Goal: Task Accomplishment & Management: Manage account settings

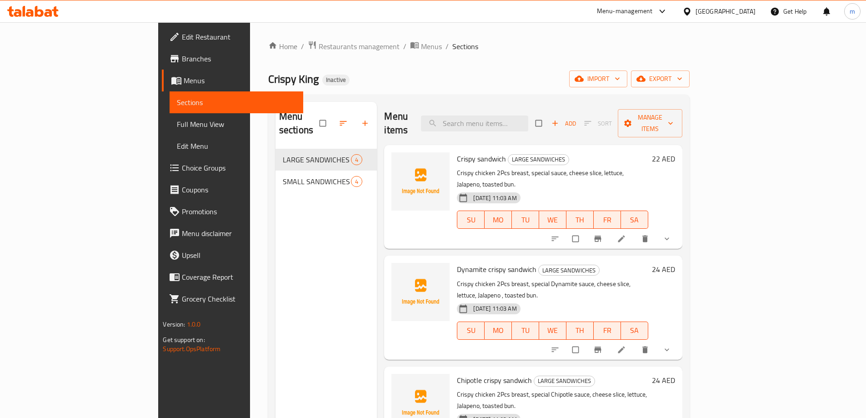
click at [184, 80] on span "Menus" at bounding box center [240, 80] width 112 height 11
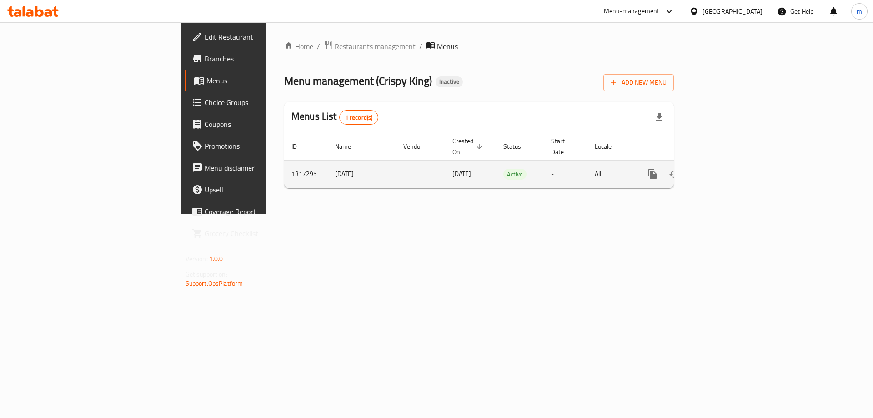
click at [736, 160] on td "enhanced table" at bounding box center [685, 174] width 102 height 28
click at [723, 169] on icon "enhanced table" at bounding box center [717, 174] width 11 height 11
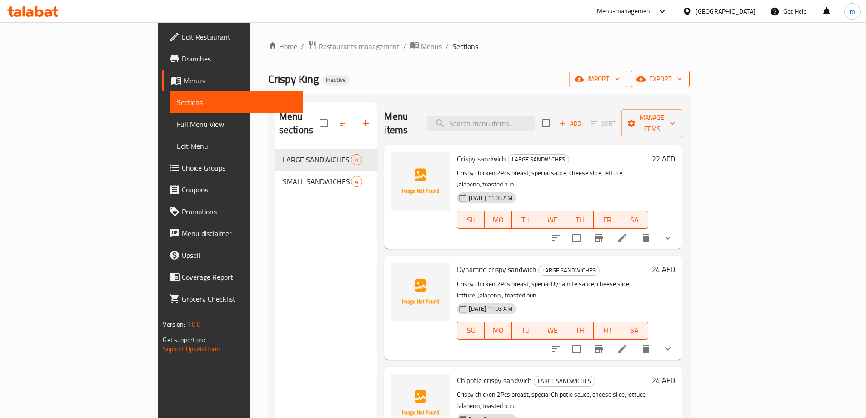
click at [645, 76] on icon "button" at bounding box center [640, 79] width 9 height 6
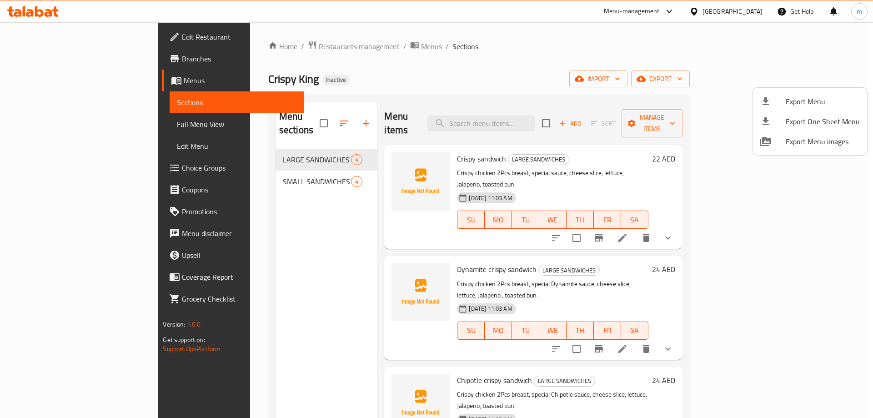
click at [771, 77] on div at bounding box center [436, 209] width 873 height 418
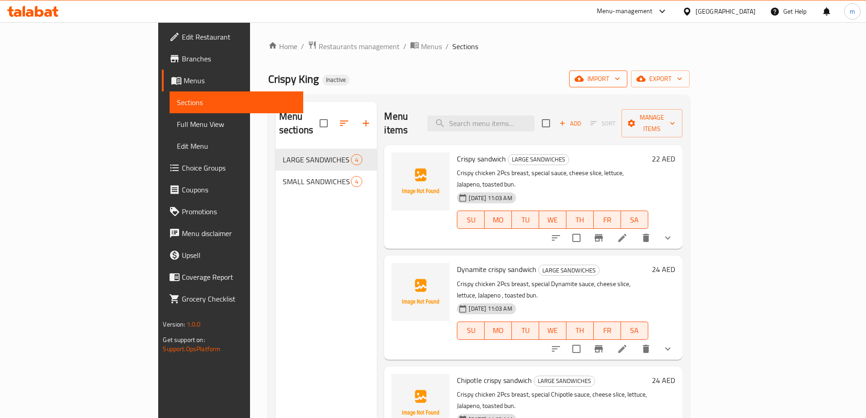
click at [622, 78] on icon "button" at bounding box center [617, 78] width 9 height 9
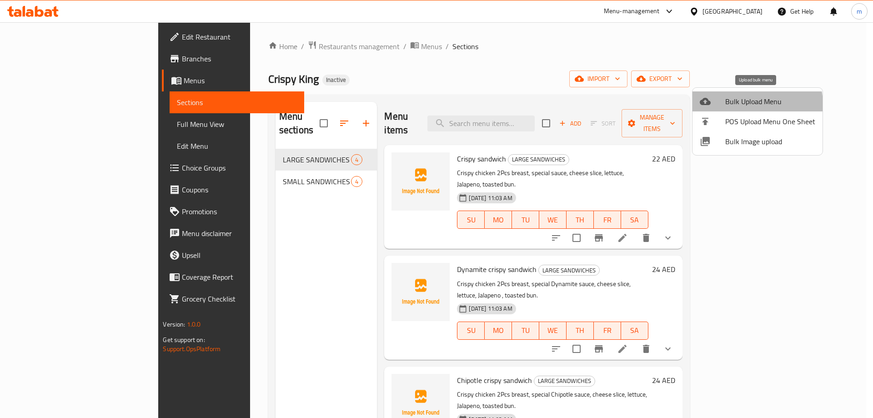
click at [754, 104] on span "Bulk Upload Menu" at bounding box center [770, 101] width 90 height 11
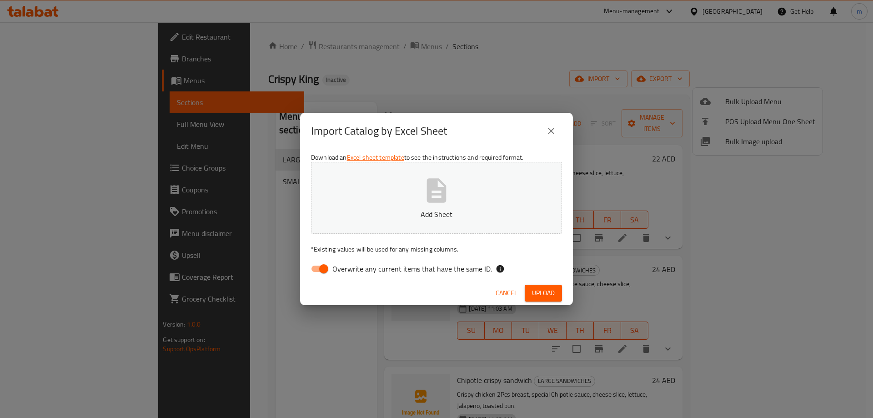
click at [318, 265] on input "Overwrite any current items that have the same ID." at bounding box center [324, 268] width 52 height 17
checkbox input "false"
click at [543, 297] on span "Upload" at bounding box center [543, 292] width 23 height 11
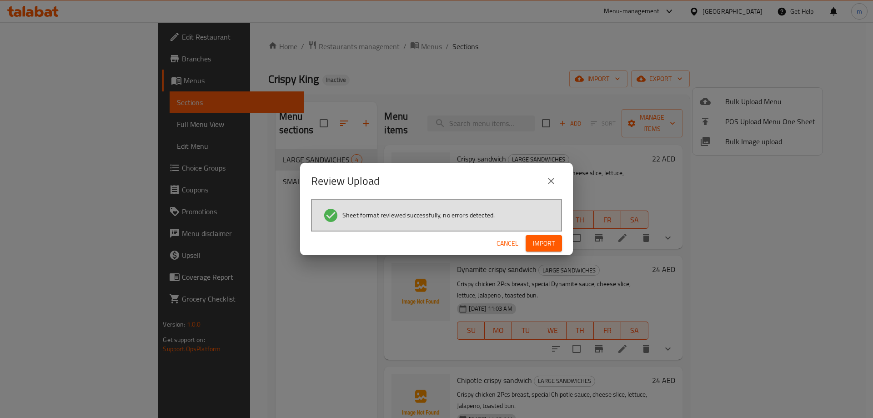
click at [548, 238] on span "Import" at bounding box center [544, 243] width 22 height 11
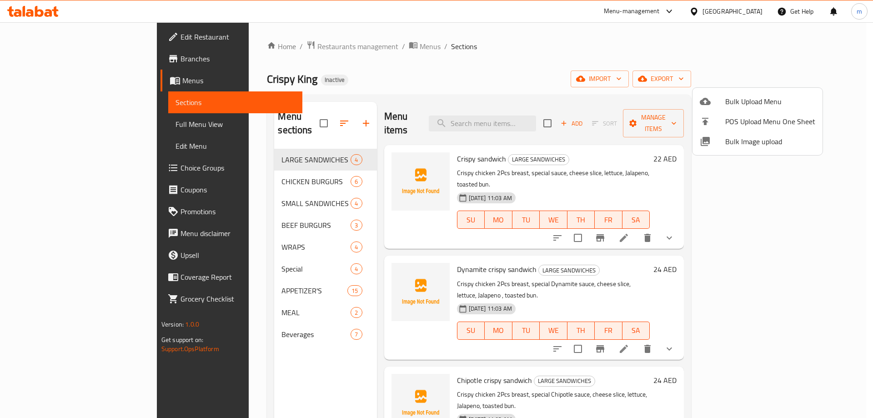
click at [628, 51] on div at bounding box center [436, 209] width 873 height 418
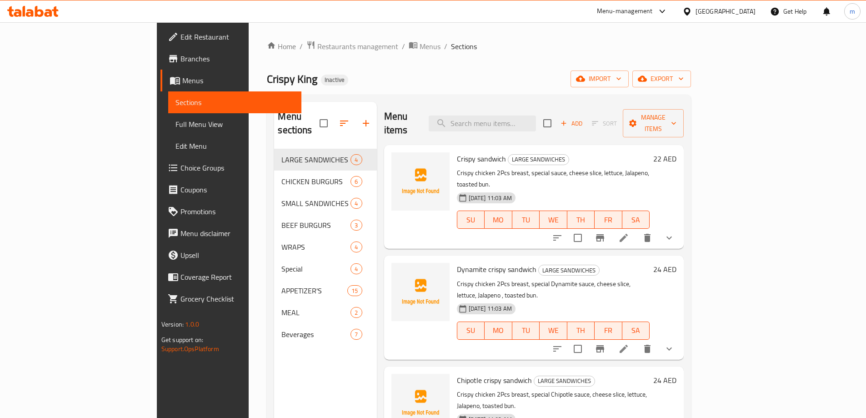
click at [180, 167] on span "Choice Groups" at bounding box center [237, 167] width 114 height 11
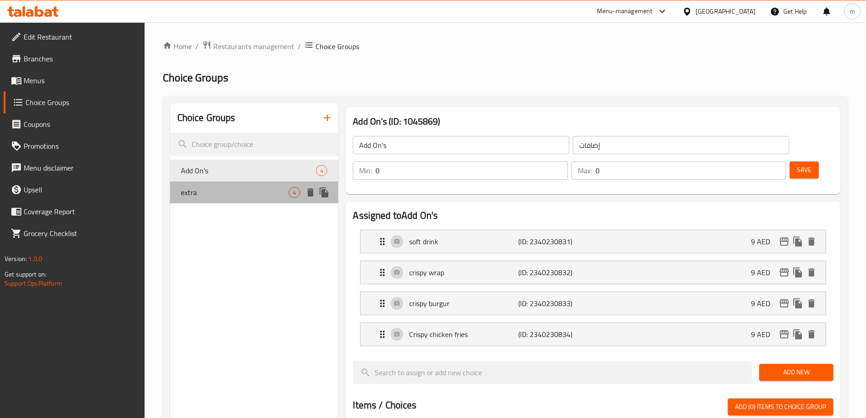
drag, startPoint x: 228, startPoint y: 191, endPoint x: 207, endPoint y: 189, distance: 21.0
click at [227, 191] on span "extra" at bounding box center [235, 192] width 108 height 11
type input "extra"
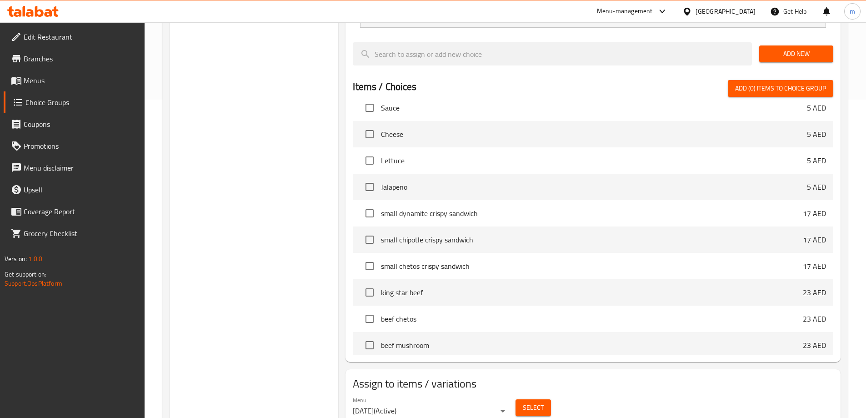
scroll to position [500, 0]
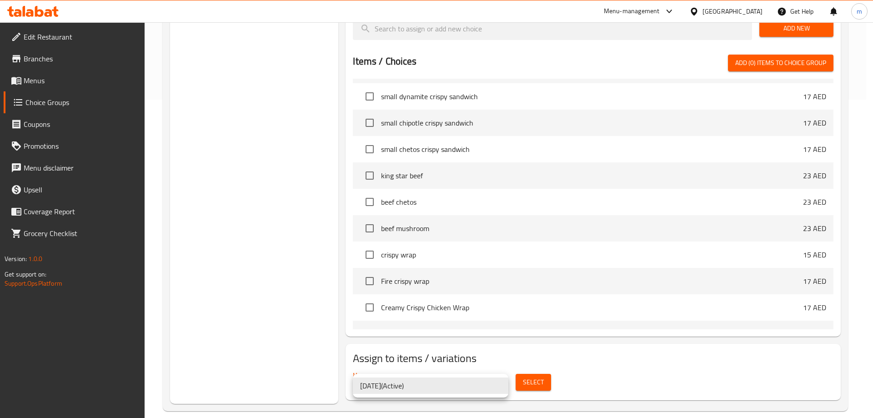
click at [543, 343] on div at bounding box center [436, 209] width 873 height 418
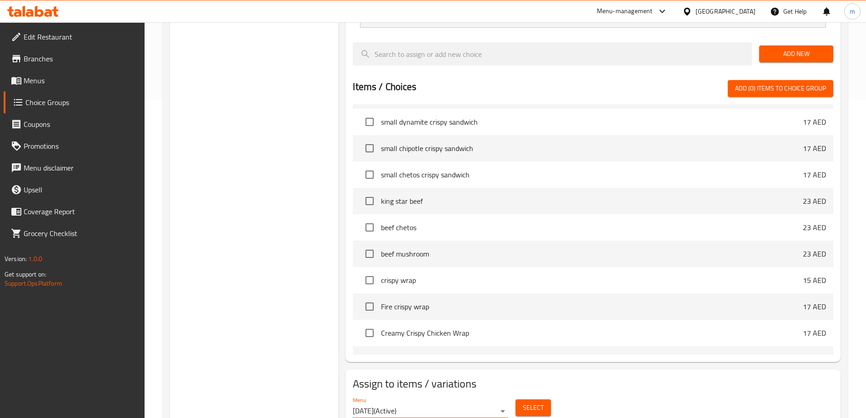
click at [528, 402] on span "Select" at bounding box center [533, 407] width 21 height 11
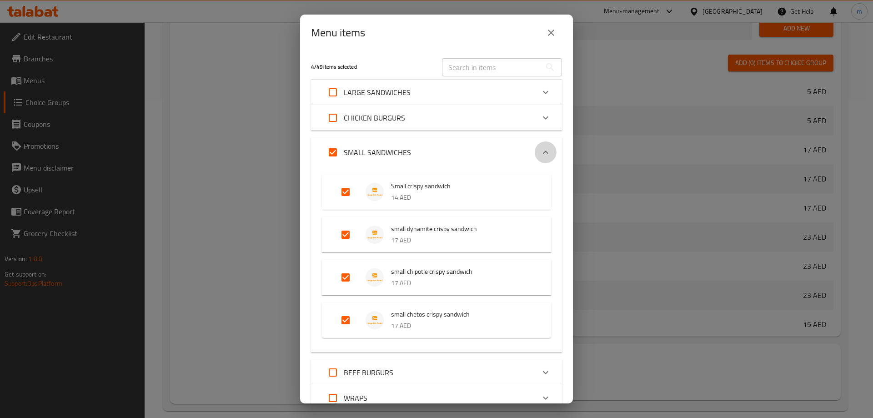
click at [540, 155] on icon "Expand" at bounding box center [545, 152] width 11 height 11
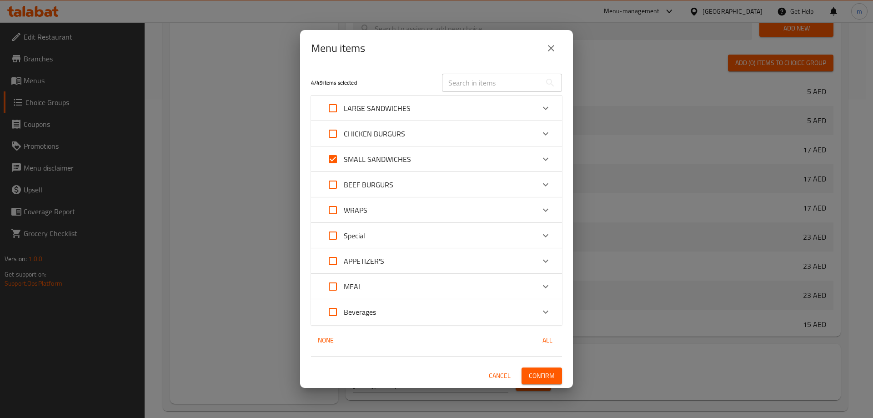
click at [332, 134] on input "Expand" at bounding box center [333, 134] width 22 height 22
checkbox input "true"
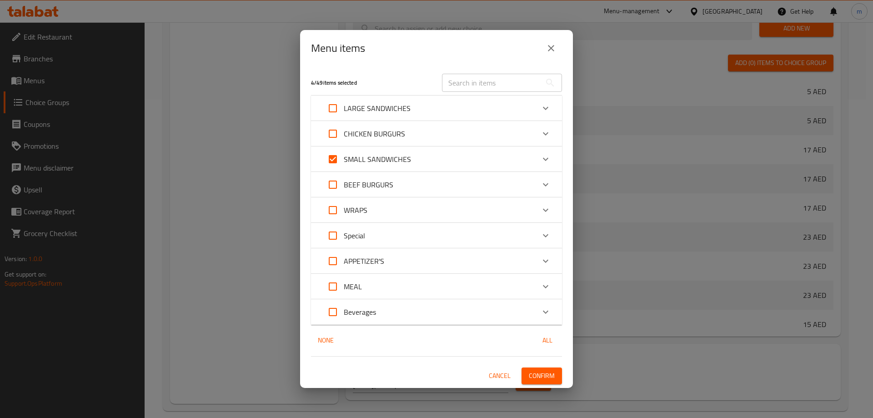
checkbox input "true"
click at [338, 189] on input "Expand" at bounding box center [333, 185] width 22 height 22
checkbox input "true"
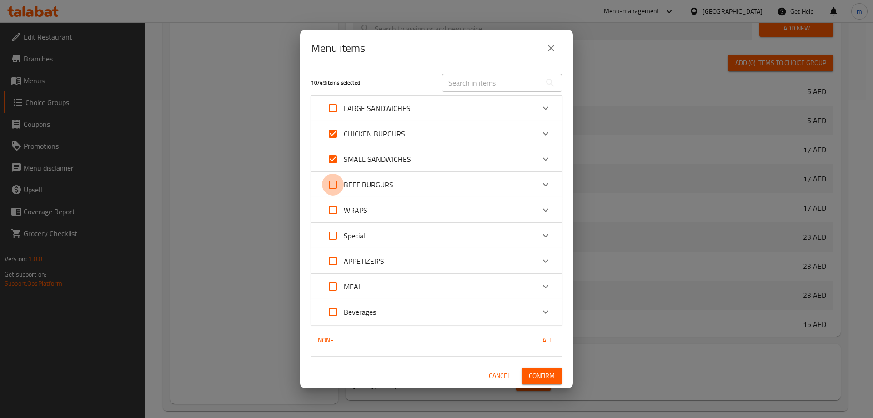
checkbox input "true"
click at [328, 212] on input "Expand" at bounding box center [333, 210] width 22 height 22
checkbox input "true"
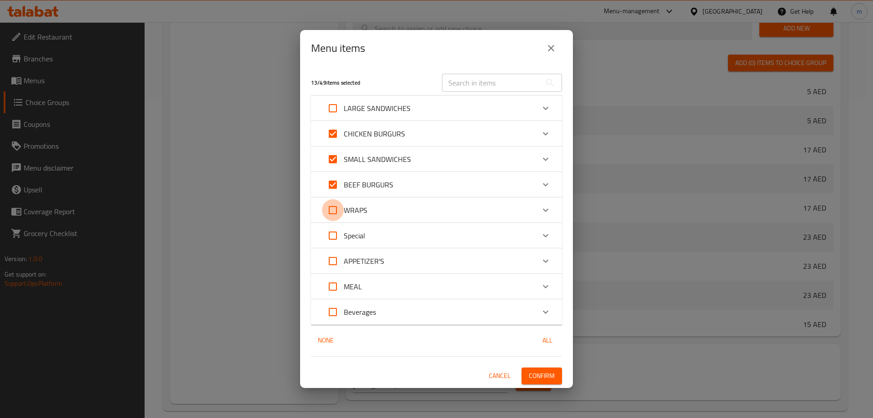
checkbox input "true"
click at [332, 240] on input "Expand" at bounding box center [333, 236] width 22 height 22
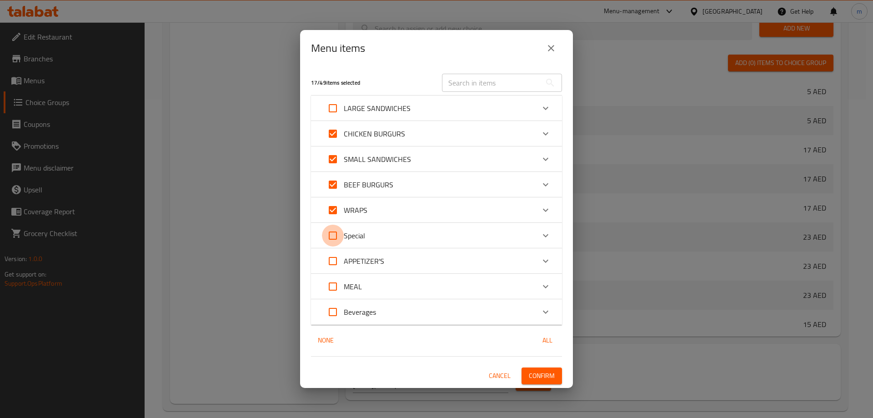
checkbox input "true"
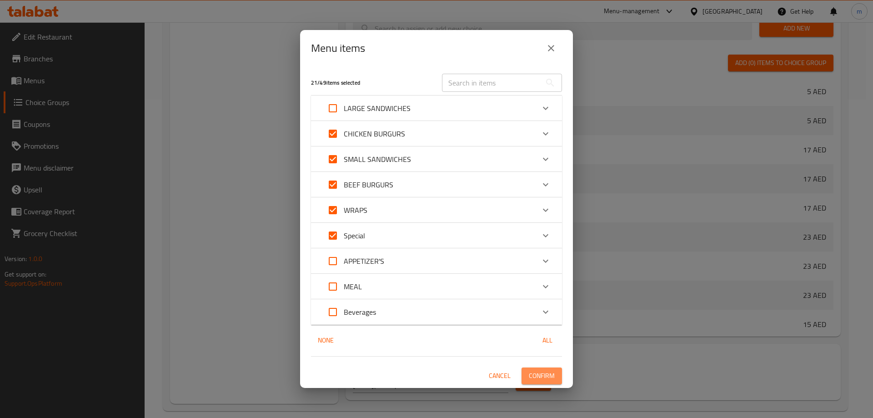
click at [545, 373] on span "Confirm" at bounding box center [542, 375] width 26 height 11
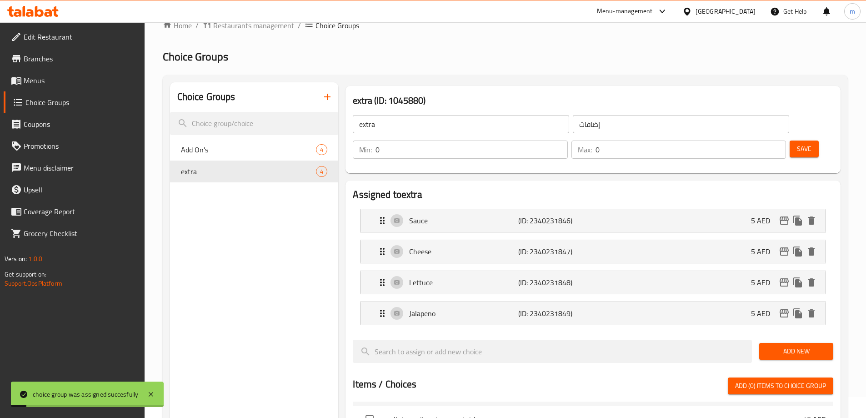
scroll to position [0, 0]
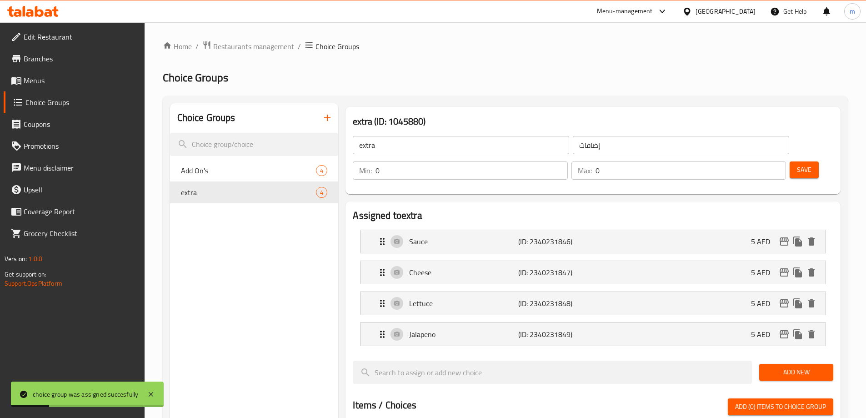
click at [60, 82] on span "Menus" at bounding box center [81, 80] width 114 height 11
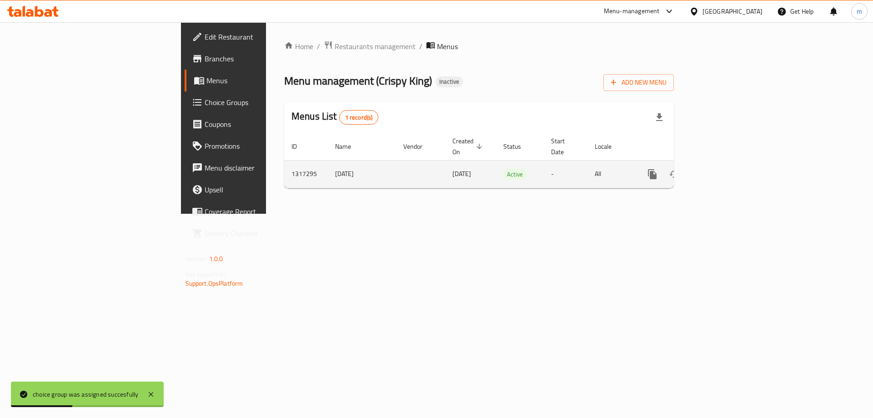
click at [723, 169] on icon "enhanced table" at bounding box center [717, 174] width 11 height 11
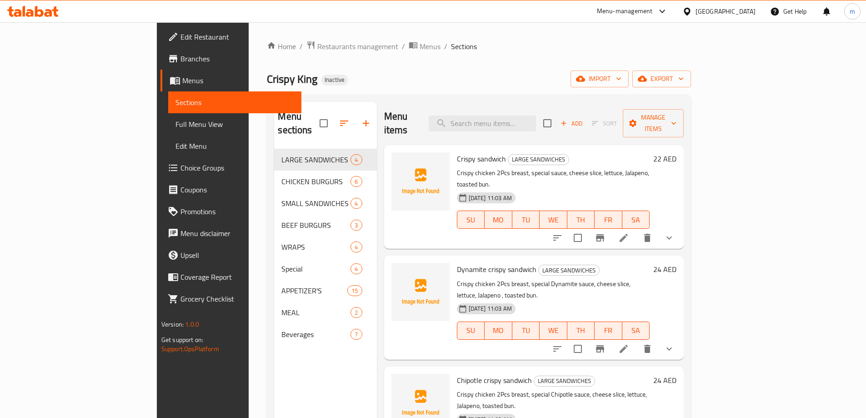
click at [674, 343] on icon "show more" at bounding box center [669, 348] width 11 height 11
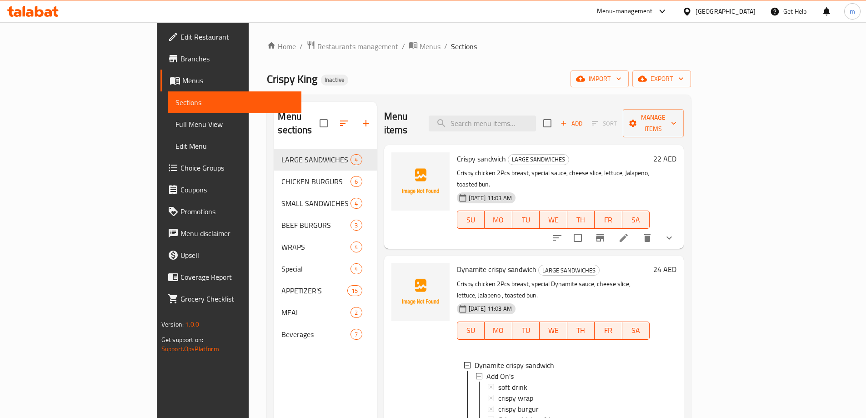
click at [180, 173] on span "Choice Groups" at bounding box center [237, 167] width 114 height 11
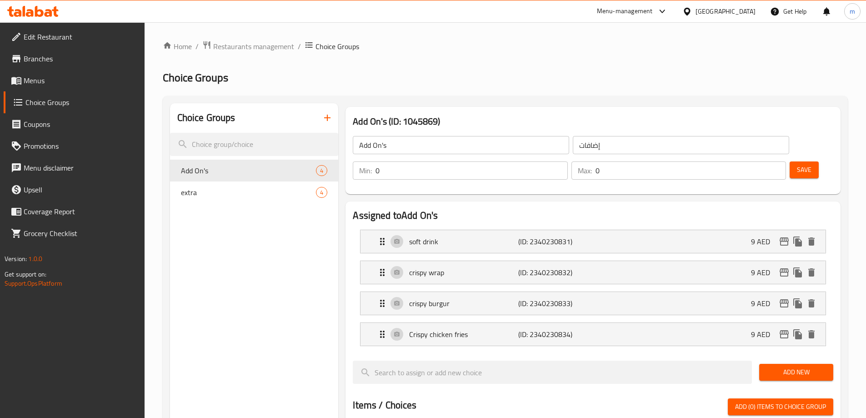
click at [247, 177] on div "Add On's 4" at bounding box center [254, 171] width 169 height 22
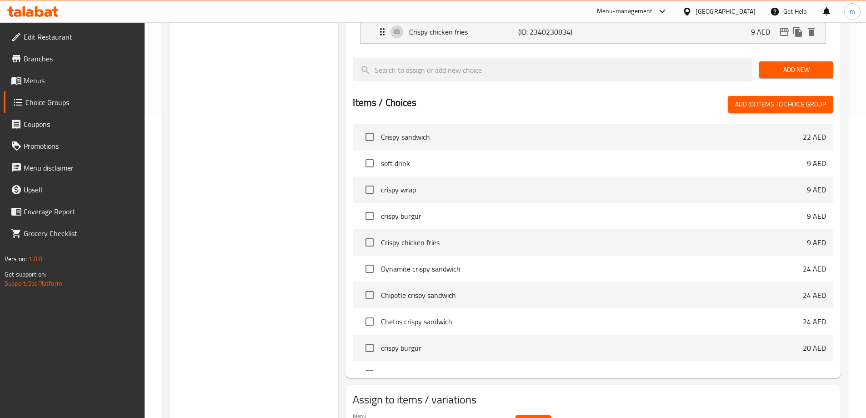
scroll to position [329, 0]
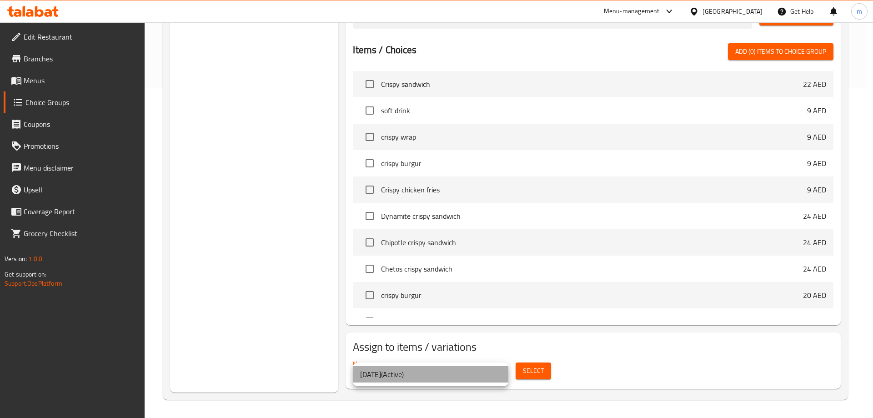
click at [491, 368] on li "14/10/2025 ( Active )" at bounding box center [430, 374] width 155 height 16
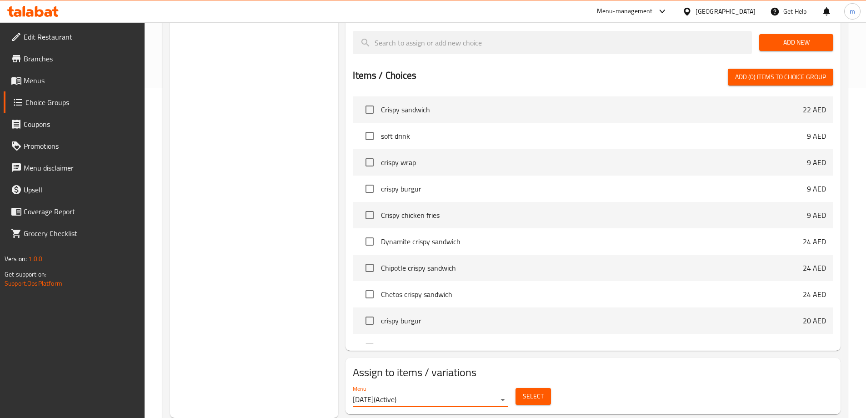
click at [529, 390] on span "Select" at bounding box center [533, 395] width 21 height 11
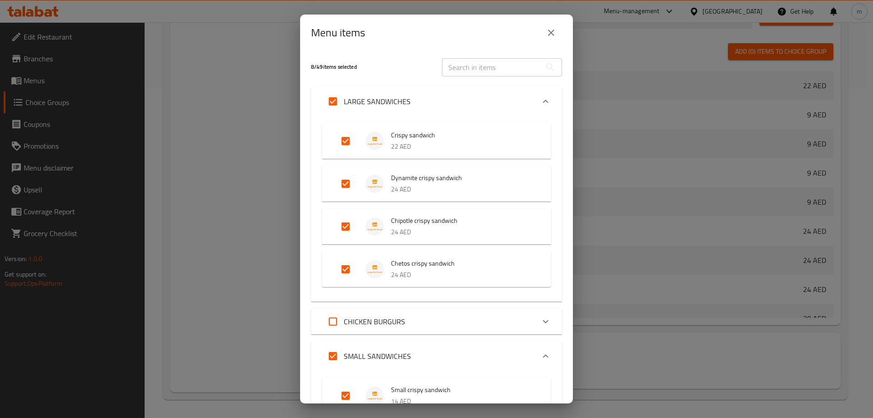
click at [522, 105] on div "LARGE SANDWICHES" at bounding box center [428, 101] width 213 height 22
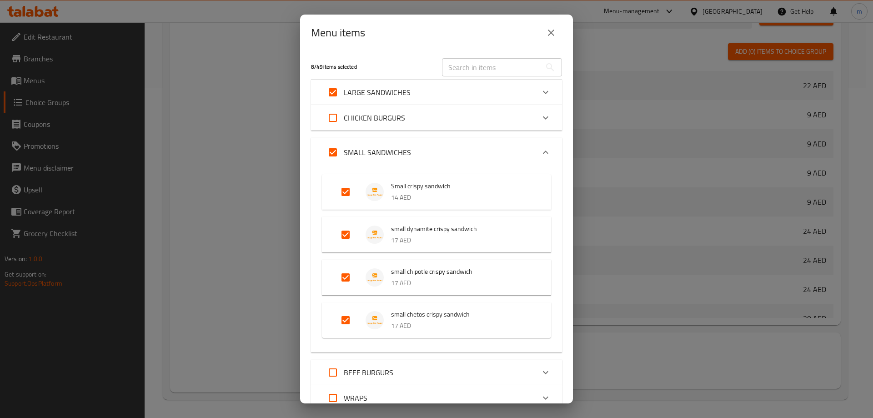
click at [534, 155] on div "Expand" at bounding box center [545, 152] width 22 height 22
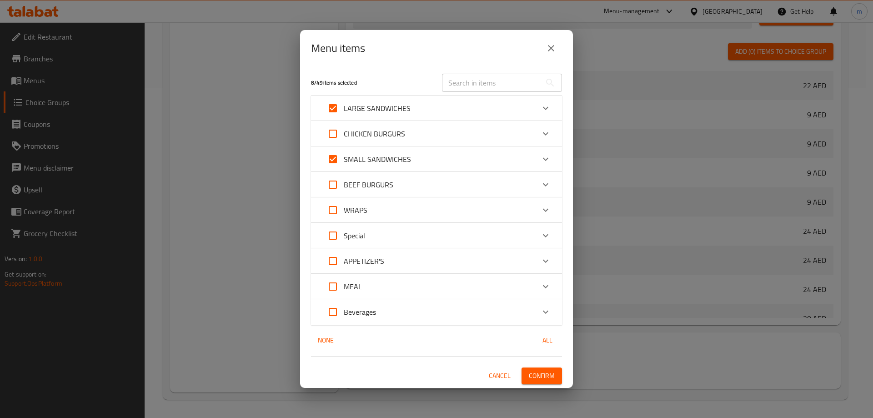
click at [332, 135] on input "Expand" at bounding box center [333, 134] width 22 height 22
checkbox input "true"
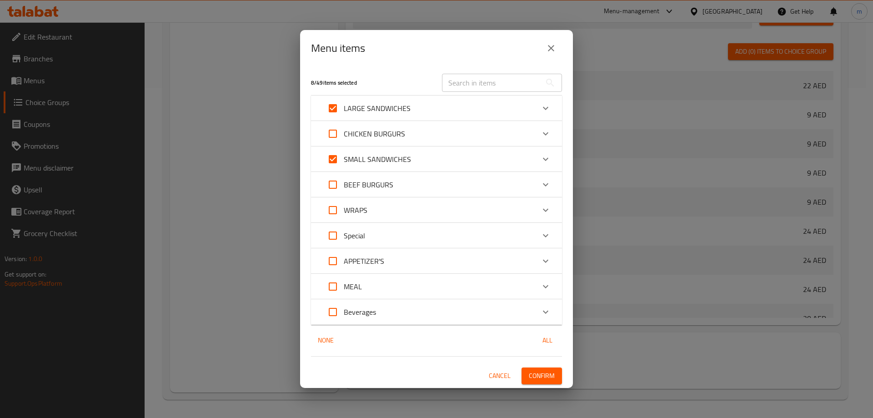
checkbox input "true"
click at [334, 185] on input "Expand" at bounding box center [333, 185] width 22 height 22
checkbox input "true"
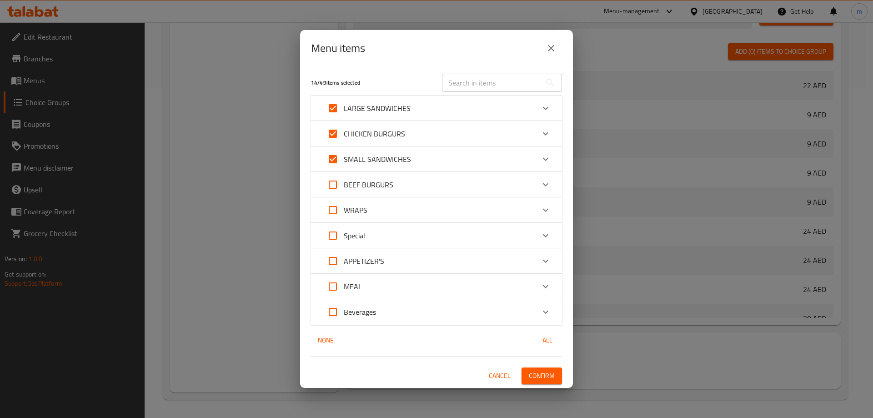
checkbox input "true"
click at [330, 214] on input "Expand" at bounding box center [333, 210] width 22 height 22
checkbox input "true"
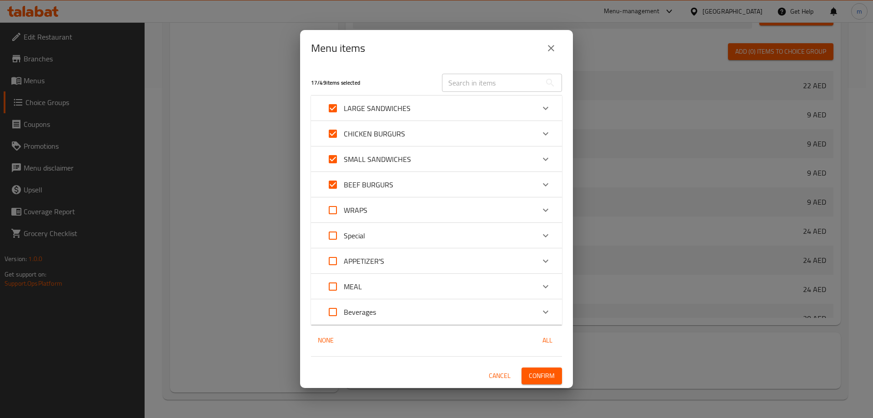
checkbox input "true"
click at [332, 239] on input "Expand" at bounding box center [333, 236] width 22 height 22
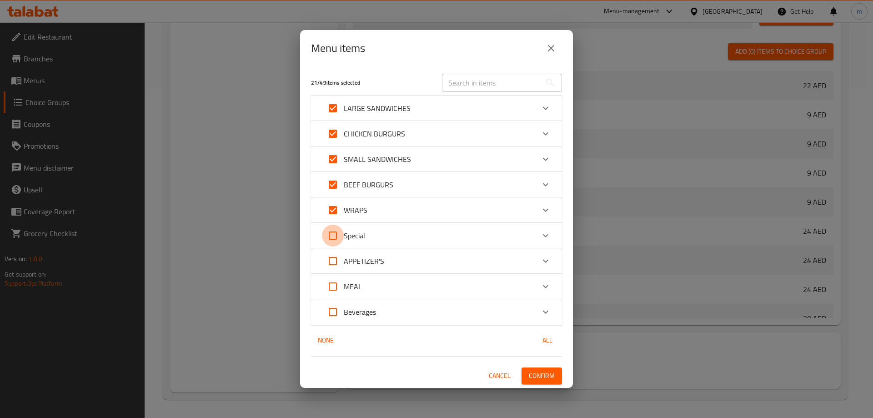
checkbox input "true"
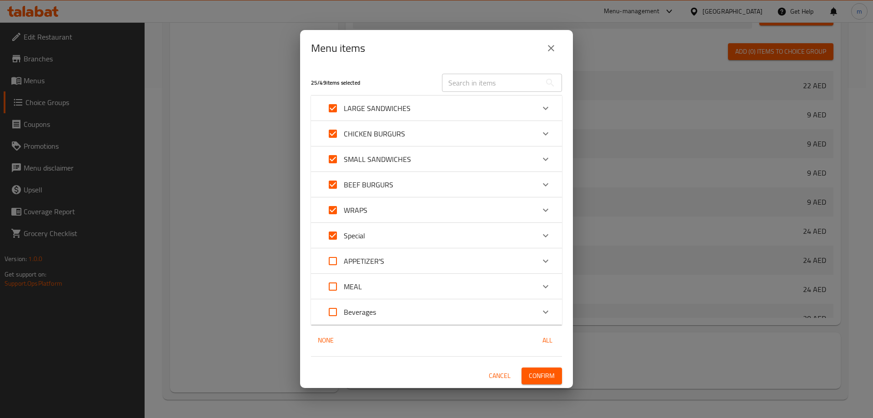
click at [337, 259] on input "Expand" at bounding box center [333, 261] width 22 height 22
checkbox input "true"
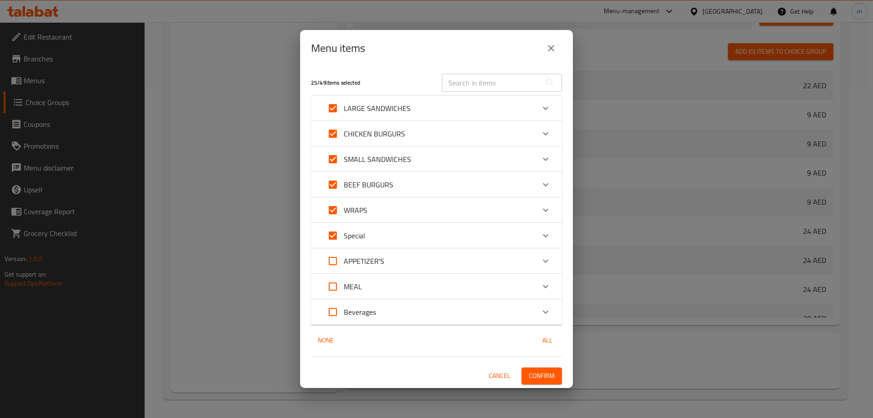
checkbox input "true"
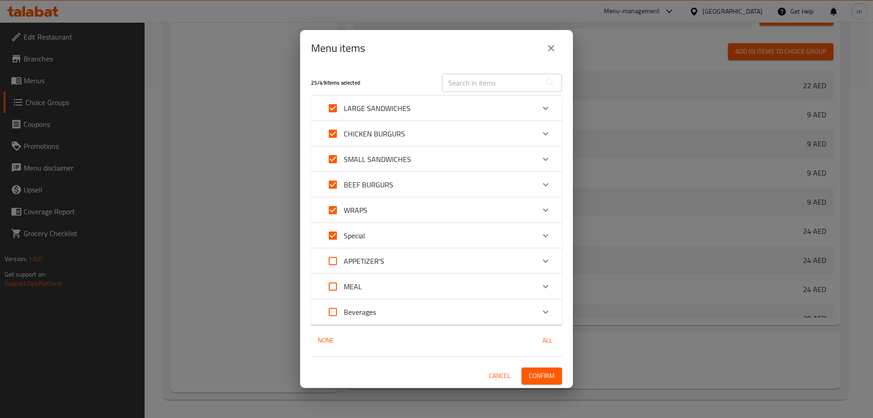
checkbox input "true"
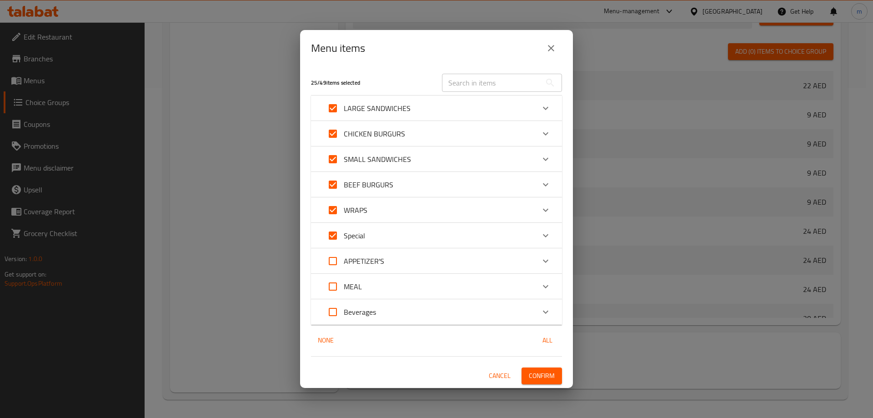
checkbox input "true"
click at [329, 285] on input "Expand" at bounding box center [333, 286] width 22 height 22
checkbox input "true"
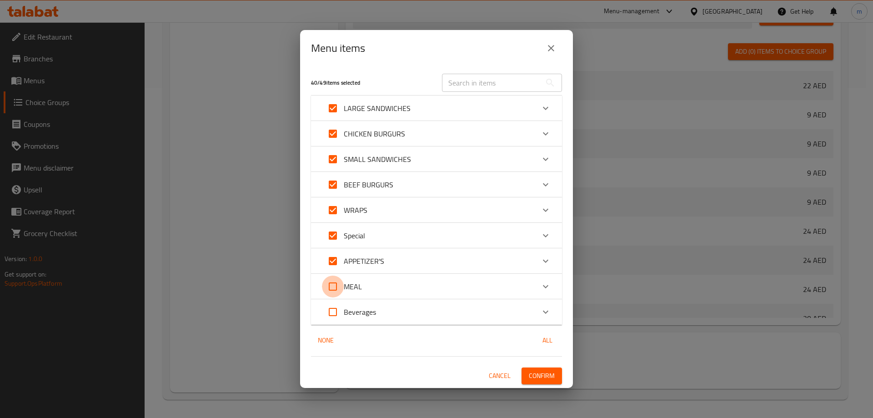
checkbox input "true"
click at [545, 373] on span "Confirm" at bounding box center [542, 375] width 26 height 11
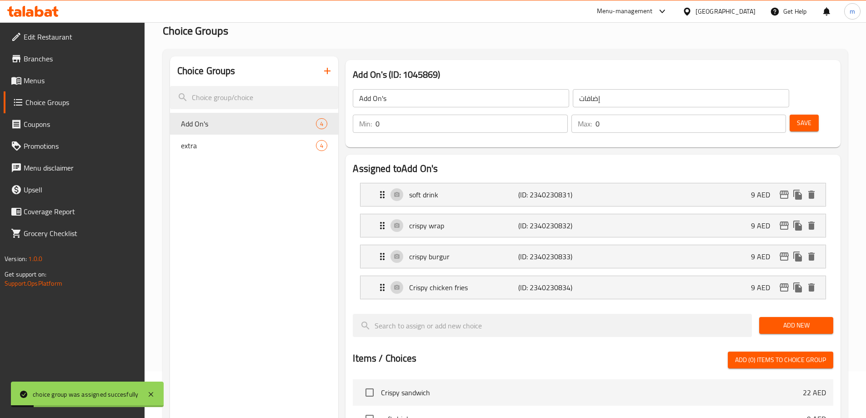
scroll to position [0, 0]
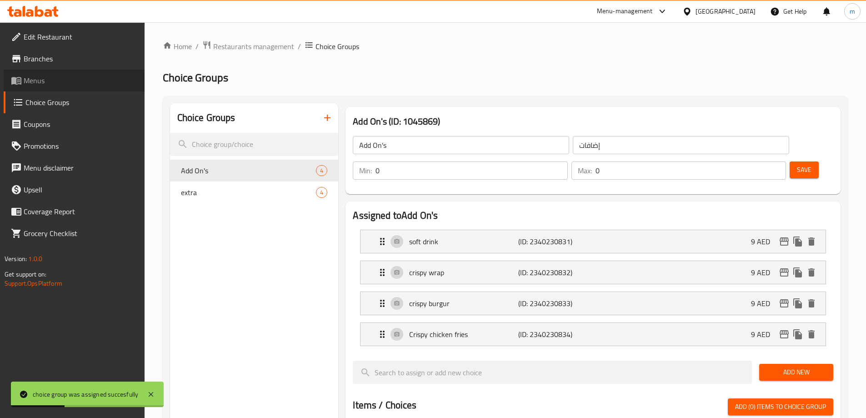
click at [38, 77] on span "Menus" at bounding box center [81, 80] width 114 height 11
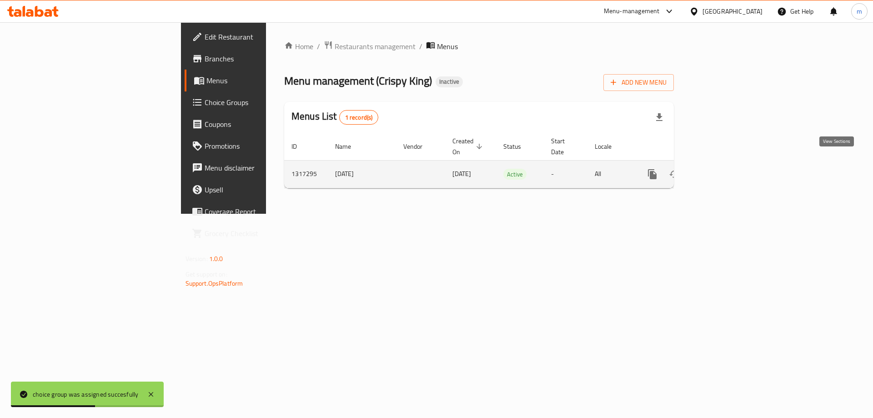
click at [723, 169] on icon "enhanced table" at bounding box center [717, 174] width 11 height 11
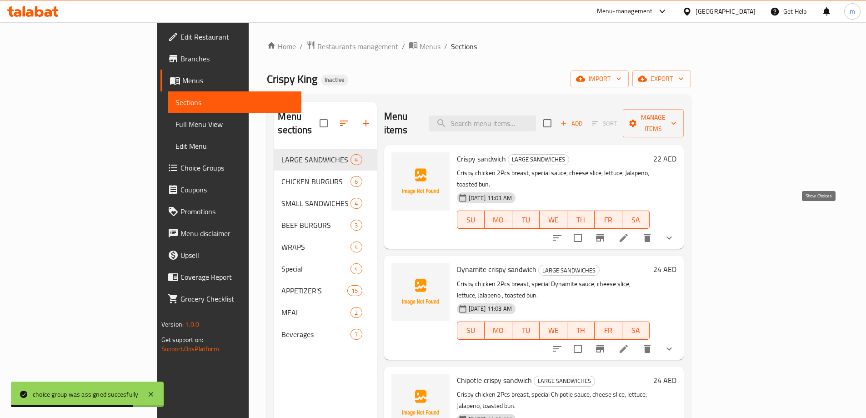
click at [674, 232] on icon "show more" at bounding box center [669, 237] width 11 height 11
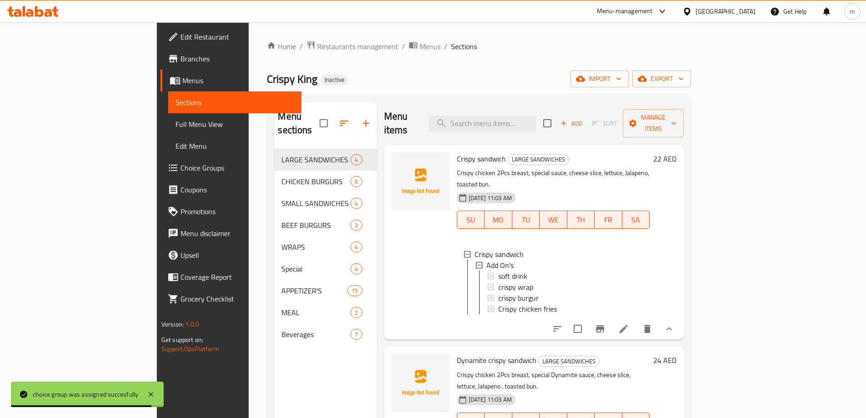
click at [674, 323] on icon "show more" at bounding box center [669, 328] width 11 height 11
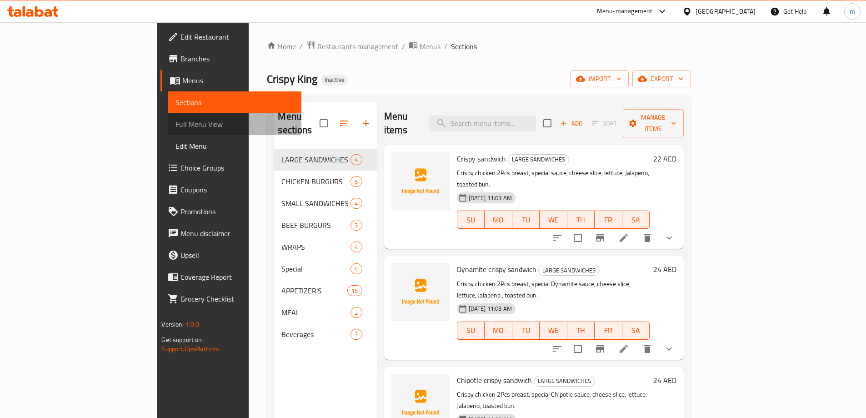
click at [175, 125] on span "Full Menu View" at bounding box center [234, 124] width 119 height 11
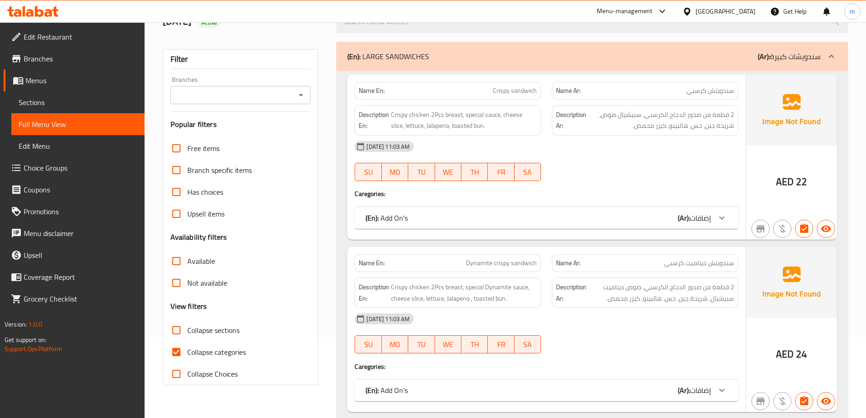
scroll to position [182, 0]
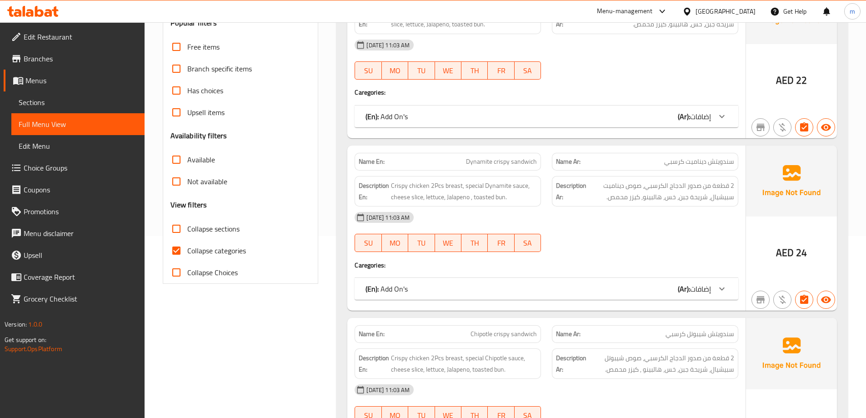
click at [178, 249] on input "Collapse categories" at bounding box center [176, 251] width 22 height 22
checkbox input "false"
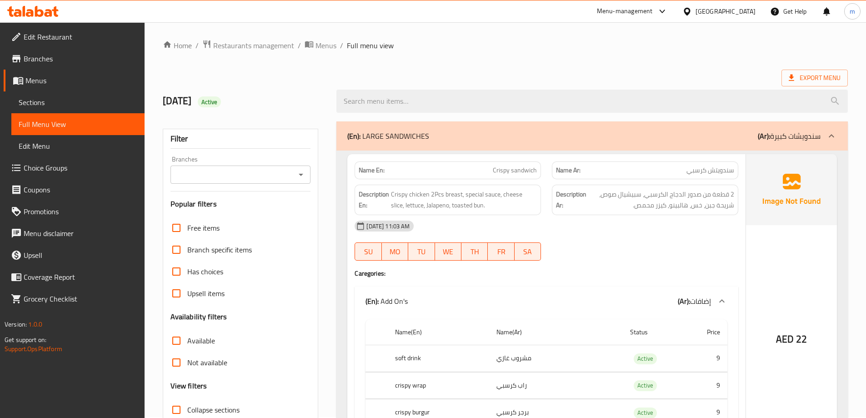
scroll to position [0, 0]
click at [825, 143] on div at bounding box center [831, 137] width 22 height 22
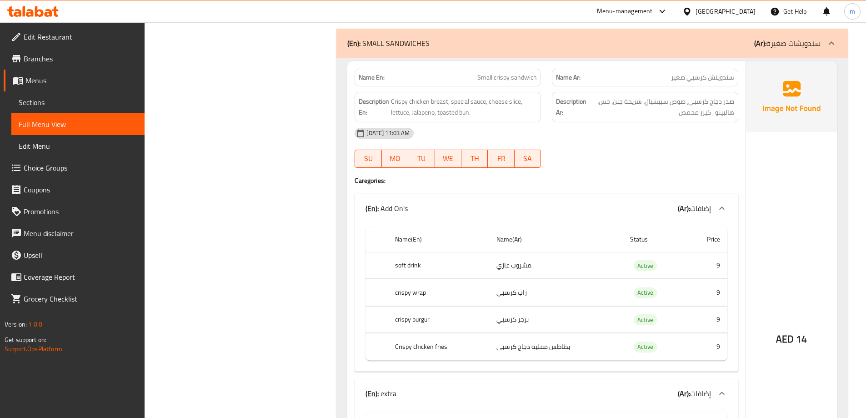
scroll to position [3181, 0]
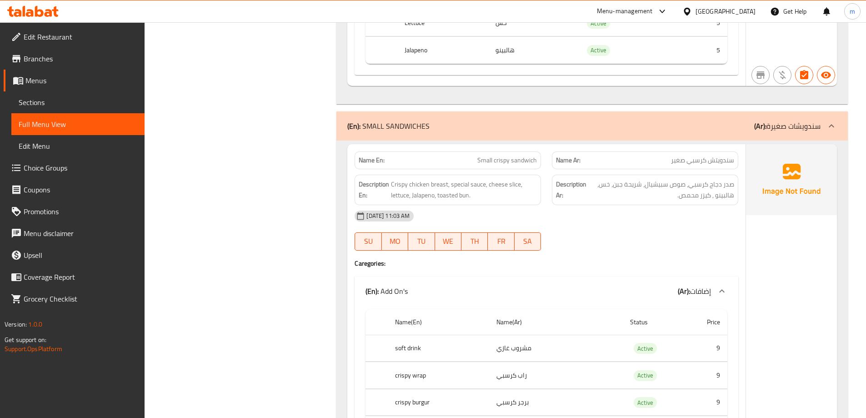
click at [826, 133] on div at bounding box center [831, 126] width 22 height 22
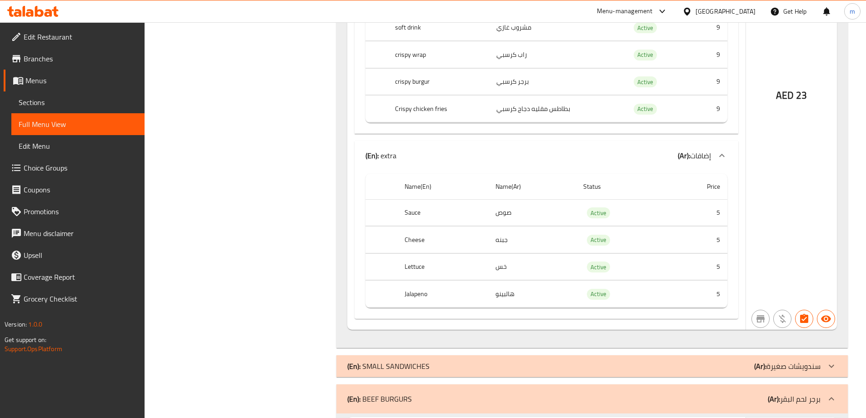
scroll to position [2909, 0]
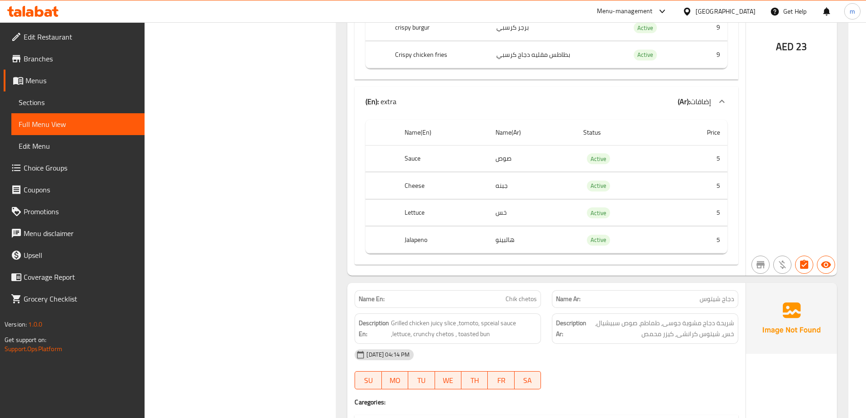
click at [99, 170] on span "Choice Groups" at bounding box center [81, 167] width 114 height 11
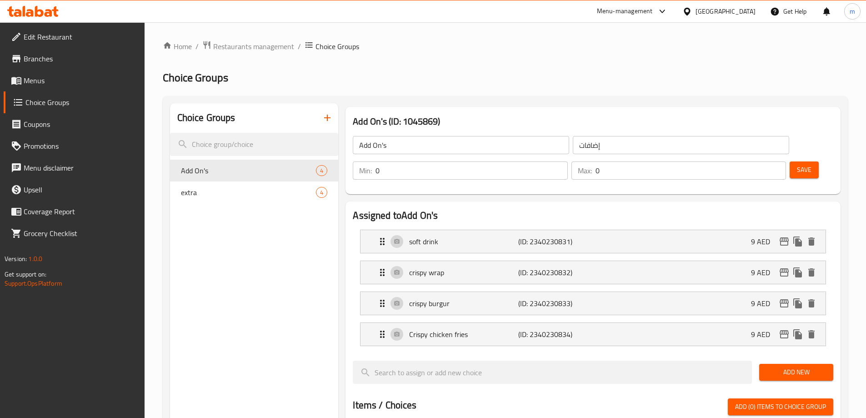
click at [51, 90] on link "Menus" at bounding box center [74, 81] width 141 height 22
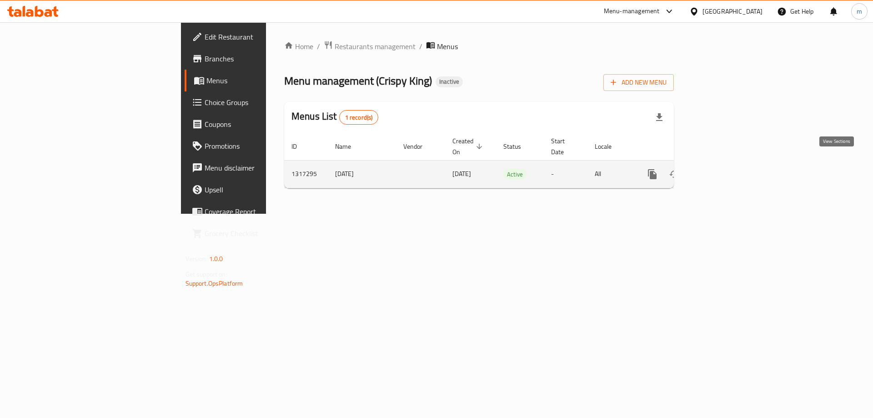
click at [723, 169] on icon "enhanced table" at bounding box center [717, 174] width 11 height 11
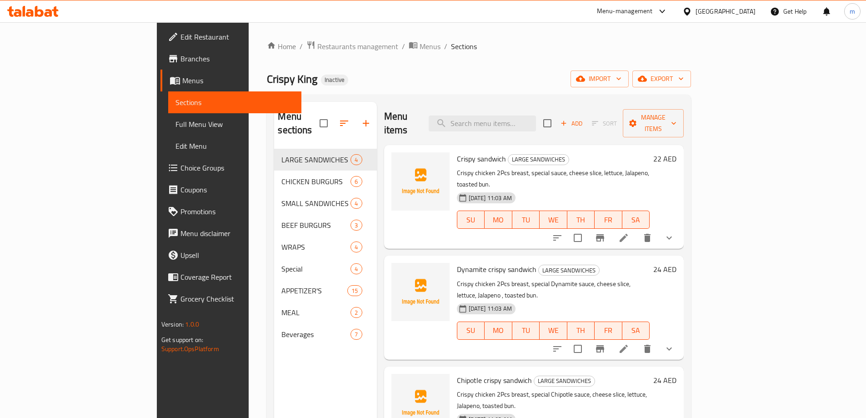
click at [175, 127] on span "Full Menu View" at bounding box center [234, 124] width 119 height 11
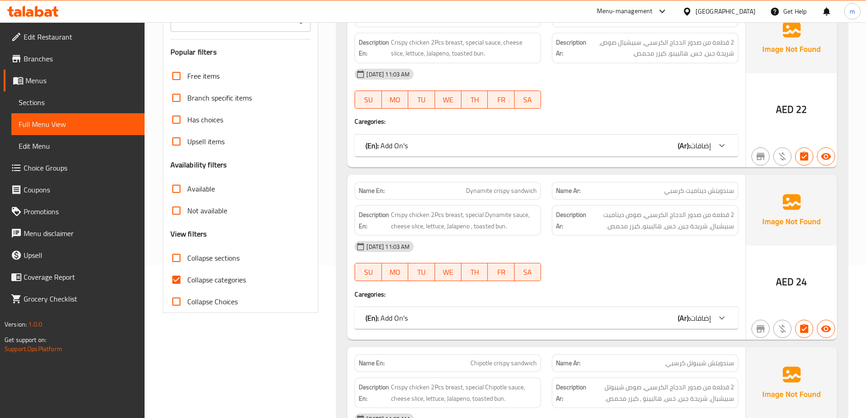
scroll to position [136, 0]
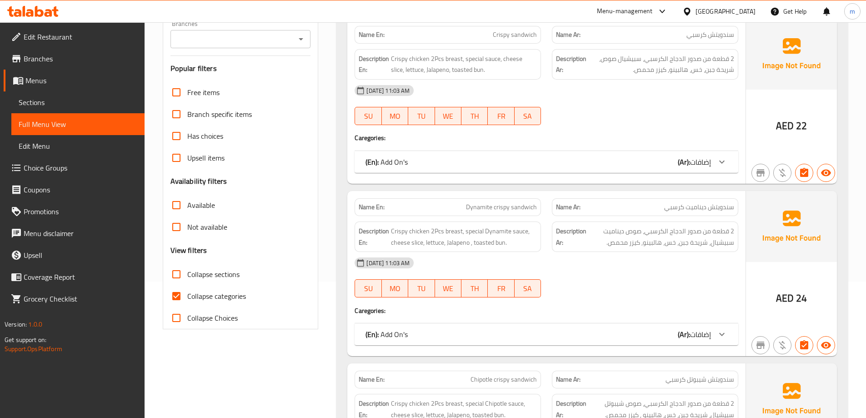
click at [210, 295] on span "Collapse categories" at bounding box center [216, 295] width 59 height 11
click at [187, 295] on input "Collapse categories" at bounding box center [176, 296] width 22 height 22
checkbox input "false"
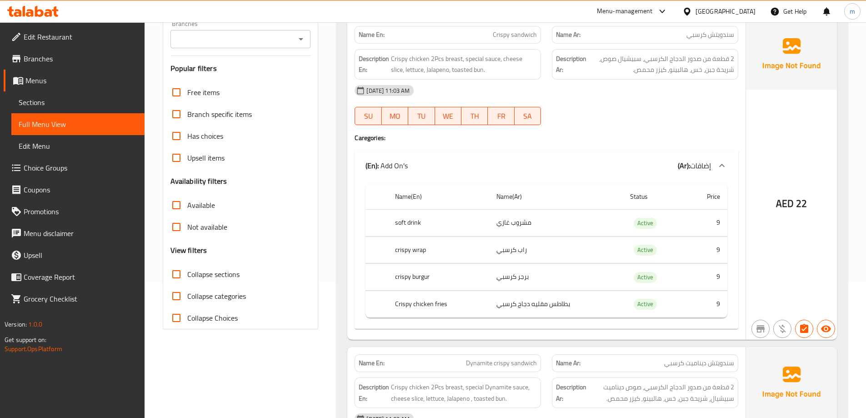
scroll to position [0, 0]
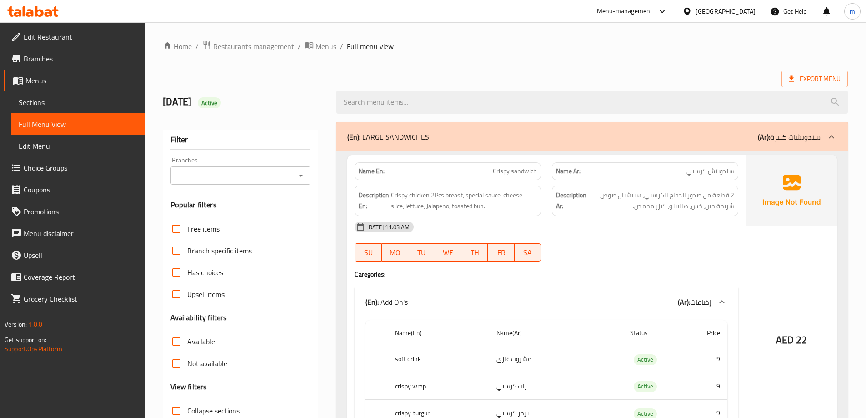
click at [827, 130] on div at bounding box center [831, 137] width 22 height 22
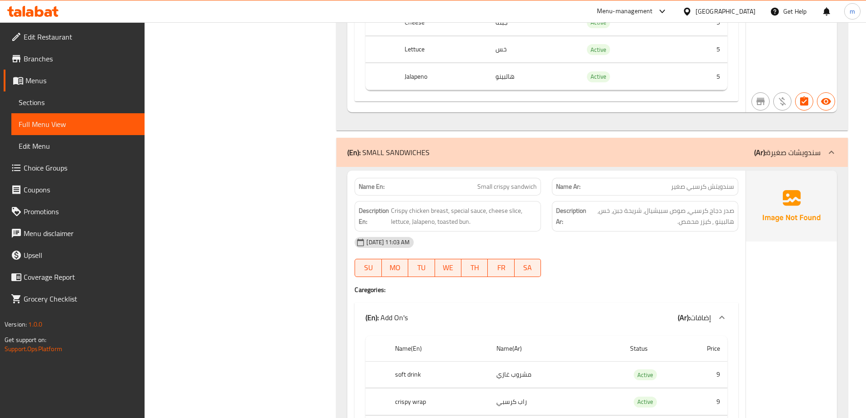
scroll to position [3227, 0]
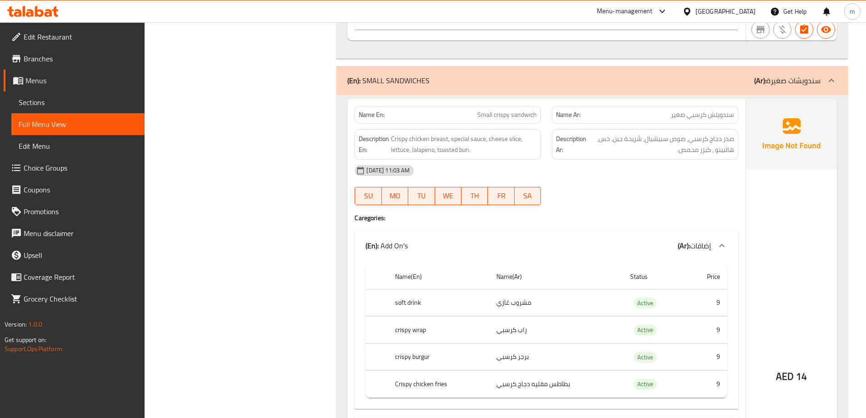
click at [834, 79] on icon at bounding box center [831, 80] width 11 height 11
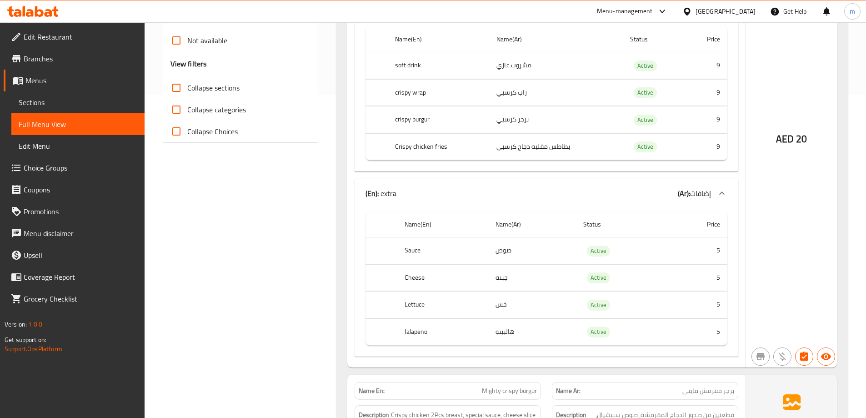
scroll to position [318, 0]
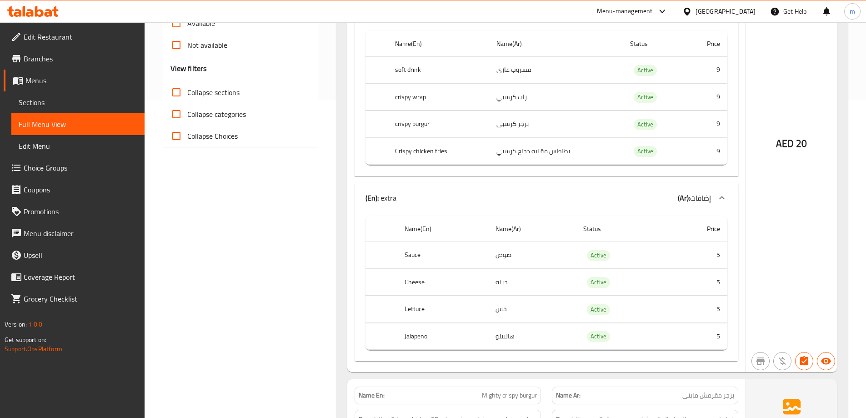
drag, startPoint x: 231, startPoint y: 197, endPoint x: 255, endPoint y: 187, distance: 25.9
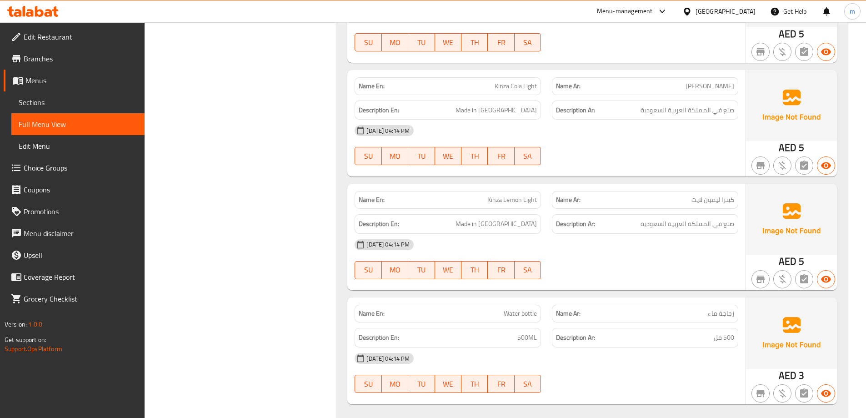
scroll to position [15242, 0]
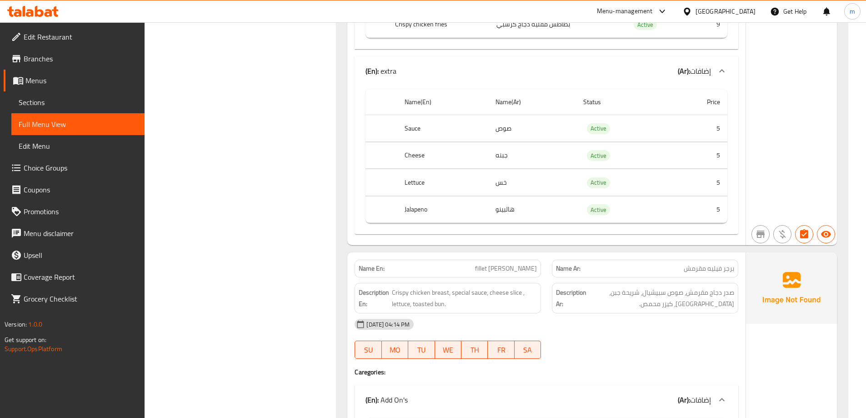
scroll to position [0, 0]
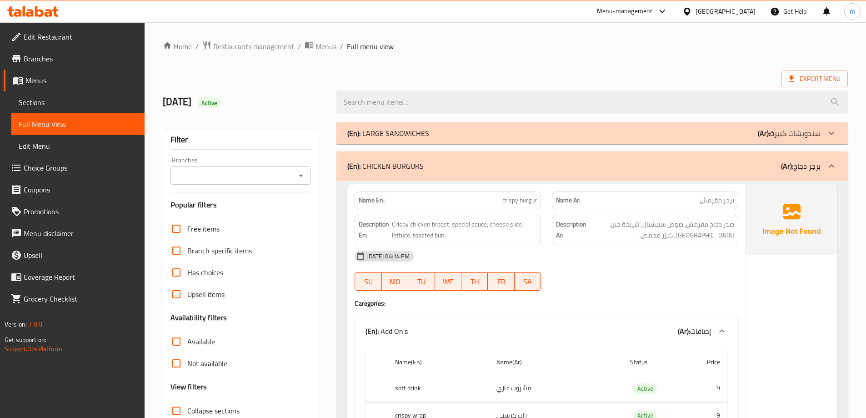
click at [291, 175] on input "Branches" at bounding box center [233, 175] width 120 height 13
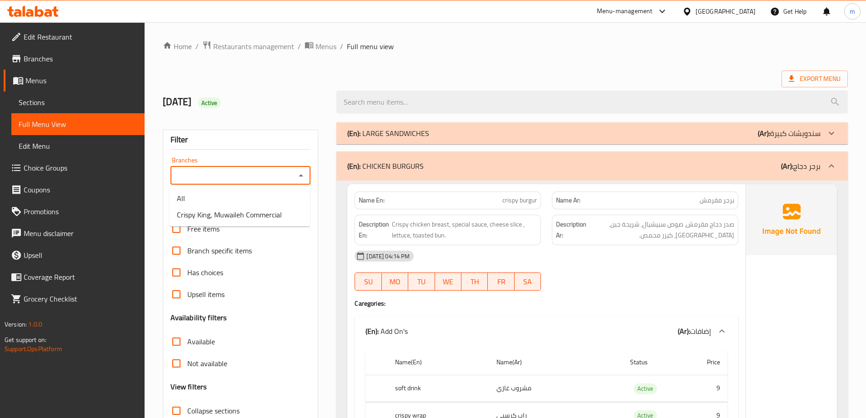
click at [381, 71] on div "Export Menu" at bounding box center [505, 78] width 685 height 17
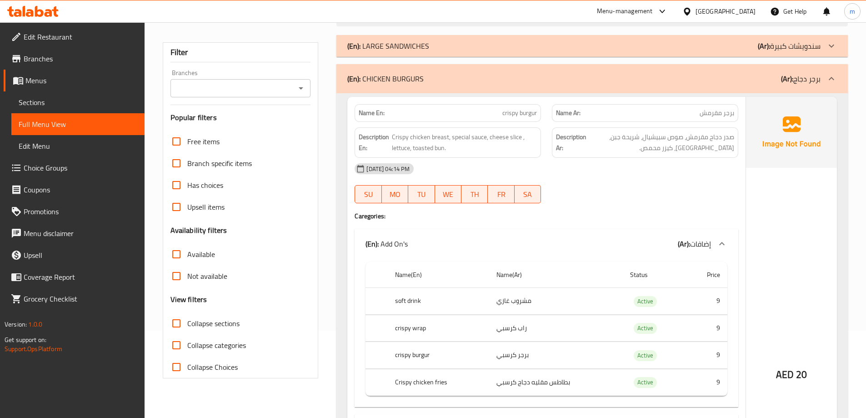
scroll to position [91, 0]
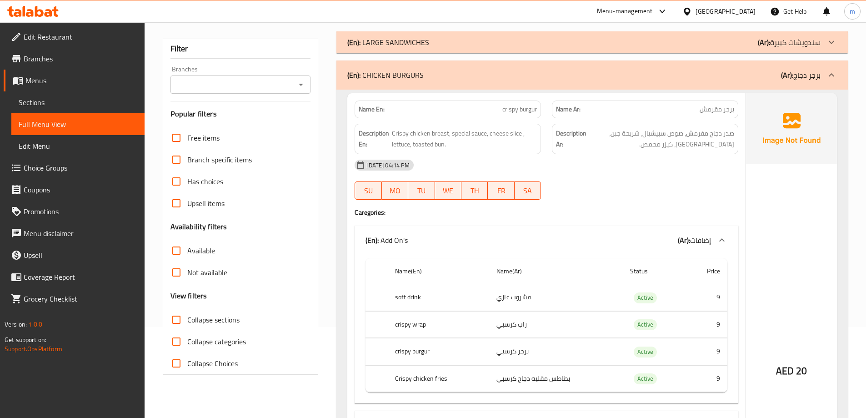
click at [529, 110] on span "crispy burgur" at bounding box center [519, 110] width 35 height 10
click at [614, 168] on div "[DATE] 04:14 PM" at bounding box center [546, 165] width 394 height 22
click at [486, 143] on span "Crispy chicken breast, special sauce, cheese slice , lettuce, toasted bun." at bounding box center [464, 139] width 145 height 22
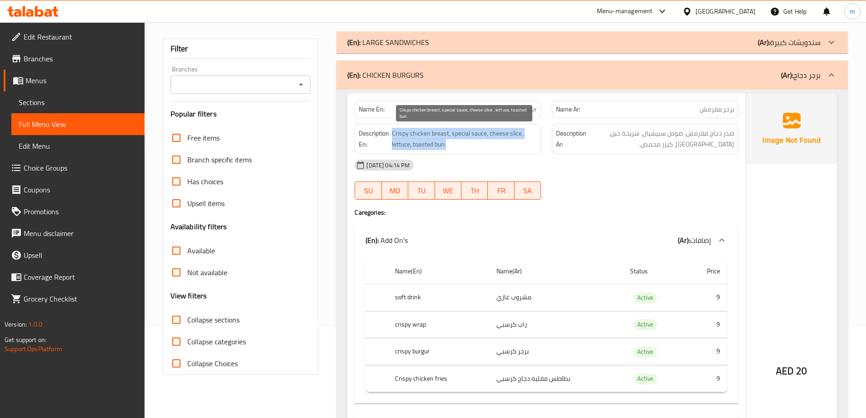
click at [486, 143] on span "Crispy chicken breast, special sauce, cheese slice , lettuce, toasted bun." at bounding box center [464, 139] width 145 height 22
click at [485, 147] on span "Crispy chicken breast, special sauce, cheese slice , lettuce, toasted bun." at bounding box center [464, 139] width 145 height 22
click at [514, 135] on span "Crispy chicken breast, special sauce, cheese slice , lettuce, toasted bun." at bounding box center [464, 139] width 145 height 22
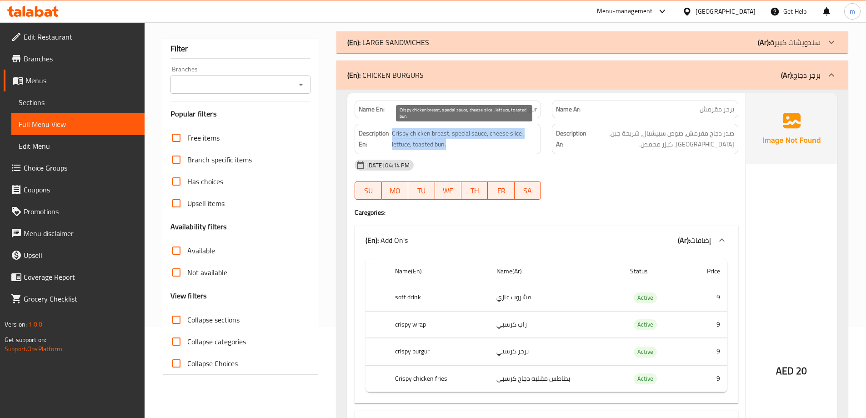
click at [514, 135] on span "Crispy chicken breast, special sauce, cheese slice , lettuce, toasted bun." at bounding box center [464, 139] width 145 height 22
click at [518, 137] on span "Crispy chicken breast, special sauce, cheese slice , lettuce, toasted bun." at bounding box center [464, 139] width 145 height 22
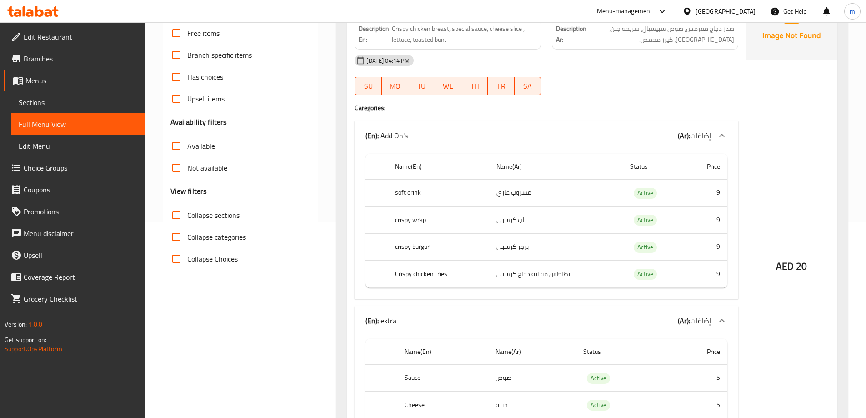
scroll to position [227, 0]
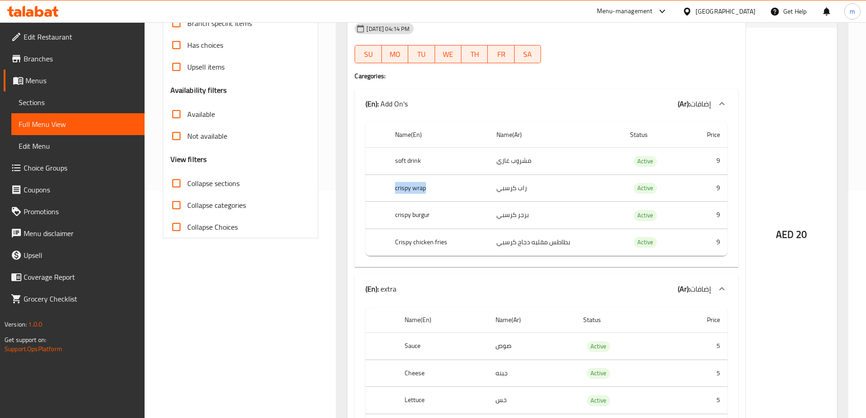
drag, startPoint x: 449, startPoint y: 189, endPoint x: 393, endPoint y: 193, distance: 56.1
click at [393, 193] on th "crispy wrap" at bounding box center [438, 188] width 101 height 27
click at [394, 192] on th "crispy wrap" at bounding box center [438, 188] width 101 height 27
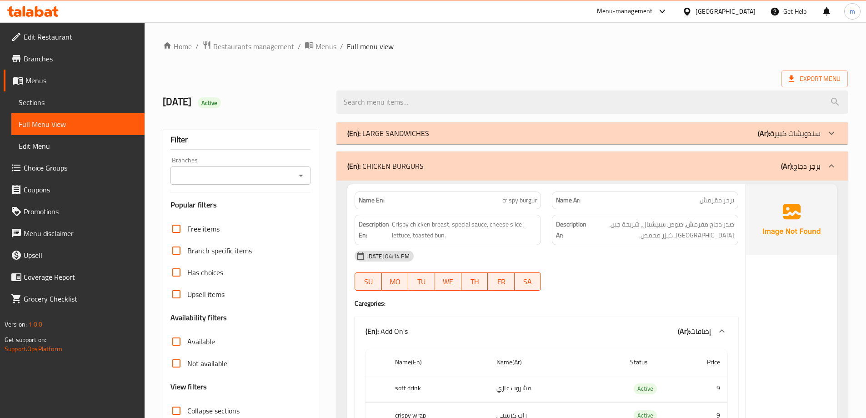
click at [718, 195] on span "برجر مقرمش" at bounding box center [716, 200] width 35 height 10
click at [717, 198] on span "برجر مقرمش" at bounding box center [716, 200] width 35 height 10
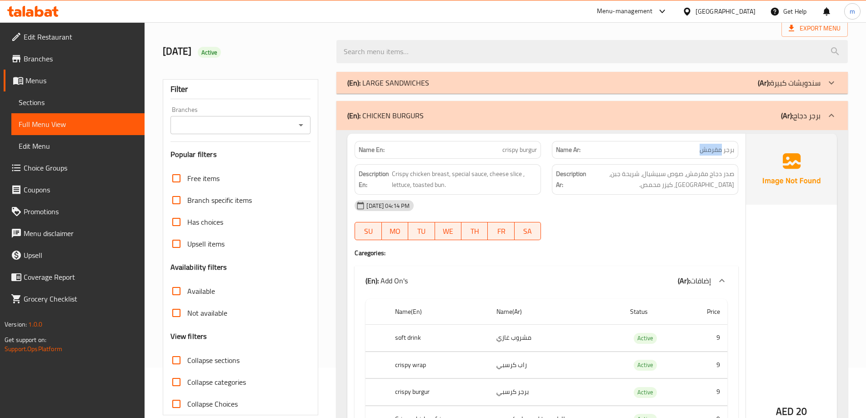
scroll to position [136, 0]
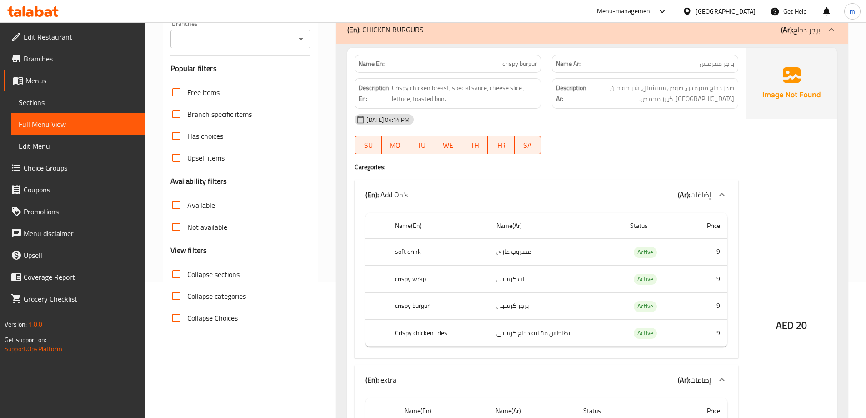
click at [410, 281] on th "crispy wrap" at bounding box center [438, 278] width 101 height 27
click at [582, 136] on div "14-10-2025 04:14 PM SU MO TU WE TH FR SA" at bounding box center [546, 134] width 394 height 51
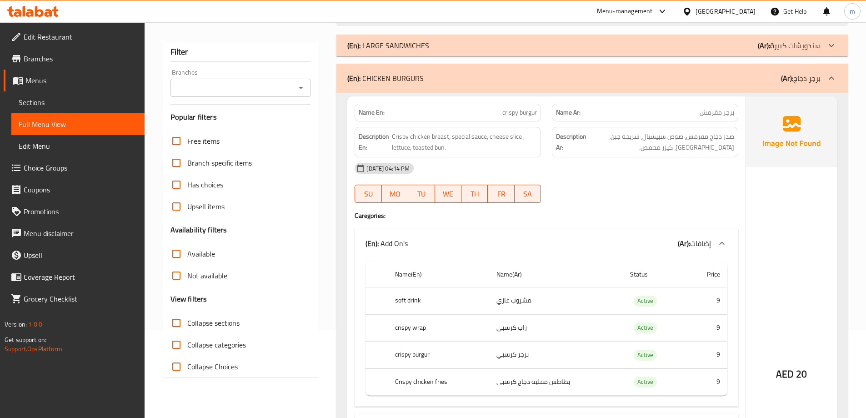
scroll to position [45, 0]
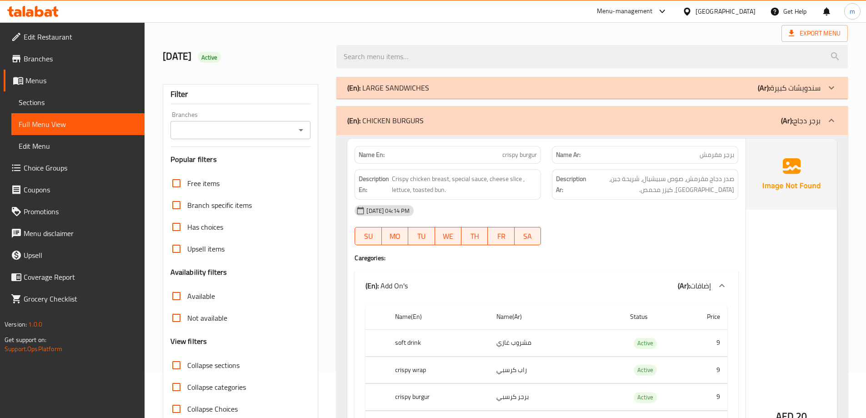
click at [714, 157] on span "برجر مقرمش" at bounding box center [716, 155] width 35 height 10
click at [712, 205] on div "[DATE] 04:14 PM" at bounding box center [546, 211] width 394 height 22
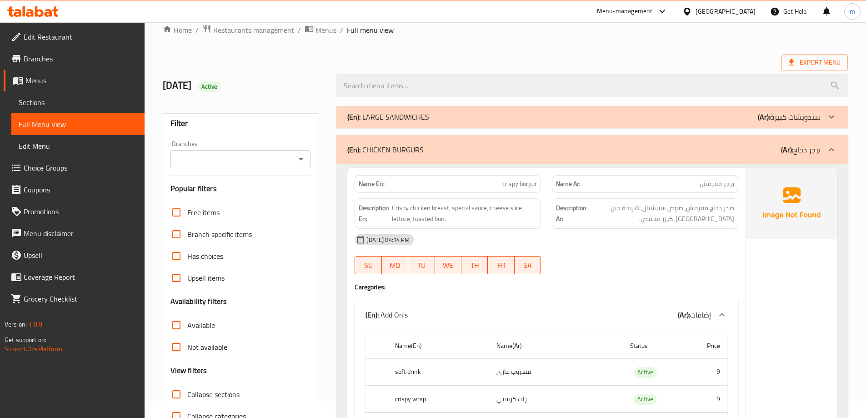
scroll to position [0, 0]
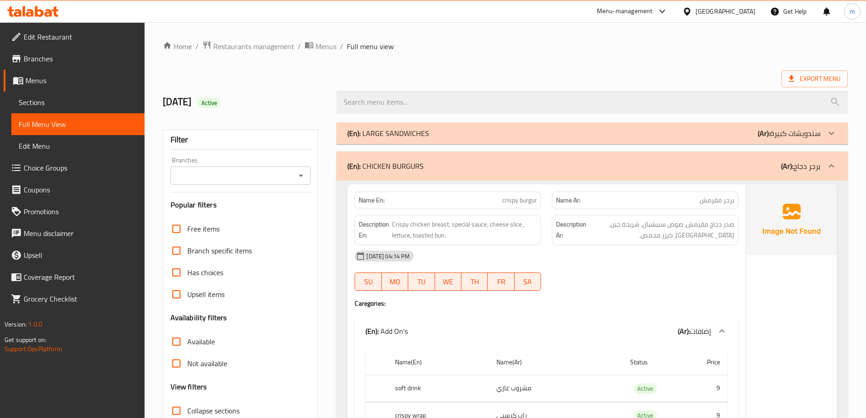
click at [334, 75] on div "Export Menu" at bounding box center [505, 78] width 685 height 17
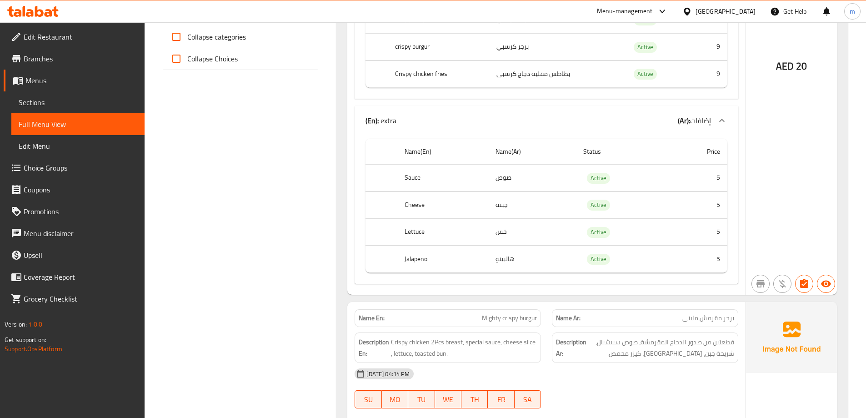
scroll to position [318, 0]
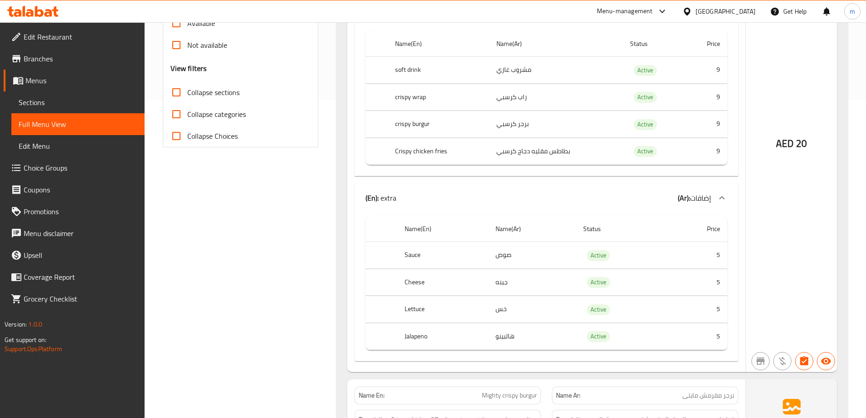
click at [414, 251] on th "Sauce" at bounding box center [442, 255] width 90 height 27
click at [415, 251] on th "Sauce" at bounding box center [442, 255] width 90 height 27
copy th "Sauce"
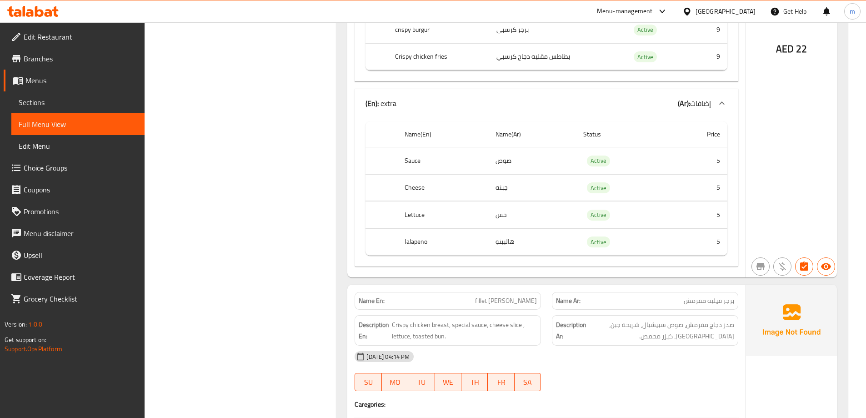
scroll to position [1000, 0]
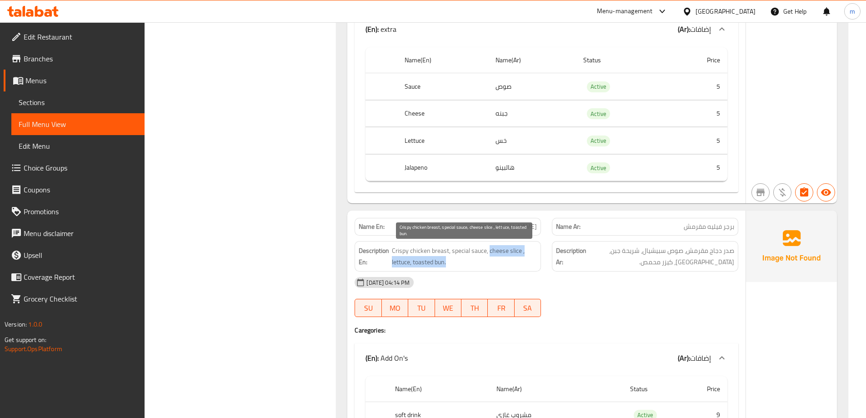
drag, startPoint x: 489, startPoint y: 250, endPoint x: 520, endPoint y: 257, distance: 32.2
click at [520, 257] on span "Crispy chicken breast, special sauce, cheese slice , lettuce, toasted bun." at bounding box center [464, 256] width 145 height 22
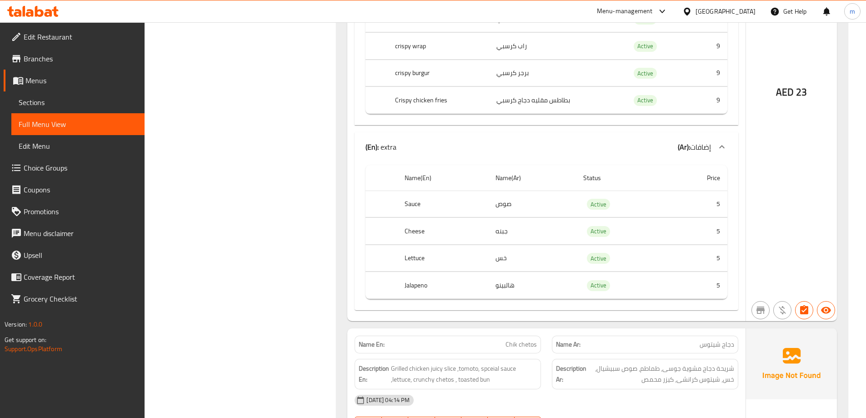
scroll to position [2045, 0]
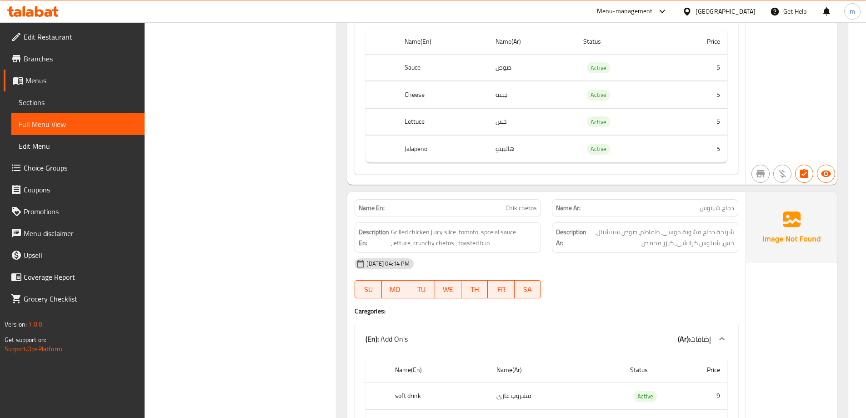
click at [513, 213] on span "Chik chetos" at bounding box center [520, 208] width 31 height 10
click at [512, 209] on span "Chik chetos" at bounding box center [520, 208] width 31 height 10
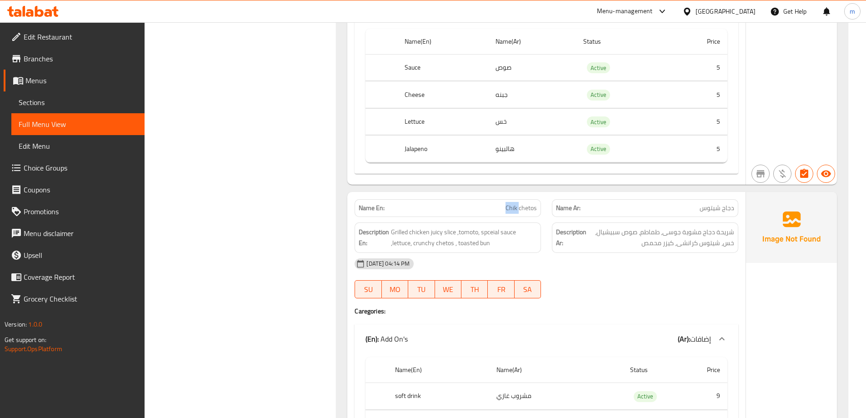
click at [512, 209] on span "Chik chetos" at bounding box center [520, 208] width 31 height 10
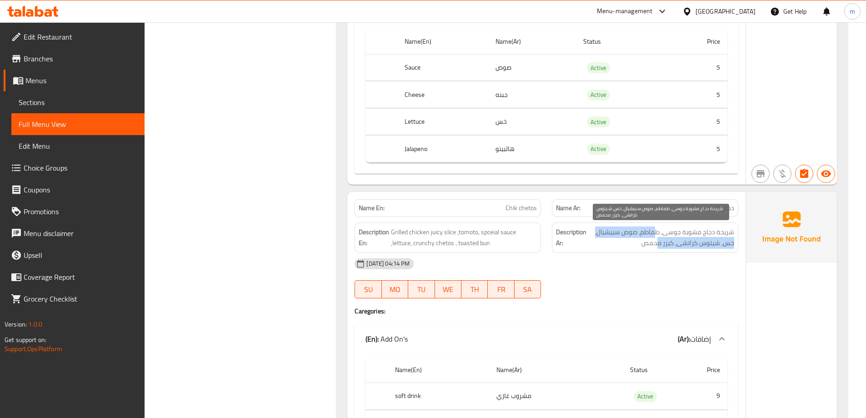
click at [656, 240] on span "شريحة دجاج مشوية جوسى، طماطم، صوص سبيشيال، خس، شيتوس كرانشى، كيزر محمص" at bounding box center [661, 237] width 146 height 22
click at [690, 236] on span "شريحة دجاج مشوية جوسى، طماطم، صوص سبيشيال، خس، شيتوس كرانشى، كيزر محمص" at bounding box center [661, 237] width 146 height 22
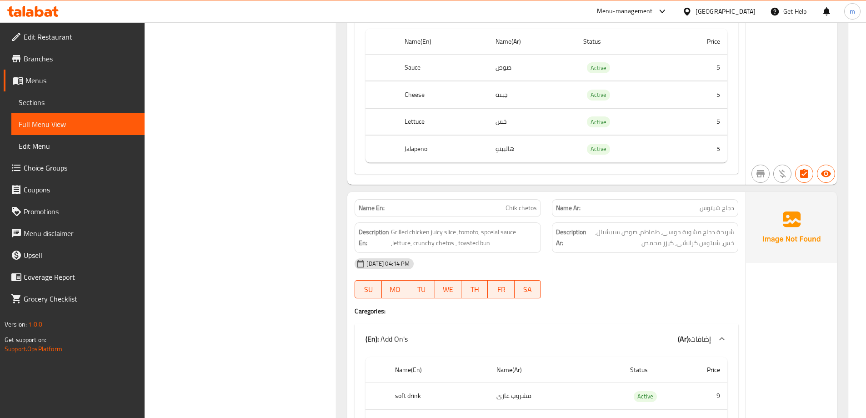
click at [516, 209] on span "Chik chetos" at bounding box center [520, 208] width 31 height 10
copy span "Chik chetos"
click at [457, 235] on span "Grilled chicken juicy slice ,tomoto, spceial sauce ,lettuce, crunchy chetos , t…" at bounding box center [464, 237] width 146 height 22
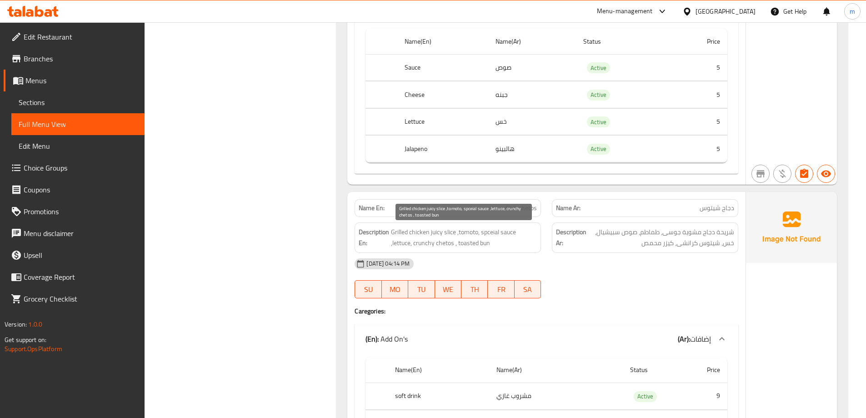
click at [424, 234] on span "Grilled chicken juicy slice ,tomoto, spceial sauce ,lettuce, crunchy chetos , t…" at bounding box center [464, 237] width 146 height 22
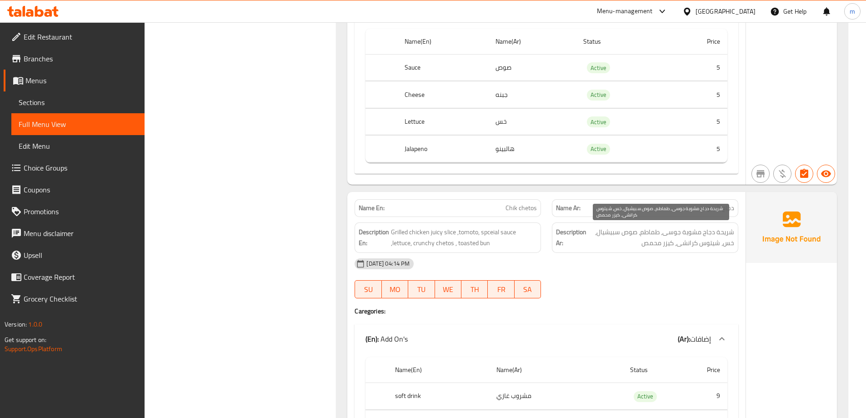
click at [678, 235] on span "شريحة دجاج مشوية جوسى، طماطم، صوص سبيشيال، خس، شيتوس كرانشى، كيزر محمص" at bounding box center [661, 237] width 146 height 22
click at [714, 211] on span "دجاج شيتوس" at bounding box center [716, 208] width 35 height 10
drag, startPoint x: 726, startPoint y: 214, endPoint x: 724, endPoint y: 209, distance: 5.5
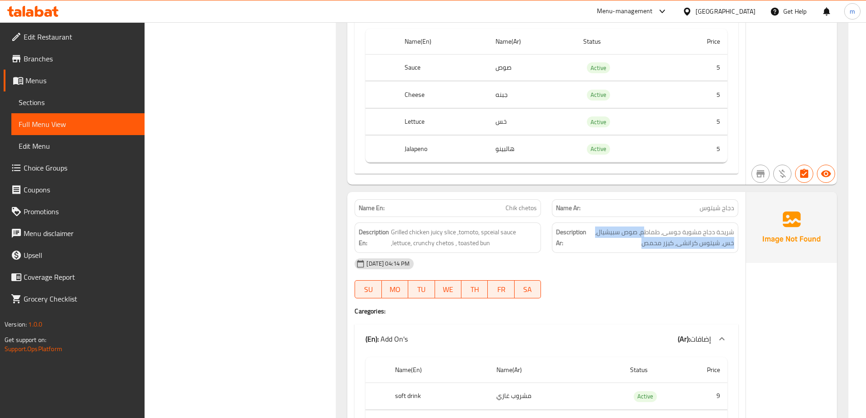
click at [644, 239] on span "شريحة دجاج مشوية جوسى، طماطم، صوص سبيشيال، خس، شيتوس كرانشى، كيزر محمص" at bounding box center [661, 237] width 146 height 22
click at [589, 237] on span "شريحة دجاج مشوية جوسى، طماطم، صوص سبيشيال، خس، شيتوس كرانشى، كيزر محمص" at bounding box center [661, 237] width 146 height 22
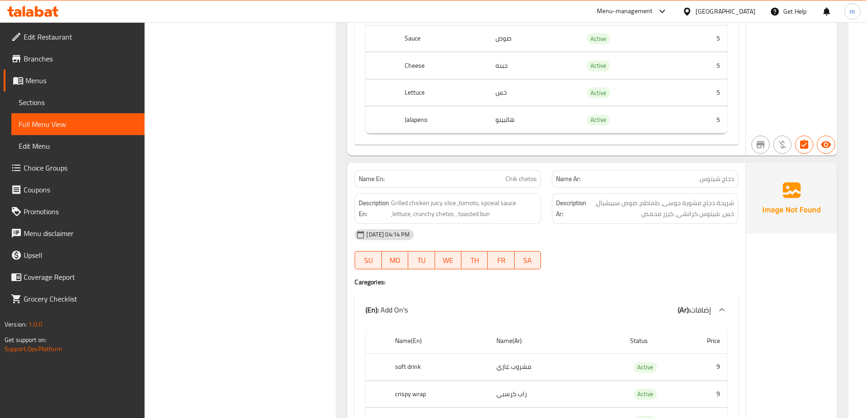
scroll to position [2091, 0]
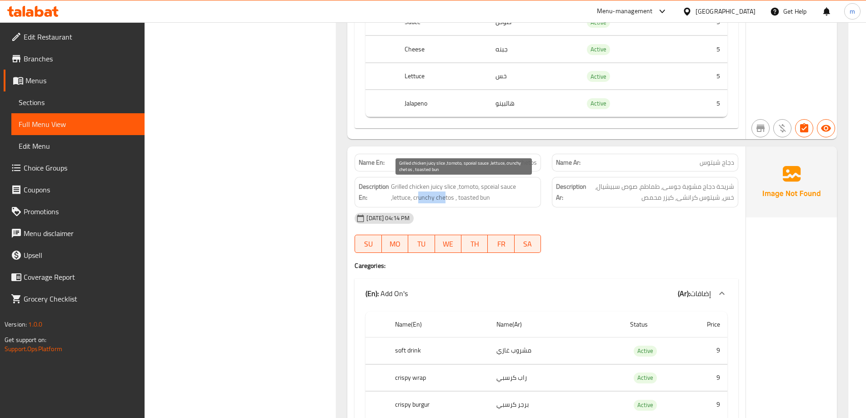
drag, startPoint x: 418, startPoint y: 200, endPoint x: 446, endPoint y: 198, distance: 28.2
click at [446, 198] on span "Grilled chicken juicy slice ,tomoto, spceial sauce ,lettuce, crunchy chetos , t…" at bounding box center [464, 192] width 146 height 22
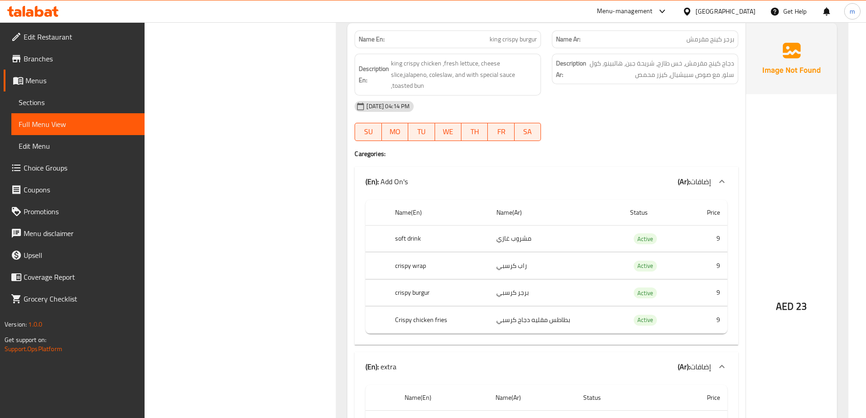
scroll to position [2591, 0]
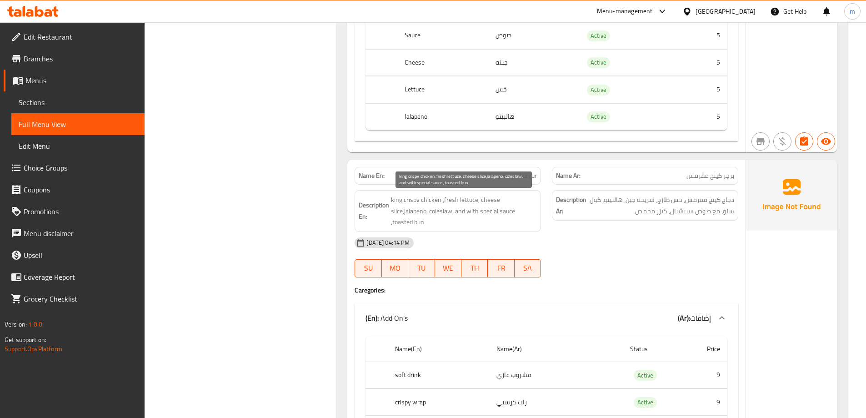
click at [434, 201] on span "king crispy chicken ,fresh lettuce, cheese slice,jalapeno, coleslaw, and with s…" at bounding box center [464, 211] width 146 height 34
click at [509, 215] on span "king crispy chicken ,fresh lettuce, cheese slice,jalapeno, coleslaw, and with s…" at bounding box center [464, 211] width 146 height 34
click at [424, 197] on span "king crispy chicken ,fresh lettuce, cheese slice,jalapeno, coleslaw, and with s…" at bounding box center [464, 211] width 146 height 34
click at [425, 198] on span "king crispy chicken ,fresh lettuce, cheese slice,jalapeno, coleslaw, and with s…" at bounding box center [464, 211] width 146 height 34
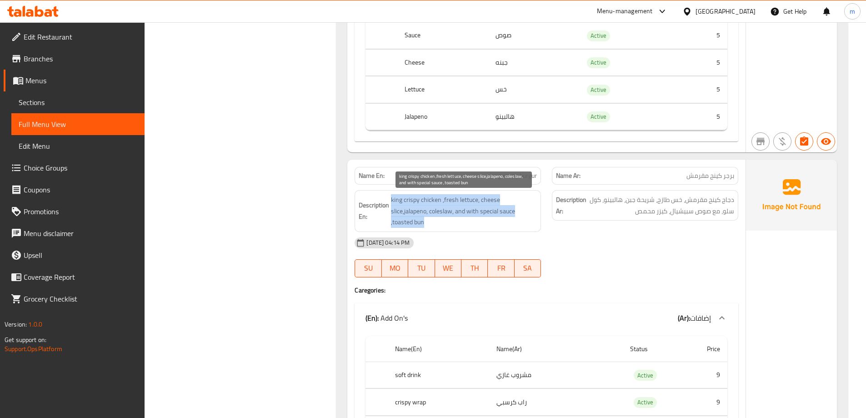
click at [425, 198] on span "king crispy chicken ,fresh lettuce, cheese slice,jalapeno, coleslaw, and with s…" at bounding box center [464, 211] width 146 height 34
click at [451, 208] on span "king crispy chicken ,fresh lettuce, cheese slice,jalapeno, coleslaw, and with s…" at bounding box center [464, 211] width 146 height 34
click at [434, 202] on span "king crispy chicken ,fresh lettuce, cheese slice,jalapeno, coleslaw, and with s…" at bounding box center [464, 211] width 146 height 34
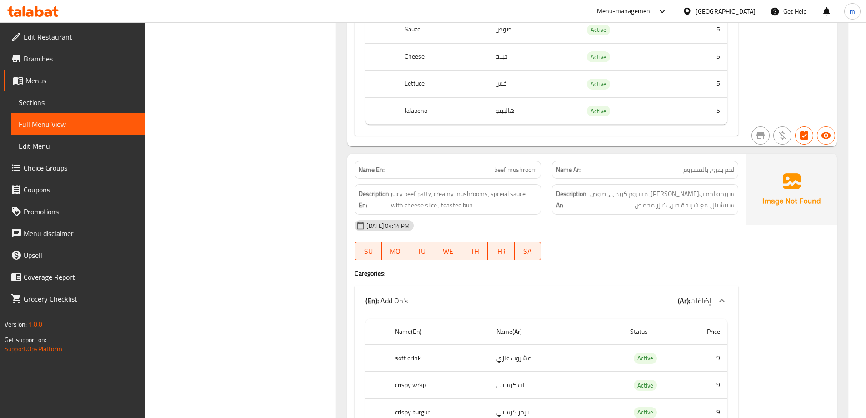
scroll to position [4227, 0]
click at [489, 172] on p "Name En: beef mushroom" at bounding box center [448, 170] width 178 height 10
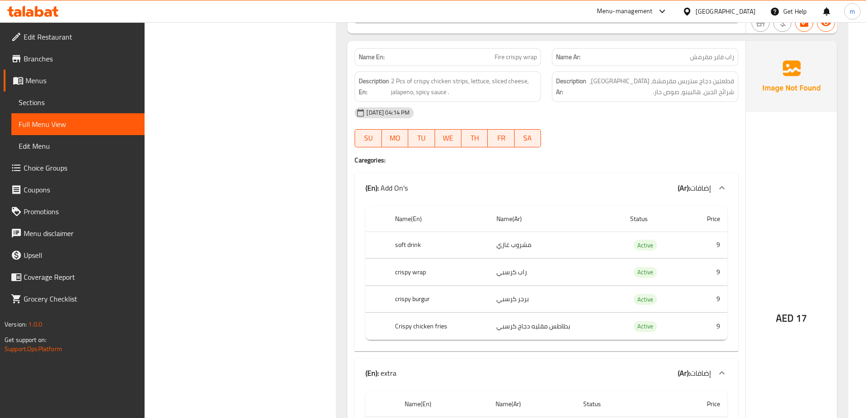
scroll to position [5545, 0]
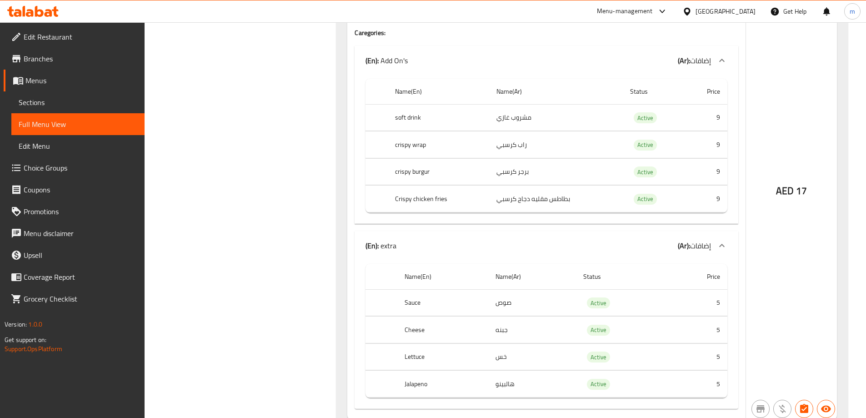
drag, startPoint x: 422, startPoint y: 303, endPoint x: 759, endPoint y: 302, distance: 336.3
click at [759, 302] on div "Name En: Fire crispy wrap Name Ar: راب فاير مقرمش Description En: 2 Pcs of cris…" at bounding box center [591, 167] width 489 height 506
click at [759, 302] on div "AED 17" at bounding box center [791, 167] width 91 height 506
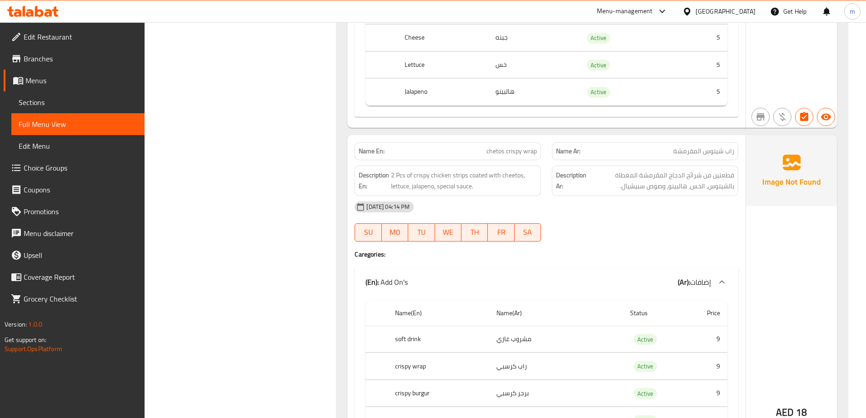
scroll to position [6363, 0]
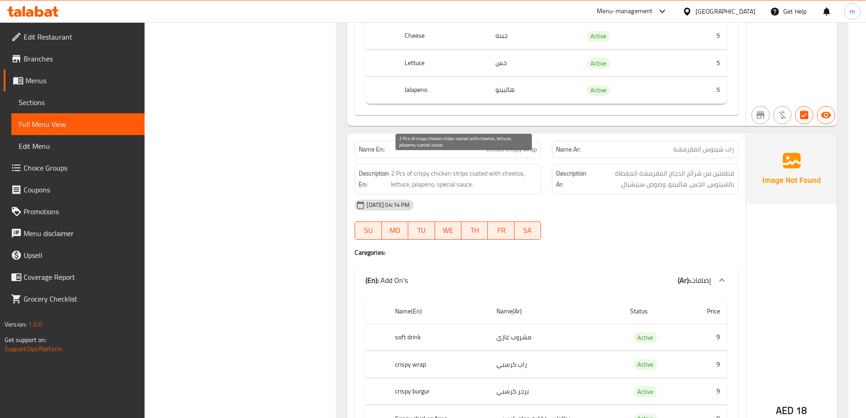
click at [464, 168] on span "2 Pcs of crispy chicken strips coated with cheetos, lettuce, jalapeno, special …" at bounding box center [464, 179] width 146 height 22
click at [477, 168] on span "2 Pcs of crispy chicken strips coated with cheetos, lettuce, jalapeno, special …" at bounding box center [464, 179] width 146 height 22
click at [454, 168] on span "2 Pcs of crispy chicken strips coated with cheetos, lettuce, jalapeno, special …" at bounding box center [464, 179] width 146 height 22
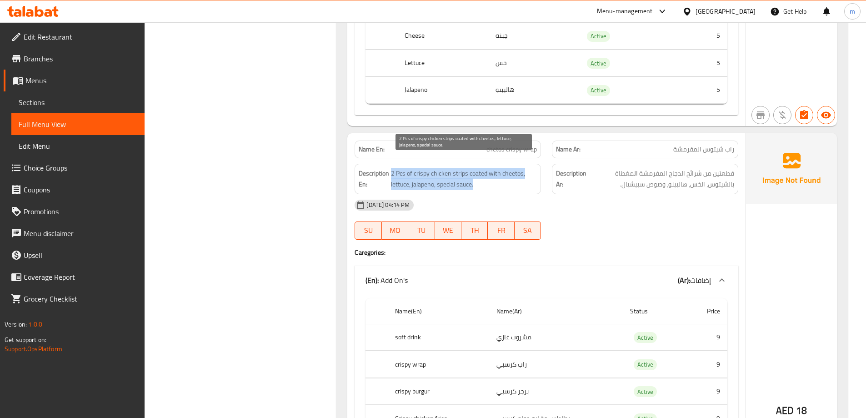
click at [454, 168] on span "2 Pcs of crispy chicken strips coated with cheetos, lettuce, jalapeno, special …" at bounding box center [464, 179] width 146 height 22
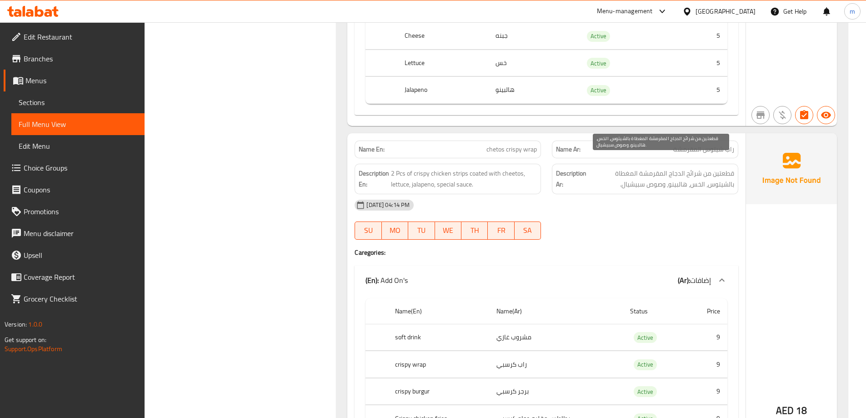
click at [695, 169] on span "قطعتين من شرائح الدجاج المقرمشة المغطاة بالشيتوس، الخس، هالبينو، وصوص سبيشيال." at bounding box center [661, 179] width 146 height 22
click at [695, 168] on span "قطعتين من شرائح الدجاج المقرمشة المغطاة بالشيتوس، الخس، هالبينو، وصوص سبيشيال." at bounding box center [661, 179] width 146 height 22
click at [674, 194] on div "[DATE] 04:14 PM" at bounding box center [546, 205] width 394 height 22
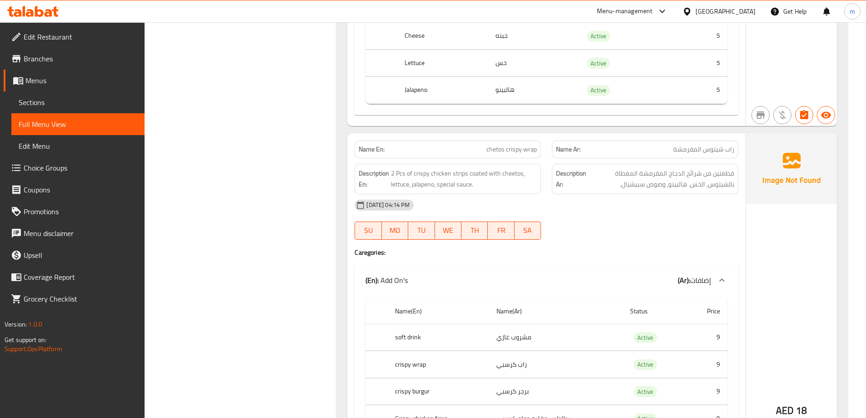
click at [525, 145] on span "chetos crispy wrap" at bounding box center [511, 150] width 50 height 10
copy span "chetos crispy wrap"
click at [542, 158] on div "Description En: 2 Pcs of crispy chicken strips coated with cheetos, lettuce, ja…" at bounding box center [447, 178] width 197 height 41
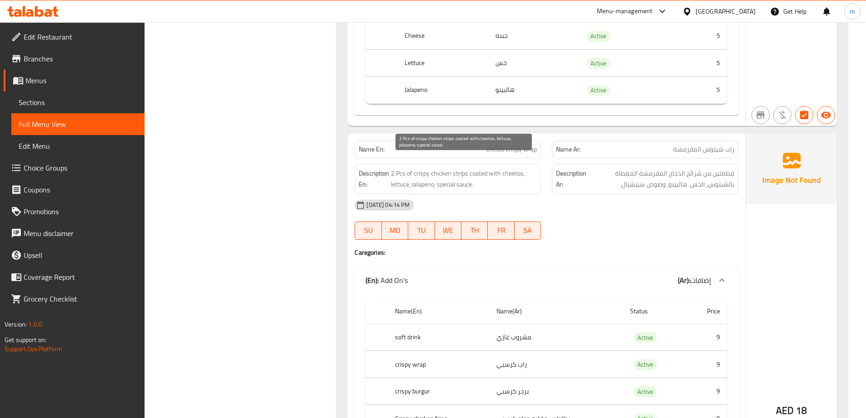
click at [451, 168] on span "2 Pcs of crispy chicken strips coated with cheetos, lettuce, jalapeno, special …" at bounding box center [464, 179] width 146 height 22
drag, startPoint x: 464, startPoint y: 164, endPoint x: 543, endPoint y: 164, distance: 78.2
click at [465, 168] on span "2 Pcs of crispy chicken strips coated with cheetos, lettuce, jalapeno, special …" at bounding box center [464, 179] width 146 height 22
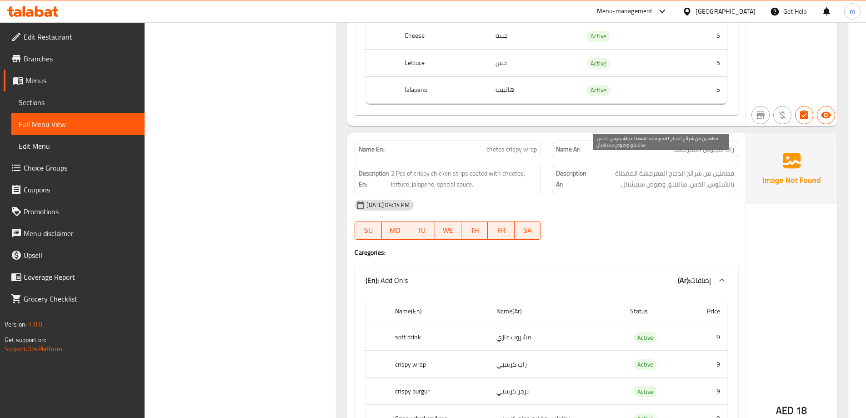
click at [704, 168] on span "قطعتين من شرائح الدجاج المقرمشة المغطاة بالشيتوس، الخس، هالبينو، وصوص سبيشيال." at bounding box center [661, 179] width 146 height 22
click at [694, 168] on span "قطعتين من شرائح الدجاج المقرمشة المغطاة بالشيتوس، الخس، هالبينو، وصوص سبيشيال." at bounding box center [661, 179] width 146 height 22
click at [680, 168] on span "قطعتين من شرائح الدجاج المقرمشة المغطاة بالشيتوس، الخس، هالبينو، وصوص سبيشيال." at bounding box center [661, 179] width 146 height 22
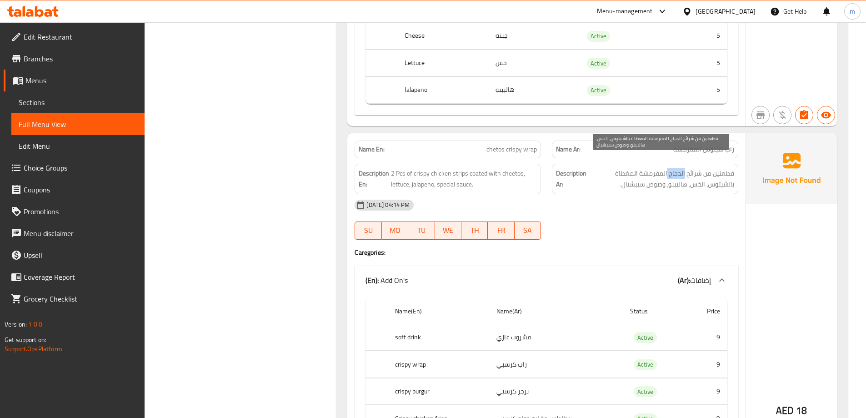
click at [680, 168] on span "قطعتين من شرائح الدجاج المقرمشة المغطاة بالشيتوس، الخس، هالبينو، وصوص سبيشيال." at bounding box center [661, 179] width 146 height 22
click at [649, 168] on span "قطعتين من شرائح الدجاج المقرمشة المغطاة بالشيتوس، الخس، هالبينو، وصوص سبيشيال." at bounding box center [661, 179] width 146 height 22
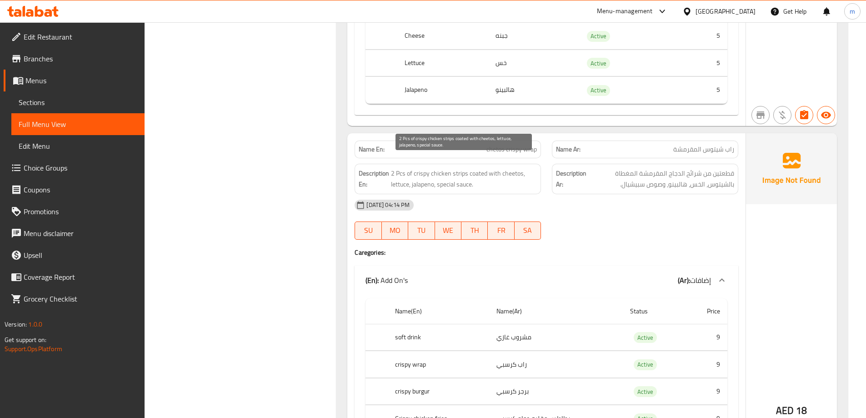
click at [484, 168] on span "2 Pcs of crispy chicken strips coated with cheetos, lettuce, jalapeno, special …" at bounding box center [464, 179] width 146 height 22
click at [497, 168] on span "2 Pcs of crispy chicken strips coated with cheetos, lettuce, jalapeno, special …" at bounding box center [464, 179] width 146 height 22
drag, startPoint x: 469, startPoint y: 165, endPoint x: 494, endPoint y: 171, distance: 25.6
click at [494, 171] on span "2 Pcs of crispy chicken strips coated with cheetos, lettuce, jalapeno, special …" at bounding box center [464, 179] width 146 height 22
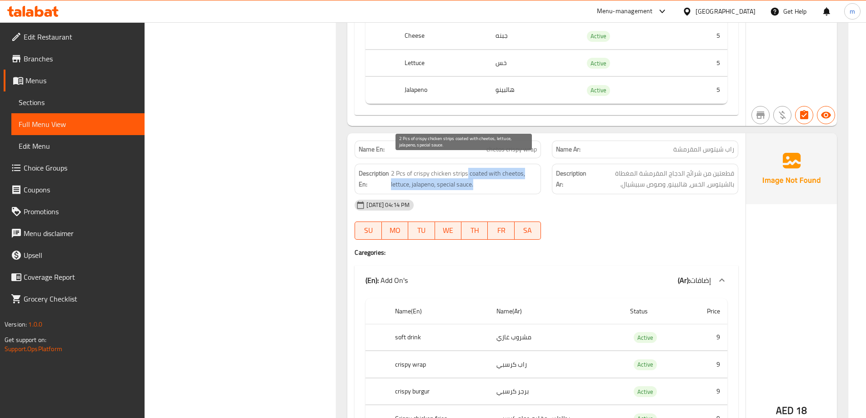
click at [494, 171] on span "2 Pcs of crispy chicken strips coated with cheetos, lettuce, jalapeno, special …" at bounding box center [464, 179] width 146 height 22
click at [522, 168] on span "2 Pcs of crispy chicken strips coated with cheetos, lettuce, jalapeno, special …" at bounding box center [464, 179] width 146 height 22
click at [521, 168] on span "2 Pcs of crispy chicken strips coated with cheetos, lettuce, jalapeno, special …" at bounding box center [464, 179] width 146 height 22
click at [404, 170] on span "2 Pcs of crispy chicken strips coated with cheetos, lettuce, jalapeno, special …" at bounding box center [464, 179] width 146 height 22
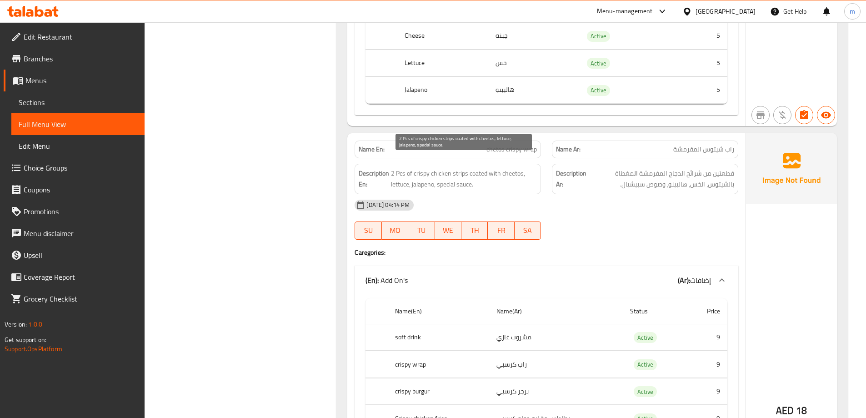
click at [420, 175] on span "2 Pcs of crispy chicken strips coated with cheetos, lettuce, jalapeno, special …" at bounding box center [464, 179] width 146 height 22
click at [458, 175] on span "2 Pcs of crispy chicken strips coated with cheetos, lettuce, jalapeno, special …" at bounding box center [464, 179] width 146 height 22
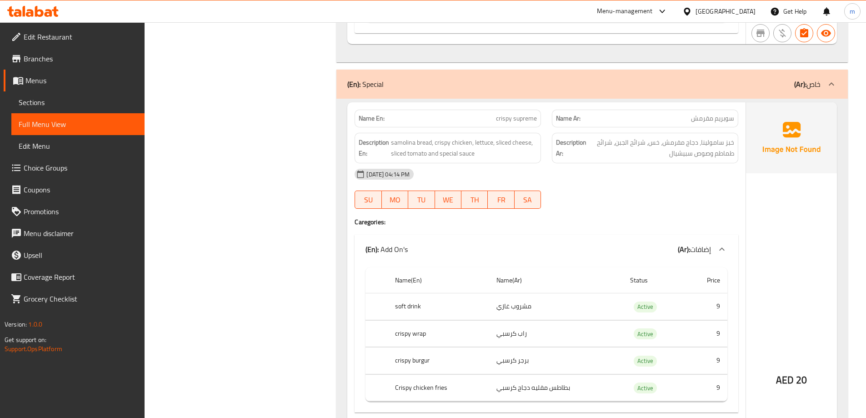
scroll to position [6953, 0]
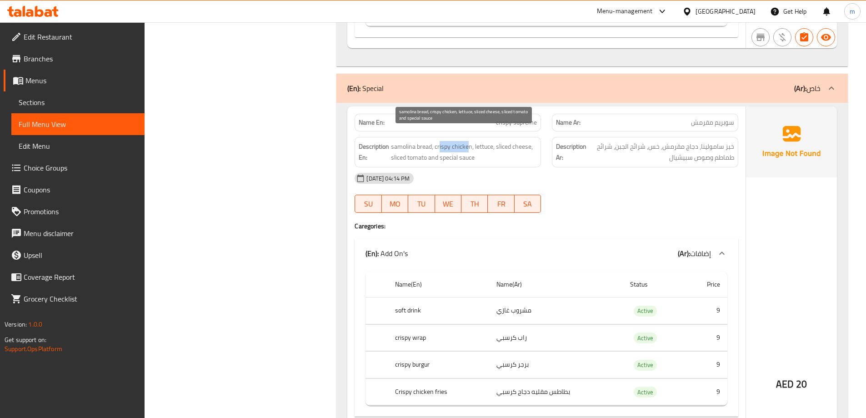
drag, startPoint x: 440, startPoint y: 135, endPoint x: 467, endPoint y: 135, distance: 27.3
click at [467, 141] on span "samolina bread, crispy chicken, lettuce, sliced cheese, sliced tomato and speci…" at bounding box center [464, 152] width 146 height 22
click at [483, 141] on span "samolina bread, crispy chicken, lettuce, sliced cheese, sliced tomato and speci…" at bounding box center [464, 152] width 146 height 22
drag, startPoint x: 499, startPoint y: 135, endPoint x: 528, endPoint y: 142, distance: 29.5
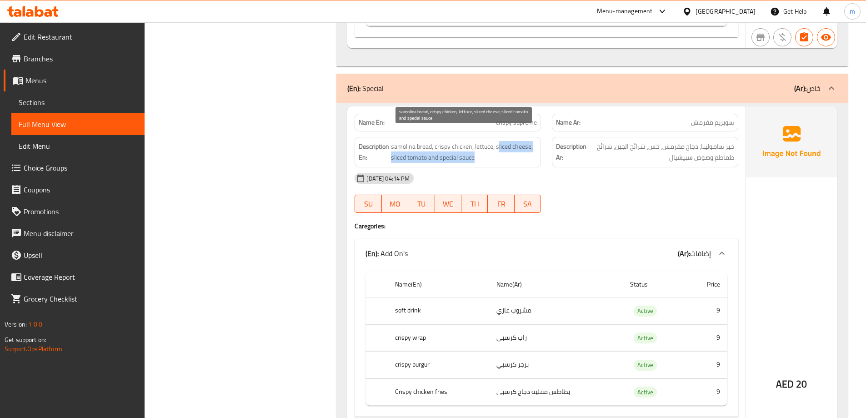
click at [528, 142] on span "samolina bread, crispy chicken, lettuce, sliced cheese, sliced tomato and speci…" at bounding box center [464, 152] width 146 height 22
click at [527, 142] on span "samolina bread, crispy chicken, lettuce, sliced cheese, sliced tomato and speci…" at bounding box center [464, 152] width 146 height 22
drag, startPoint x: 496, startPoint y: 134, endPoint x: 531, endPoint y: 137, distance: 35.2
click at [531, 141] on span "samolina bread, crispy chicken, lettuce, sliced cheese, sliced tomato and speci…" at bounding box center [464, 152] width 146 height 22
copy span "sliced cheese"
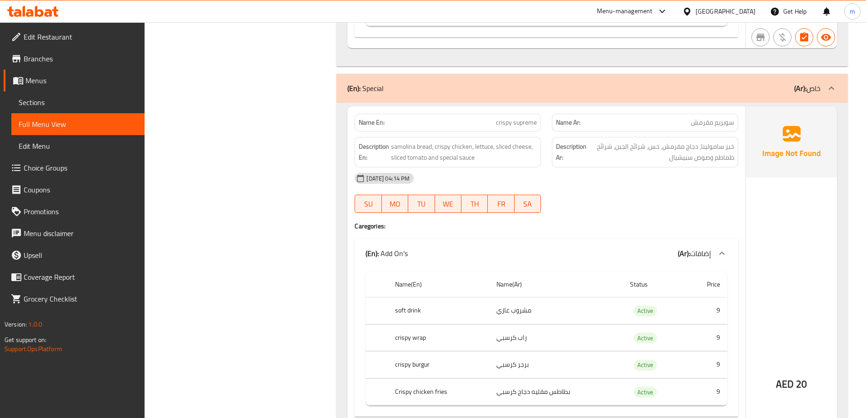
click at [649, 174] on div "[DATE] 04:14 PM" at bounding box center [546, 178] width 394 height 22
drag, startPoint x: 391, startPoint y: 147, endPoint x: 431, endPoint y: 147, distance: 40.5
click at [431, 147] on span "samolina bread, crispy chicken, lettuce, sliced cheese, sliced tomato and speci…" at bounding box center [464, 152] width 146 height 22
click at [508, 141] on span "samolina bread, crispy chicken, lettuce, sliced cheese, sliced tomato and speci…" at bounding box center [464, 152] width 146 height 22
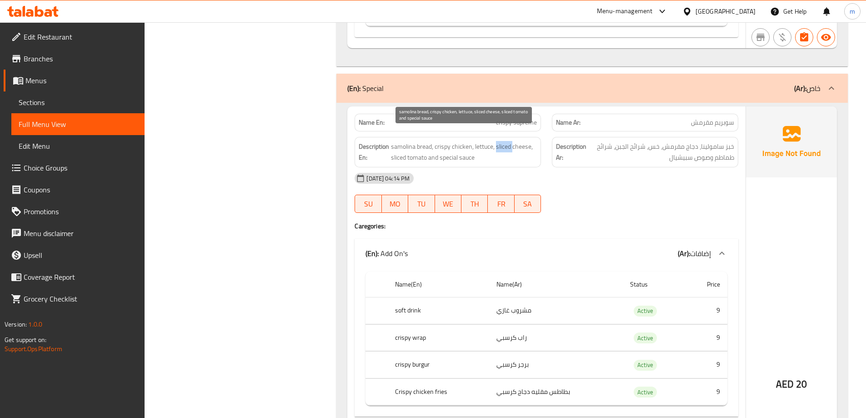
click at [508, 141] on span "samolina bread, crispy chicken, lettuce, sliced cheese, sliced tomato and speci…" at bounding box center [464, 152] width 146 height 22
copy span "sliced"
click at [593, 131] on div "Description Ar: خبز سامولينا، دجاج مقرمش، خس، شرائح الجبن، شرائح طماطم وصوص سبي…" at bounding box center [644, 151] width 197 height 41
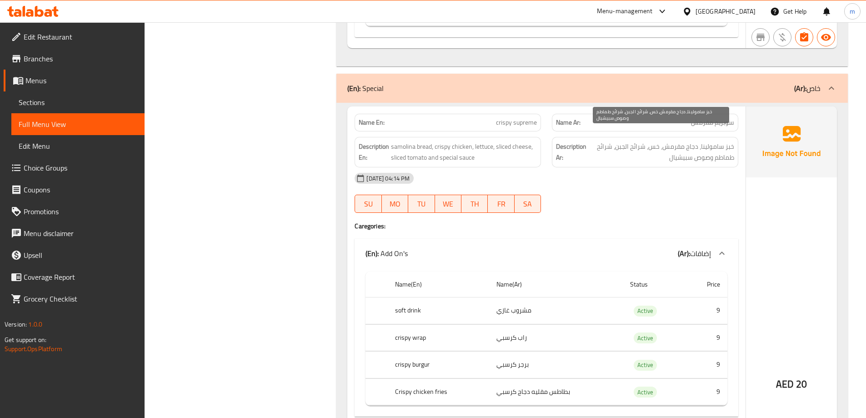
click at [636, 141] on span "خبز سامولينا، دجاج مقرمش، خس، شرائح الجبن، شرائح طماطم وصوص سبيشيال" at bounding box center [661, 152] width 146 height 22
click at [641, 143] on span "خبز سامولينا، دجاج مقرمش، خس، شرائح الجبن، شرائح طماطم وصوص سبيشيال" at bounding box center [661, 152] width 146 height 22
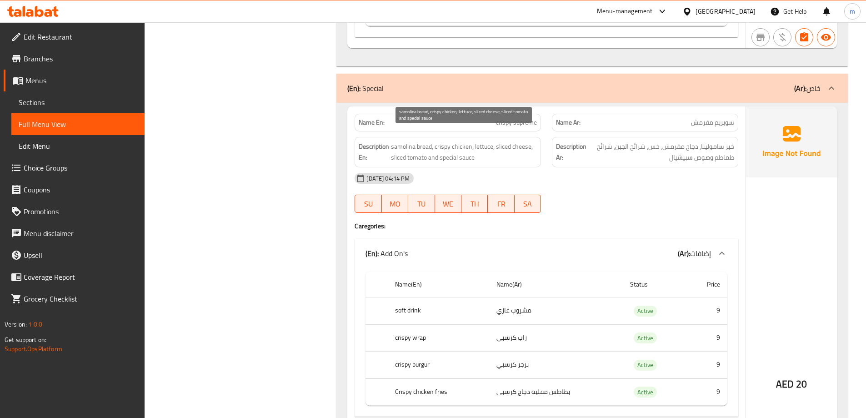
click at [419, 143] on span "samolina bread, crispy chicken, lettuce, sliced cheese, sliced tomato and speci…" at bounding box center [464, 152] width 146 height 22
click at [394, 146] on span "samolina bread, crispy chicken, lettuce, sliced cheese, sliced tomato and speci…" at bounding box center [464, 152] width 146 height 22
click at [446, 148] on span "samolina bread, crispy chicken, lettuce, sliced cheese, sliced tomato and speci…" at bounding box center [464, 152] width 146 height 22
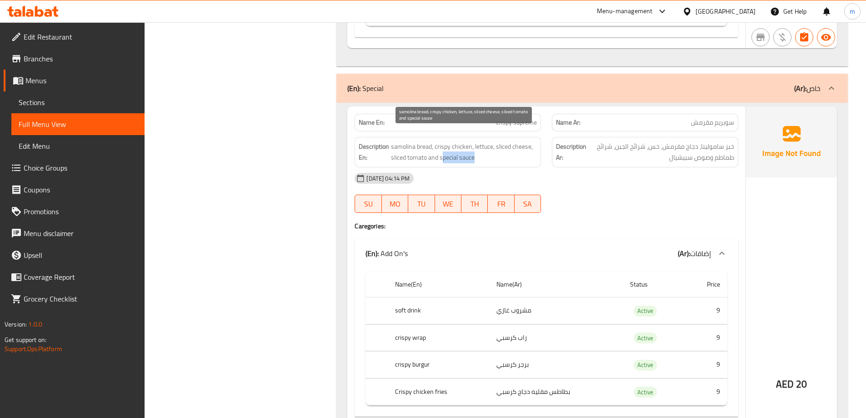
drag, startPoint x: 443, startPoint y: 146, endPoint x: 495, endPoint y: 150, distance: 51.9
click at [495, 150] on span "samolina bread, crispy chicken, lettuce, sliced cheese, sliced tomato and speci…" at bounding box center [464, 152] width 146 height 22
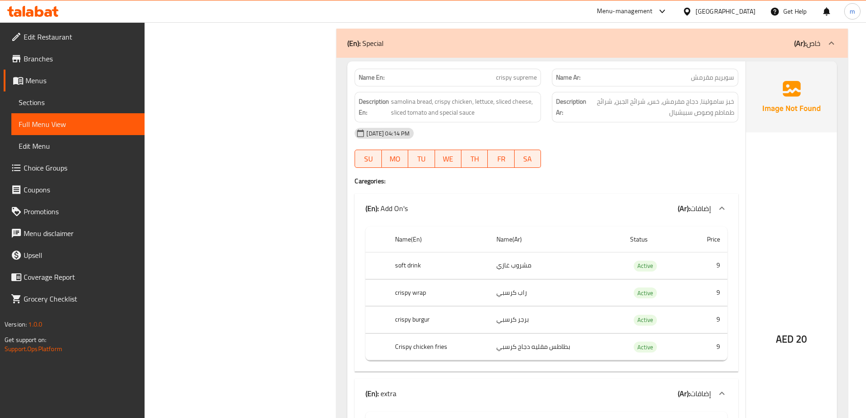
scroll to position [6999, 0]
click at [524, 72] on span "crispy supreme" at bounding box center [516, 77] width 41 height 10
copy span "crispy supreme"
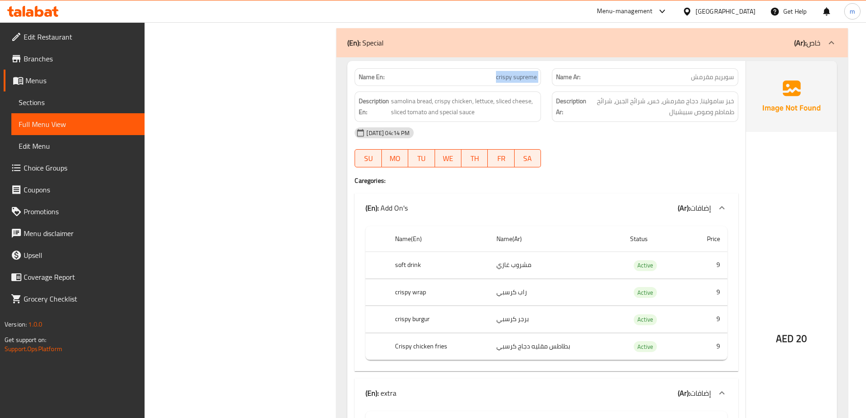
click at [504, 152] on span "FR" at bounding box center [500, 158] width 19 height 13
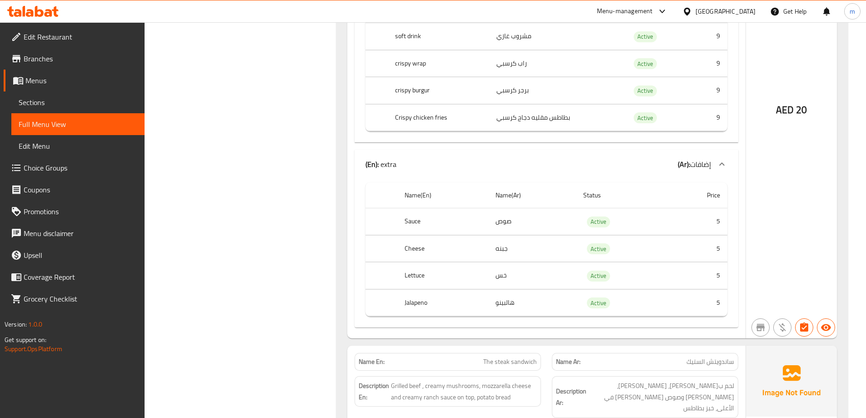
scroll to position [7226, 0]
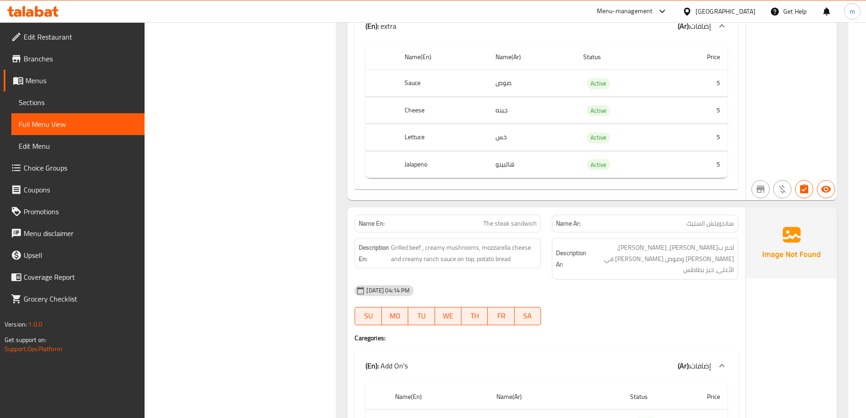
scroll to position [7317, 0]
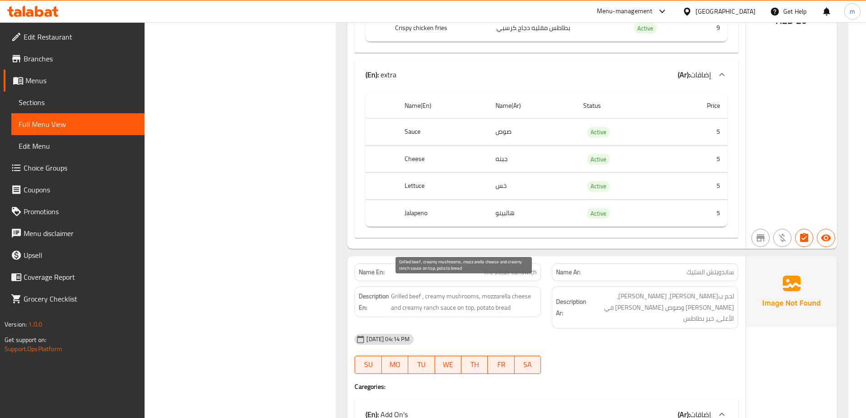
click at [451, 298] on span "Grilled beef , creamy mushrooms, mozzarella cheese and creamy ranch sauce on to…" at bounding box center [464, 301] width 146 height 22
click at [452, 299] on span "Grilled beef , creamy mushrooms, mozzarella cheese and creamy ranch sauce on to…" at bounding box center [464, 301] width 146 height 22
click at [454, 300] on span "Grilled beef , creamy mushrooms, mozzarella cheese and creamy ranch sauce on to…" at bounding box center [464, 301] width 146 height 22
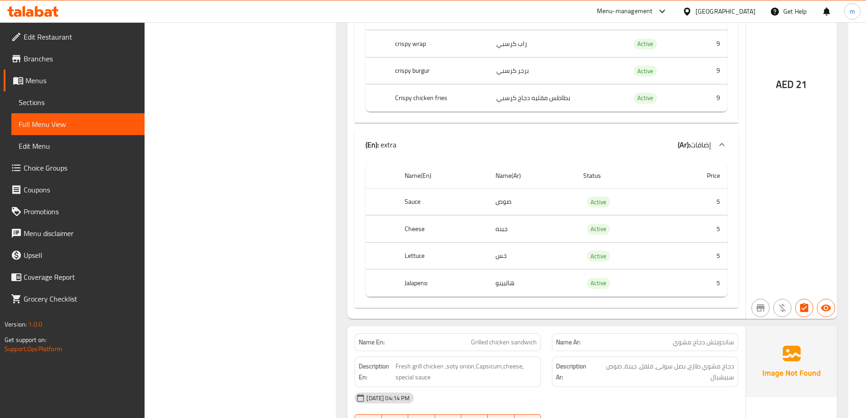
scroll to position [7953, 0]
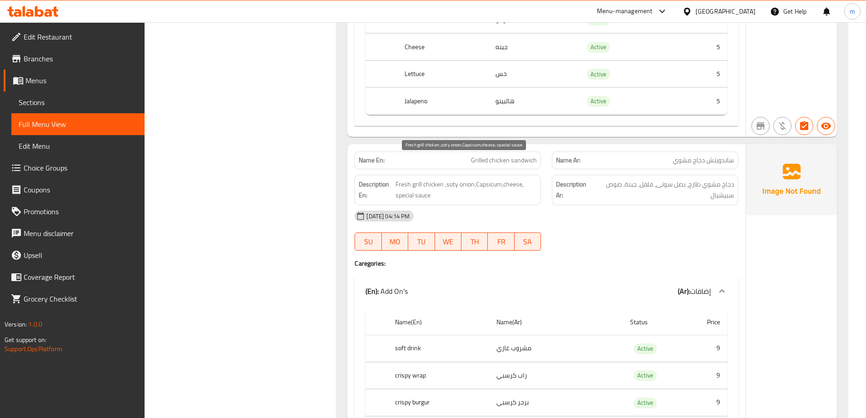
click at [454, 179] on span "Fresh grill chicken ,soty onion,Capsicum,cheese, special sauce" at bounding box center [465, 190] width 141 height 22
click at [495, 205] on div "[DATE] 04:14 PM" at bounding box center [546, 216] width 394 height 22
click at [492, 179] on span "Fresh grill chicken ,soty onion,Capsicum,cheese, special sauce" at bounding box center [465, 190] width 141 height 22
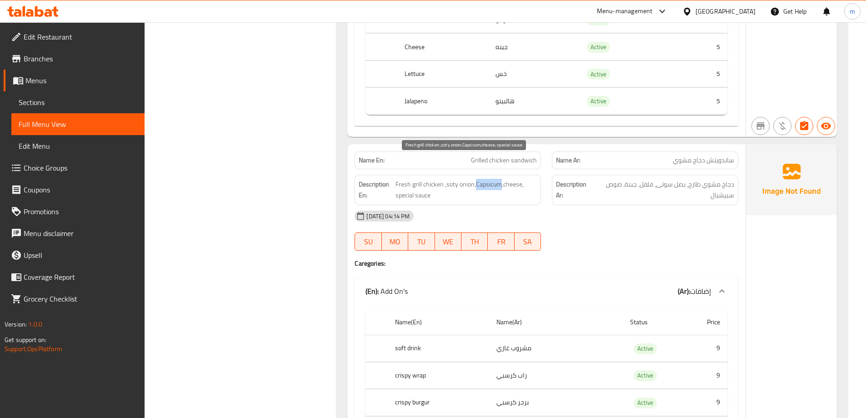
click at [492, 179] on span "Fresh grill chicken ,soty onion,Capsicum,cheese, special sauce" at bounding box center [465, 190] width 141 height 22
click at [508, 179] on span "Fresh grill chicken ,soty onion,Capsicum,cheese, special sauce" at bounding box center [465, 190] width 141 height 22
click at [539, 181] on div "Description En: Fresh grill chicken ,soty onion,Capsicum,cheese, special sauce" at bounding box center [447, 190] width 186 height 30
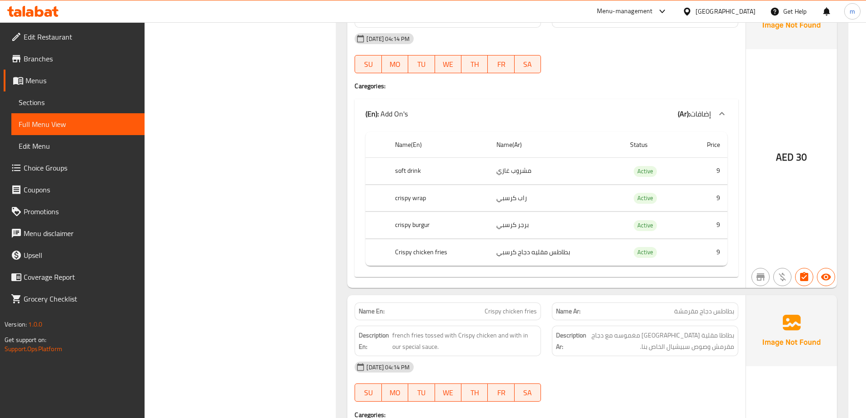
scroll to position [9226, 0]
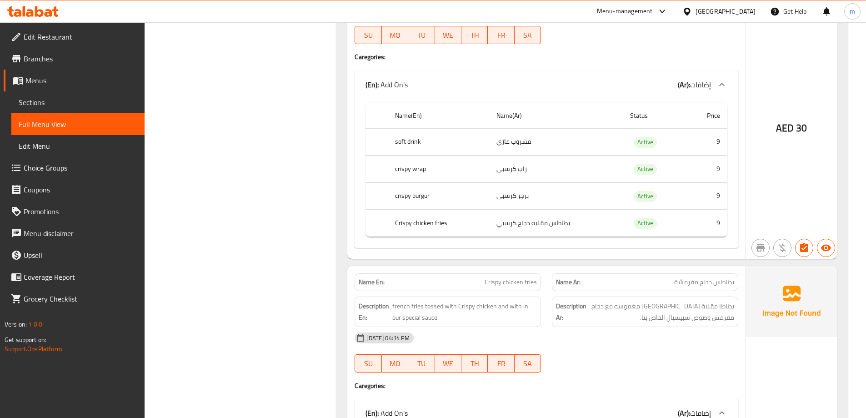
click at [534, 277] on span "Crispy chicken fries" at bounding box center [510, 282] width 52 height 10
click at [715, 277] on span "بطاطس دجاج مقرمشة" at bounding box center [704, 282] width 60 height 10
click at [492, 277] on span "Crispy chicken fries" at bounding box center [510, 282] width 52 height 10
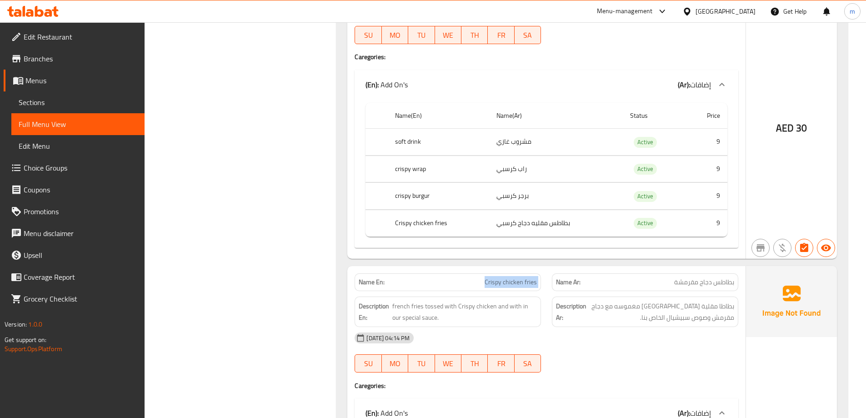
click at [492, 277] on span "Crispy chicken fries" at bounding box center [510, 282] width 52 height 10
copy span "Crispy chicken fries"
click at [493, 129] on td "مشروب غازي" at bounding box center [556, 142] width 134 height 27
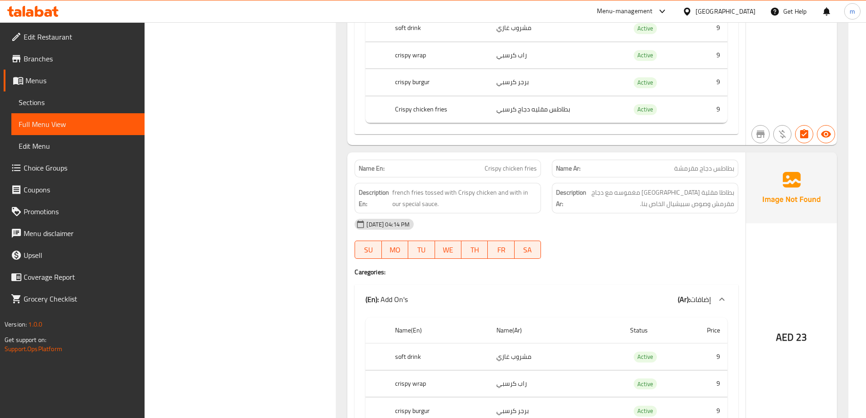
scroll to position [9271, 0]
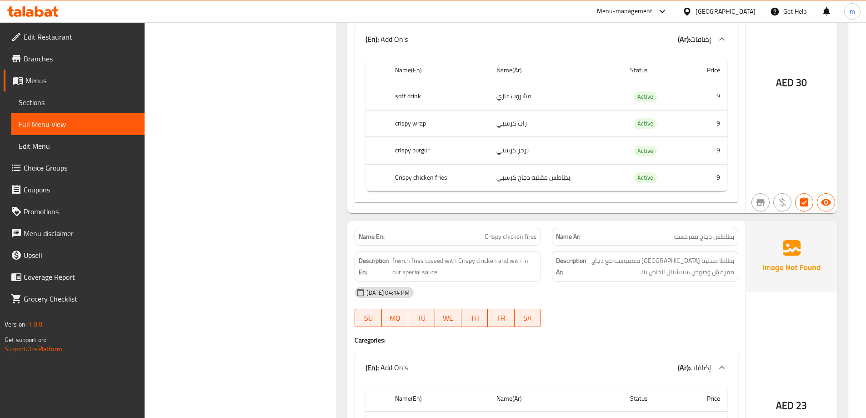
click at [756, 197] on icon "button" at bounding box center [760, 202] width 11 height 11
click at [778, 197] on icon "button" at bounding box center [782, 202] width 11 height 11
click at [714, 232] on span "بطاطس دجاج مقرمشة" at bounding box center [704, 237] width 60 height 10
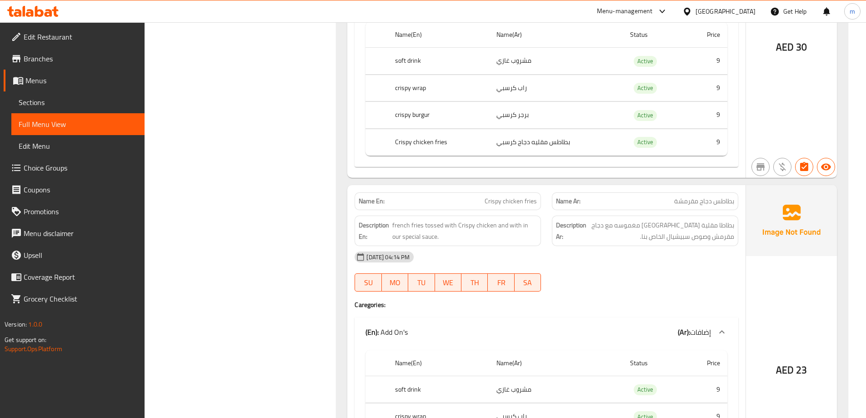
scroll to position [9362, 0]
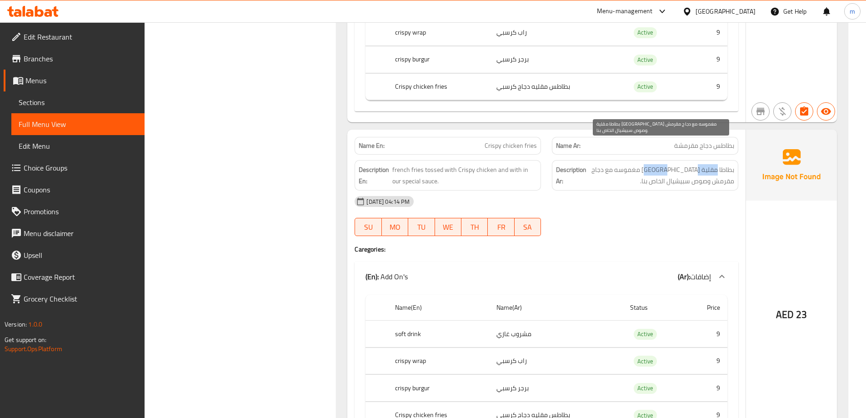
drag, startPoint x: 679, startPoint y: 150, endPoint x: 716, endPoint y: 147, distance: 36.5
click at [716, 164] on span "بطاطا مقلية [GEOGRAPHIC_DATA] مغموسه مع دجاج مقرمش وصوص سبيشيال الخاص بنا." at bounding box center [661, 175] width 146 height 22
click at [699, 164] on span "بطاطا مقلية [GEOGRAPHIC_DATA] مغموسه مع دجاج مقرمش وصوص سبيشيال الخاص بنا." at bounding box center [661, 175] width 146 height 22
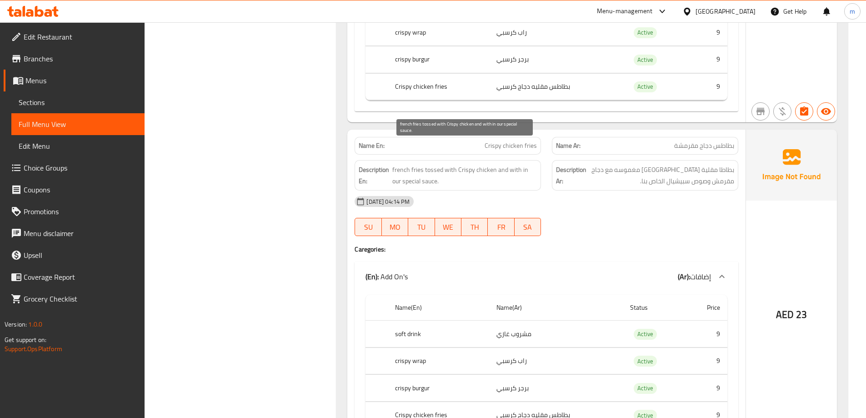
click at [413, 164] on span "french fries tossed with Crispy chicken and with in our special sauce." at bounding box center [464, 175] width 145 height 22
click at [407, 164] on span "french fries tossed with Crispy chicken and with in our special sauce." at bounding box center [464, 175] width 145 height 22
drag, startPoint x: 394, startPoint y: 146, endPoint x: 411, endPoint y: 150, distance: 18.0
click at [411, 164] on span "french fries tossed with Crispy chicken and with in our special sauce." at bounding box center [464, 175] width 145 height 22
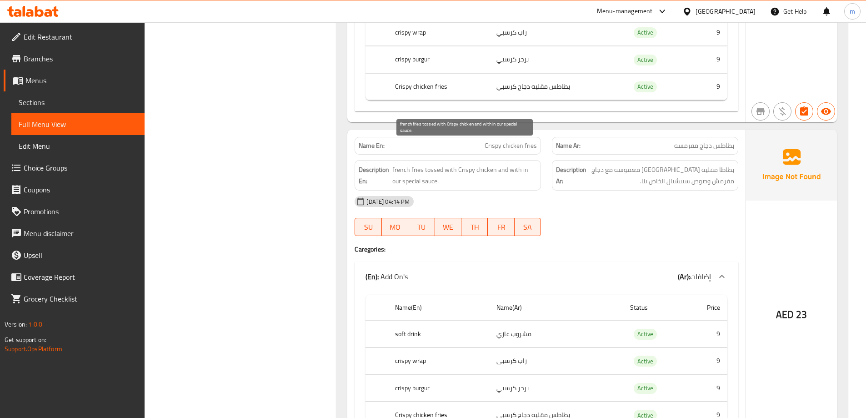
click at [412, 164] on span "french fries tossed with Crispy chicken and with in our special sauce." at bounding box center [464, 175] width 145 height 22
drag, startPoint x: 393, startPoint y: 149, endPoint x: 421, endPoint y: 151, distance: 28.7
click at [421, 164] on span "french fries tossed with Crispy chicken and with in our special sauce." at bounding box center [464, 175] width 145 height 22
copy span "french fries"
click at [712, 230] on div at bounding box center [644, 235] width 197 height 11
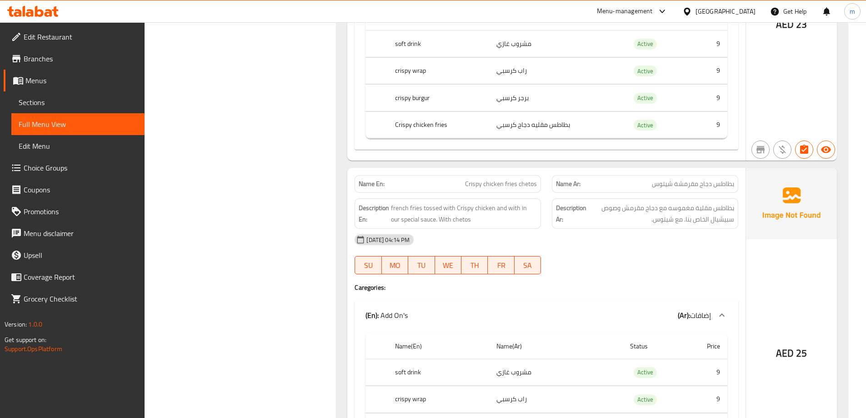
scroll to position [9635, 0]
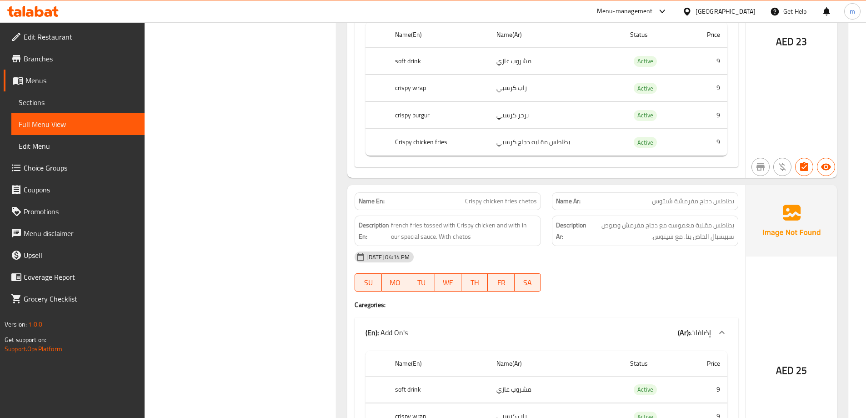
click at [724, 196] on span "بطاطس دجاج مقرمشة شيتوس" at bounding box center [693, 201] width 82 height 10
click at [509, 196] on span "Crispy chicken fries chetos" at bounding box center [501, 201] width 72 height 10
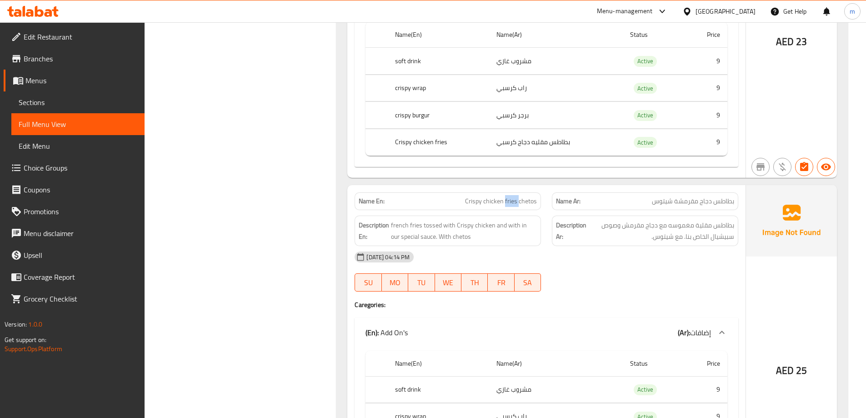
click at [509, 196] on span "Crispy chicken fries chetos" at bounding box center [501, 201] width 72 height 10
click at [510, 196] on span "Crispy chicken fries chetos" at bounding box center [501, 201] width 72 height 10
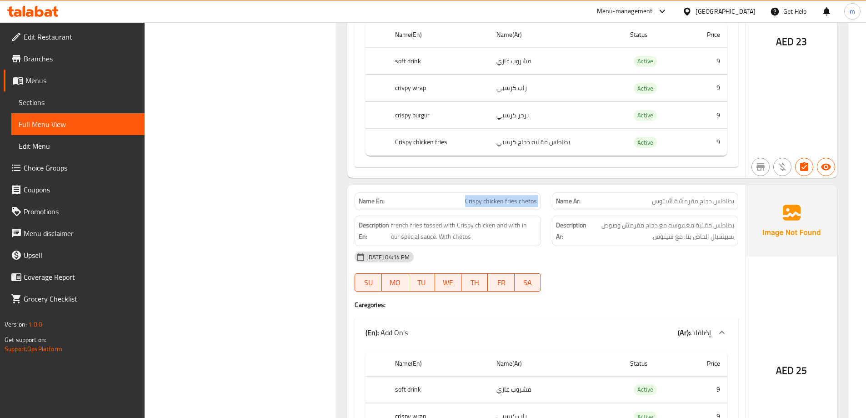
click at [510, 196] on span "Crispy chicken fries chetos" at bounding box center [501, 201] width 72 height 10
click at [639, 220] on span "بطاطس مقلية مغموسه مع دجاج مقرمش وصوص سبيشيال الخاص بنا. مع شيتوس." at bounding box center [661, 231] width 146 height 22
click at [519, 192] on div "Name En: Crispy chicken fries chetos" at bounding box center [447, 201] width 186 height 18
click at [519, 196] on span "Crispy chicken fries chetos" at bounding box center [501, 201] width 72 height 10
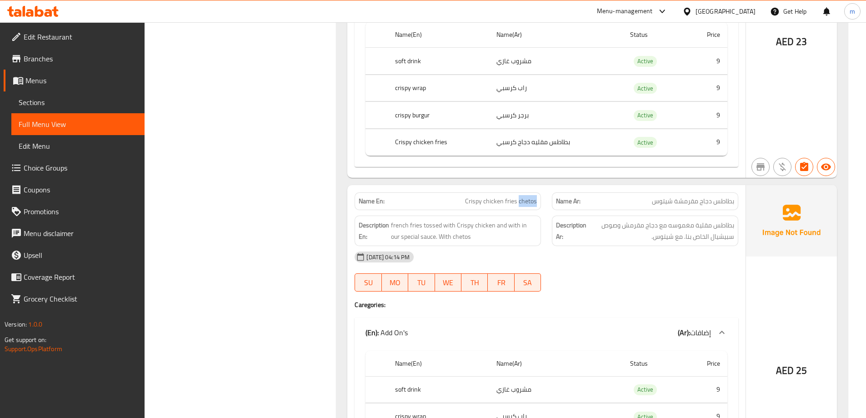
click at [519, 196] on span "Crispy chicken fries chetos" at bounding box center [501, 201] width 72 height 10
copy span "Crispy chicken fries chetos"
click at [397, 196] on p "Name En: Crispy chicken fries chetos" at bounding box center [448, 201] width 178 height 10
click at [542, 187] on div "Name En: Crispy chicken fries chetos" at bounding box center [447, 201] width 197 height 29
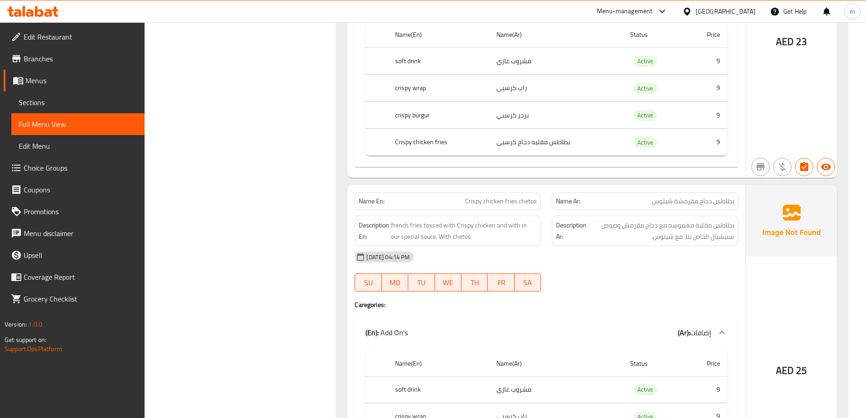
click at [537, 196] on span "Crispy chicken fries chetos" at bounding box center [501, 201] width 72 height 10
click at [556, 192] on div "Name Ar: بطاطس دجاج مقرمشة شيتوس" at bounding box center [645, 201] width 186 height 18
click at [548, 187] on div "Name Ar: بطاطس دجاج مقرمشة شيتوس" at bounding box center [644, 201] width 197 height 29
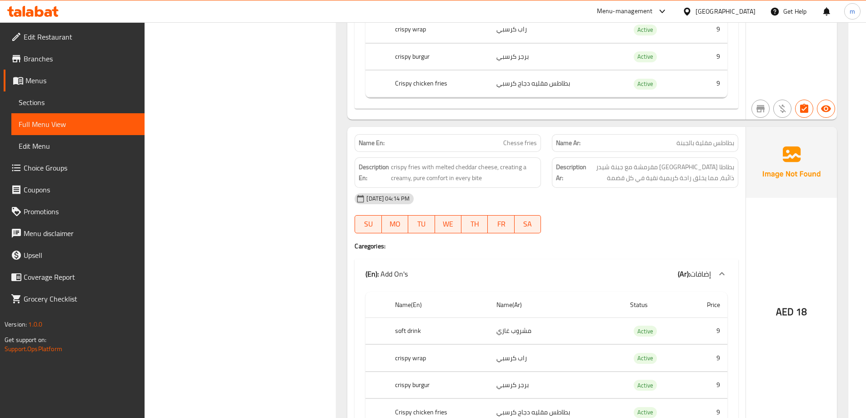
scroll to position [9998, 0]
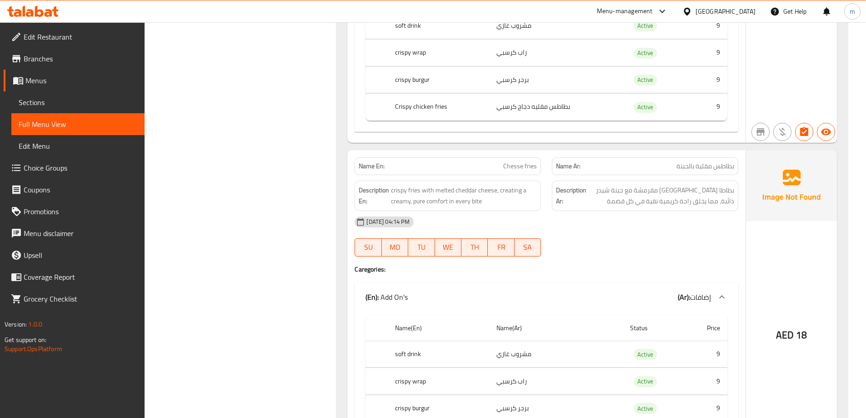
click at [537, 157] on div "Name En: Chesse fries" at bounding box center [447, 166] width 186 height 18
click at [533, 161] on span "Chesse fries" at bounding box center [520, 166] width 34 height 10
click at [542, 152] on div "Name En: Chesse fries" at bounding box center [447, 166] width 197 height 29
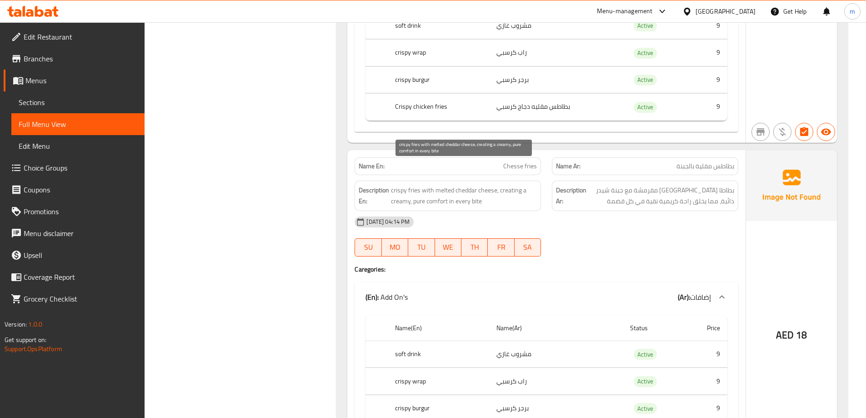
click at [416, 185] on span "crispy fries with melted cheddar cheese, creating a creamy, pure comfort in eve…" at bounding box center [464, 196] width 146 height 22
click at [446, 185] on span "crispy fries with melted cheddar cheese, creating a creamy, pure comfort in eve…" at bounding box center [464, 196] width 146 height 22
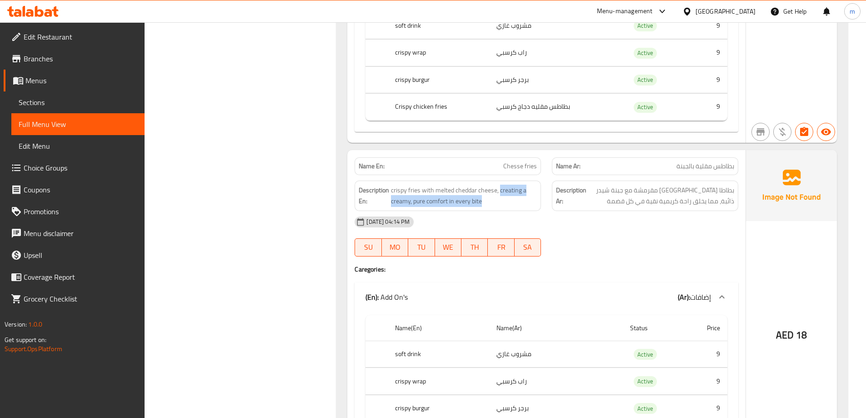
drag, startPoint x: 499, startPoint y: 168, endPoint x: 522, endPoint y: 185, distance: 29.3
click at [522, 185] on div "Description En: crispy fries with melted cheddar cheese, creating a creamy, pur…" at bounding box center [447, 195] width 186 height 30
copy span "creating a creamy, pure comfort in every bite"
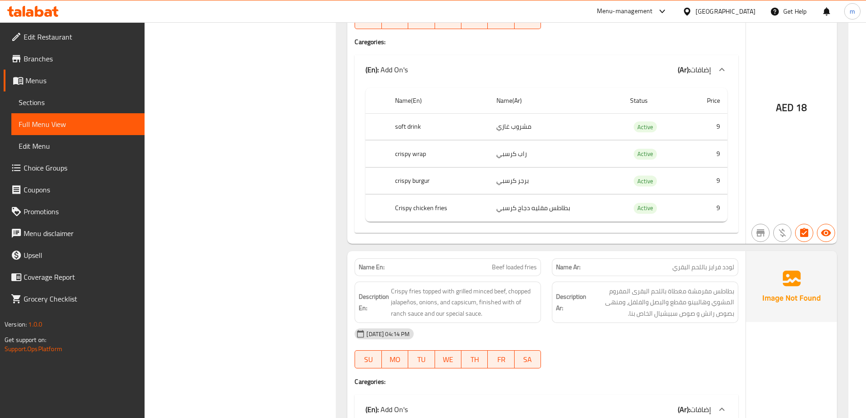
scroll to position [10271, 0]
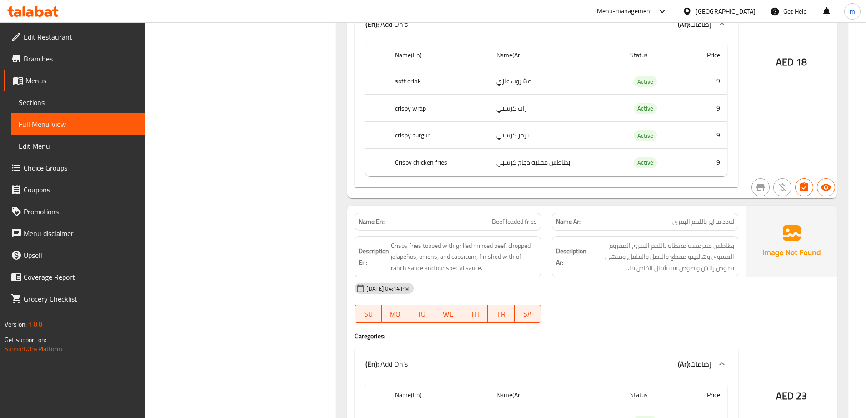
click at [522, 217] on span "Beef loaded fries" at bounding box center [514, 222] width 45 height 10
click at [535, 217] on span "Beef loaded fries" at bounding box center [514, 222] width 45 height 10
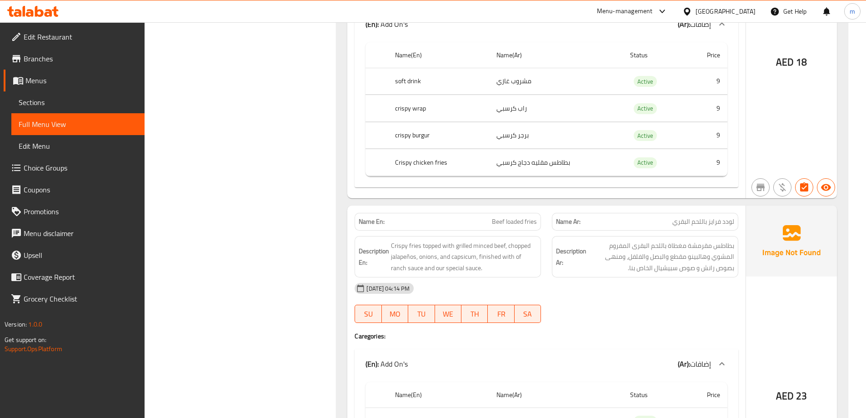
click at [710, 217] on span "لودد فرايز باللحم البقري" at bounding box center [703, 222] width 62 height 10
click at [711, 217] on span "لودد فرايز باللحم البقري" at bounding box center [703, 222] width 62 height 10
click at [712, 217] on span "لودد فرايز باللحم البقري" at bounding box center [703, 222] width 62 height 10
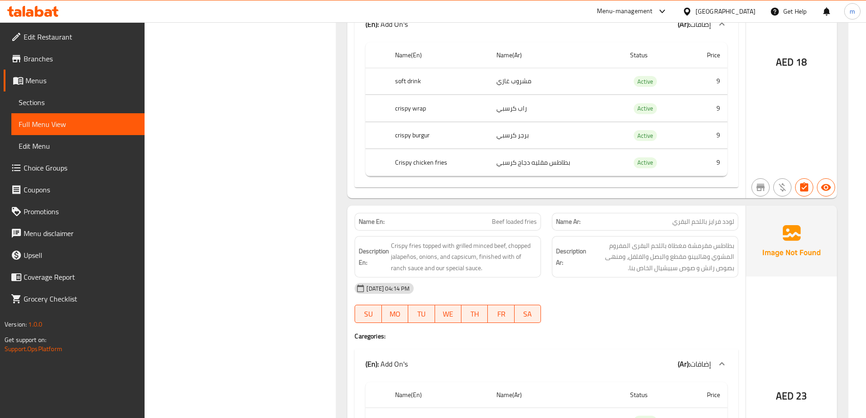
click at [543, 207] on div "Name En: Beef loaded fries" at bounding box center [447, 221] width 197 height 29
click at [529, 217] on span "Beef loaded fries" at bounding box center [514, 222] width 45 height 10
click at [669, 213] on div "Name Ar: لودد فرايز باللحم البقري" at bounding box center [645, 222] width 186 height 18
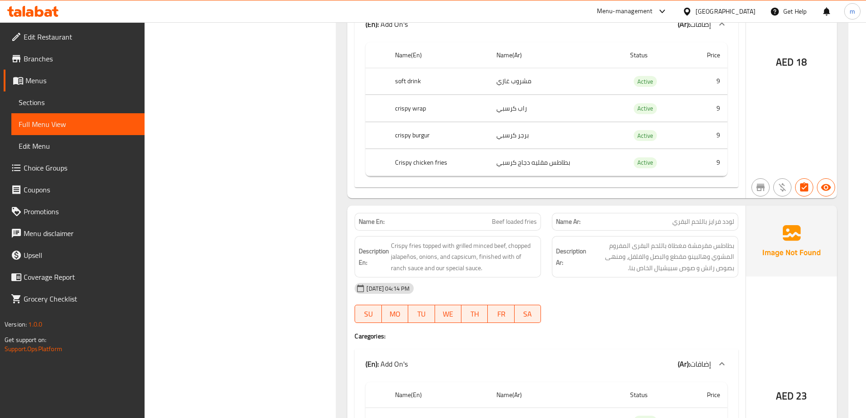
click at [503, 217] on span "Beef loaded fries" at bounding box center [514, 222] width 45 height 10
click at [504, 217] on span "Beef loaded fries" at bounding box center [514, 222] width 45 height 10
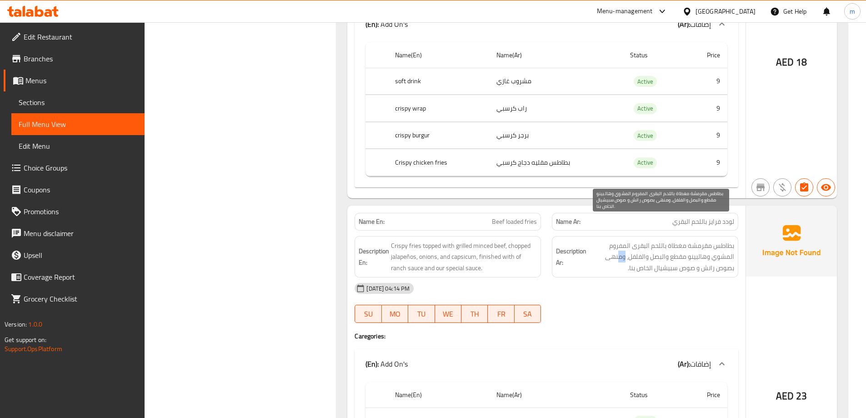
click at [624, 240] on span "بطاطس مقرمشة مغطاة باللحم البقرى المفروم المشوي وهالبينو مقطع والبصل والفلفل، و…" at bounding box center [661, 257] width 146 height 34
click at [684, 240] on span "بطاطس مقرمشة مغطاة باللحم البقرى المفروم المشوي وهالبينو مقطع والبصل والفلفل، و…" at bounding box center [661, 257] width 146 height 34
drag, startPoint x: 722, startPoint y: 225, endPoint x: 693, endPoint y: 225, distance: 29.5
click at [693, 240] on span "بطاطس مقرمشة مغطاة باللحم البقرى المفروم المشوي وهالبينو مقطع والبصل والفلفل، و…" at bounding box center [661, 257] width 146 height 34
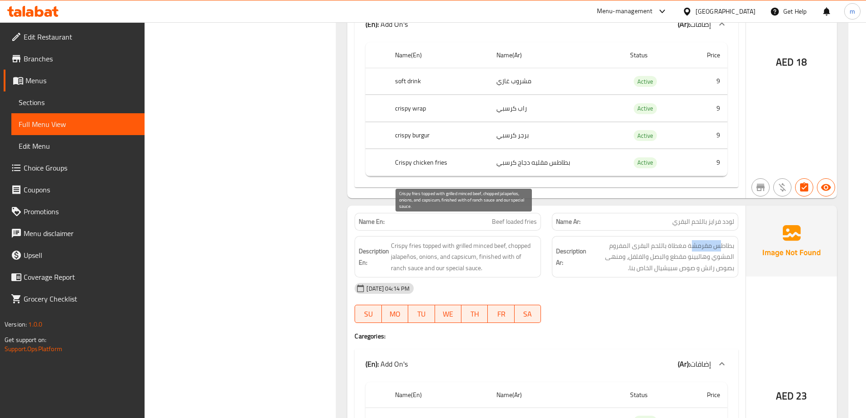
click at [473, 240] on span "Crispy fries topped with grilled minced beef, chopped jalapeños, onions, and ca…" at bounding box center [464, 257] width 146 height 34
click at [430, 240] on span "Crispy fries topped with grilled minced beef, chopped jalapeños, onions, and ca…" at bounding box center [464, 257] width 146 height 34
click at [431, 240] on span "Crispy fries topped with grilled minced beef, chopped jalapeños, onions, and ca…" at bounding box center [464, 257] width 146 height 34
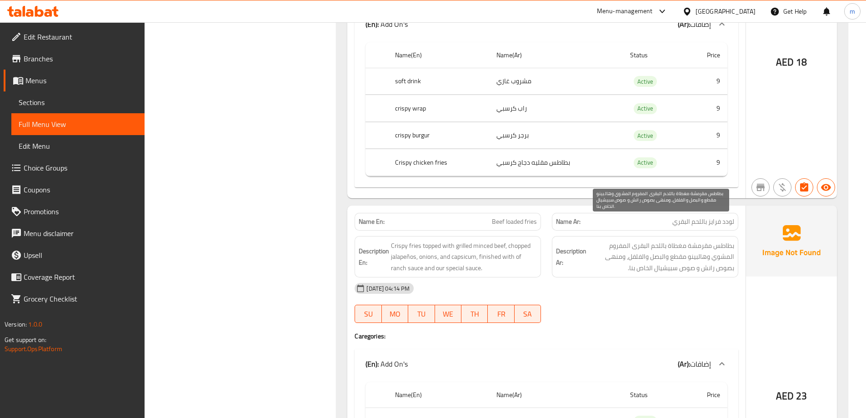
click at [726, 240] on span "بطاطس مقرمشة مغطاة باللحم البقرى المفروم المشوي وهالبينو مقطع والبصل والفلفل، و…" at bounding box center [661, 257] width 146 height 34
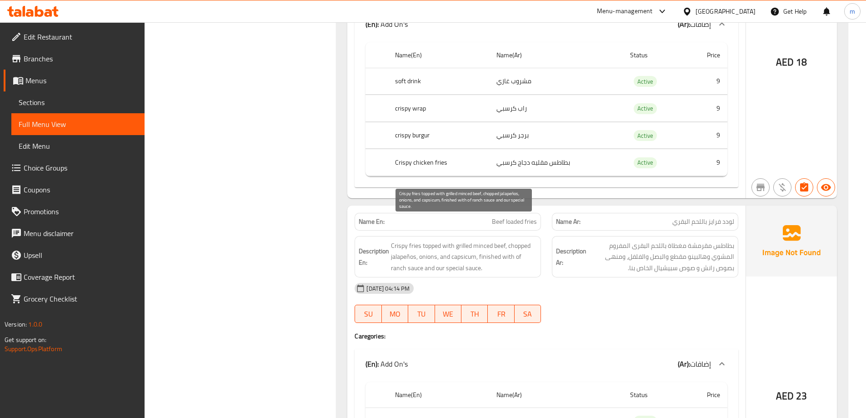
click at [422, 240] on span "Crispy fries topped with grilled minced beef, chopped jalapeños, onions, and ca…" at bounding box center [464, 257] width 146 height 34
click at [439, 242] on span "Crispy fries topped with grilled minced beef, chopped jalapeños, onions, and ca…" at bounding box center [464, 257] width 146 height 34
drag, startPoint x: 440, startPoint y: 239, endPoint x: 506, endPoint y: 243, distance: 66.0
click at [506, 243] on span "Crispy fries topped with grilled minced beef, chopped jalapeños, onions, and ca…" at bounding box center [464, 257] width 146 height 34
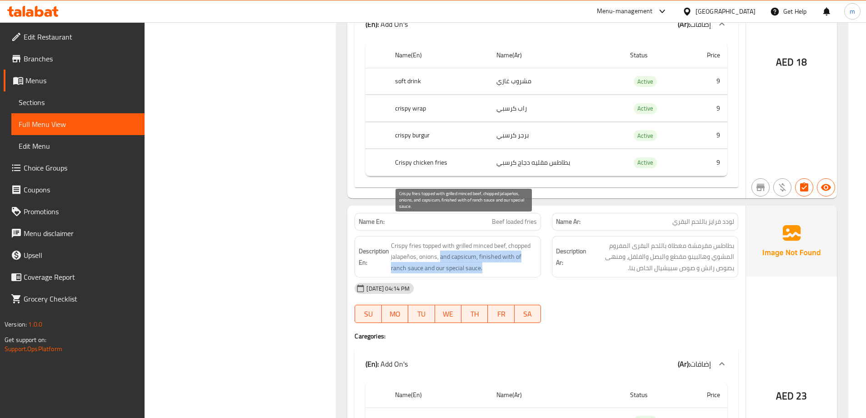
click at [506, 243] on span "Crispy fries topped with grilled minced beef, chopped jalapeños, onions, and ca…" at bounding box center [464, 257] width 146 height 34
drag, startPoint x: 503, startPoint y: 233, endPoint x: 531, endPoint y: 244, distance: 30.4
click at [531, 244] on span "Crispy fries topped with grilled minced beef, chopped jalapeños, onions, and ca…" at bounding box center [464, 257] width 146 height 34
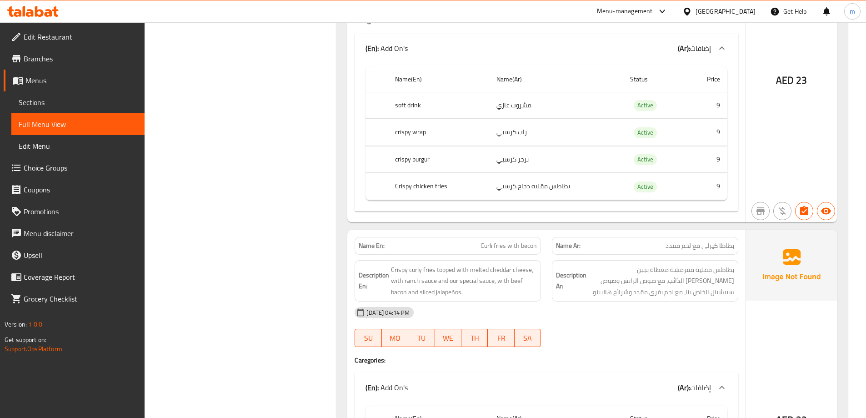
scroll to position [10680, 0]
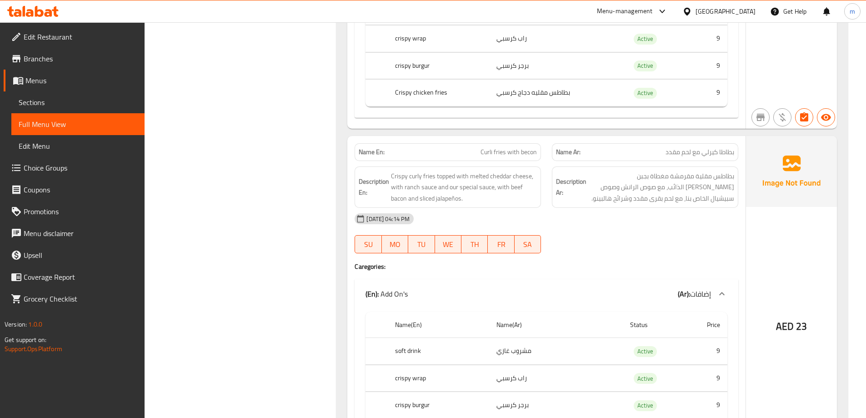
click at [713, 161] on div "Description Ar: بطاطس مقلية مقرمشة مغطاة بجبن الشيدر الذائب، مع صوص الرانش وصوص…" at bounding box center [644, 187] width 197 height 53
click at [713, 147] on span "بطاطا كيرلي مع لحم مقدد" at bounding box center [699, 152] width 69 height 10
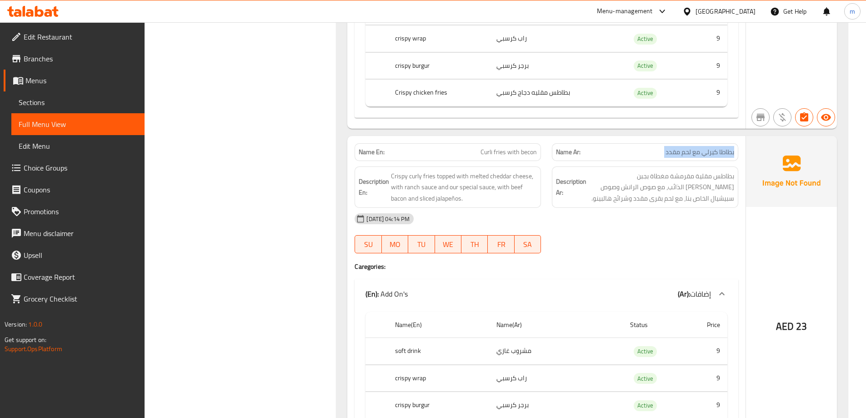
click at [713, 147] on span "بطاطا كيرلي مع لحم مقدد" at bounding box center [699, 152] width 69 height 10
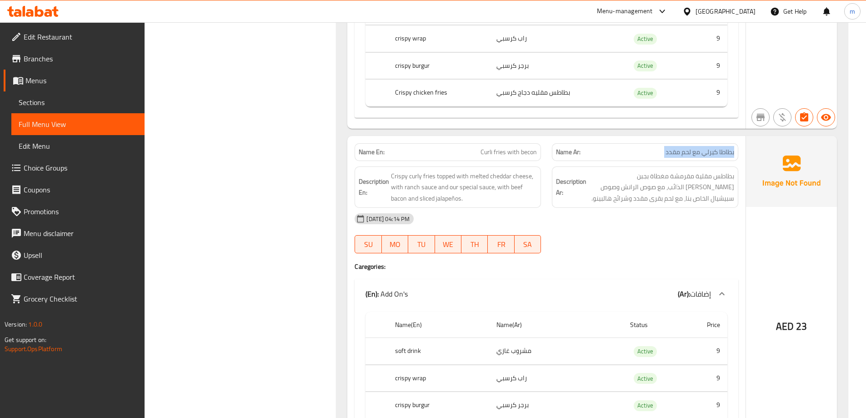
click at [713, 147] on span "بطاطا كيرلي مع لحم مقدد" at bounding box center [699, 152] width 69 height 10
click at [496, 147] on span "Curli fries with becon" at bounding box center [508, 152] width 56 height 10
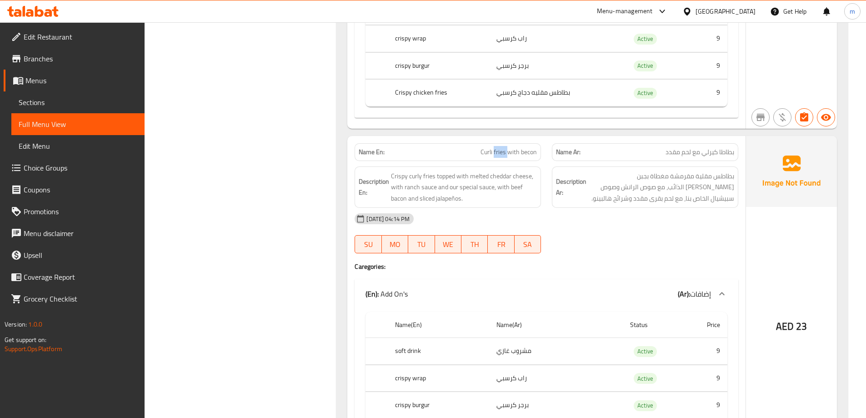
click at [496, 147] on span "Curli fries with becon" at bounding box center [508, 152] width 56 height 10
click at [502, 147] on span "Curli fries with becon" at bounding box center [508, 152] width 56 height 10
drag, startPoint x: 509, startPoint y: 129, endPoint x: 483, endPoint y: 126, distance: 25.6
click at [483, 147] on span "Curli fries with becon" at bounding box center [508, 152] width 56 height 10
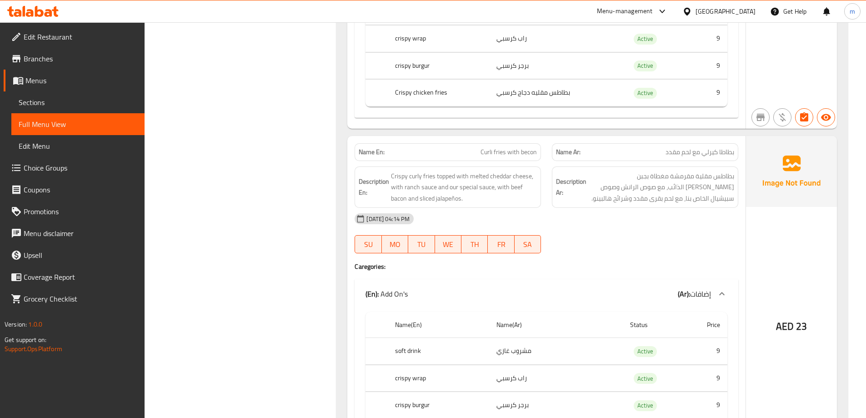
click at [527, 147] on span "Curli fries with becon" at bounding box center [508, 152] width 56 height 10
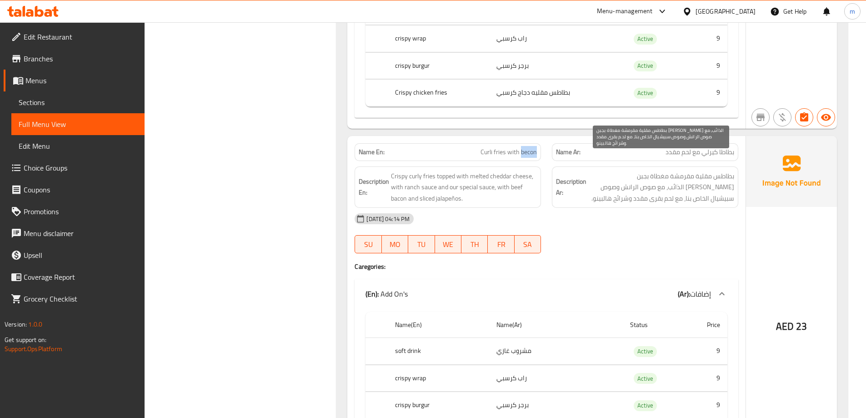
click at [692, 174] on span "بطاطس مقلية مقرمشة مغطاة بجبن [PERSON_NAME] الذائب، مع صوص الرانش وصوص سبيشيال …" at bounding box center [661, 187] width 146 height 34
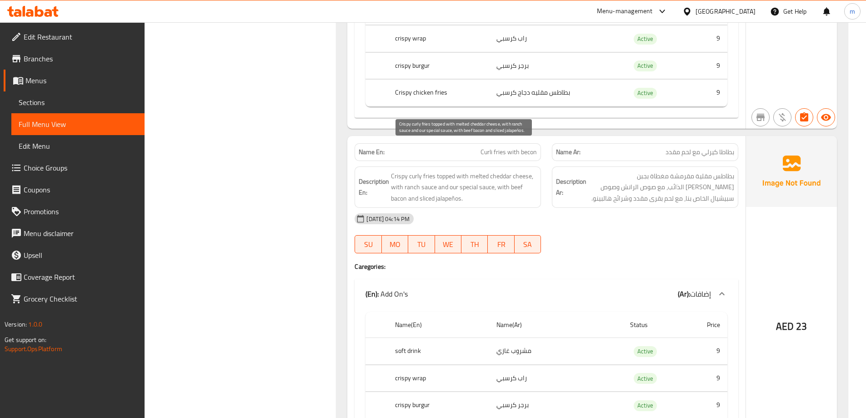
click at [415, 170] on span "Crispy curly fries topped with melted cheddar cheese, with ranch sauce and our …" at bounding box center [464, 187] width 146 height 34
click at [517, 147] on span "Curli fries with becon" at bounding box center [508, 152] width 56 height 10
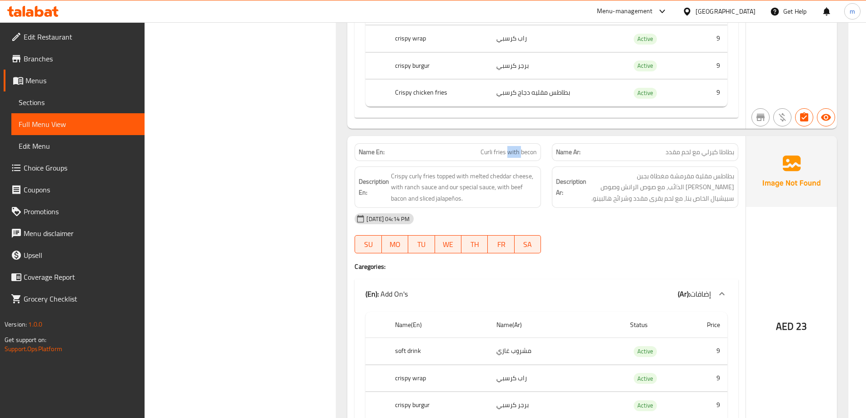
click at [517, 147] on span "Curli fries with becon" at bounding box center [508, 152] width 56 height 10
click at [515, 147] on span "Curli fries with becon" at bounding box center [508, 152] width 56 height 10
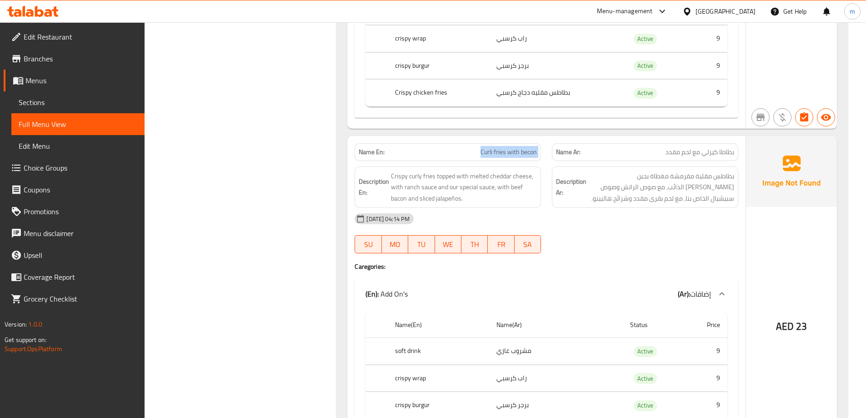
click at [515, 208] on div "[DATE] 04:14 PM" at bounding box center [546, 219] width 394 height 22
drag, startPoint x: 509, startPoint y: 163, endPoint x: 406, endPoint y: 181, distance: 104.8
click at [406, 181] on div "Description En: Crispy curly fries topped with melted cheddar cheese, with ranc…" at bounding box center [447, 187] width 186 height 42
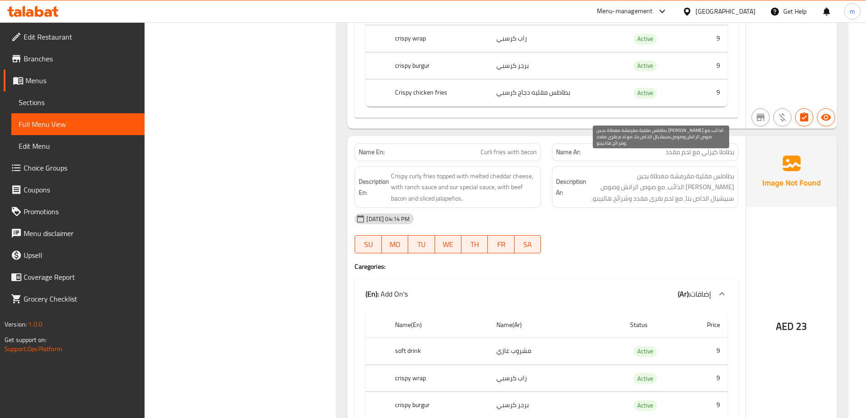
click at [667, 177] on span "بطاطس مقلية مقرمشة مغطاة بجبن [PERSON_NAME] الذائب، مع صوص الرانش وصوص سبيشيال …" at bounding box center [661, 187] width 146 height 34
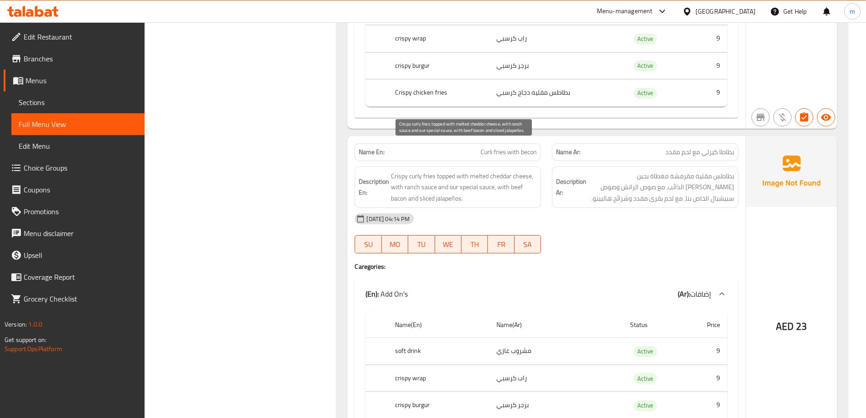
click at [432, 177] on span "Crispy curly fries topped with melted cheddar cheese, with ranch sauce and our …" at bounding box center [464, 187] width 146 height 34
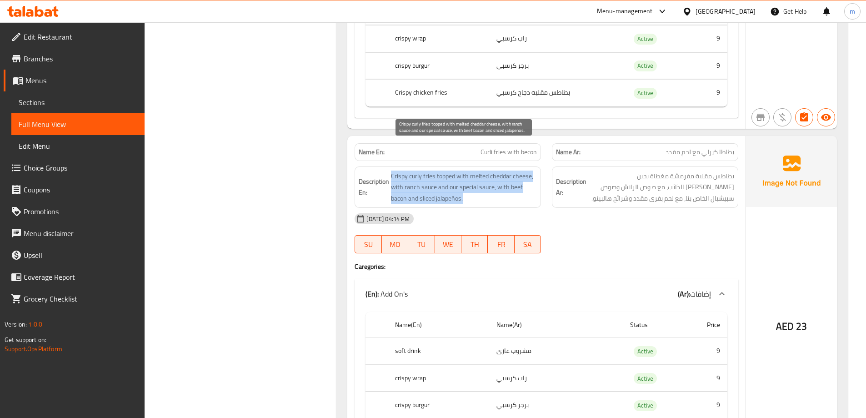
click at [432, 177] on span "Crispy curly fries topped with melted cheddar cheese, with ranch sauce and our …" at bounding box center [464, 187] width 146 height 34
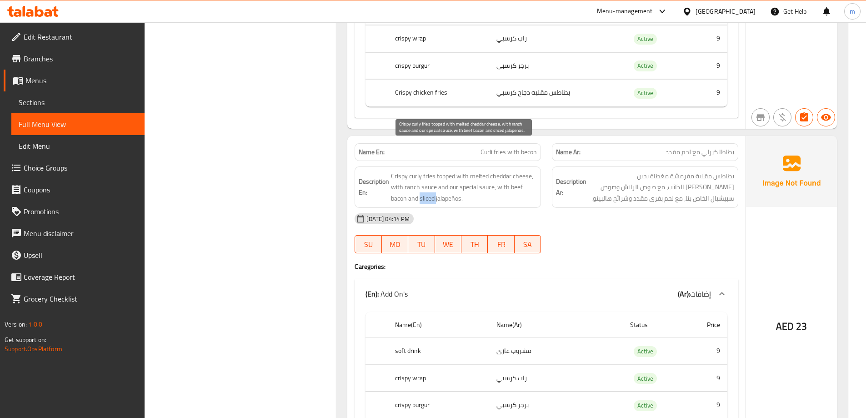
click at [432, 177] on span "Crispy curly fries topped with melted cheddar cheese, with ranch sauce and our …" at bounding box center [464, 187] width 146 height 34
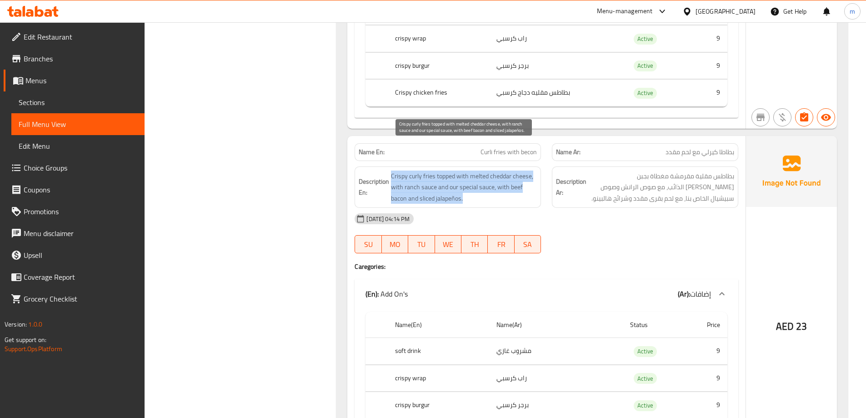
click at [432, 177] on span "Crispy curly fries topped with melted cheddar cheese, with ranch sauce and our …" at bounding box center [464, 187] width 146 height 34
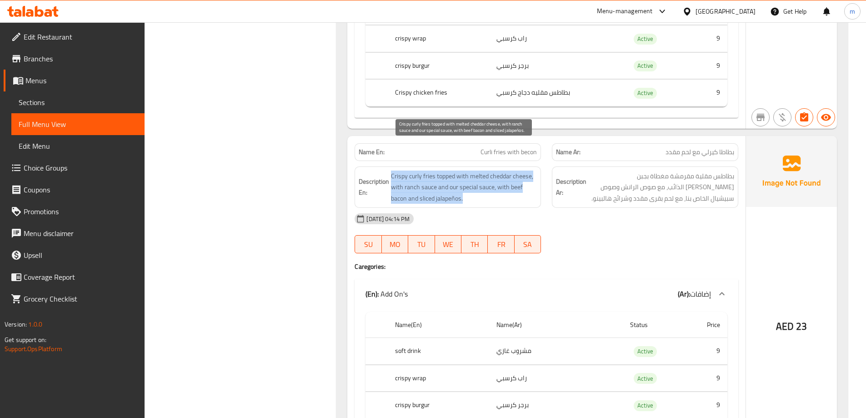
click at [432, 177] on span "Crispy curly fries topped with melted cheddar cheese, with ranch sauce and our …" at bounding box center [464, 187] width 146 height 34
click at [430, 176] on span "Crispy curly fries topped with melted cheddar cheese, with ranch sauce and our …" at bounding box center [464, 187] width 146 height 34
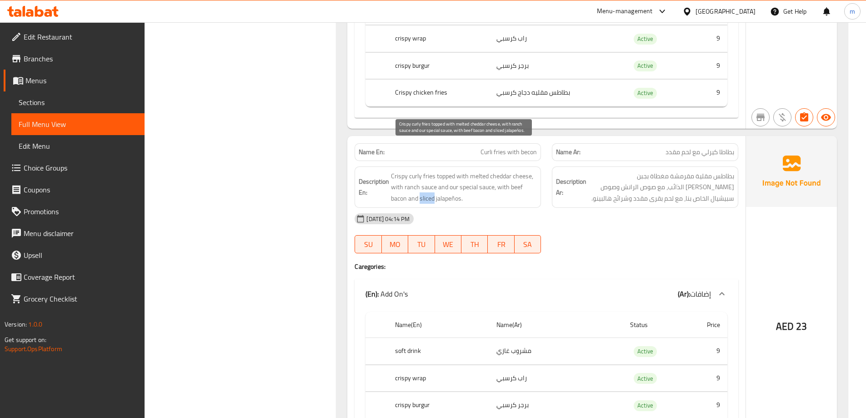
click at [430, 176] on span "Crispy curly fries topped with melted cheddar cheese, with ranch sauce and our …" at bounding box center [464, 187] width 146 height 34
drag, startPoint x: 625, startPoint y: 226, endPoint x: 624, endPoint y: 247, distance: 20.9
click at [626, 248] on div at bounding box center [644, 253] width 197 height 11
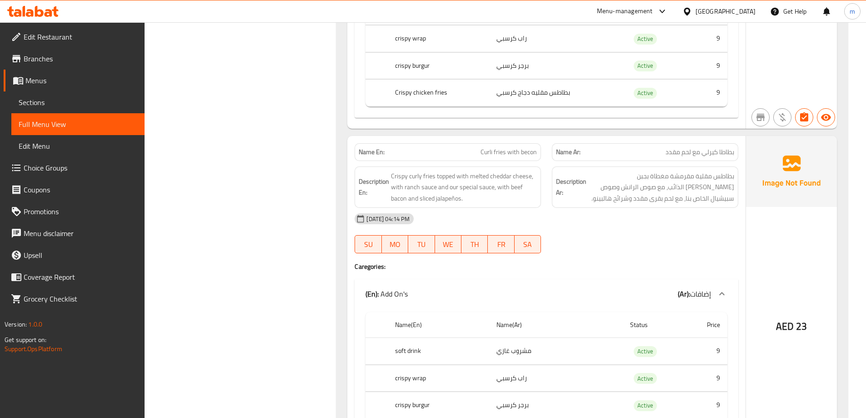
scroll to position [10953, 0]
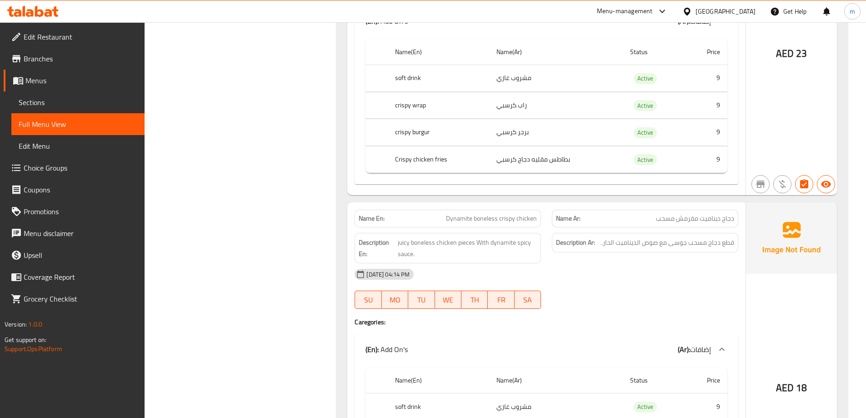
click at [461, 214] on span "Dynamite boneless crispy chicken" at bounding box center [491, 219] width 91 height 10
click at [517, 214] on span "Dynamite boneless crispy chicken" at bounding box center [491, 219] width 91 height 10
click at [498, 214] on span "Dynamite boneless crispy chicken" at bounding box center [491, 219] width 91 height 10
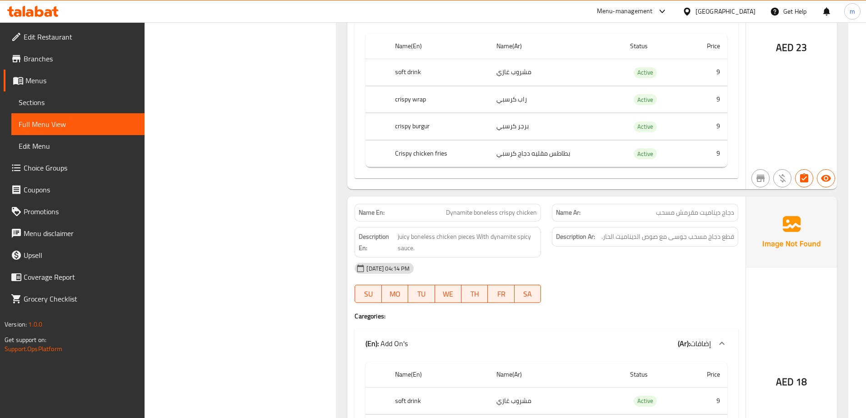
scroll to position [10998, 0]
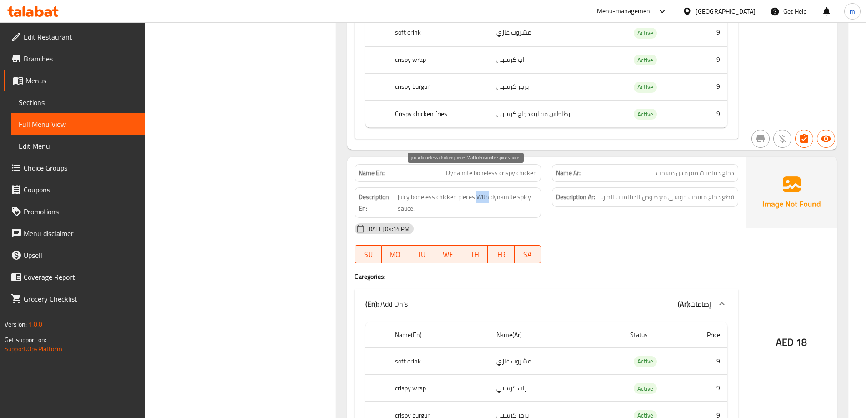
drag, startPoint x: 478, startPoint y: 170, endPoint x: 488, endPoint y: 175, distance: 11.4
click at [488, 191] on span "juicy boneless chicken pieces With dynamite spicy sauce." at bounding box center [467, 202] width 139 height 22
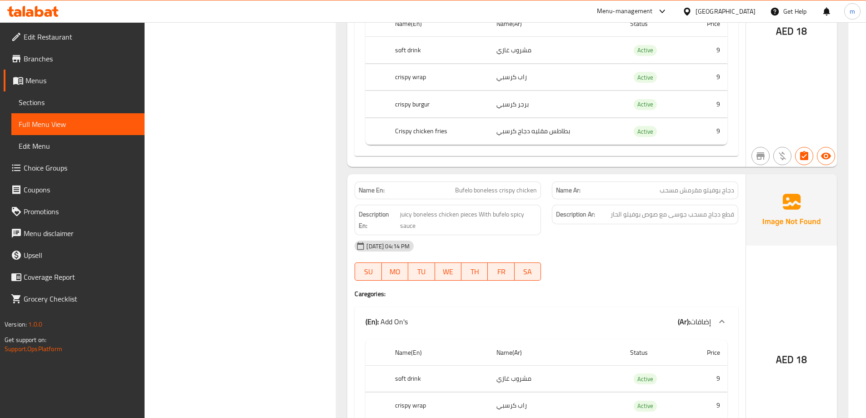
scroll to position [11316, 0]
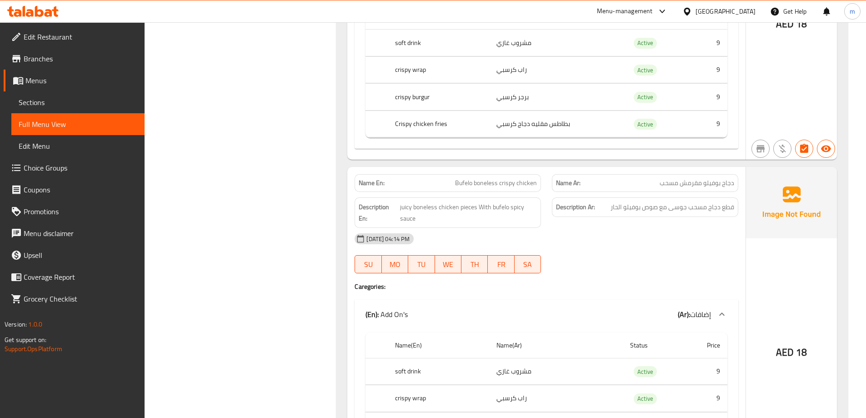
click at [458, 178] on span "Bufelo boneless crispy chicken" at bounding box center [496, 183] width 82 height 10
click at [627, 228] on div "[DATE] 04:14 PM" at bounding box center [546, 239] width 394 height 22
click at [464, 201] on span "juicy boneless chicken pieces With bufelo spicy sauce" at bounding box center [468, 212] width 137 height 22
click at [457, 201] on span "juicy boneless chicken pieces With bufelo spicy sauce" at bounding box center [468, 212] width 137 height 22
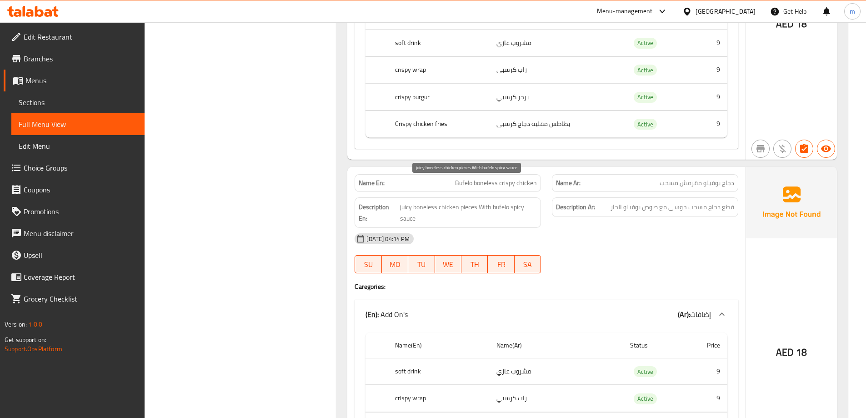
click at [429, 201] on span "juicy boneless chicken pieces With bufelo spicy sauce" at bounding box center [468, 212] width 137 height 22
click at [419, 201] on span "juicy boneless chicken pieces With bufelo spicy sauce" at bounding box center [468, 212] width 137 height 22
drag, startPoint x: 489, startPoint y: 184, endPoint x: 513, endPoint y: 193, distance: 25.2
click at [513, 201] on span "juicy boneless chicken pieces With bufelo spicy sauce" at bounding box center [468, 212] width 137 height 22
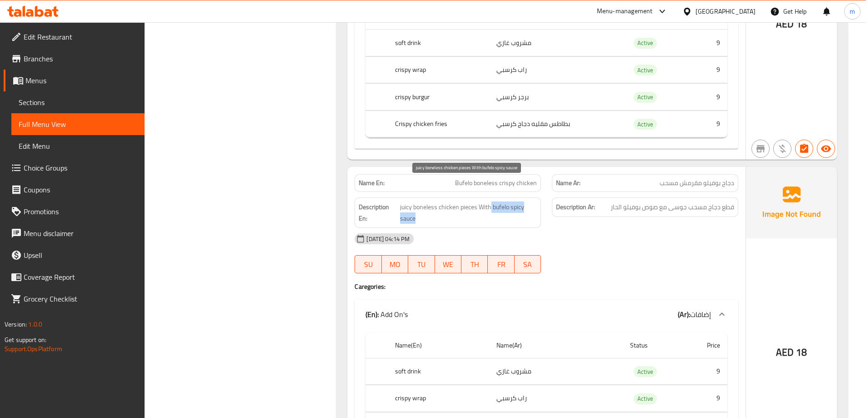
click at [513, 201] on span "juicy boneless chicken pieces With bufelo spicy sauce" at bounding box center [468, 212] width 137 height 22
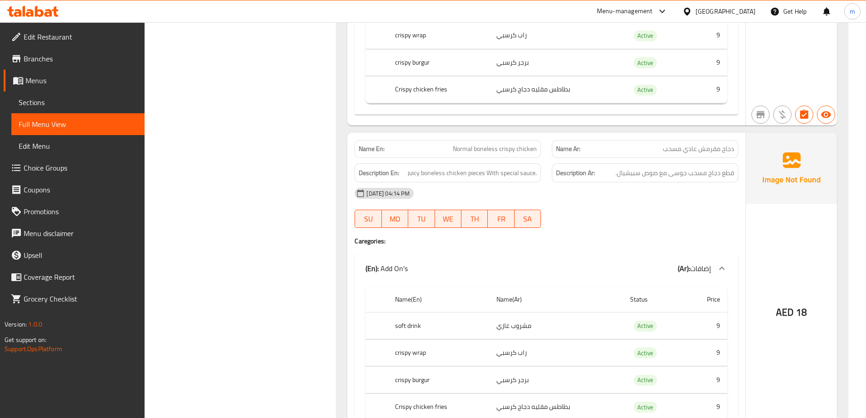
scroll to position [11680, 0]
click at [522, 166] on span "juicy boneless chicken pieces With special sauce." at bounding box center [472, 171] width 129 height 11
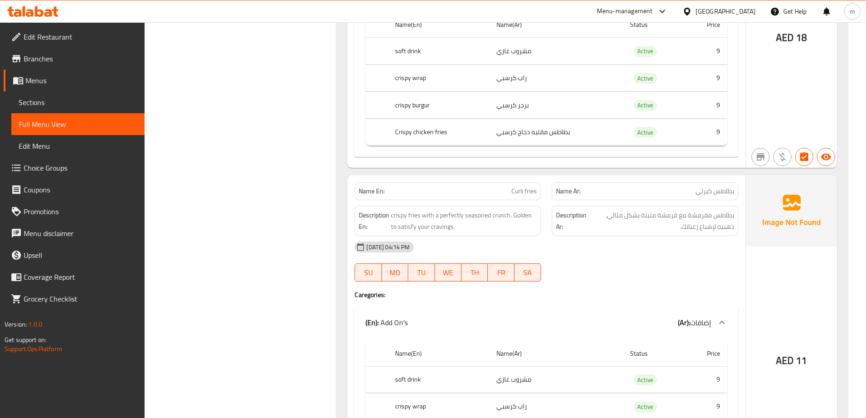
scroll to position [11953, 0]
click at [516, 187] on span "Curli fries" at bounding box center [523, 192] width 25 height 10
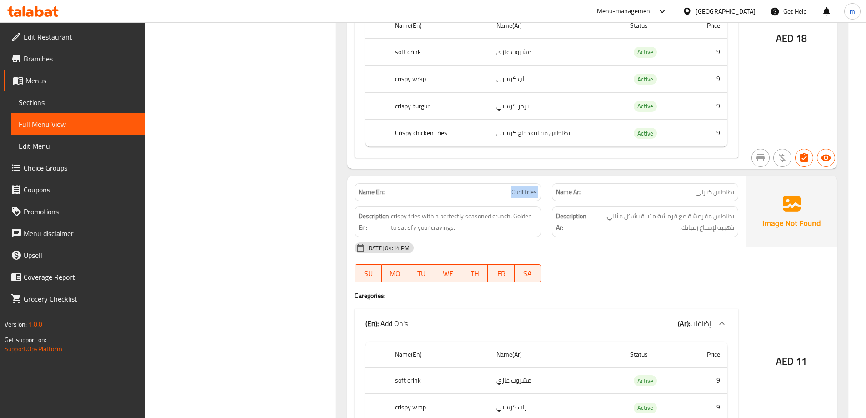
click at [531, 187] on span "Curli fries" at bounding box center [523, 192] width 25 height 10
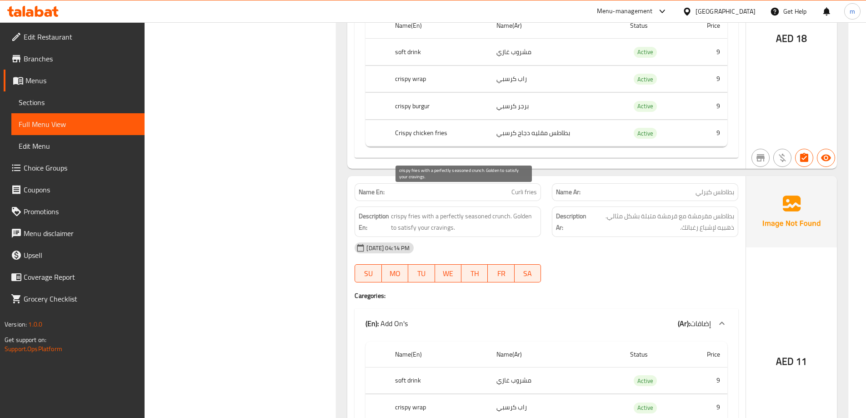
click at [408, 210] on span "crispy fries with a perfectly seasoned crunch. Golden to satisfy your cravings." at bounding box center [464, 221] width 146 height 22
click at [506, 210] on span "crispy fries with a perfectly seasoned crunch. Golden to satisfy your cravings." at bounding box center [464, 221] width 146 height 22
click at [416, 210] on span "crispy fries with a perfectly seasoned crunch. Golden to satisfy your cravings." at bounding box center [464, 221] width 146 height 22
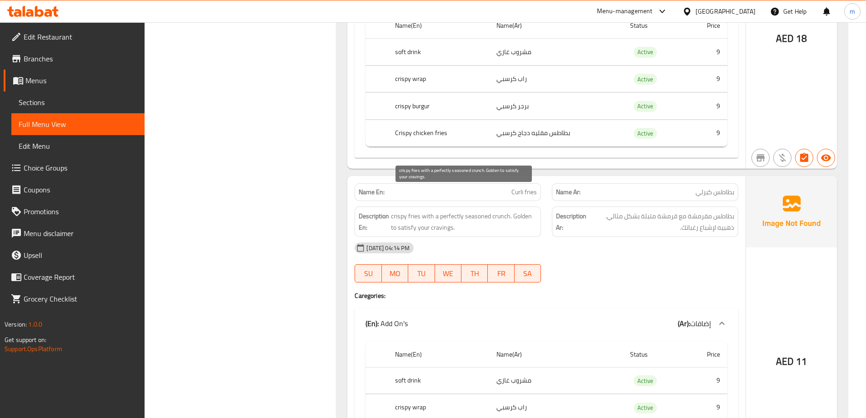
click at [484, 210] on span "crispy fries with a perfectly seasoned crunch. Golden to satisfy your cravings." at bounding box center [464, 221] width 146 height 22
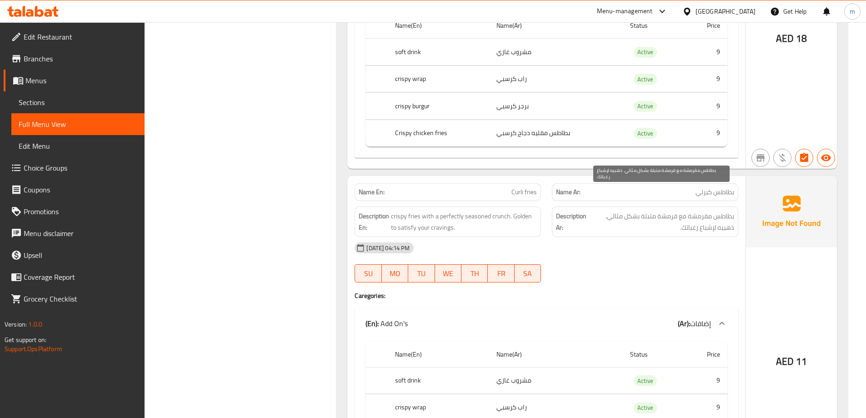
click at [712, 210] on span "بطاطس مقرمشة مع قرمشة متبلة بشكل مثالي. ذهبيه لإشباع رغباتك." at bounding box center [661, 221] width 145 height 22
click at [714, 210] on span "بطاطس مقرمشة مع قرمشة متبلة بشكل مثالي. ذهبيه لإشباع رغباتك." at bounding box center [661, 221] width 145 height 22
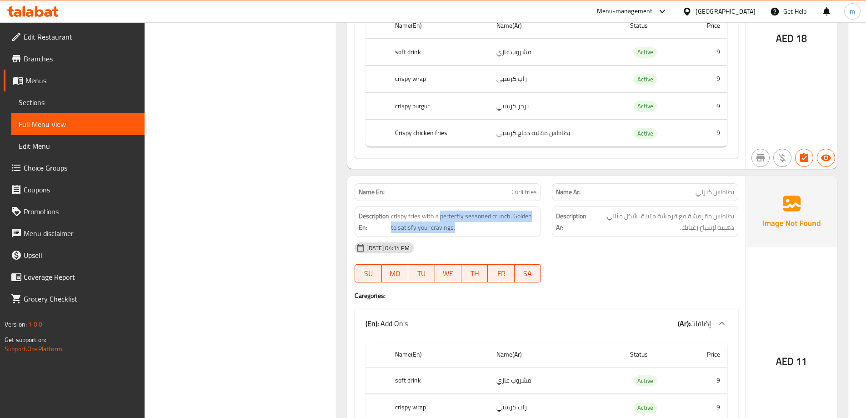
drag, startPoint x: 439, startPoint y: 192, endPoint x: 434, endPoint y: 196, distance: 6.8
click at [471, 211] on div "Description En: crispy fries with a perfectly seasoned crunch. Golden to satisf…" at bounding box center [447, 221] width 186 height 30
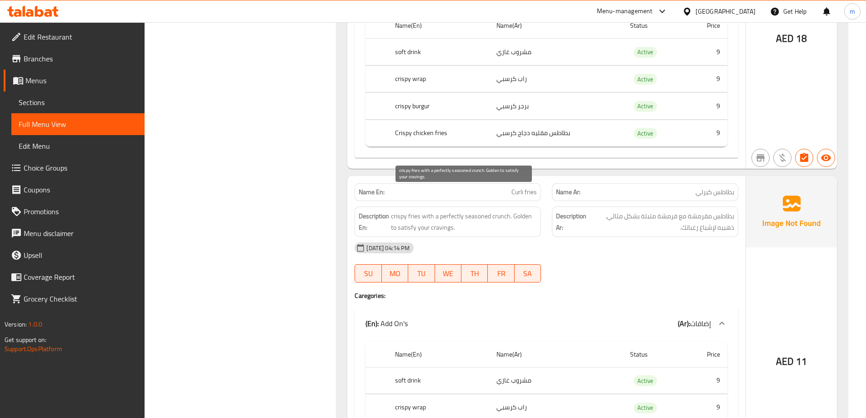
click at [437, 210] on span "crispy fries with a perfectly seasoned crunch. Golden to satisfy your cravings." at bounding box center [464, 221] width 146 height 22
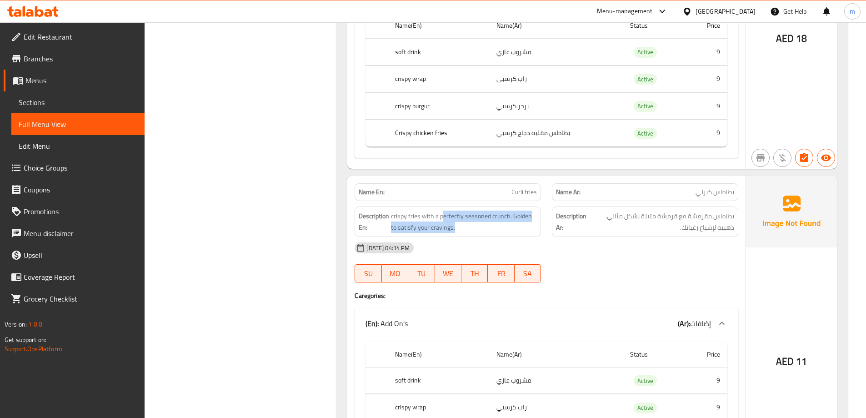
drag, startPoint x: 443, startPoint y: 195, endPoint x: 458, endPoint y: 212, distance: 22.9
click at [458, 212] on div "Description En: crispy fries with a perfectly seasoned crunch. Golden to satisf…" at bounding box center [447, 221] width 186 height 30
click at [454, 210] on span "crispy fries with a perfectly seasoned crunch. Golden to satisfy your cravings." at bounding box center [464, 221] width 146 height 22
drag, startPoint x: 439, startPoint y: 194, endPoint x: 454, endPoint y: 210, distance: 22.5
click at [454, 210] on span "crispy fries with a perfectly seasoned crunch. Golden to satisfy your cravings." at bounding box center [464, 221] width 146 height 22
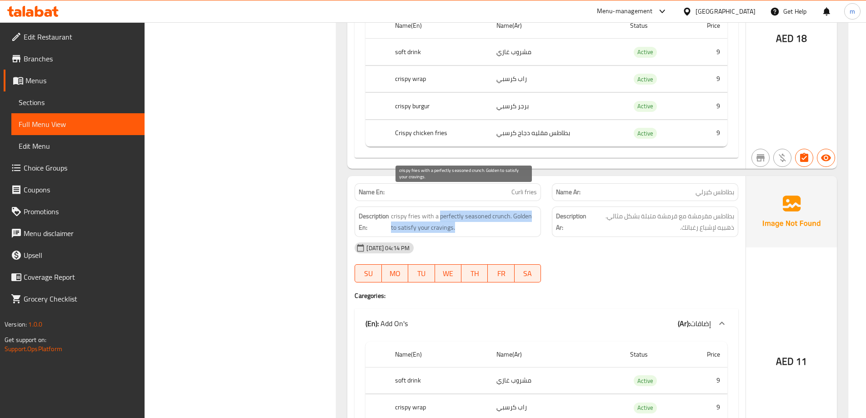
click at [503, 210] on span "crispy fries with a perfectly seasoned crunch. Golden to satisfy your cravings." at bounding box center [464, 221] width 146 height 22
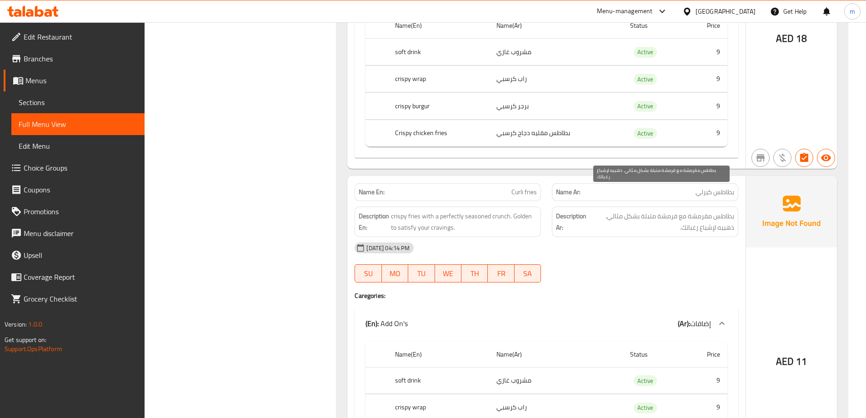
click at [664, 210] on span "بطاطس مقرمشة مع قرمشة متبلة بشكل مثالي. ذهبيه لإشباع رغباتك." at bounding box center [661, 221] width 145 height 22
click at [660, 210] on span "بطاطس مقرمشة مع قرمشة متبلة بشكل مثالي. ذهبيه لإشباع رغباتك." at bounding box center [661, 221] width 145 height 22
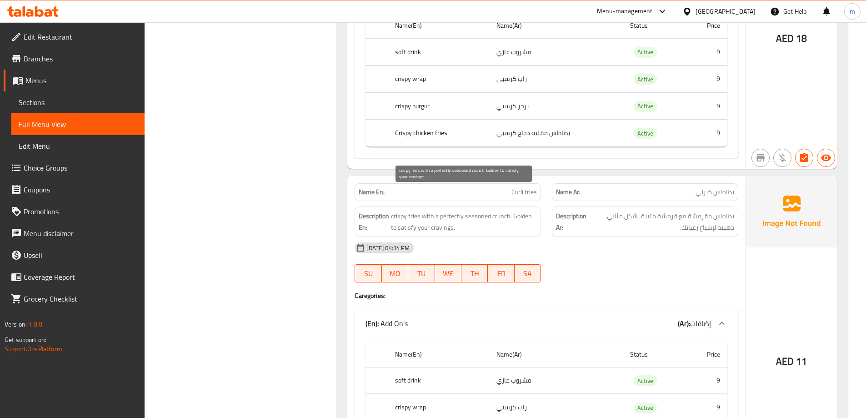
click at [505, 210] on span "crispy fries with a perfectly seasoned crunch. Golden to satisfy your cravings." at bounding box center [464, 221] width 146 height 22
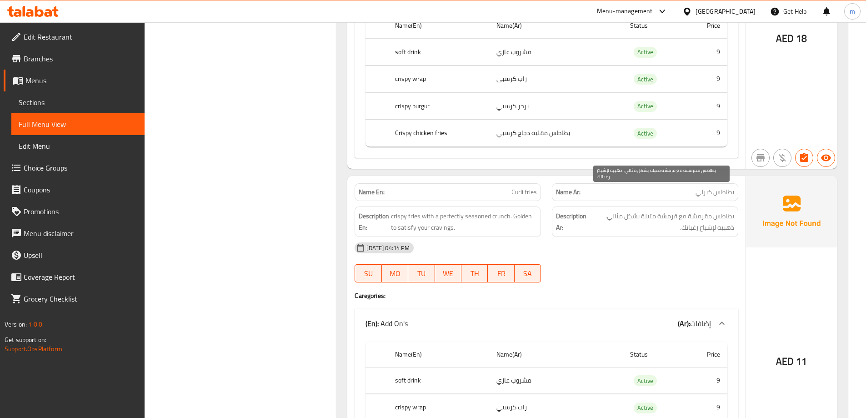
click at [664, 210] on span "بطاطس مقرمشة مع قرمشة متبلة بشكل مثالي. ذهبيه لإشباع رغباتك." at bounding box center [661, 221] width 145 height 22
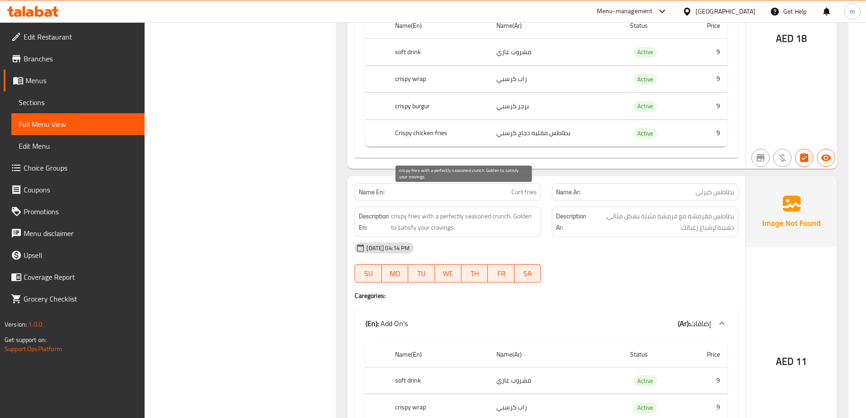
click at [504, 210] on span "crispy fries with a perfectly seasoned crunch. Golden to satisfy your cravings." at bounding box center [464, 221] width 146 height 22
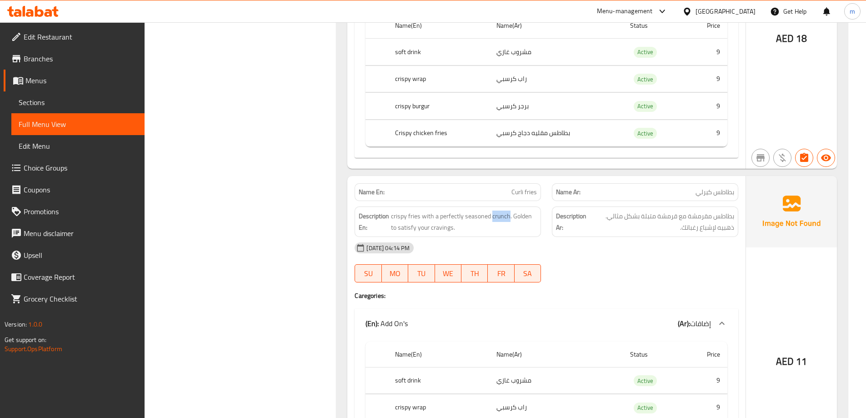
click at [740, 201] on div "Description Ar: بطاطس مقرمشة مع قرمشة متبلة بشكل مثالي. ذهبيه لإشباع رغباتك." at bounding box center [644, 221] width 197 height 41
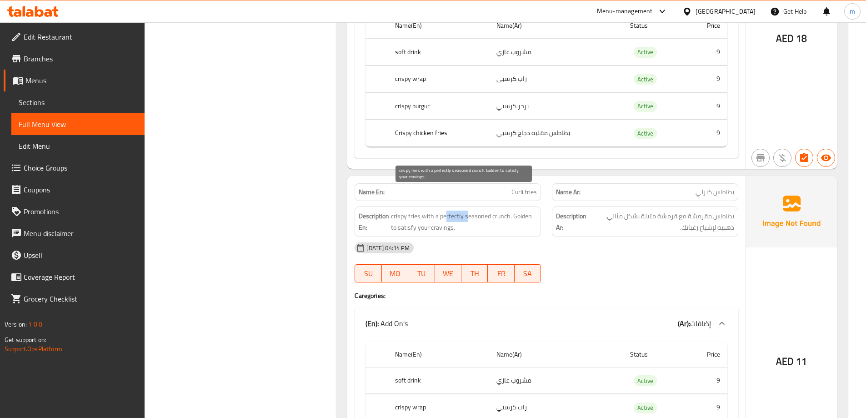
drag, startPoint x: 466, startPoint y: 194, endPoint x: 444, endPoint y: 193, distance: 21.4
click at [444, 210] on span "crispy fries with a perfectly seasoned crunch. Golden to satisfy your cravings." at bounding box center [464, 221] width 146 height 22
drag, startPoint x: 512, startPoint y: 190, endPoint x: 576, endPoint y: 211, distance: 67.4
click at [579, 212] on div "Description En: crispy fries with a perfectly seasoned crunch. Golden to satisf…" at bounding box center [546, 221] width 394 height 41
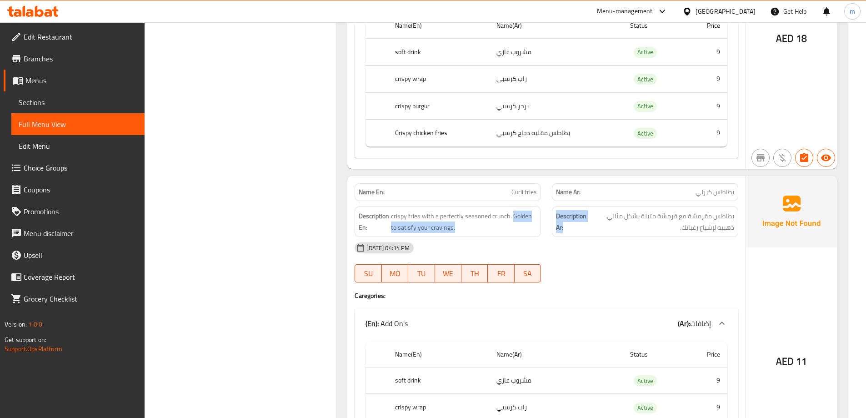
click at [514, 210] on span "crispy fries with a perfectly seasoned crunch. Golden to satisfy your cravings." at bounding box center [464, 221] width 146 height 22
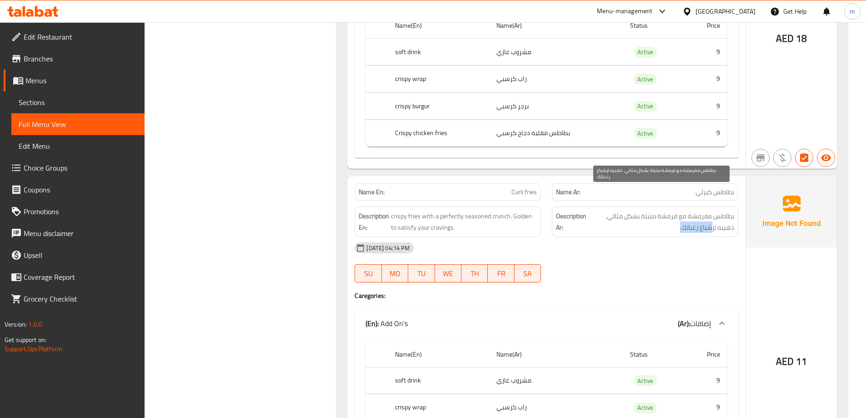
drag, startPoint x: 710, startPoint y: 207, endPoint x: 599, endPoint y: 209, distance: 110.9
click at [604, 210] on span "بطاطس مقرمشة مع قرمشة متبلة بشكل مثالي. ذهبيه لإشباع رغباتك." at bounding box center [661, 221] width 145 height 22
click at [470, 210] on span "crispy fries with a perfectly seasoned crunch. Golden to satisfy your cravings." at bounding box center [464, 221] width 146 height 22
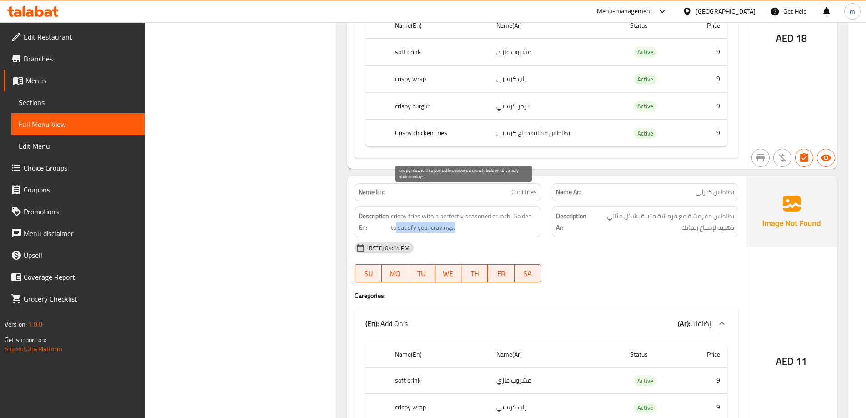
drag, startPoint x: 395, startPoint y: 202, endPoint x: 521, endPoint y: 203, distance: 125.9
click at [521, 210] on span "crispy fries with a perfectly seasoned crunch. Golden to satisfy your cravings." at bounding box center [464, 221] width 146 height 22
click at [519, 210] on span "crispy fries with a perfectly seasoned crunch. Golden to satisfy your cravings." at bounding box center [464, 221] width 146 height 22
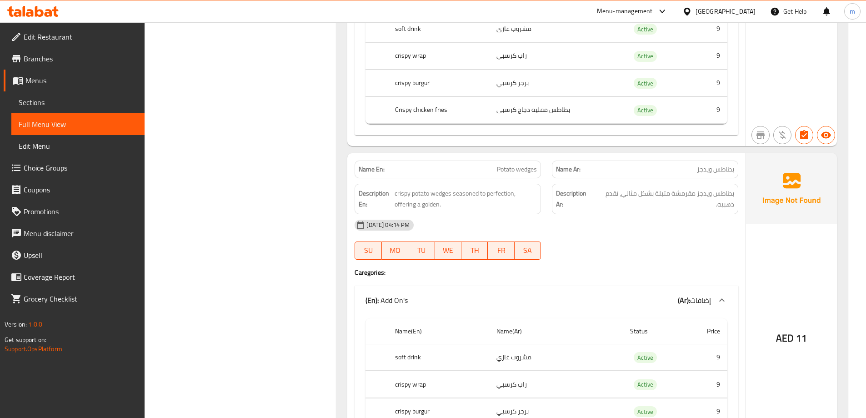
scroll to position [12316, 0]
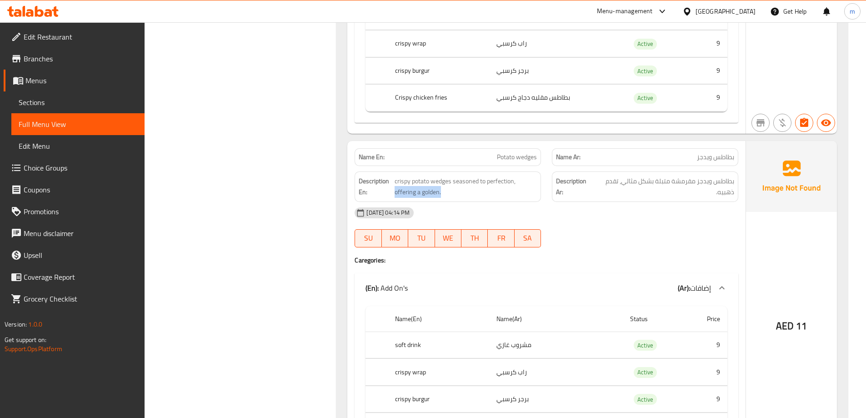
drag, startPoint x: 395, startPoint y: 170, endPoint x: 474, endPoint y: 175, distance: 79.3
click at [474, 175] on div "Description En: crispy potato wedges seasoned to perfection, offering a golden." at bounding box center [447, 186] width 186 height 30
drag, startPoint x: 474, startPoint y: 175, endPoint x: 396, endPoint y: 157, distance: 80.3
click at [391, 171] on div "Description En: crispy potato wedges seasoned to perfection, offering a golden." at bounding box center [447, 186] width 186 height 30
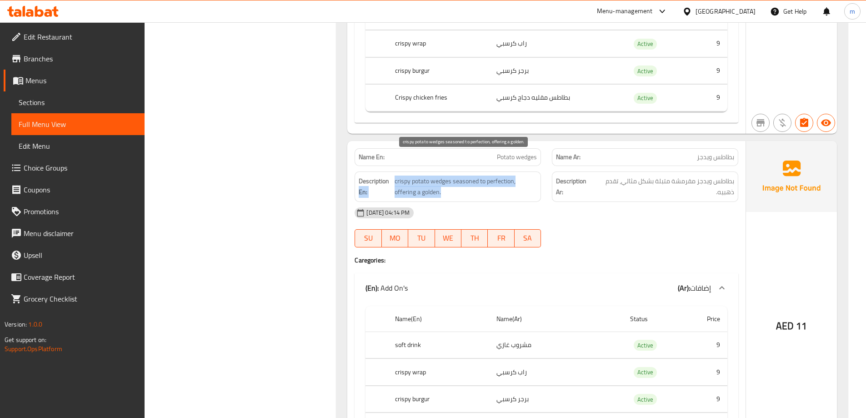
click at [411, 175] on span "crispy potato wedges seasoned to perfection, offering a golden." at bounding box center [465, 186] width 142 height 22
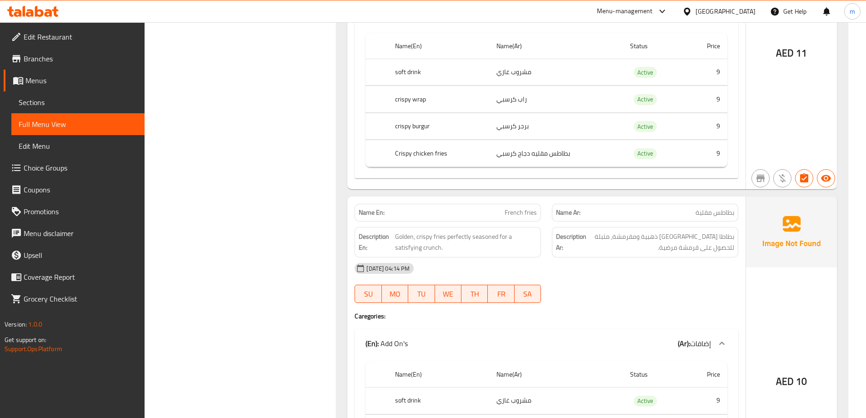
scroll to position [12680, 0]
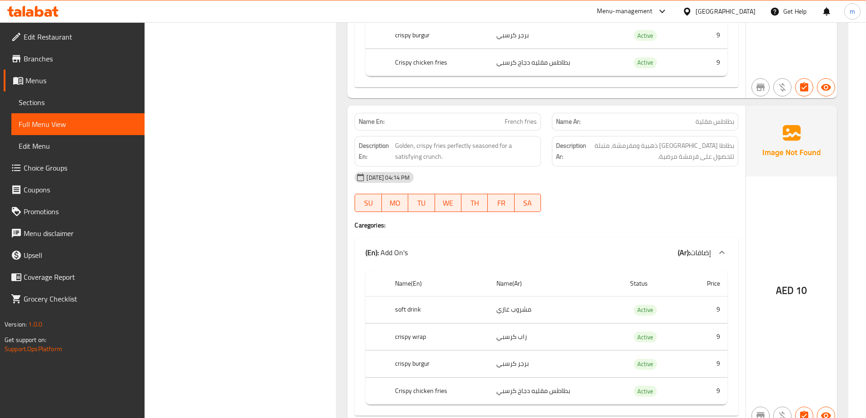
click at [522, 113] on div "Name En: French fries" at bounding box center [447, 122] width 186 height 18
click at [436, 140] on span "Golden, crispy fries perfectly seasoned for a satisfying crunch." at bounding box center [466, 151] width 142 height 22
click at [703, 140] on span "بطاطا [GEOGRAPHIC_DATA] ذهبية ومقرمشة، متبلة للحصول على قرمشة مرضية." at bounding box center [661, 151] width 146 height 22
click at [441, 140] on span "Golden, crispy fries perfectly seasoned for a satisfying crunch." at bounding box center [466, 151] width 142 height 22
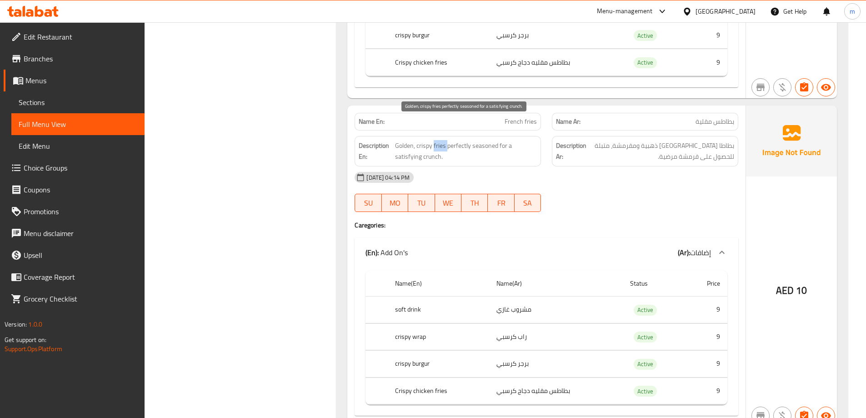
click at [441, 140] on span "Golden, crispy fries perfectly seasoned for a satisfying crunch." at bounding box center [466, 151] width 142 height 22
click at [475, 140] on span "Golden, crispy fries perfectly seasoned for a satisfying crunch." at bounding box center [466, 151] width 142 height 22
click at [438, 140] on span "Golden, crispy fries perfectly seasoned for a satisfying crunch." at bounding box center [466, 151] width 142 height 22
click at [440, 140] on span "Golden, crispy fries perfectly seasoned for a satisfying crunch." at bounding box center [466, 151] width 142 height 22
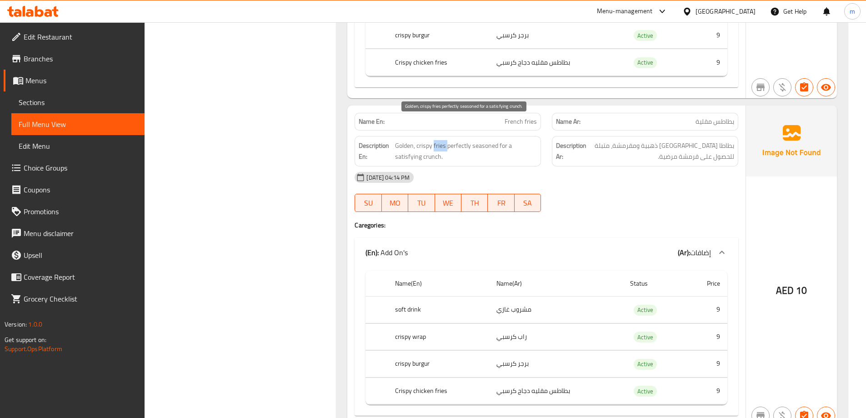
click at [440, 140] on span "Golden, crispy fries perfectly seasoned for a satisfying crunch." at bounding box center [466, 151] width 142 height 22
click at [407, 140] on span "Golden, crispy fries perfectly seasoned for a satisfying crunch." at bounding box center [466, 151] width 142 height 22
click at [428, 140] on span "Golden, crispy fries perfectly seasoned for a satisfying crunch." at bounding box center [466, 151] width 142 height 22
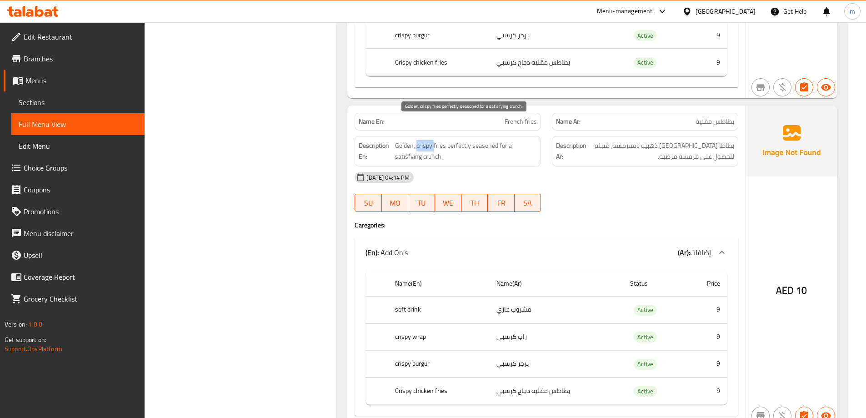
click at [428, 140] on span "Golden, crispy fries perfectly seasoned for a satisfying crunch." at bounding box center [466, 151] width 142 height 22
click at [465, 140] on span "Golden, crispy fries perfectly seasoned for a satisfying crunch." at bounding box center [466, 151] width 142 height 22
click at [483, 140] on span "Golden, crispy fries perfectly seasoned for a satisfying crunch." at bounding box center [466, 151] width 142 height 22
click at [495, 140] on span "Golden, crispy fries perfectly seasoned for a satisfying crunch." at bounding box center [466, 151] width 142 height 22
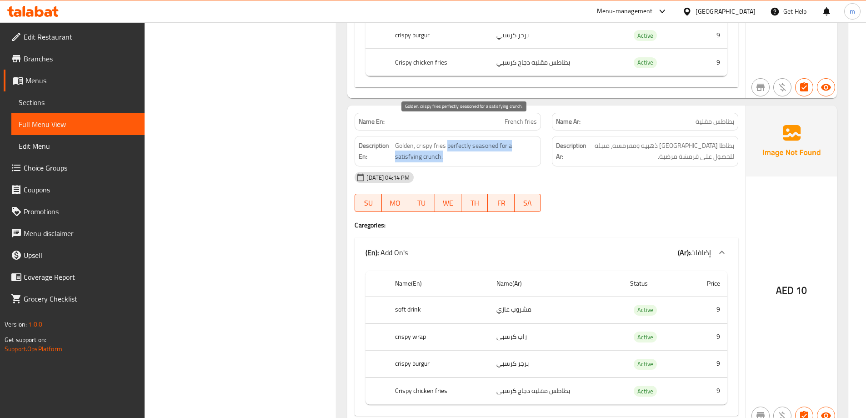
drag, startPoint x: 446, startPoint y: 123, endPoint x: 509, endPoint y: 137, distance: 64.6
click at [509, 140] on span "Golden, crispy fries perfectly seasoned for a satisfying crunch." at bounding box center [466, 151] width 142 height 22
click at [508, 117] on span "French fries" at bounding box center [520, 122] width 32 height 10
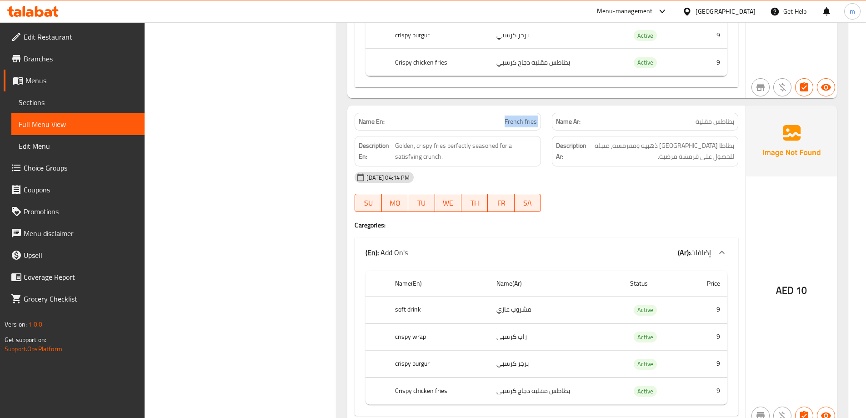
drag, startPoint x: 569, startPoint y: 216, endPoint x: 545, endPoint y: 212, distance: 23.9
click at [566, 238] on div "(En): Add On's (Ar): إضافات" at bounding box center [546, 252] width 384 height 29
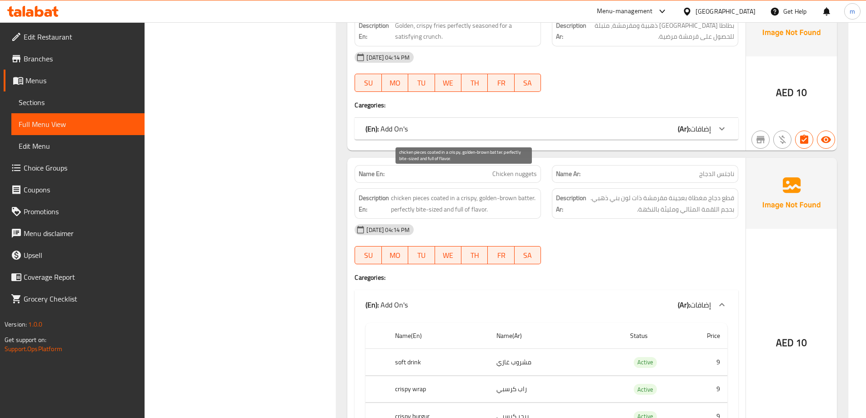
scroll to position [12771, 0]
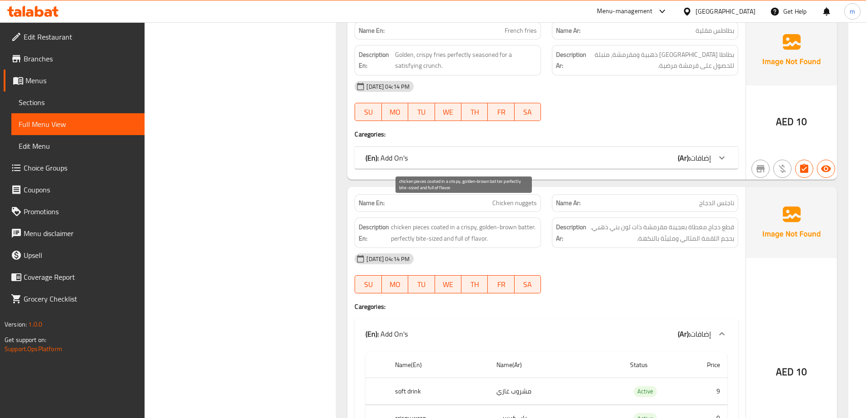
click at [438, 221] on span "chicken pieces coated in a crispy, golden-brown batter. perfectly bite-sized an…" at bounding box center [464, 232] width 146 height 22
click at [444, 221] on span "chicken pieces coated in a crispy, golden-brown batter. perfectly bite-sized an…" at bounding box center [464, 232] width 146 height 22
click at [474, 221] on span "chicken pieces coated in a crispy, golden-brown batter. perfectly bite-sized an…" at bounding box center [464, 232] width 146 height 22
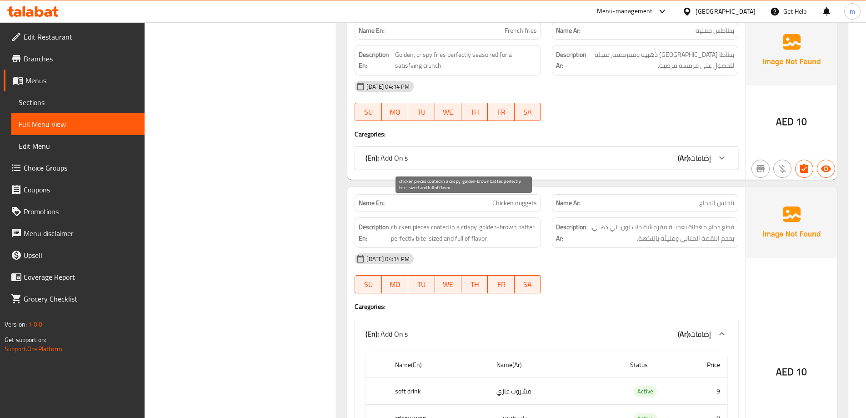
click at [520, 221] on span "chicken pieces coated in a crispy, golden-brown batter. perfectly bite-sized an…" at bounding box center [464, 232] width 146 height 22
click at [525, 221] on span "chicken pieces coated in a crispy, golden-brown batter. perfectly bite-sized an…" at bounding box center [464, 232] width 146 height 22
click at [524, 221] on span "chicken pieces coated in a crispy, golden-brown batter. perfectly bite-sized an…" at bounding box center [464, 232] width 146 height 22
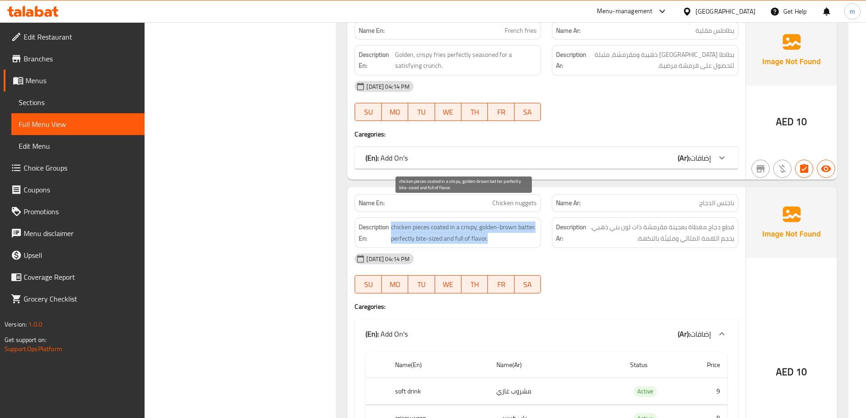
click at [524, 221] on span "chicken pieces coated in a crispy, golden-brown batter. perfectly bite-sized an…" at bounding box center [464, 232] width 146 height 22
drag, startPoint x: 479, startPoint y: 205, endPoint x: 518, endPoint y: 205, distance: 39.1
click at [518, 221] on span "chicken pieces coated in a crispy, golden-brown batter. perfectly bite-sized an…" at bounding box center [464, 232] width 146 height 22
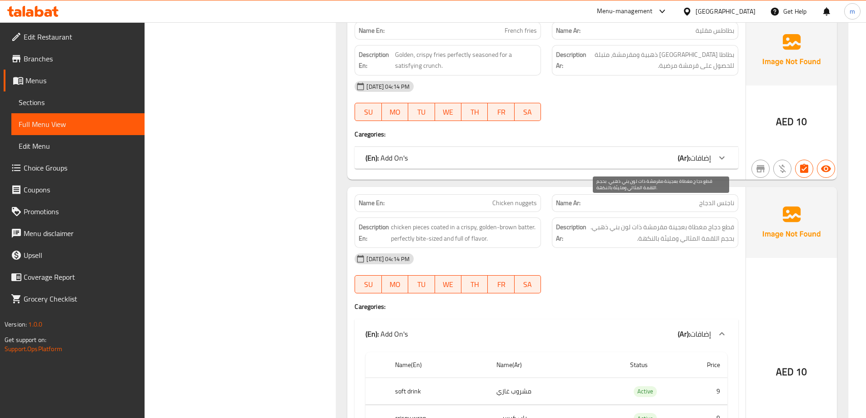
click at [630, 221] on span "قطع دجاج مغطاة بعجينة مقرمشة ذات لون بني ذهبي. بحجم اللقمة المثالي ومليئة بالنك…" at bounding box center [661, 232] width 146 height 22
click at [694, 221] on span "قطع دجاج مغطاة بعجينة مقرمشة ذات لون بني ذهبي. بحجم اللقمة المثالي ومليئة بالنك…" at bounding box center [661, 232] width 146 height 22
click at [727, 248] on div "[DATE] 04:14 PM" at bounding box center [546, 259] width 394 height 22
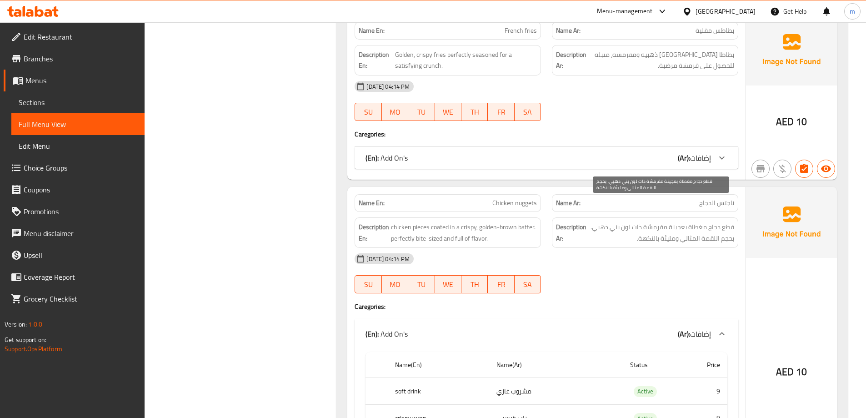
click at [723, 221] on span "قطع دجاج مغطاة بعجينة مقرمشة ذات لون بني ذهبي. بحجم اللقمة المثالي ومليئة بالنك…" at bounding box center [661, 232] width 146 height 22
click at [714, 221] on span "قطع دجاج مغطاة بعجينة مقرمشة ذات لون بني ذهبي. بحجم اللقمة المثالي ومليئة بالنك…" at bounding box center [661, 232] width 146 height 22
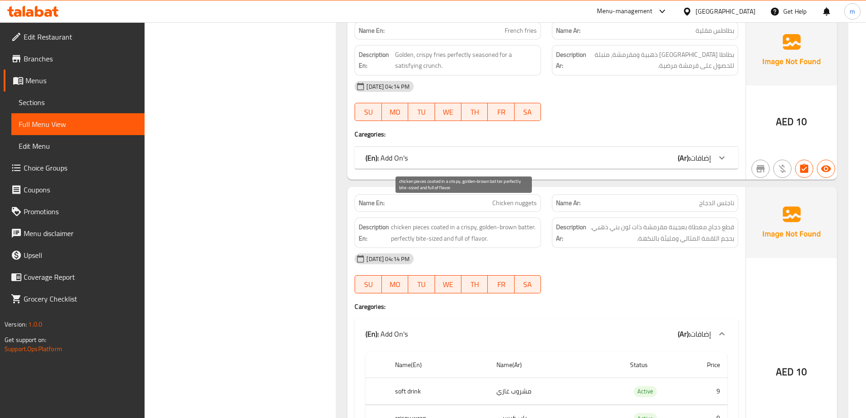
click at [419, 221] on span "chicken pieces coated in a crispy, golden-brown batter. perfectly bite-sized an…" at bounding box center [464, 232] width 146 height 22
click at [668, 194] on div "Name Ar: ناجتس الدجاج" at bounding box center [645, 203] width 186 height 18
click at [711, 223] on div "Description Ar: قطع دجاج مغطاة بعجينة مقرمشة ذات لون بني ذهبي. بحجم اللقمة المث…" at bounding box center [645, 232] width 186 height 30
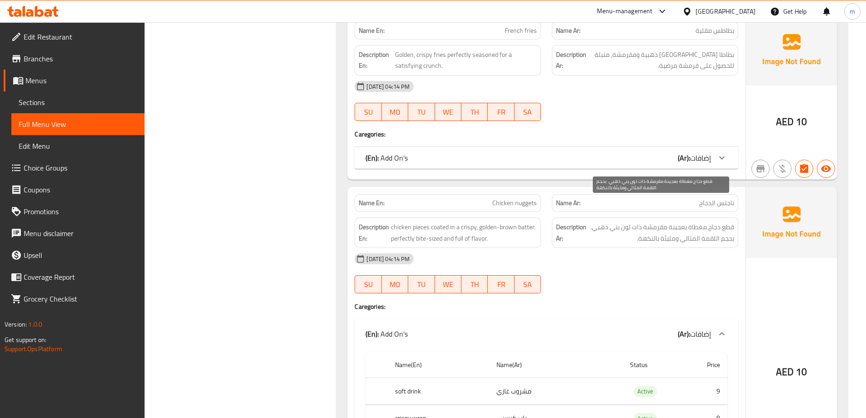
click at [717, 221] on span "قطع دجاج مغطاة بعجينة مقرمشة ذات لون بني ذهبي. بحجم اللقمة المثالي ومليئة بالنك…" at bounding box center [661, 232] width 146 height 22
click at [715, 221] on span "قطع دجاج مغطاة بعجينة مقرمشة ذات لون بني ذهبي. بحجم اللقمة المثالي ومليئة بالنك…" at bounding box center [661, 232] width 146 height 22
click at [737, 217] on div "Description Ar: قطع دجاج مغطاة بعجينة مقرمشة ذات لون بني ذهبي. بحجم اللقمة المث…" at bounding box center [645, 232] width 186 height 30
click at [657, 221] on span "قطع دجاج مغطاة بعجينة مقرمشة ذات لون بني ذهبي. بحجم اللقمة المثالي ومليئة بالنك…" at bounding box center [661, 232] width 146 height 22
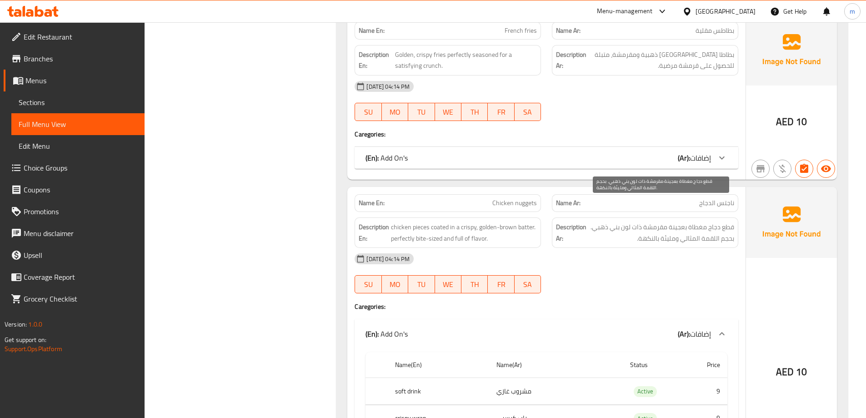
click at [658, 221] on span "قطع دجاج مغطاة بعجينة مقرمشة ذات لون بني ذهبي. بحجم اللقمة المثالي ومليئة بالنك…" at bounding box center [661, 232] width 146 height 22
click at [659, 221] on span "قطع دجاج مغطاة بعجينة مقرمشة ذات لون بني ذهبي. بحجم اللقمة المثالي ومليئة بالنك…" at bounding box center [661, 232] width 146 height 22
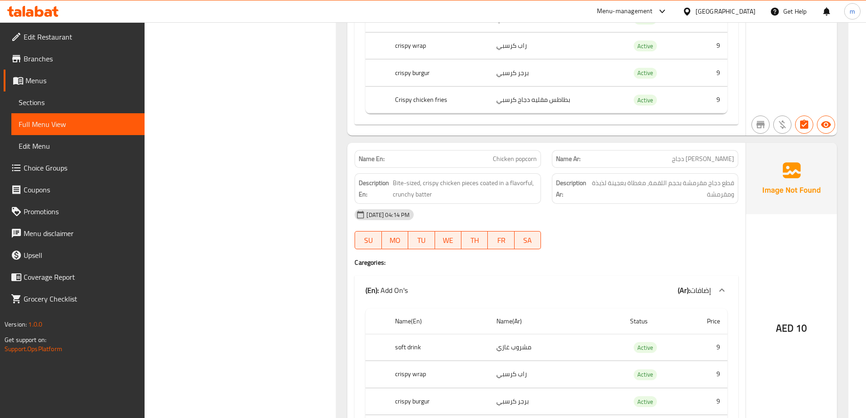
scroll to position [13134, 0]
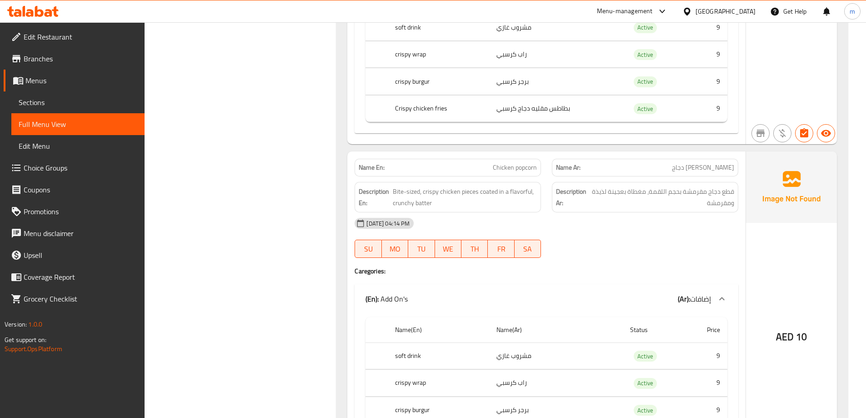
click at [519, 163] on span "Chicken popcorn" at bounding box center [515, 168] width 44 height 10
drag, startPoint x: 463, startPoint y: 169, endPoint x: 481, endPoint y: 172, distance: 18.4
click at [481, 186] on span "Bite-sized, crispy chicken pieces coated in a flavorful, crunchy batter" at bounding box center [465, 197] width 144 height 22
click at [482, 186] on span "Bite-sized, crispy chicken pieces coated in a flavorful, crunchy batter" at bounding box center [465, 197] width 144 height 22
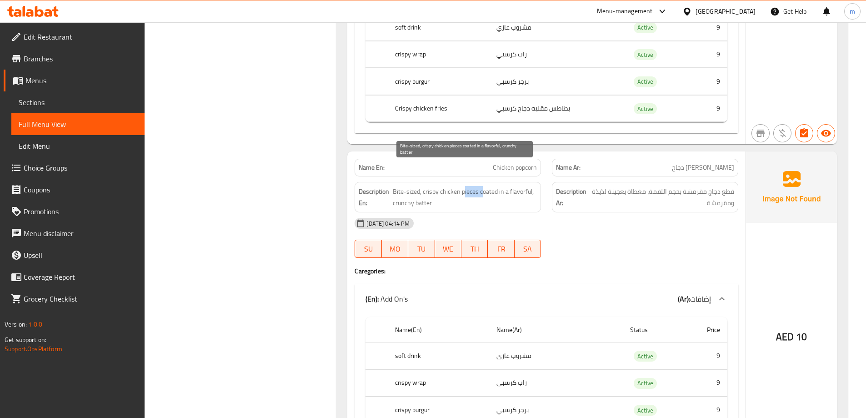
click at [482, 186] on span "Bite-sized, crispy chicken pieces coated in a flavorful, crunchy batter" at bounding box center [465, 197] width 144 height 22
click at [531, 186] on span "Bite-sized, crispy chicken pieces coated in a flavorful, crunchy batter" at bounding box center [465, 197] width 144 height 22
click at [469, 186] on span "Bite-sized, crispy chicken pieces coated in a flavorful, crunchy batter" at bounding box center [465, 197] width 144 height 22
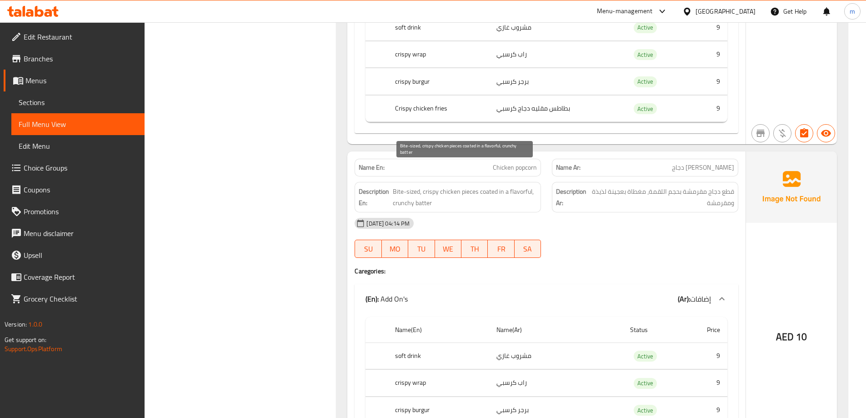
click at [487, 186] on span "Bite-sized, crispy chicken pieces coated in a flavorful, crunchy batter" at bounding box center [465, 197] width 144 height 22
click at [489, 186] on span "Bite-sized, crispy chicken pieces coated in a flavorful, crunchy batter" at bounding box center [465, 197] width 144 height 22
click at [529, 186] on span "Bite-sized, crispy chicken pieces coated in a flavorful, crunchy batter" at bounding box center [465, 197] width 144 height 22
click at [405, 186] on span "Bite-sized, crispy chicken pieces coated in a flavorful, crunchy batter" at bounding box center [465, 197] width 144 height 22
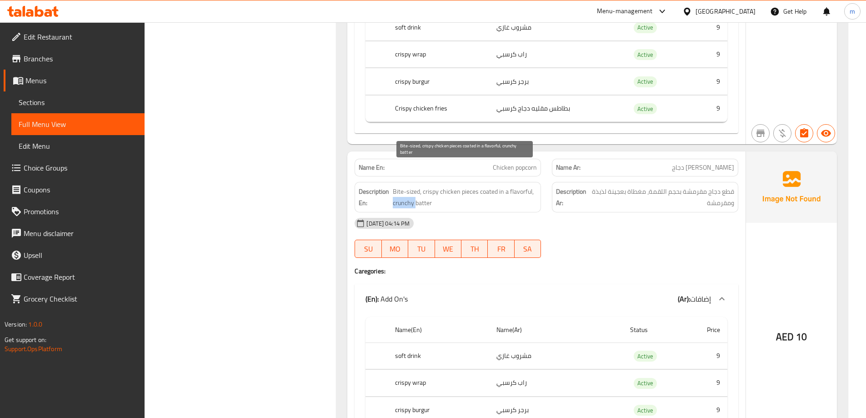
click at [405, 186] on span "Bite-sized, crispy chicken pieces coated in a flavorful, crunchy batter" at bounding box center [465, 197] width 144 height 22
click at [521, 163] on span "Chicken popcorn" at bounding box center [515, 168] width 44 height 10
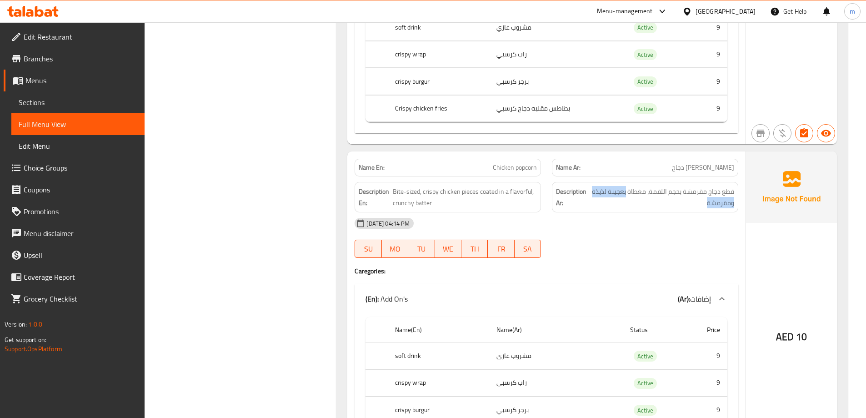
drag, startPoint x: 627, startPoint y: 171, endPoint x: 625, endPoint y: 176, distance: 5.2
click at [625, 186] on span "قطع دجاج مقرمشة بحجم اللقمة، مغطاة بعجينة لذيذة ومقرمشة" at bounding box center [662, 197] width 144 height 22
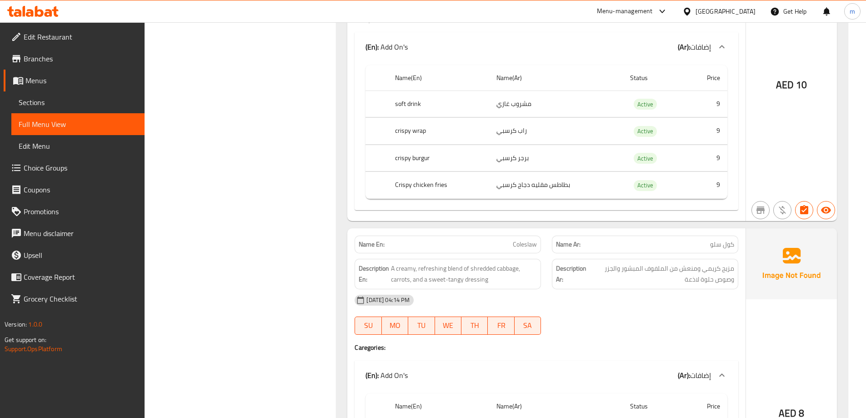
scroll to position [13362, 0]
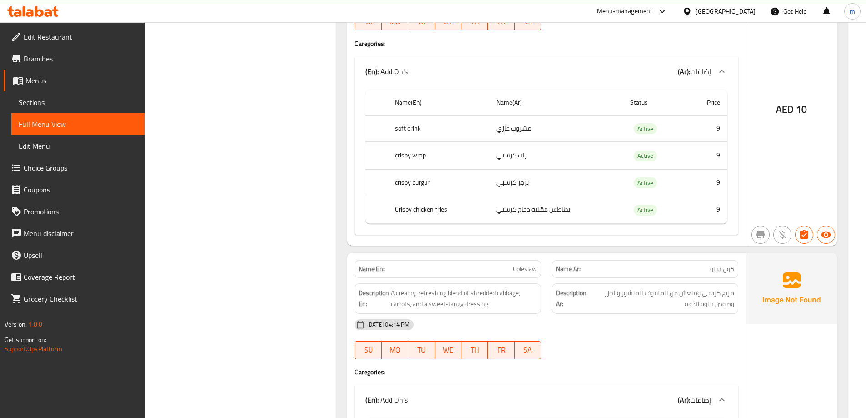
click at [715, 264] on span "كول سلو" at bounding box center [722, 269] width 24 height 10
click at [729, 287] on span "مزيج كريمي ومنعش من الملفوف المبشور والجزر وصوص حلوة لاذعة" at bounding box center [661, 298] width 145 height 22
drag, startPoint x: 414, startPoint y: 285, endPoint x: 508, endPoint y: 293, distance: 94.5
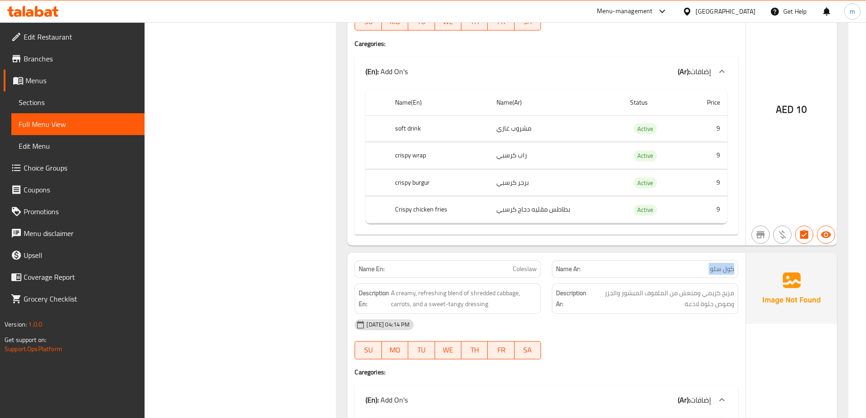
click at [508, 293] on div "Name En: Coleslaw Name Ar: كول سلو Description En: A creamy, refreshing blend o…" at bounding box center [546, 413] width 398 height 321
click at [508, 314] on div "[DATE] 04:14 PM" at bounding box center [546, 325] width 394 height 22
click at [490, 287] on span "A creamy, refreshing blend of shredded cabbage, carrots, and a sweet-tangy dres…" at bounding box center [464, 298] width 146 height 22
click at [468, 287] on span "A creamy, refreshing blend of shredded cabbage, carrots, and a sweet-tangy dres…" at bounding box center [464, 298] width 146 height 22
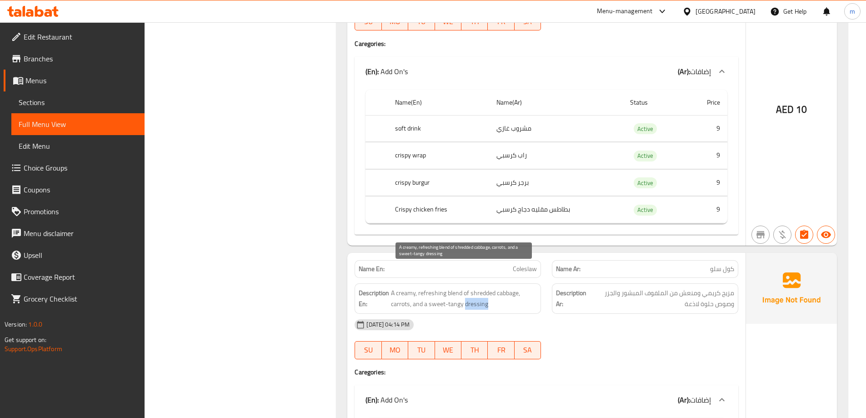
click at [468, 287] on span "A creamy, refreshing blend of shredded cabbage, carrots, and a sweet-tangy dres…" at bounding box center [464, 298] width 146 height 22
click at [469, 287] on span "A creamy, refreshing blend of shredded cabbage, carrots, and a sweet-tangy dres…" at bounding box center [464, 298] width 146 height 22
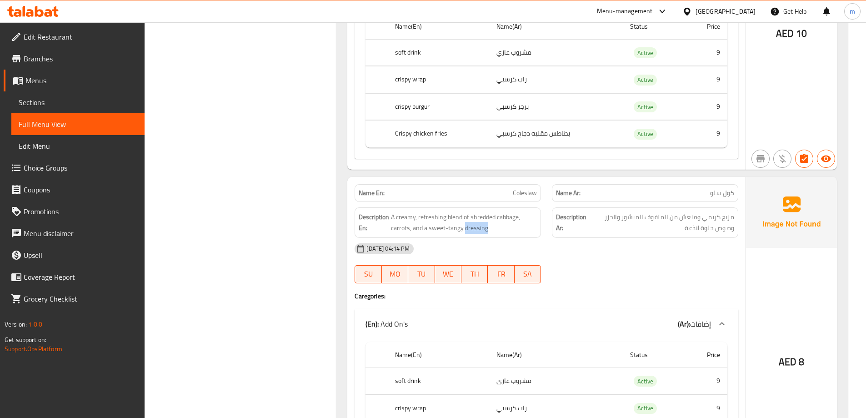
scroll to position [13453, 0]
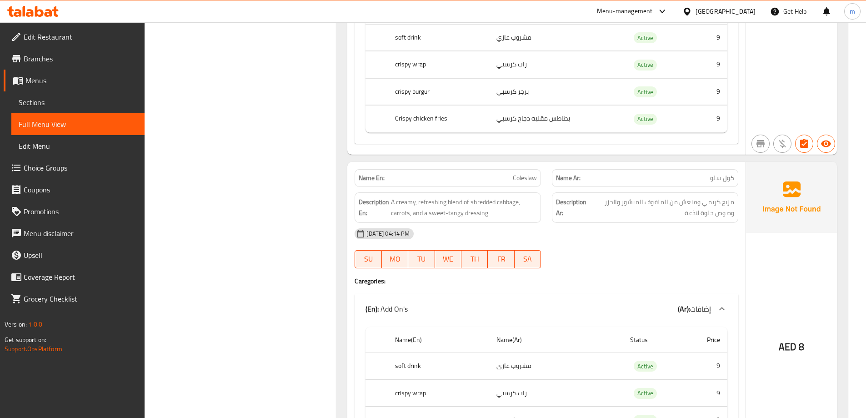
click at [449, 197] on div "Description En: A creamy, refreshing blend of shredded cabbage, carrots, and a …" at bounding box center [447, 207] width 186 height 30
click at [455, 196] on span "A creamy, refreshing blend of shredded cabbage, carrots, and a sweet-tangy dres…" at bounding box center [464, 207] width 146 height 22
click at [669, 196] on span "مزيج كريمي ومنعش من الملفوف المبشور والجزر وصوص حلوة لاذعة" at bounding box center [661, 207] width 145 height 22
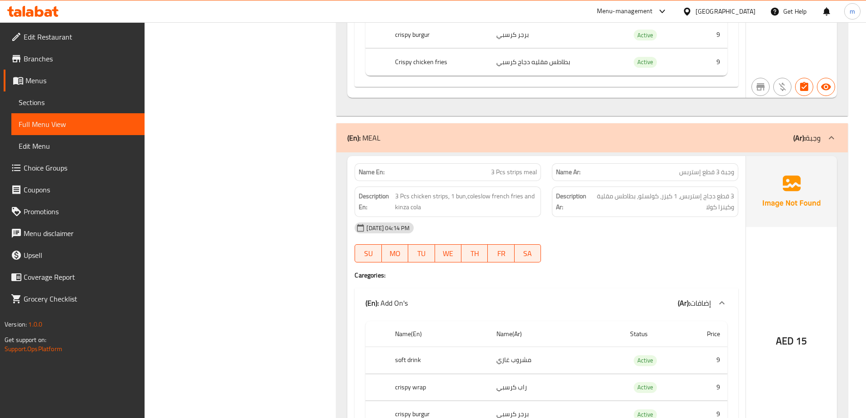
scroll to position [13771, 0]
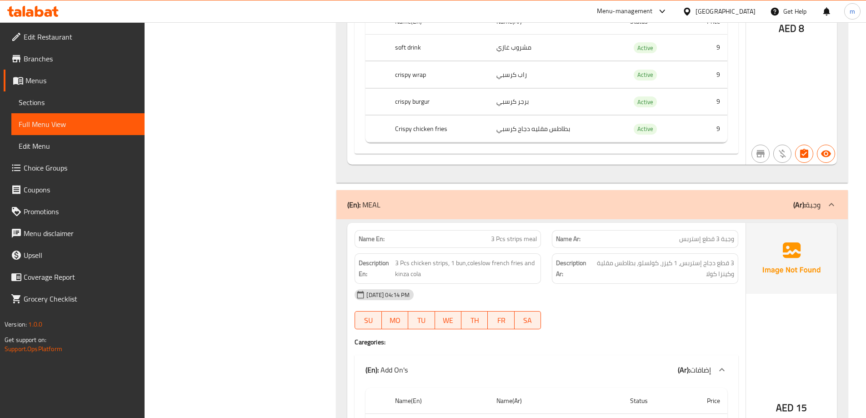
click at [523, 234] on span "3 Pcs strips meal" at bounding box center [514, 239] width 46 height 10
click at [708, 257] on span "3 قطع دجاج إستربس، 1 كيزر، كولسلو، بطاطس مقلية وكينزا كولا" at bounding box center [662, 268] width 143 height 22
drag, startPoint x: 535, startPoint y: 245, endPoint x: 583, endPoint y: 255, distance: 49.2
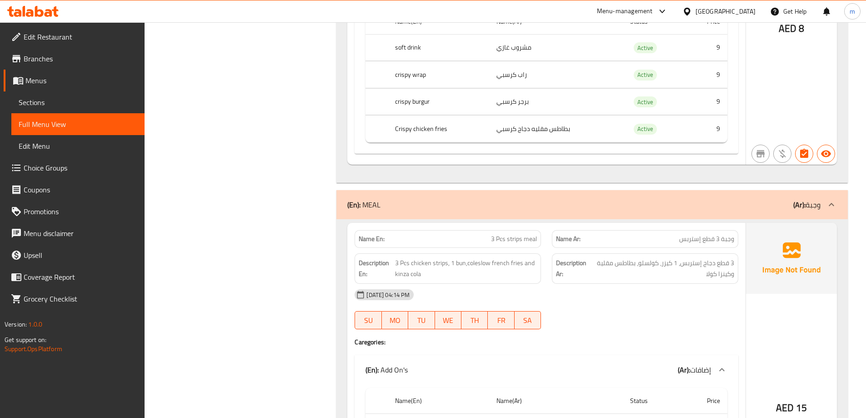
click at [539, 253] on div "Description En: 3 Pcs chicken strips, 1 bun,coleslow french fries and kinza cola" at bounding box center [447, 268] width 186 height 30
click at [729, 257] on span "3 قطع دجاج إستربس، 1 كيزر، كولسلو، بطاطس مقلية وكينزا كولا" at bounding box center [662, 268] width 143 height 22
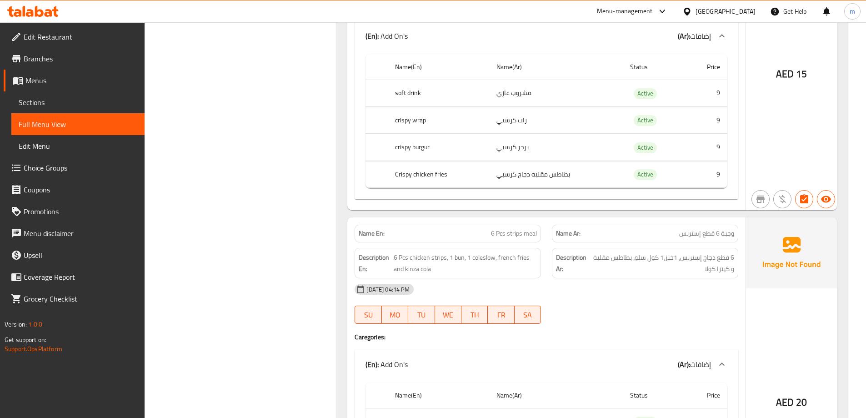
scroll to position [14089, 0]
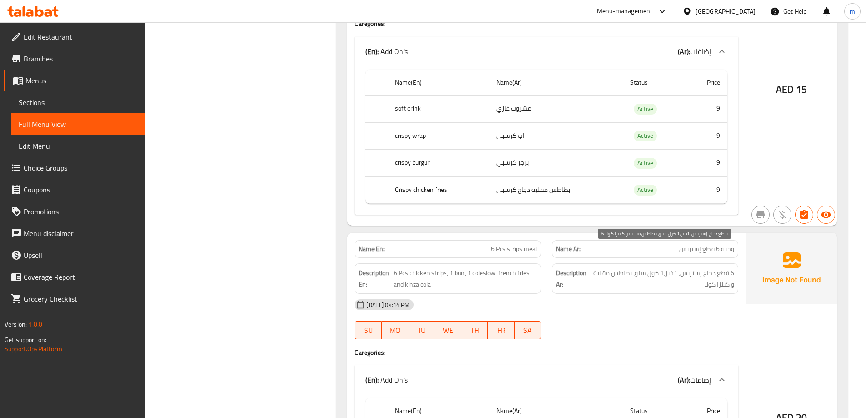
click at [673, 267] on span "6 قطع دجاج إستربس، 1خبز،1 كول سلو، بطاطس مقلية و كينزا كولا" at bounding box center [662, 278] width 144 height 22
click at [522, 267] on span "6 Pcs chicken strips, 1 bun, 1 coleslow, french fries and kinza cola" at bounding box center [465, 278] width 143 height 22
click at [671, 267] on span "6 قطع دجاج إستربس، 1خبز،1 كول سلو، بطاطس مقلية و كينزا كولا" at bounding box center [662, 278] width 144 height 22
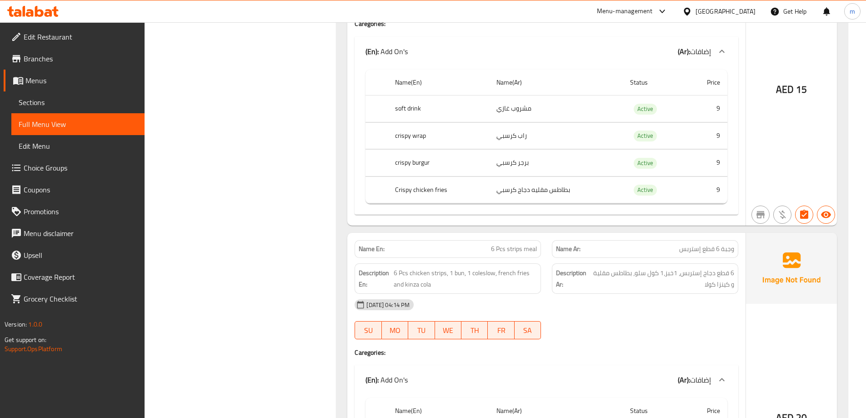
click at [666, 324] on div "Name En: 6 Pcs strips meal Name Ar: وجبة 6 قطع إستربس Description En: 6 Pcs chi…" at bounding box center [546, 393] width 398 height 321
click at [538, 240] on div "Name En: 6 Pcs strips meal" at bounding box center [447, 249] width 186 height 18
click at [537, 240] on div "Name En: 6 Pcs strips meal" at bounding box center [447, 249] width 186 height 18
click at [533, 244] on span "6 Pcs strips meal" at bounding box center [514, 249] width 46 height 10
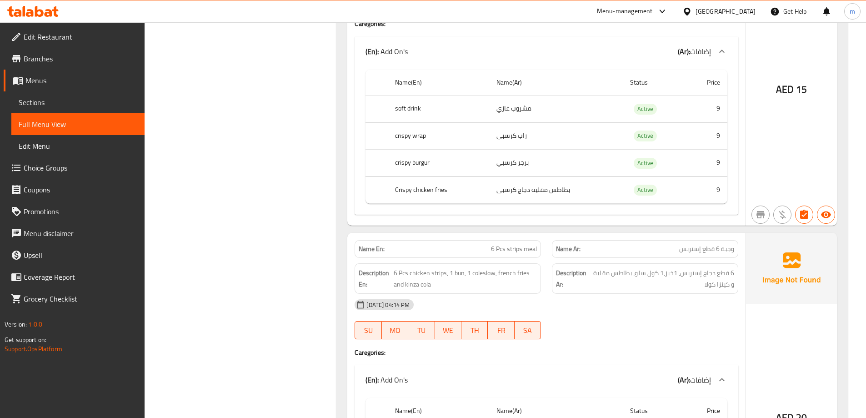
click at [514, 244] on span "6 Pcs strips meal" at bounding box center [514, 249] width 46 height 10
click at [515, 244] on span "6 Pcs strips meal" at bounding box center [514, 249] width 46 height 10
click at [557, 294] on div "[DATE] 04:14 PM" at bounding box center [546, 305] width 394 height 22
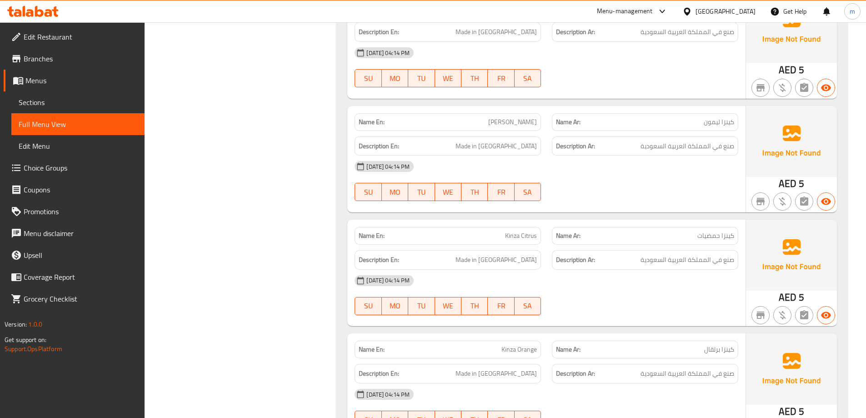
scroll to position [14725, 0]
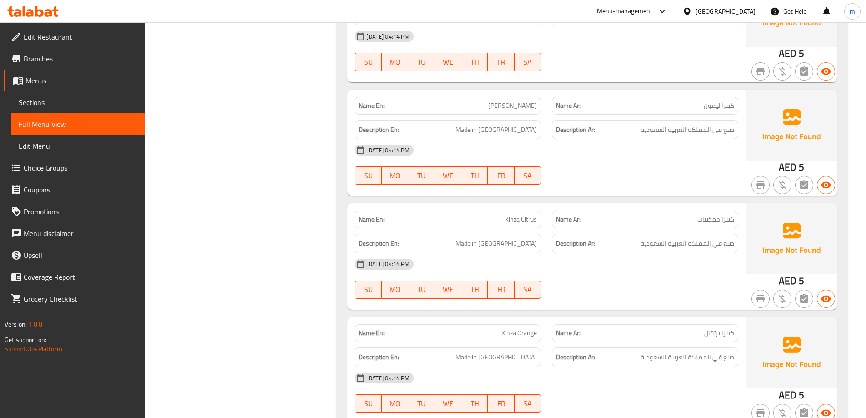
click at [606, 177] on div "Name En: Kinza Cola Name Ar: كينزا كولا Description En: Made in saudi arabia De…" at bounding box center [591, 377] width 511 height 811
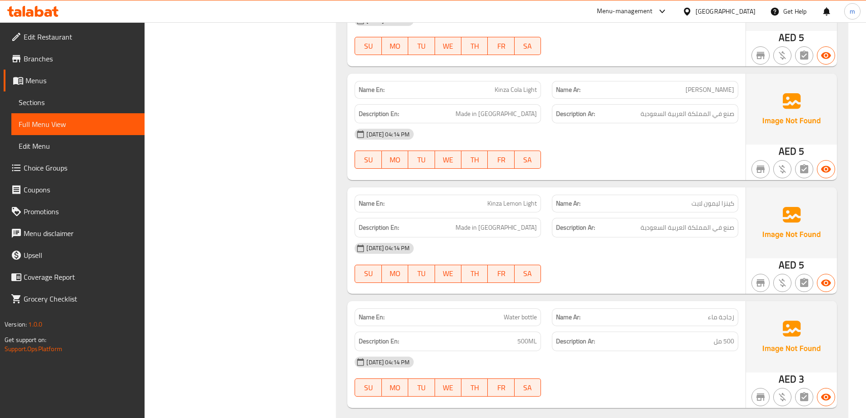
scroll to position [15086, 0]
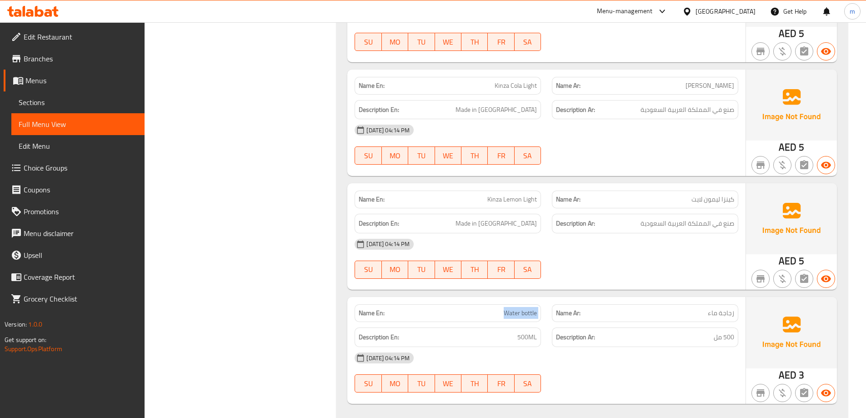
drag, startPoint x: 492, startPoint y: 284, endPoint x: 548, endPoint y: 293, distance: 56.6
click at [549, 299] on div "Name En: Water bottle Name Ar: زجاجة ماء" at bounding box center [546, 313] width 394 height 29
click at [548, 299] on div "Name Ar: زجاجة ماء" at bounding box center [644, 313] width 197 height 29
click at [704, 304] on div "Name Ar: زجاجة ماء" at bounding box center [645, 313] width 186 height 18
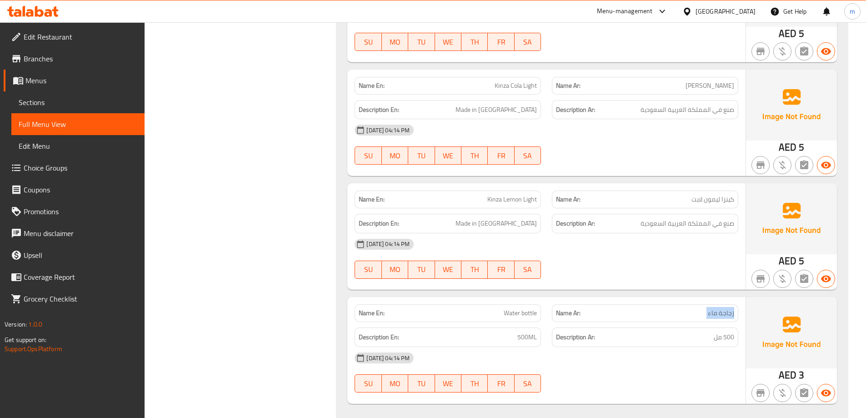
click at [704, 304] on div "Name Ar: زجاجة ماء" at bounding box center [645, 313] width 186 height 18
click at [707, 304] on div "Name Ar: زجاجة ماء" at bounding box center [645, 313] width 186 height 18
click at [710, 327] on div "Description Ar: 500 مل" at bounding box center [645, 337] width 186 height 20
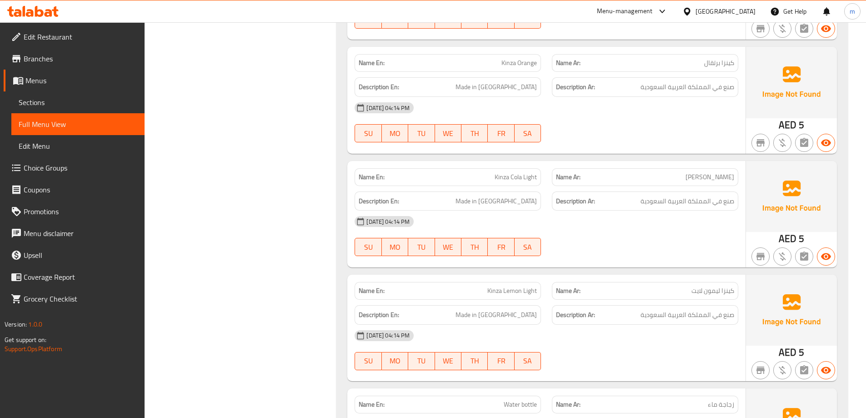
scroll to position [14950, 0]
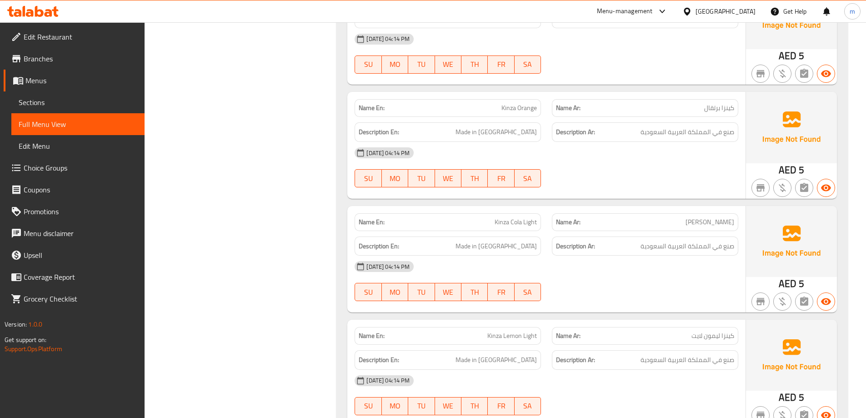
drag, startPoint x: 165, startPoint y: 123, endPoint x: 245, endPoint y: 106, distance: 81.4
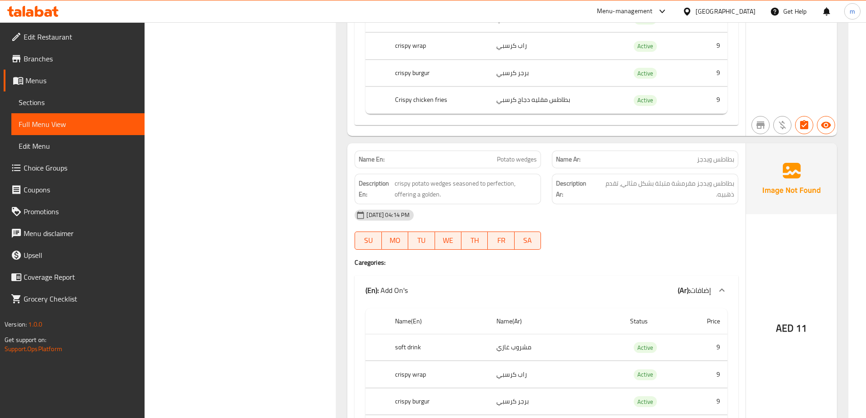
scroll to position [0, 0]
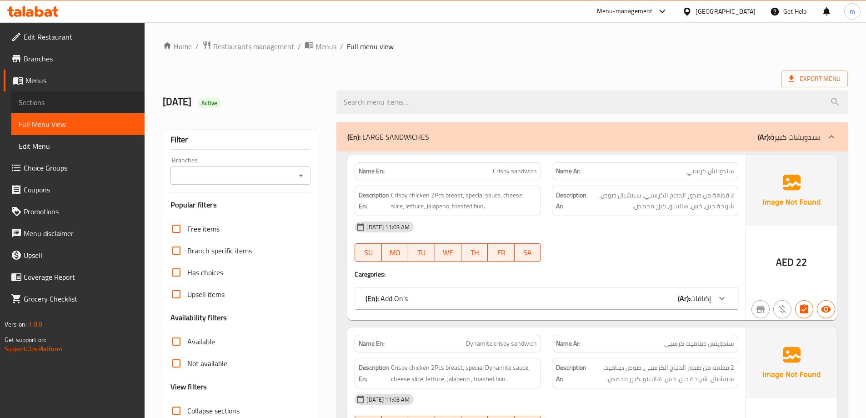
click at [70, 99] on span "Sections" at bounding box center [78, 102] width 119 height 11
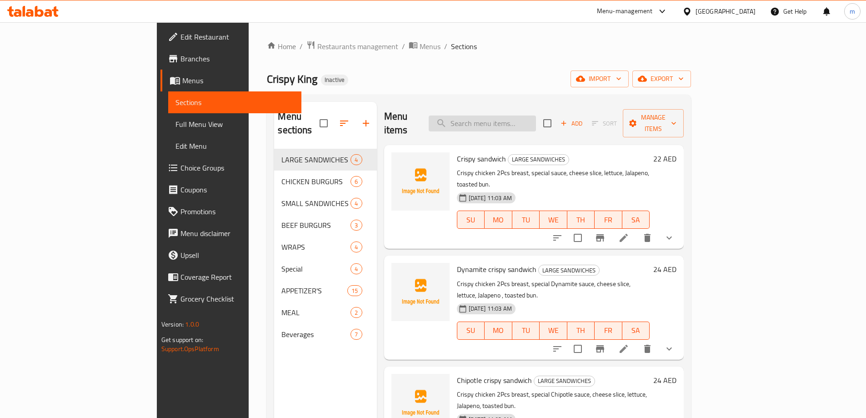
drag, startPoint x: 524, startPoint y: 118, endPoint x: 532, endPoint y: 118, distance: 7.7
click at [526, 118] on input "search" at bounding box center [482, 123] width 107 height 16
click at [536, 115] on input "search" at bounding box center [482, 123] width 107 height 16
paste input "Chik chetos"
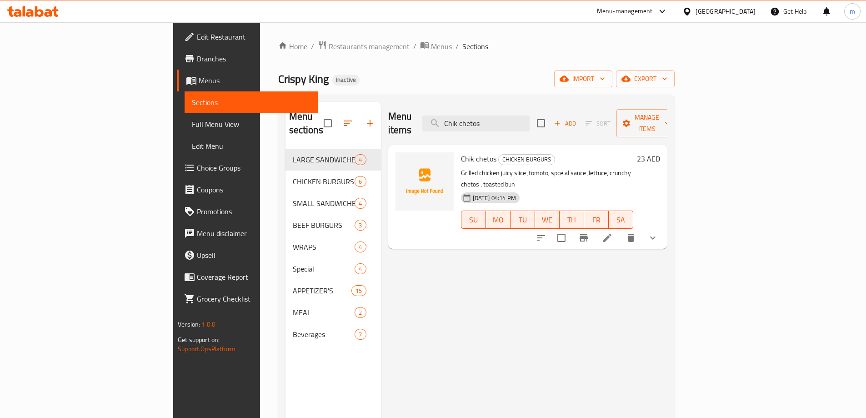
type input "Chik chetos"
click at [613, 232] on icon at bounding box center [607, 237] width 11 height 11
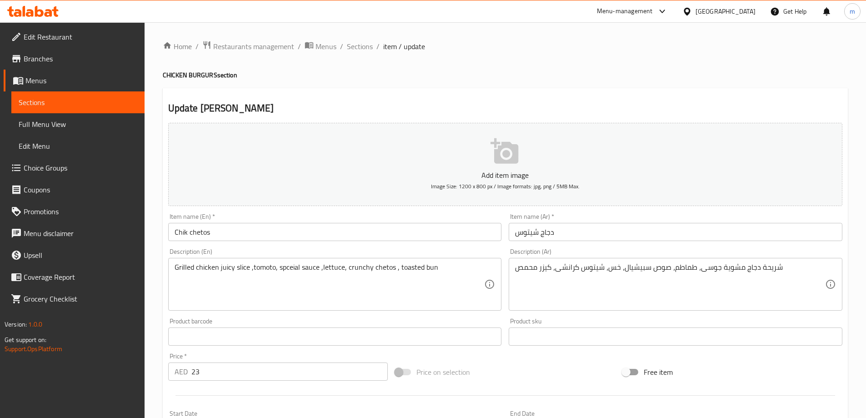
click at [219, 231] on input "Chik chetos" at bounding box center [335, 232] width 334 height 18
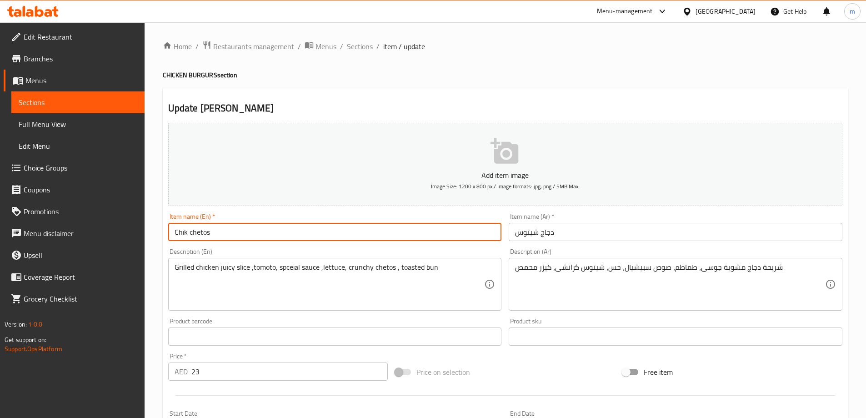
click at [186, 231] on input "Chik chetos" at bounding box center [335, 232] width 334 height 18
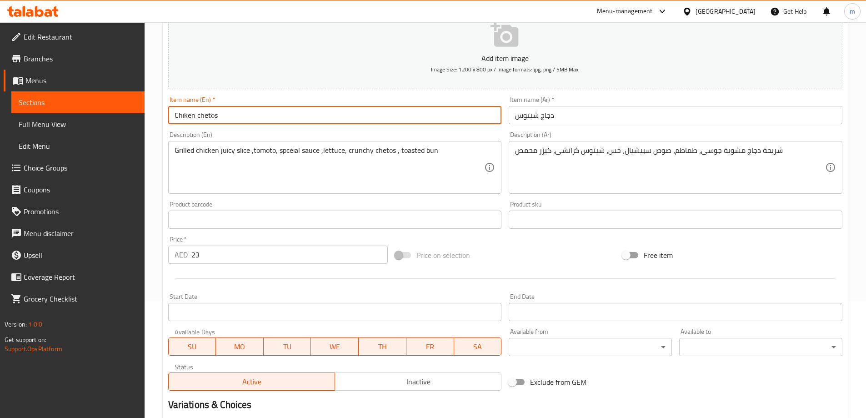
scroll to position [277, 0]
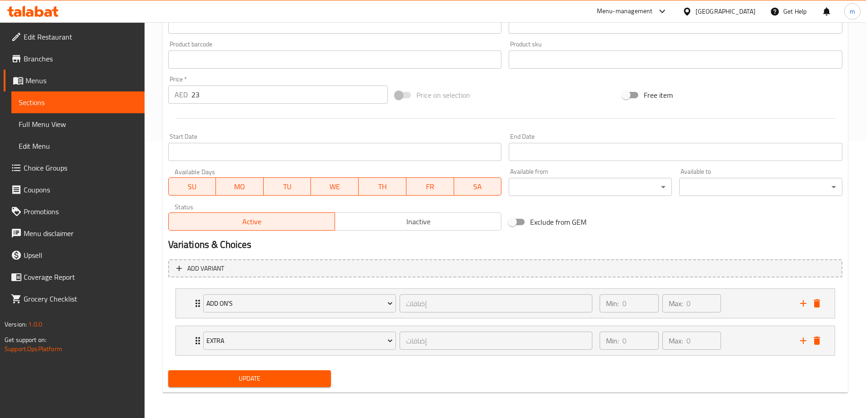
type input "Chiken chetos"
drag, startPoint x: 315, startPoint y: 375, endPoint x: 434, endPoint y: 256, distance: 169.0
click at [316, 375] on span "Update" at bounding box center [249, 378] width 149 height 11
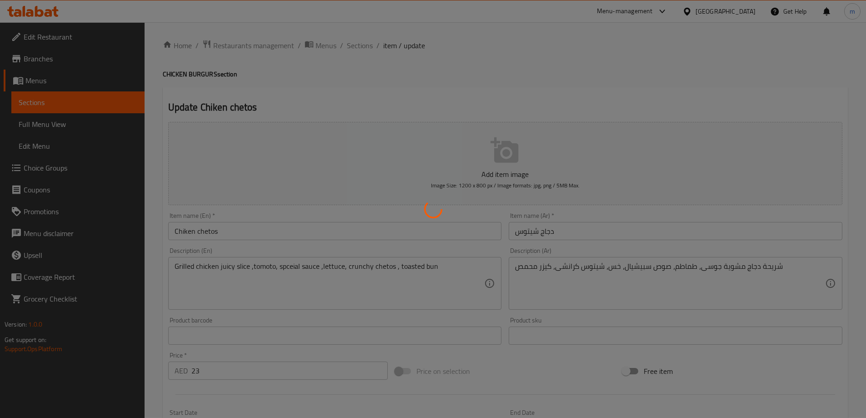
scroll to position [0, 0]
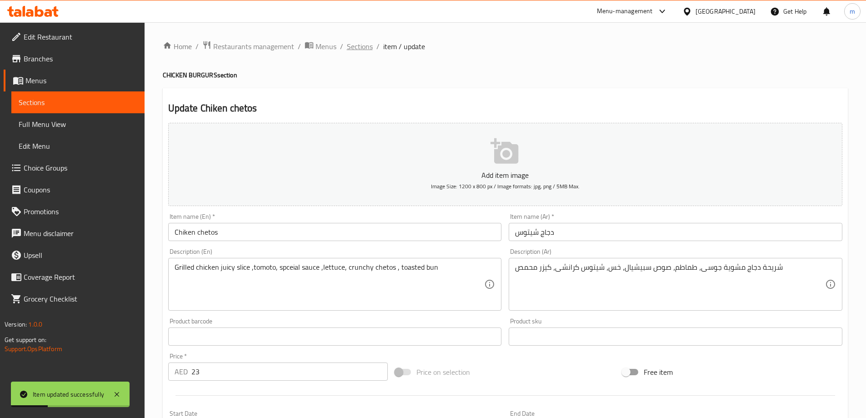
click at [362, 41] on span "Sections" at bounding box center [360, 46] width 26 height 11
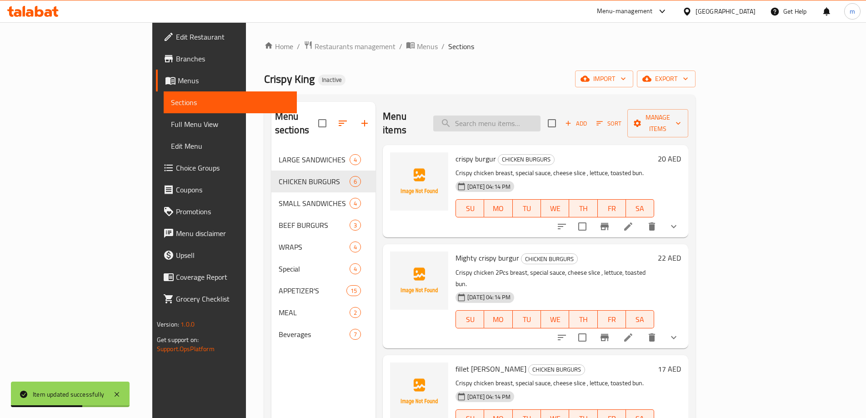
click at [540, 115] on input "search" at bounding box center [486, 123] width 107 height 16
paste input "chetos crispy wrap"
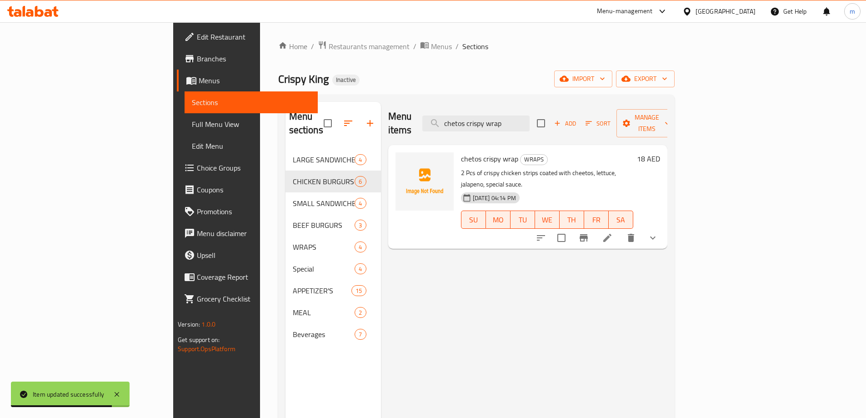
type input "chetos crispy wrap"
click at [620, 230] on li at bounding box center [606, 238] width 25 height 16
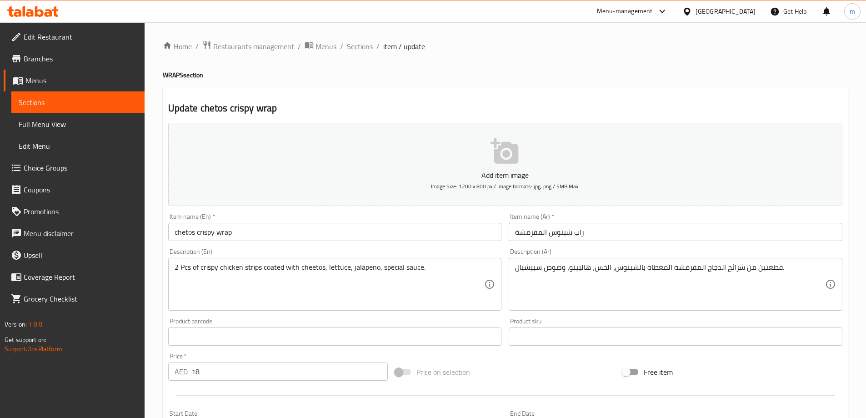
click at [459, 230] on input "chetos crispy wrap" at bounding box center [335, 232] width 334 height 18
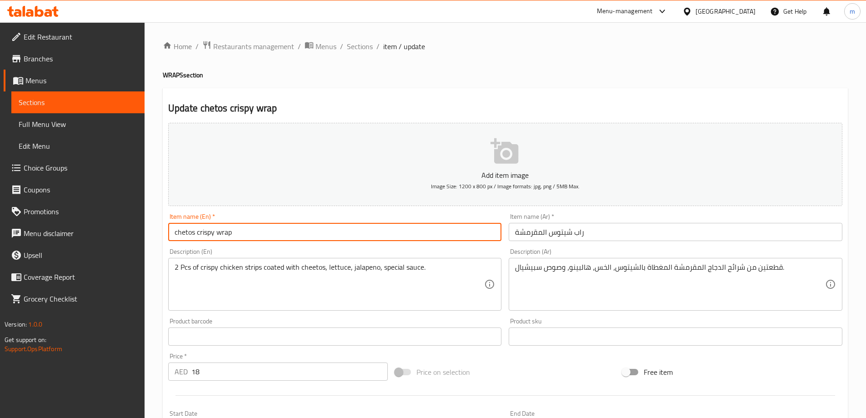
click at [584, 226] on input "راب شيتوس المقرمشة" at bounding box center [676, 232] width 334 height 18
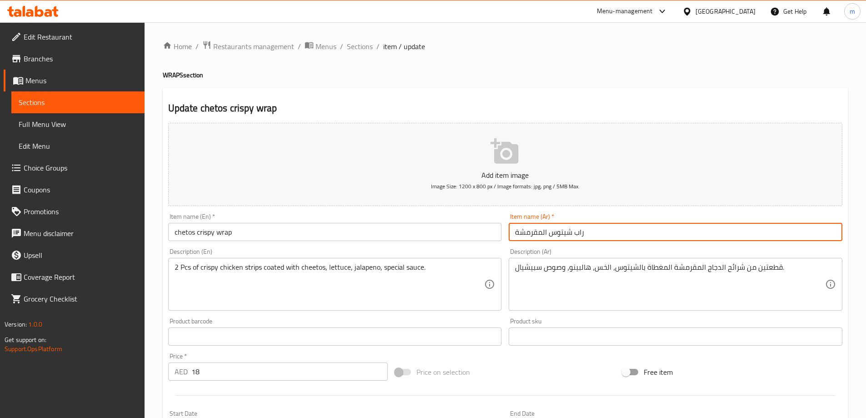
click at [554, 232] on input "راب شيتوس المقرمشة" at bounding box center [676, 232] width 334 height 18
click at [494, 232] on input "chetos crispy wrap" at bounding box center [335, 232] width 334 height 18
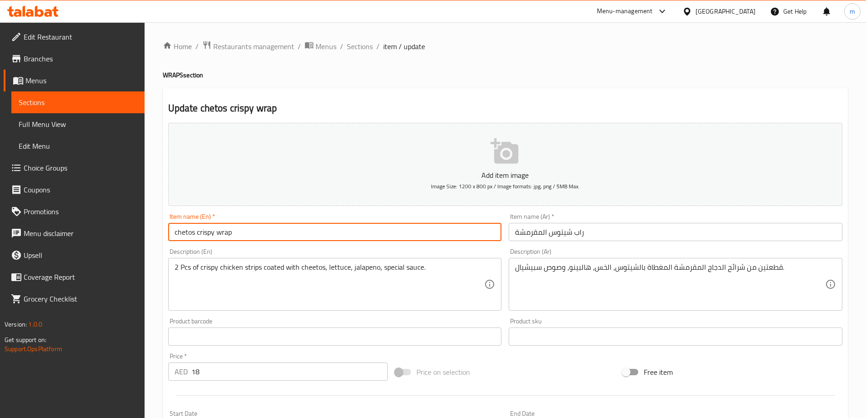
click at [280, 233] on input "chetos crispy wrap" at bounding box center [335, 232] width 334 height 18
click at [505, 235] on div "Item name (Ar)   * راب شيتوس المقرمشة Item name (Ar) *" at bounding box center [675, 227] width 341 height 35
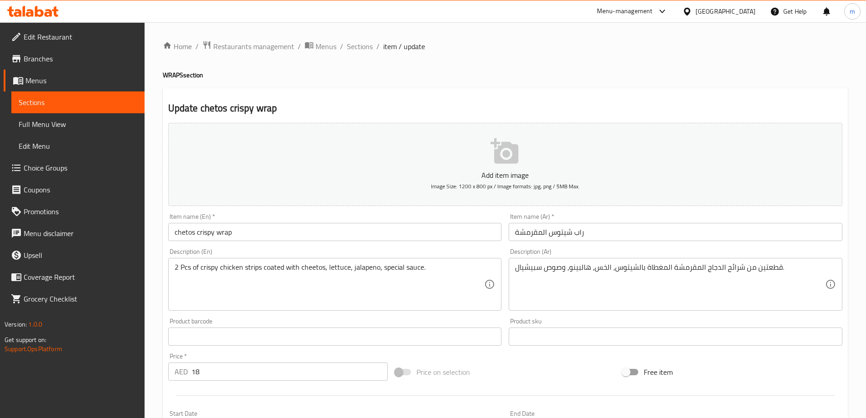
click at [547, 235] on input "راب شيتوس المقرمشة" at bounding box center [676, 232] width 334 height 18
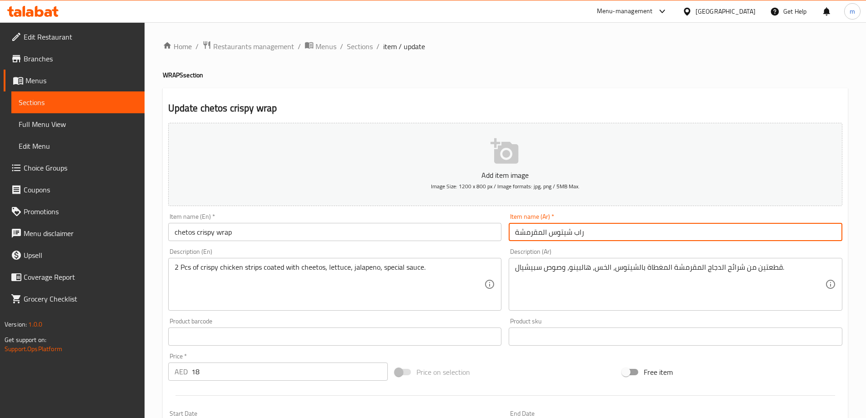
click at [585, 235] on input "راب شيتوس المقرمشة" at bounding box center [676, 232] width 334 height 18
click at [562, 237] on input "راب شيتوس المقرمشة" at bounding box center [676, 232] width 334 height 18
click at [530, 239] on input "راب شيتوس المقرمشة" at bounding box center [676, 232] width 334 height 18
click at [510, 240] on input "راب شيتوس المقرمشة" at bounding box center [676, 232] width 334 height 18
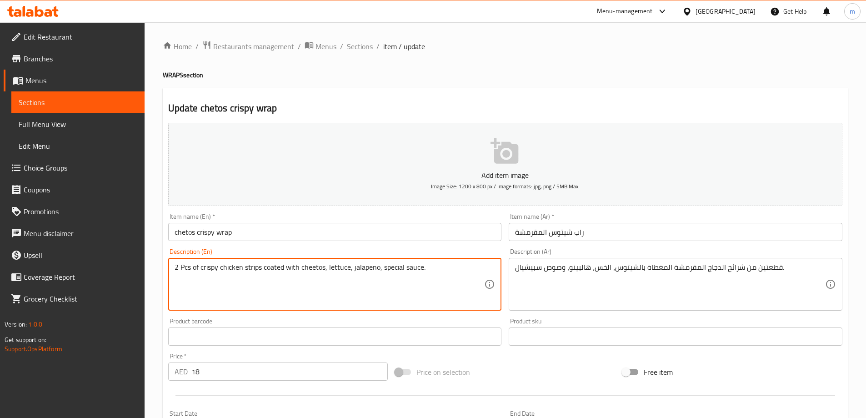
click at [208, 282] on textarea "2 Pcs of crispy chicken strips coated with cheetos, lettuce, jalapeno, special …" at bounding box center [330, 284] width 310 height 43
click at [183, 275] on textarea "2 Pcs of crispy chicken strips coated with cheetos, lettuce, jalapeno, special …" at bounding box center [330, 284] width 310 height 43
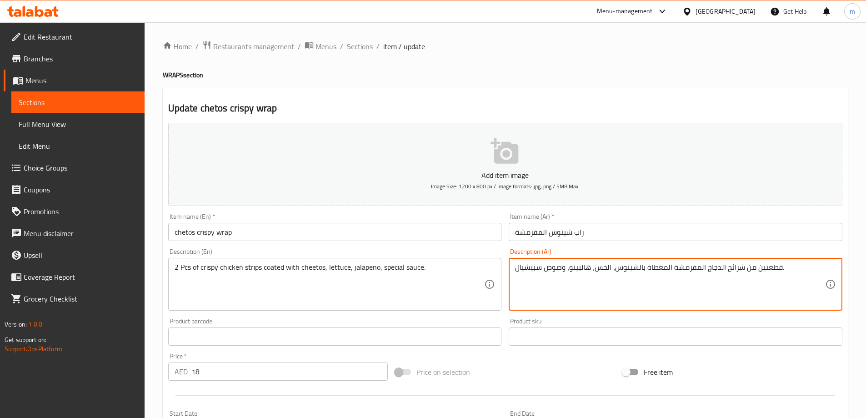
click at [712, 272] on textarea "قطعتين من شرائح الدجاج المقرمشة المغطاة بالشيتوس، الخس، هالبينو، وصوص سبيشيال." at bounding box center [670, 284] width 310 height 43
click at [743, 271] on textarea "قطعتين من شرائح الدجاج المقرمشة المغطاة بالشيتوس، الخس، هالبينو، وصوص سبيشيال." at bounding box center [670, 284] width 310 height 43
click at [779, 272] on textarea "قطعتين من شرائح الدجاج المقرمشة المغطاة بالشيتوس، الخس، هالبينو، وصوص سبيشيال." at bounding box center [670, 284] width 310 height 43
click at [738, 270] on textarea "قطعتين من شرائح الدجاج المقرمشة المغطاة بالشيتوس، الخس، هالبينو، وصوص سبيشيال." at bounding box center [670, 284] width 310 height 43
click at [720, 273] on textarea "قطعتين من شرائح الدجاج المقرمشة المغطاة بالشيتوس، الخس، هالبينو، وصوص سبيشيال." at bounding box center [670, 284] width 310 height 43
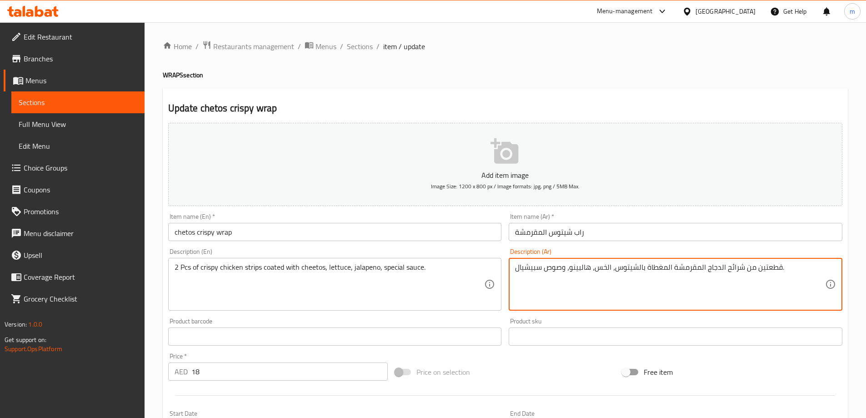
drag, startPoint x: 727, startPoint y: 272, endPoint x: 741, endPoint y: 270, distance: 14.2
click at [741, 270] on textarea "قطعتين من شرائح الدجاج المقرمشة المغطاة بالشيتوس، الخس، هالبينو، وصوص سبيشيال." at bounding box center [670, 284] width 310 height 43
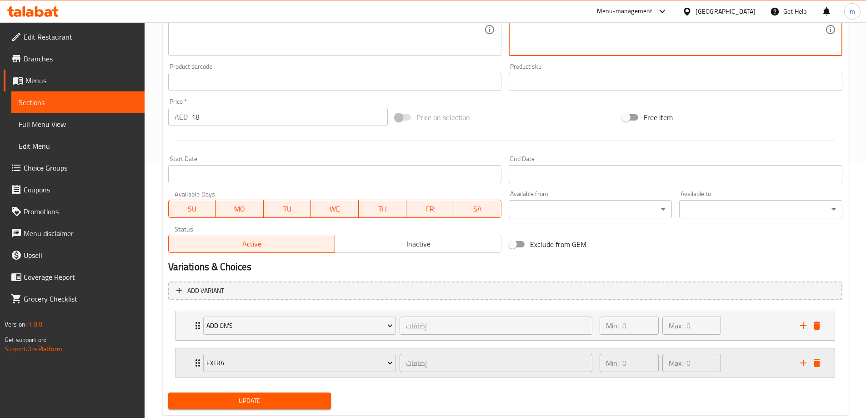
scroll to position [277, 0]
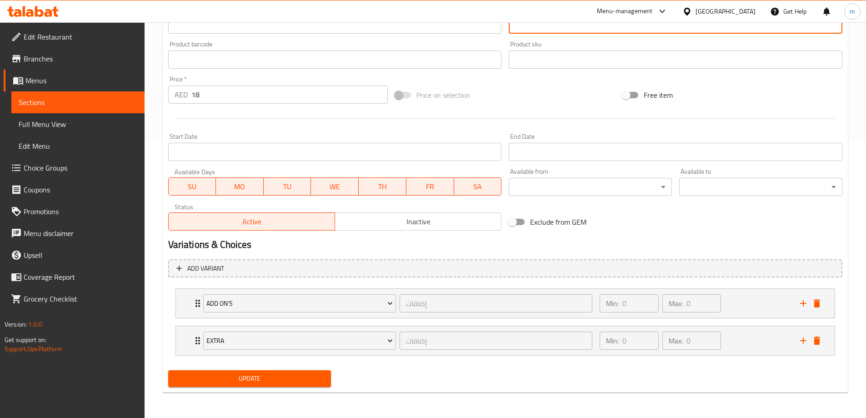
type textarea "قطعتين من استربس الدجاج المقرمشة المغطاة بالشيتوس، الخس، هالبينو، وصوص سبيشيال."
click at [307, 374] on span "Update" at bounding box center [249, 378] width 149 height 11
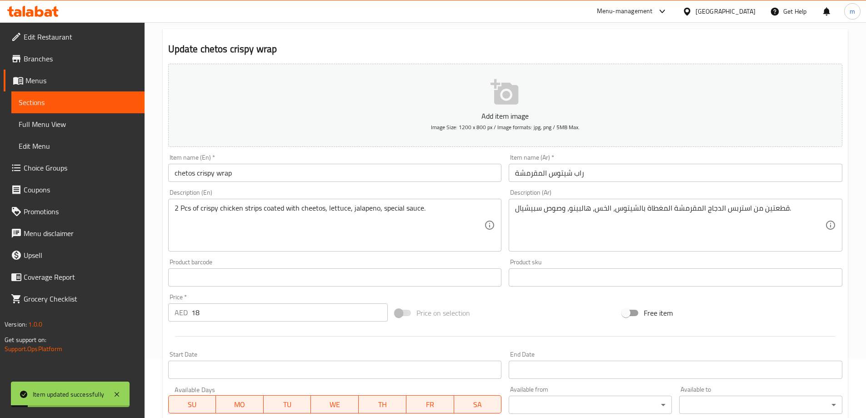
scroll to position [0, 0]
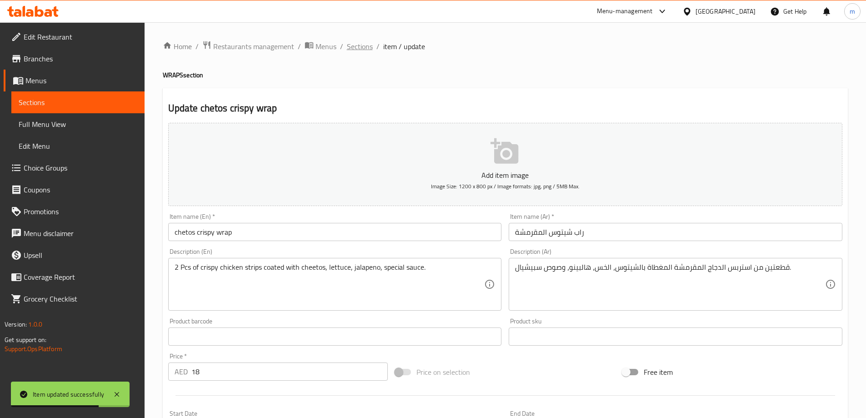
click at [364, 49] on span "Sections" at bounding box center [360, 46] width 26 height 11
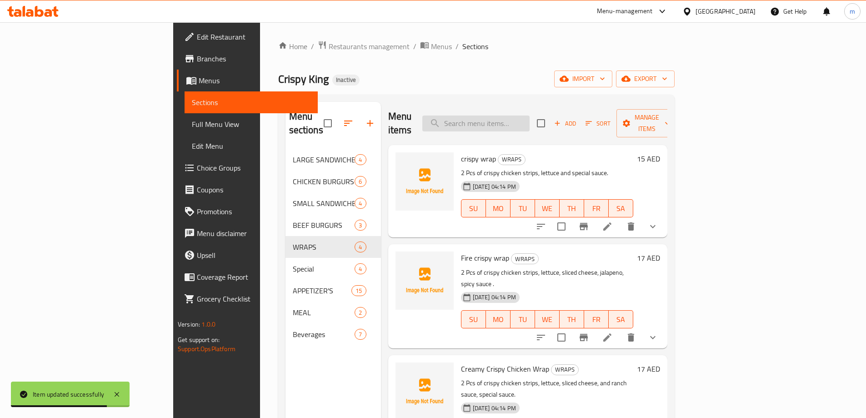
click at [519, 124] on div "Menu items Add Sort Manage items" at bounding box center [527, 123] width 279 height 43
click at [524, 117] on input "search" at bounding box center [475, 123] width 107 height 16
paste input "crispy supreme"
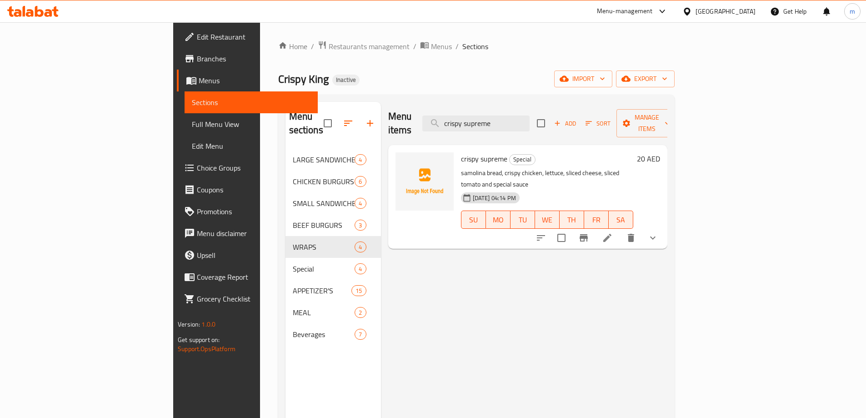
type input "crispy supreme"
click at [613, 232] on icon at bounding box center [607, 237] width 11 height 11
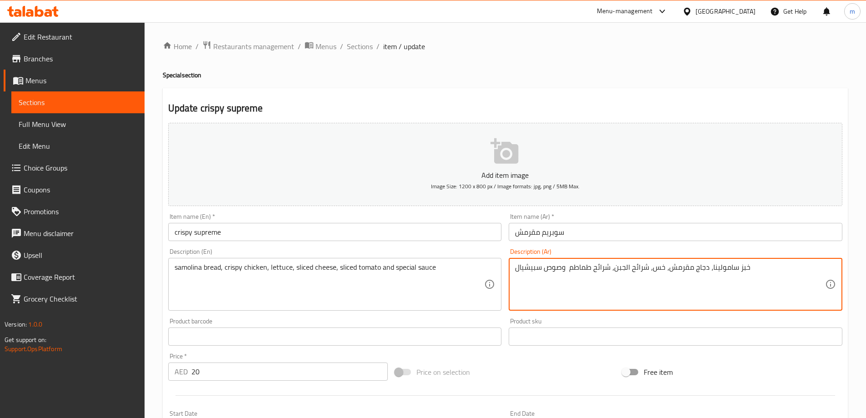
click at [495, 274] on div "samolina bread, crispy chicken, lettuce, sliced cheese, sliced tomato and speci…" at bounding box center [335, 284] width 334 height 53
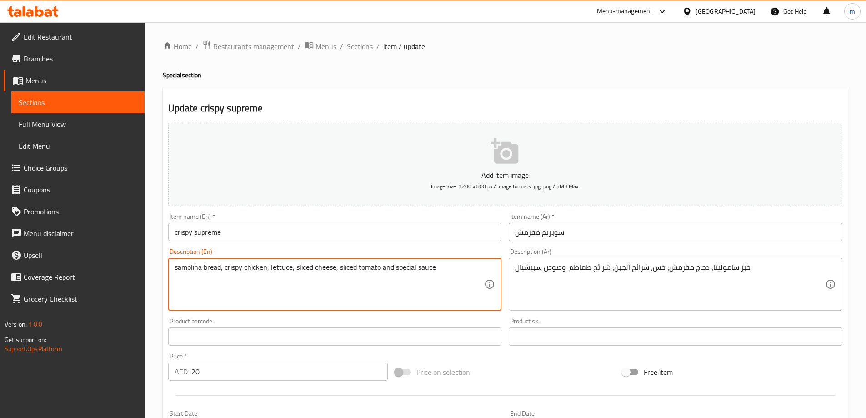
click at [441, 271] on textarea "samolina bread, crispy chicken, lettuce, sliced cheese, sliced tomato and speci…" at bounding box center [330, 284] width 310 height 43
click at [418, 274] on textarea "samolina bread, crispy chicken, lettuce, sliced cheese, sliced tomato and speci…" at bounding box center [330, 284] width 310 height 43
click at [405, 272] on textarea "samolina bread, crispy chicken, lettuce, sliced cheese, sliced tomato and speci…" at bounding box center [330, 284] width 310 height 43
click at [399, 272] on textarea "samolina bread, crispy chicken, lettuce, sliced cheese, sliced tomato and speci…" at bounding box center [330, 284] width 310 height 43
click at [394, 272] on textarea "samolina bread, crispy chicken, lettuce, sliced cheese, sliced tomato and speci…" at bounding box center [330, 284] width 310 height 43
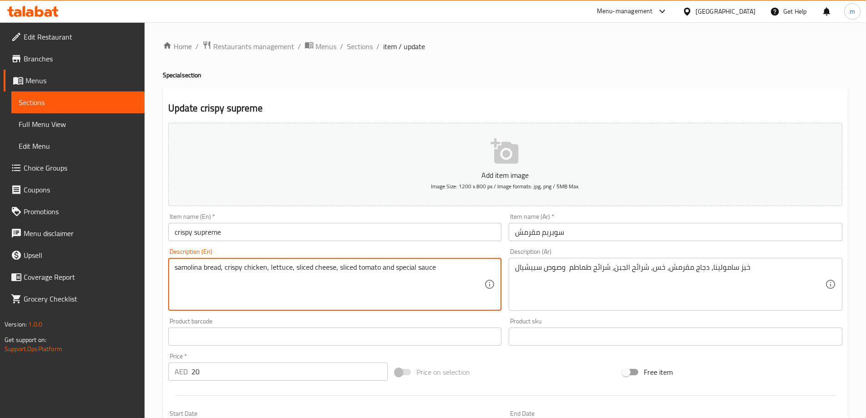
click at [392, 271] on textarea "samolina bread, crispy chicken, lettuce, sliced cheese, sliced tomato and speci…" at bounding box center [330, 284] width 310 height 43
click at [389, 271] on textarea "samolina bread, crispy chicken, lettuce, sliced cheese, sliced tomato and speci…" at bounding box center [330, 284] width 310 height 43
click at [381, 271] on textarea "samolina bread, crispy chicken, lettuce, sliced cheese, sliced tomato and speci…" at bounding box center [330, 284] width 310 height 43
click at [371, 272] on textarea "samolina bread, crispy chicken, lettuce, sliced cheese, sliced tomato and speci…" at bounding box center [330, 284] width 310 height 43
click at [359, 272] on textarea "samolina bread, crispy chicken, lettuce, sliced cheese, sliced tomato and speci…" at bounding box center [330, 284] width 310 height 43
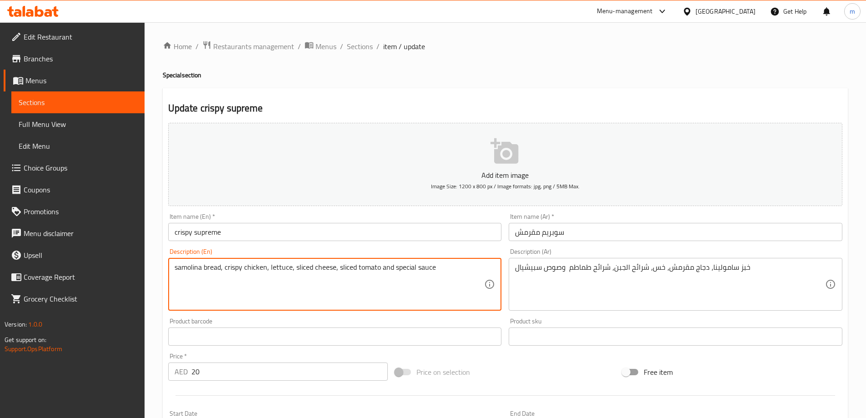
click at [352, 272] on textarea "samolina bread, crispy chicken, lettuce, sliced cheese, sliced tomato and speci…" at bounding box center [330, 284] width 310 height 43
click at [345, 272] on textarea "samolina bread, crispy chicken, lettuce, sliced cheese, sliced tomato and speci…" at bounding box center [330, 284] width 310 height 43
click at [336, 272] on textarea "samolina bread, crispy chicken, lettuce, sliced cheese, sliced tomato and speci…" at bounding box center [330, 284] width 310 height 43
click at [326, 272] on textarea "samolina bread, crispy chicken, lettuce, sliced cheese, sliced tomato and speci…" at bounding box center [330, 284] width 310 height 43
click at [318, 272] on textarea "samolina bread, crispy chicken, lettuce, sliced cheese, sliced tomato and speci…" at bounding box center [330, 284] width 310 height 43
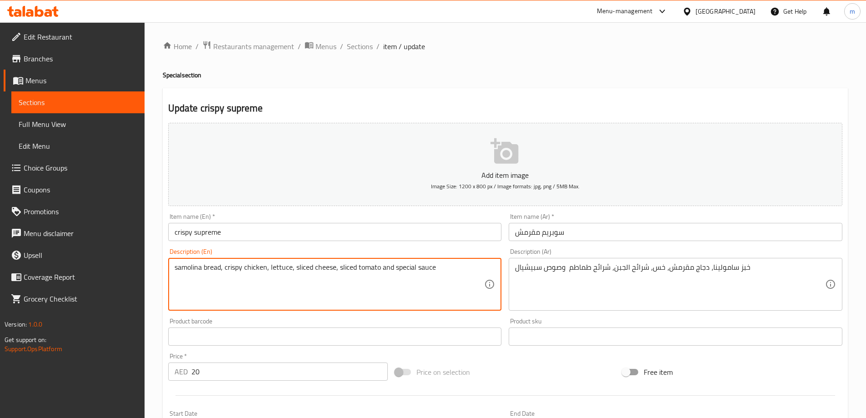
click at [318, 272] on textarea "samolina bread, crispy chicken, lettuce, sliced cheese, sliced tomato and speci…" at bounding box center [330, 284] width 310 height 43
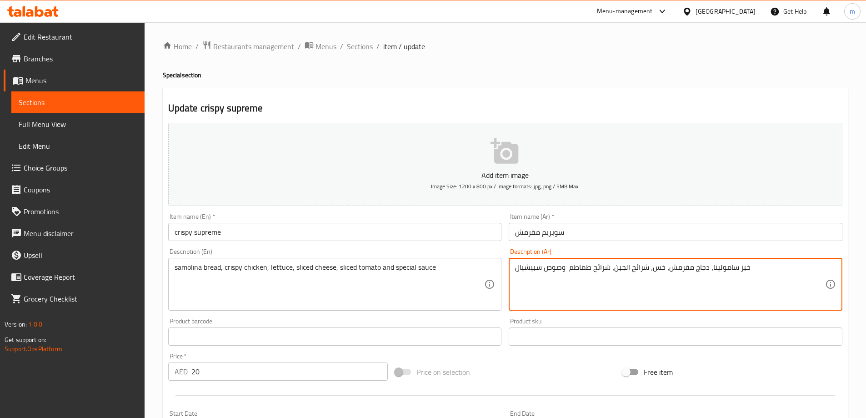
drag, startPoint x: 593, startPoint y: 271, endPoint x: 609, endPoint y: 274, distance: 17.0
drag, startPoint x: 593, startPoint y: 272, endPoint x: 582, endPoint y: 272, distance: 10.5
click at [592, 272] on textarea "خبز سامولينا، دجاج مقرمش، خس، شرائح الجبن، شرائح طماطم وصوص سبيشيال" at bounding box center [670, 284] width 310 height 43
drag, startPoint x: 569, startPoint y: 269, endPoint x: 580, endPoint y: 268, distance: 11.9
click at [581, 268] on textarea "خبز سامولينا، دجاج مقرمش، خس، شرائح الجبن، شرائح طماطم وصوص سبيشيال" at bounding box center [670, 284] width 310 height 43
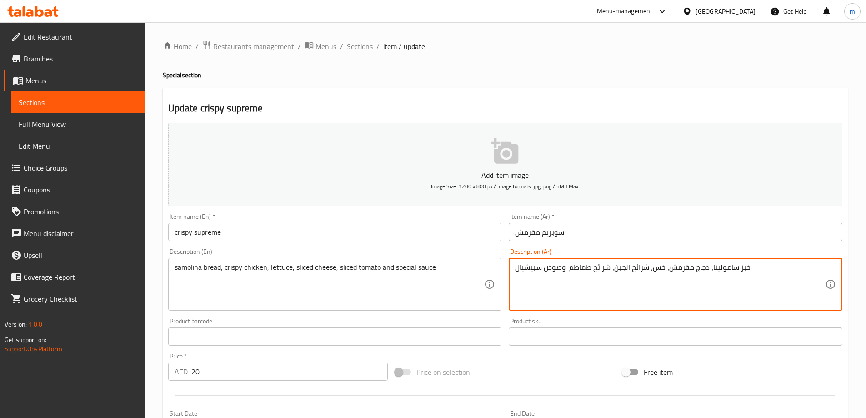
click at [574, 269] on textarea "خبز سامولينا، دجاج مقرمش، خس، شرائح الجبن، شرائح طماطم وصوص سبيشيال" at bounding box center [670, 284] width 310 height 43
drag, startPoint x: 568, startPoint y: 270, endPoint x: 589, endPoint y: 272, distance: 21.4
click at [589, 272] on textarea "خبز سامولينا، دجاج مقرمش، خس، شرائح الجبن، شرائح طماطم وصوص سبيشيال" at bounding box center [670, 284] width 310 height 43
paste textarea "طماطم"
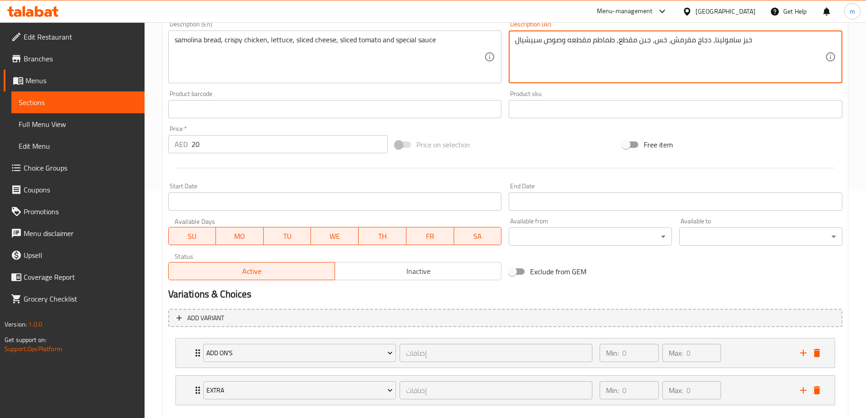
scroll to position [277, 0]
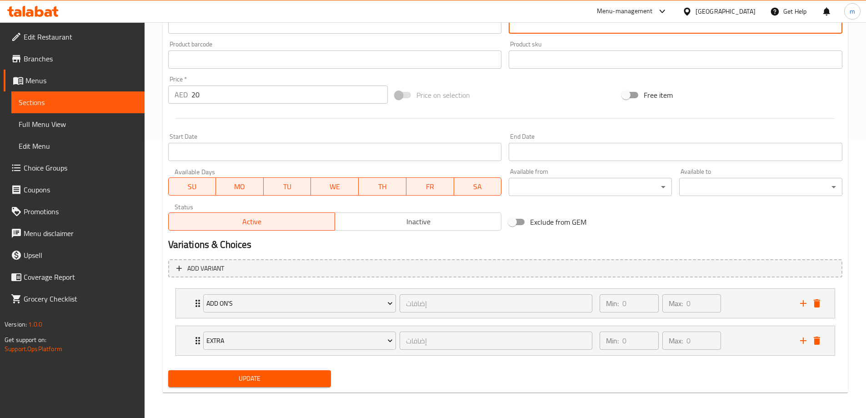
type textarea "خبز سامولينا، دجاج مقرمش، خس، جبن مقطع، طماطم مقطعه وصوص سبيشيال"
click at [281, 389] on div "Update" at bounding box center [250, 378] width 170 height 24
click at [288, 370] on button "Update" at bounding box center [249, 378] width 163 height 17
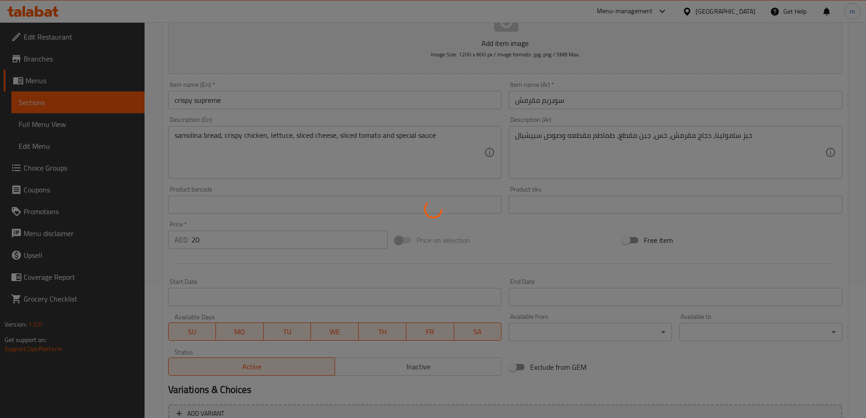
scroll to position [4, 0]
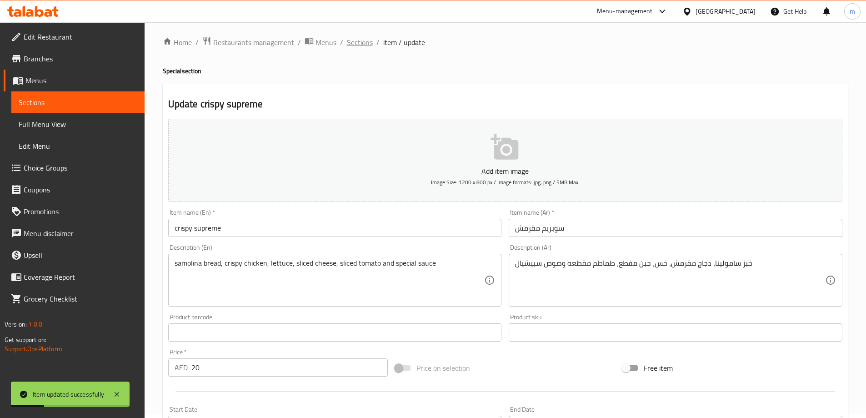
click at [354, 40] on span "Sections" at bounding box center [360, 42] width 26 height 11
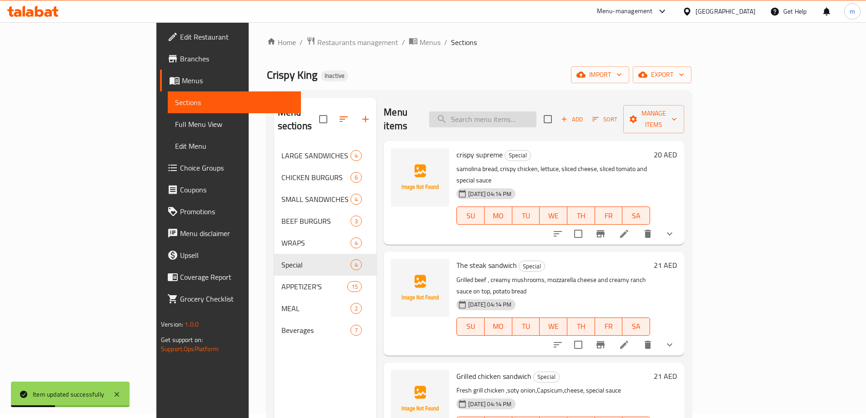
click at [510, 115] on input "search" at bounding box center [482, 119] width 107 height 16
click at [536, 111] on input "search" at bounding box center [482, 119] width 107 height 16
paste input "Crispy chicken fries"
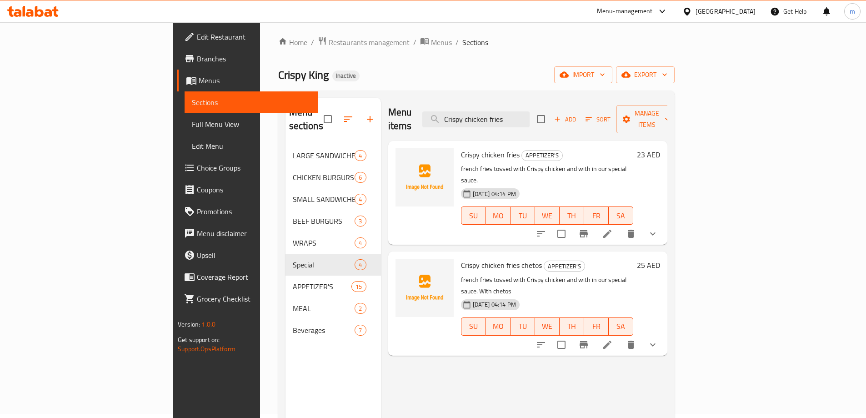
type input "Crispy chicken fries"
click at [613, 228] on icon at bounding box center [607, 233] width 11 height 11
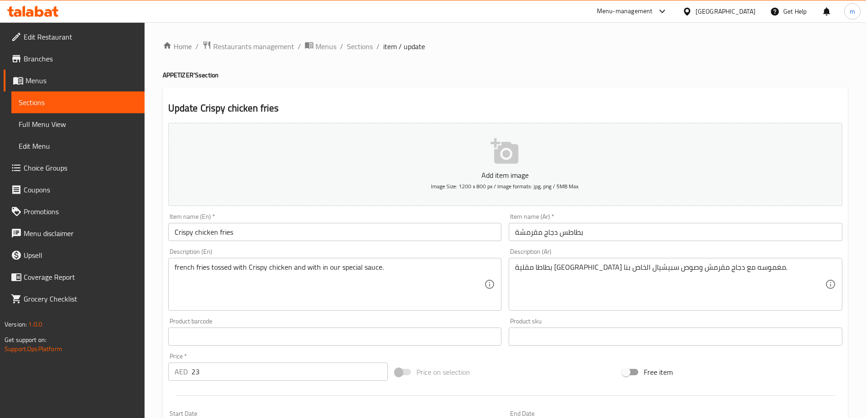
click at [561, 236] on input "بطاطس دجاج مقرمشة" at bounding box center [676, 232] width 334 height 18
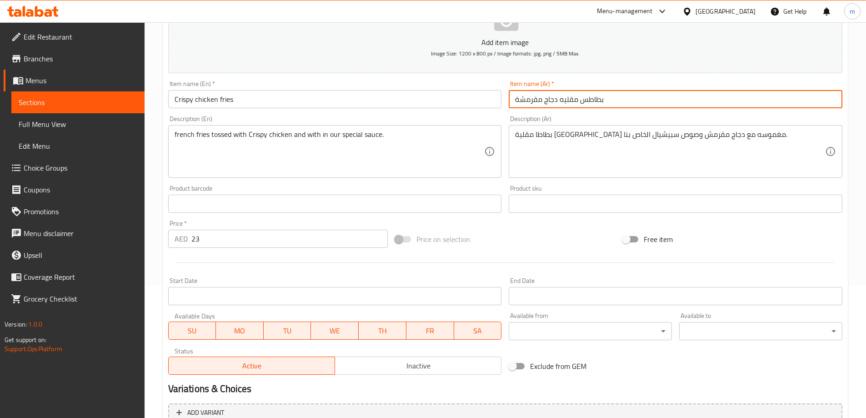
scroll to position [240, 0]
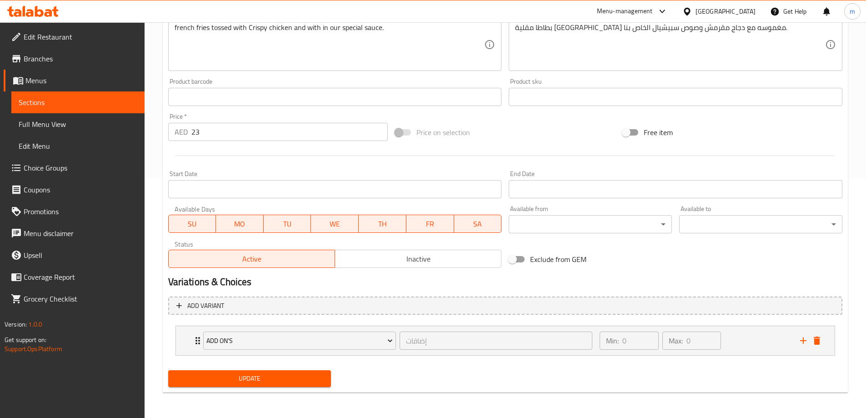
type input "بطاطس مقليه دجاج مقرمشة"
click at [257, 383] on span "Update" at bounding box center [249, 378] width 149 height 11
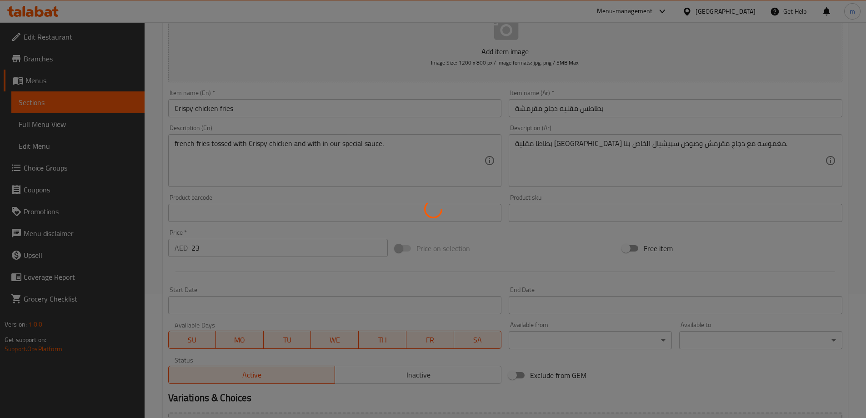
scroll to position [0, 0]
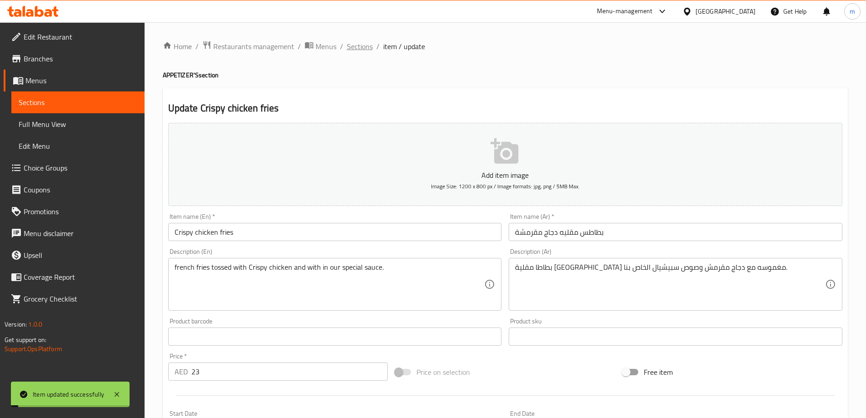
click at [363, 49] on span "Sections" at bounding box center [360, 46] width 26 height 11
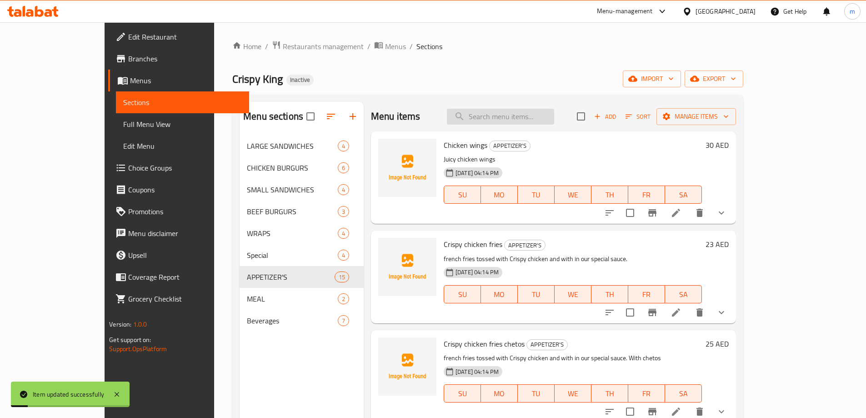
click at [520, 114] on input "search" at bounding box center [500, 117] width 107 height 16
click at [552, 116] on input "search" at bounding box center [500, 117] width 107 height 16
click at [554, 120] on input "search" at bounding box center [500, 117] width 107 height 16
paste input "Crispy chicken fries chetos"
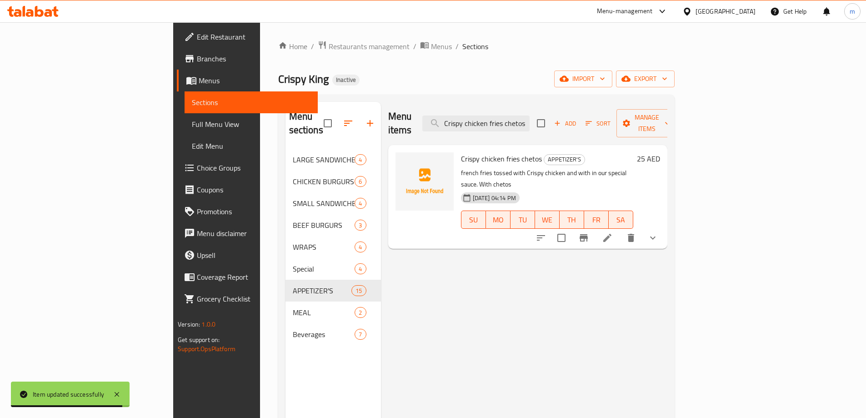
type input "Crispy chicken fries chetos"
click at [613, 232] on icon at bounding box center [607, 237] width 11 height 11
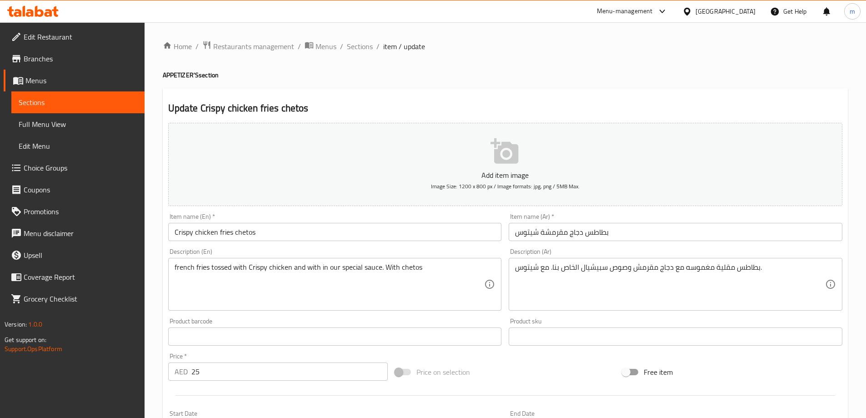
click at [589, 231] on input "بطاطس دجاج مقرمشة شيتوس" at bounding box center [676, 232] width 334 height 18
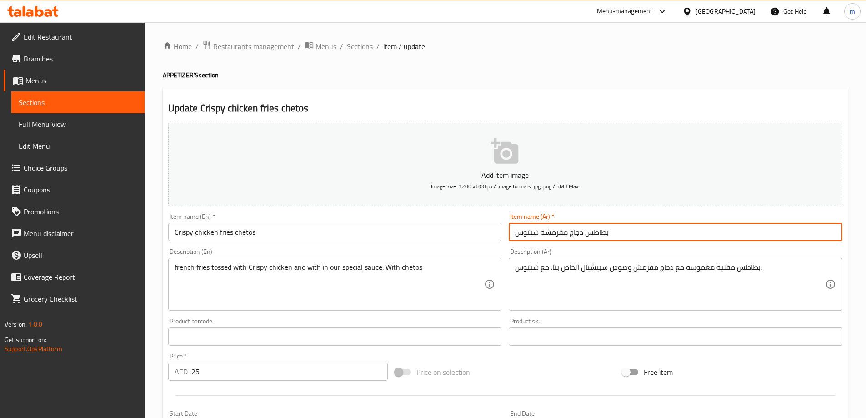
click at [584, 235] on input "بطاطس دجاج مقرمشة شيتوس" at bounding box center [676, 232] width 334 height 18
type input "بطاطس مقليه دجاج مقرمشة [GEOGRAPHIC_DATA]"
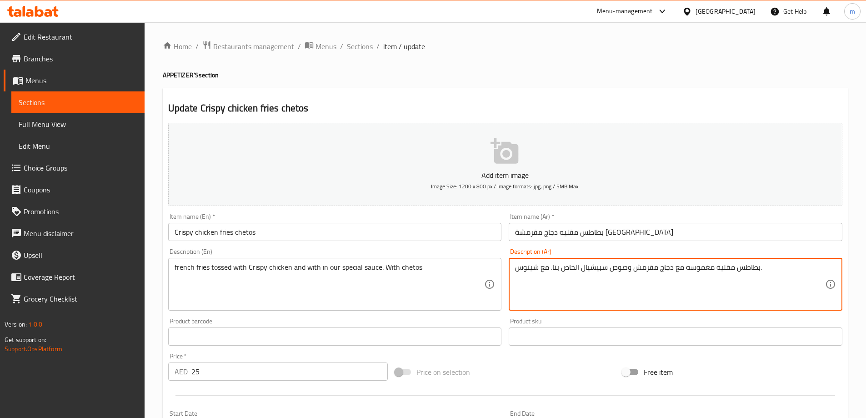
click at [739, 266] on textarea "بطاطس مقلية مغموسه مع دجاج مقرمش وصوص سبيشيال الخاص بنا. مع شيتوس." at bounding box center [670, 284] width 310 height 43
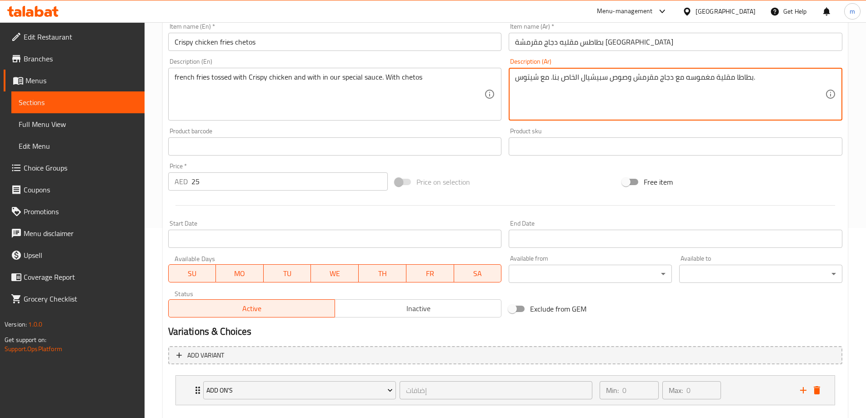
scroll to position [240, 0]
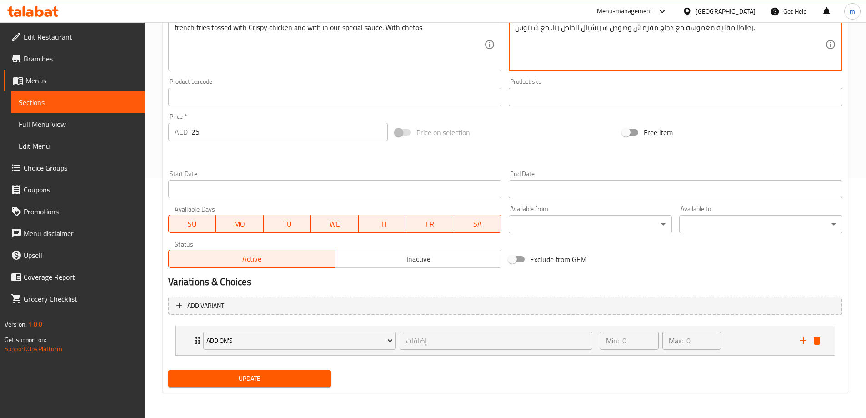
type textarea "بطاطا مقلية مغموسه مع دجاج مقرمش وصوص سبيشيال الخاص بنا. مع شيتوس."
click at [316, 379] on span "Update" at bounding box center [249, 378] width 149 height 11
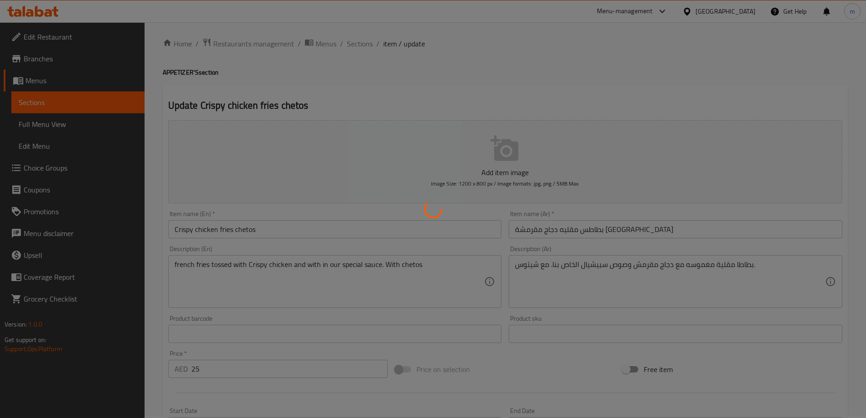
scroll to position [0, 0]
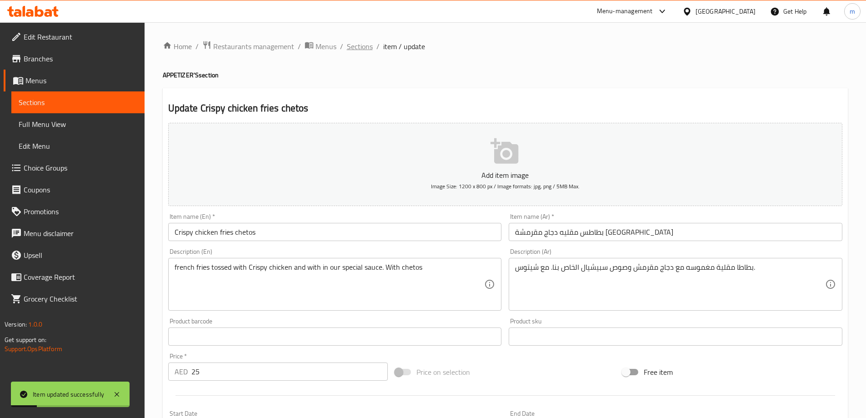
click at [354, 49] on span "Sections" at bounding box center [360, 46] width 26 height 11
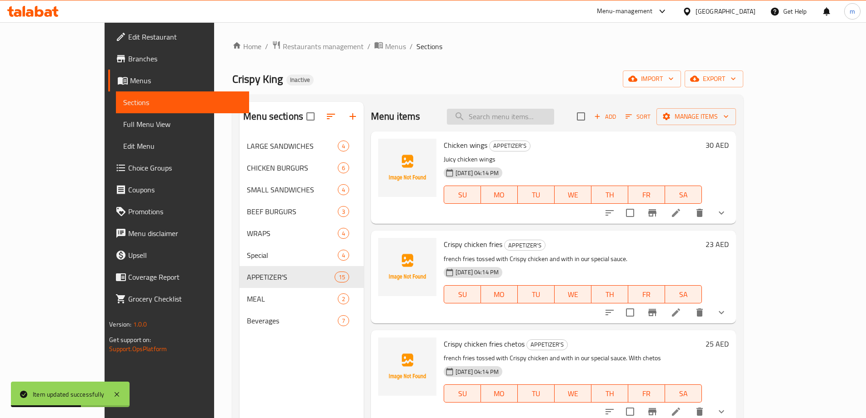
click at [542, 118] on input "search" at bounding box center [500, 117] width 107 height 16
paste input "sliced"
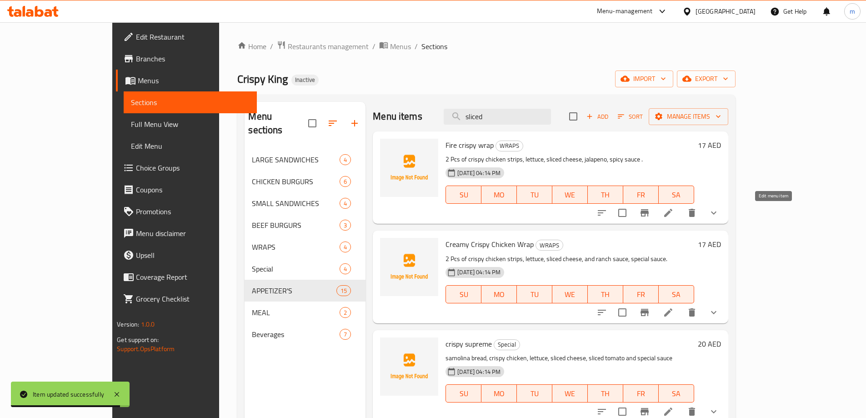
type input "sliced"
click at [674, 211] on icon at bounding box center [668, 212] width 11 height 11
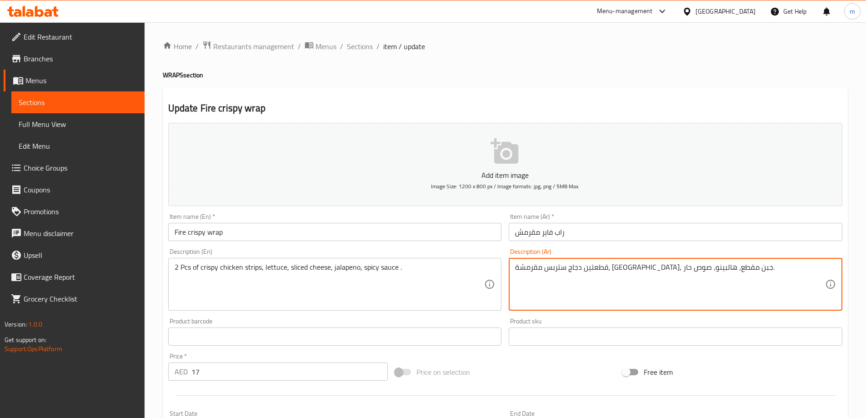
click at [675, 267] on textarea "قطعتين دجاج ستربس مقرمشة، [GEOGRAPHIC_DATA]، جبن مقطع، هالبينو، صوص حار." at bounding box center [670, 284] width 310 height 43
click at [673, 268] on textarea "قطعتين دجاج ستربس مقرمشة، [GEOGRAPHIC_DATA]، جبن مقطع، هالبينو، صوص حار." at bounding box center [670, 284] width 310 height 43
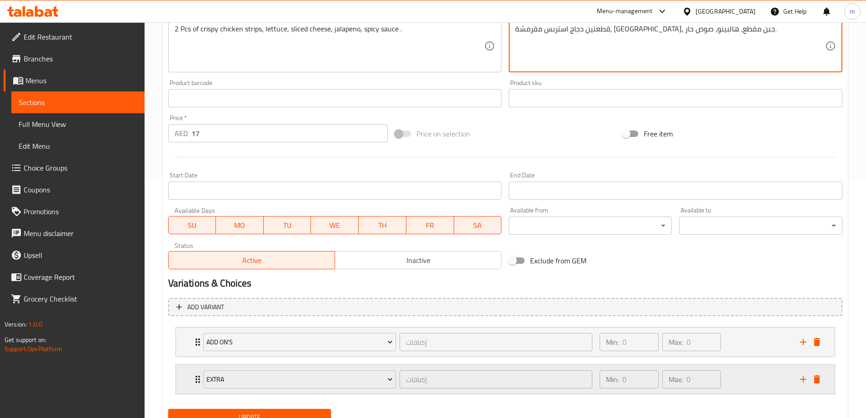
scroll to position [277, 0]
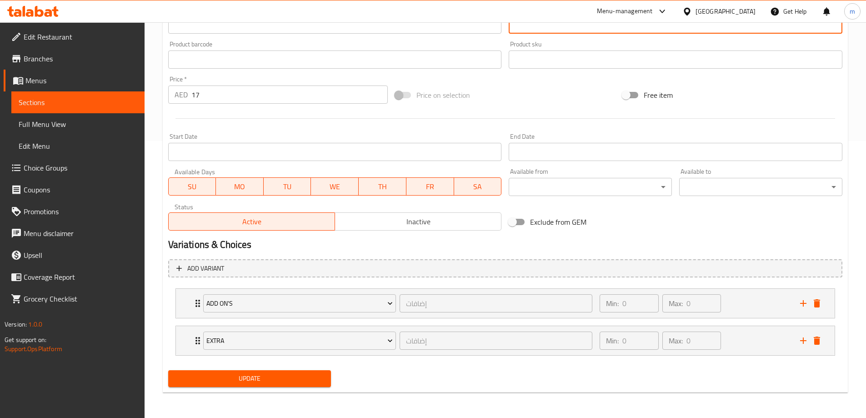
type textarea "قطعتين دجاج استربس مقرمشة، [GEOGRAPHIC_DATA]، جبن مقطع، هالبينو، صوص حار."
click at [315, 373] on span "Update" at bounding box center [249, 378] width 149 height 11
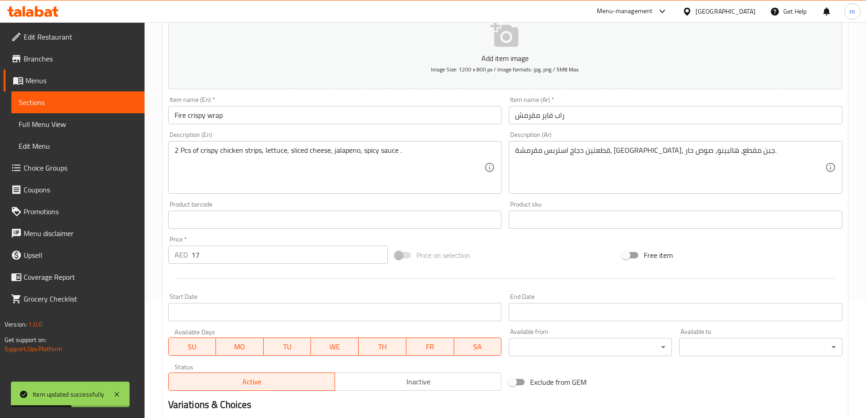
scroll to position [0, 0]
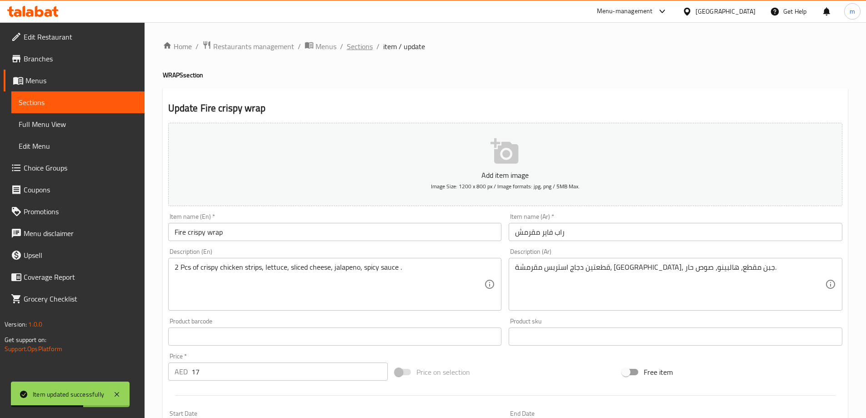
click at [352, 41] on span "Sections" at bounding box center [360, 46] width 26 height 11
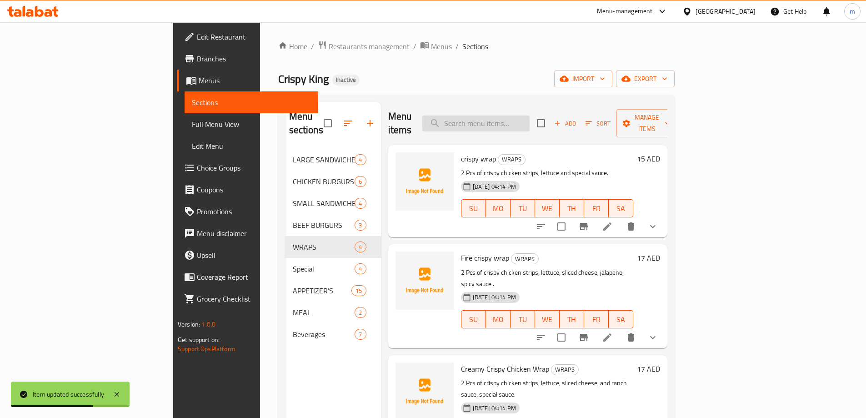
click at [486, 119] on input "search" at bounding box center [475, 123] width 107 height 16
paste input "Beef loaded fries"
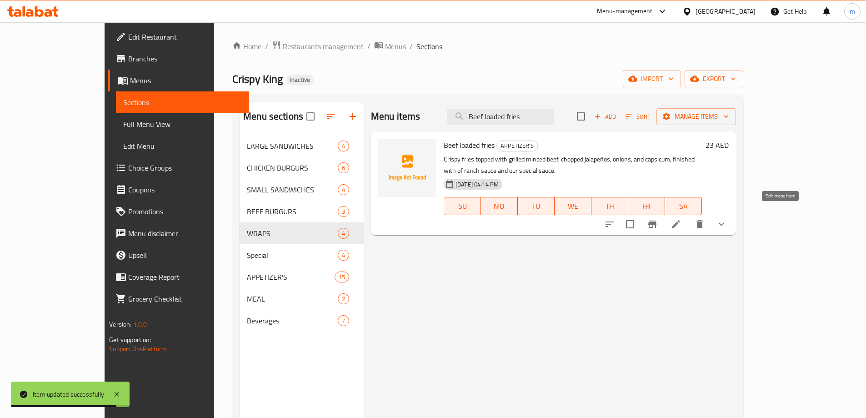
type input "Beef loaded fries"
click at [680, 220] on icon at bounding box center [676, 224] width 8 height 8
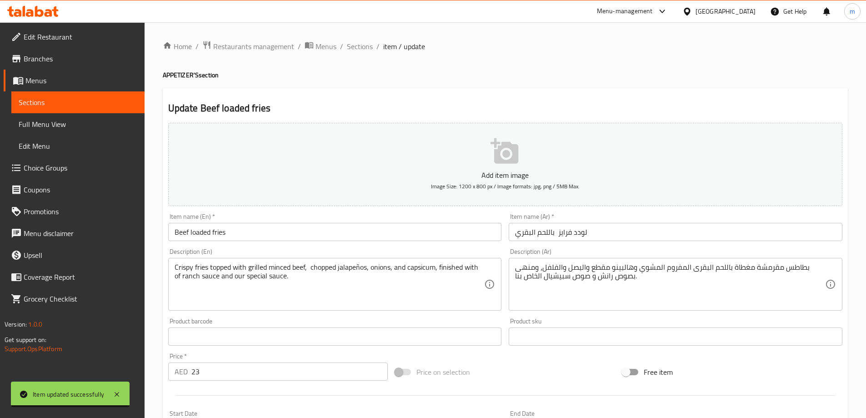
click at [606, 237] on input "لودد فرايز باللحم البقري" at bounding box center [676, 232] width 334 height 18
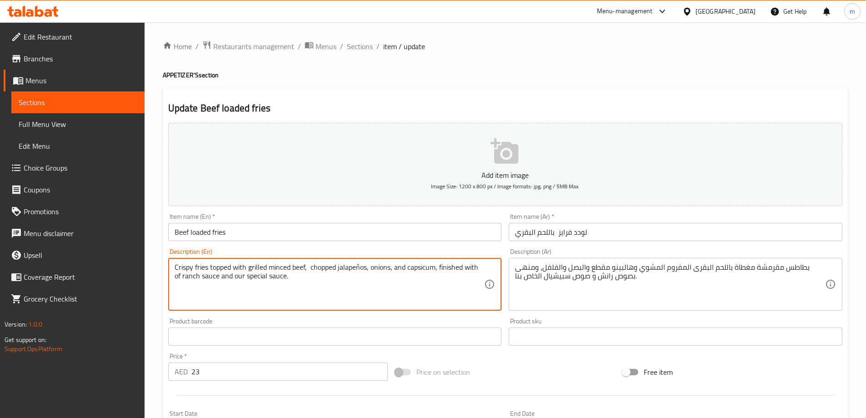
click at [226, 268] on textarea "Crispy fries topped with grilled minced beef, chopped jalapeños, onions, and ca…" at bounding box center [330, 284] width 310 height 43
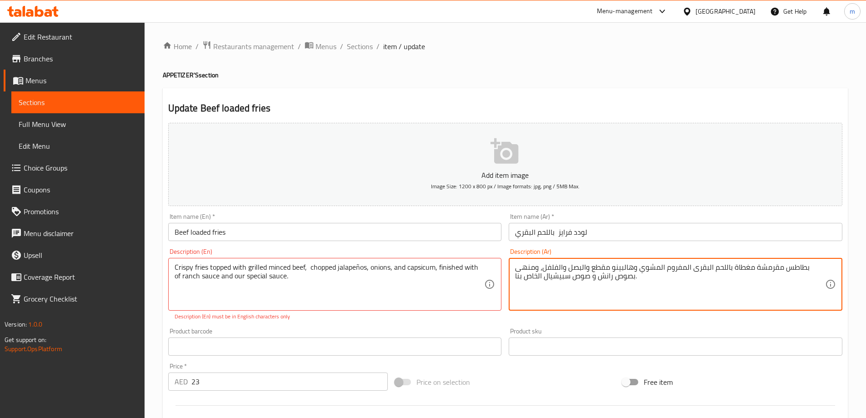
click at [757, 267] on textarea "بطاطس مقرمشة مغطاة باللحم البقرى المفروم المشوي وهالبينو مقطع والبصل والفلفل، و…" at bounding box center [670, 284] width 310 height 43
click at [781, 272] on textarea "بطاطس مقرمشة مغطاة باللحم البقرى المفروم المشوي وهالبينو مقطع والبصل والفلفل، و…" at bounding box center [670, 284] width 310 height 43
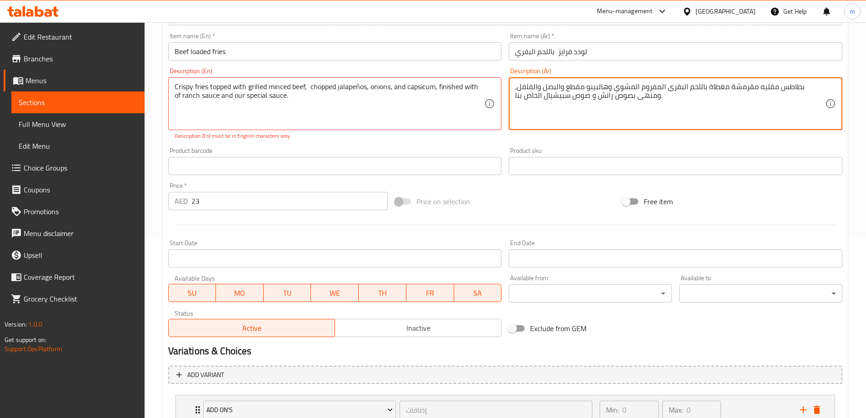
scroll to position [250, 0]
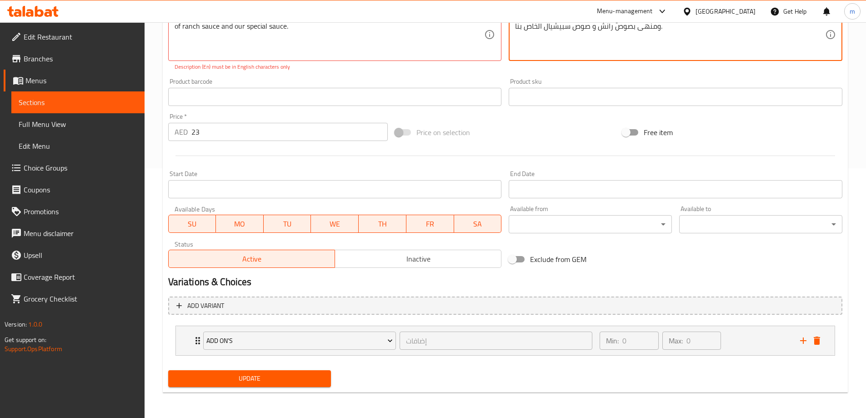
type textarea "بطاطس مقليه مقرمشة مغطاة باللحم البقرى المفروم المشوي وهالبينو مقطع والبصل والف…"
click at [282, 373] on span "Update" at bounding box center [249, 378] width 149 height 11
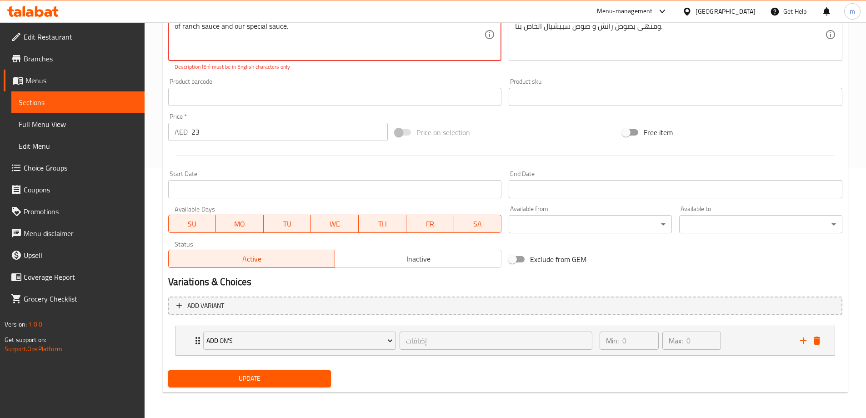
click at [275, 382] on span "Update" at bounding box center [249, 378] width 149 height 11
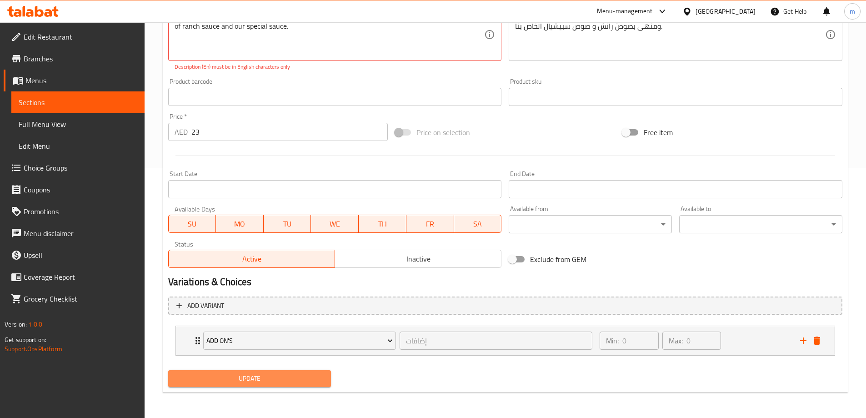
click at [275, 382] on span "Update" at bounding box center [249, 378] width 149 height 11
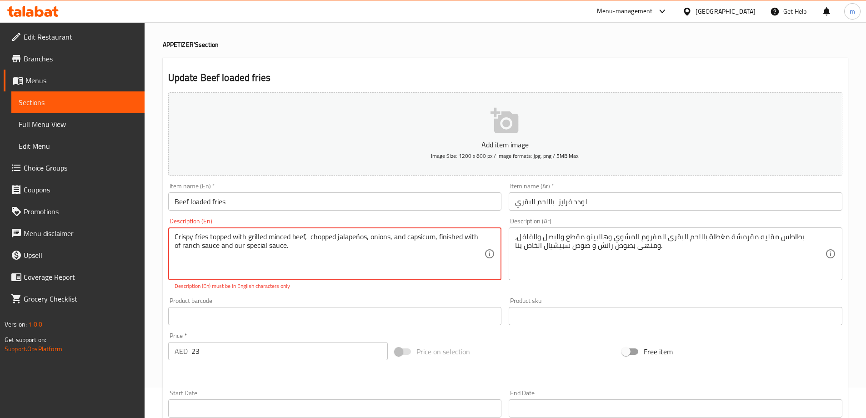
scroll to position [22, 0]
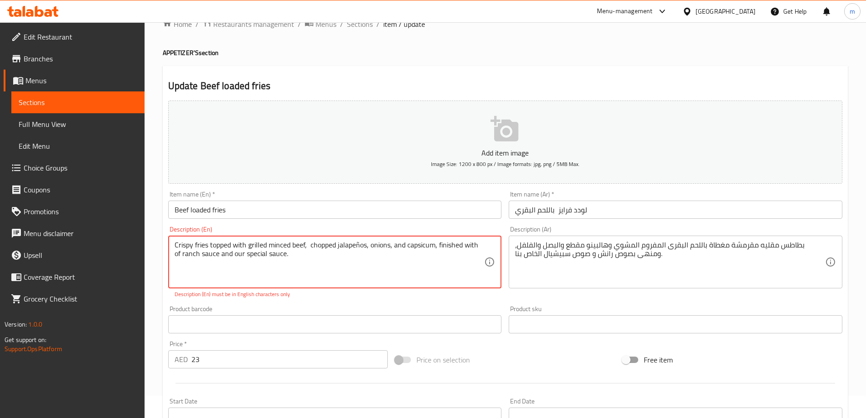
click at [363, 257] on textarea "Crispy fries topped with grilled minced beef, chopped jalapeños, onions, and ca…" at bounding box center [330, 261] width 310 height 43
click at [336, 247] on textarea "Crispy fries topped with grilled minced beef, chopped jalapeños, onions, and ca…" at bounding box center [330, 261] width 310 height 43
click at [354, 244] on textarea "Crispy fries topped with grilled minced beef, chopped jalapeños, onions, and ca…" at bounding box center [330, 261] width 310 height 43
click at [359, 244] on textarea "Crispy fries topped with grilled minced beef, chopped jalapeños, onions, and ca…" at bounding box center [330, 261] width 310 height 43
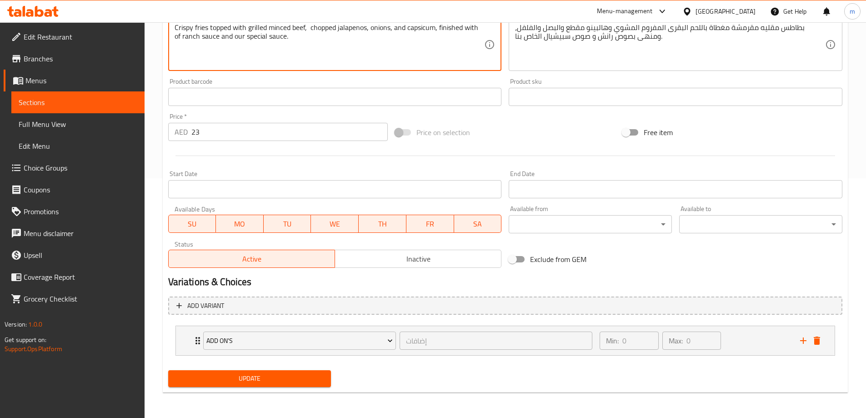
type textarea "Crispy fries topped with grilled minced beef, chopped jalapenos, onions, and ca…"
click at [273, 378] on span "Update" at bounding box center [249, 378] width 149 height 11
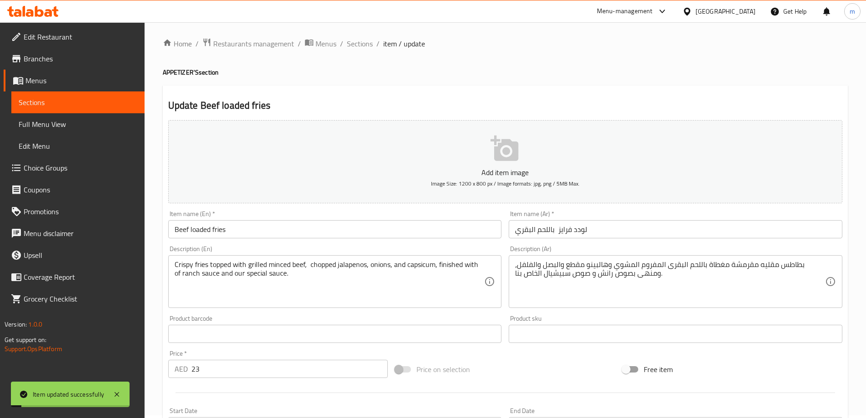
scroll to position [0, 0]
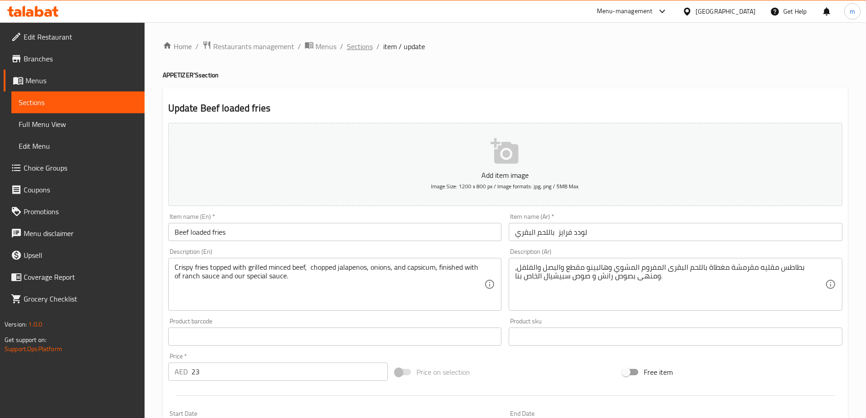
click at [360, 45] on span "Sections" at bounding box center [360, 46] width 26 height 11
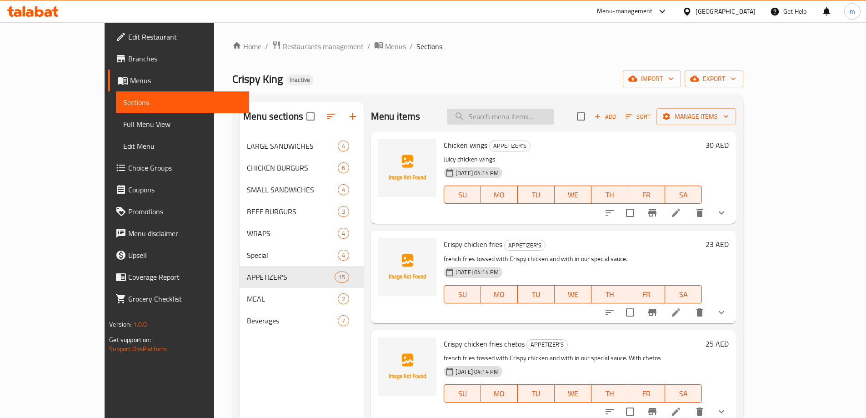
click at [523, 112] on input "search" at bounding box center [500, 117] width 107 height 16
click at [554, 112] on input "search" at bounding box center [500, 117] width 107 height 16
paste input "Curli fries with becon"
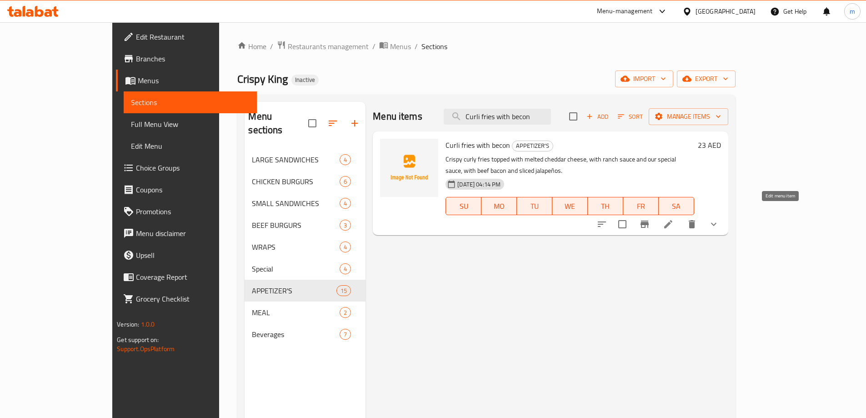
type input "Curli fries with becon"
click at [674, 219] on icon at bounding box center [668, 224] width 11 height 11
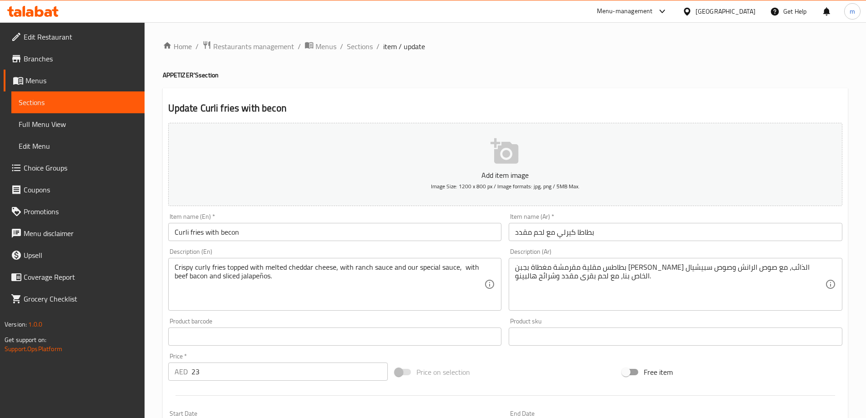
click at [578, 232] on input "بطاطا كيرلي مع لحم مقدد" at bounding box center [676, 232] width 334 height 18
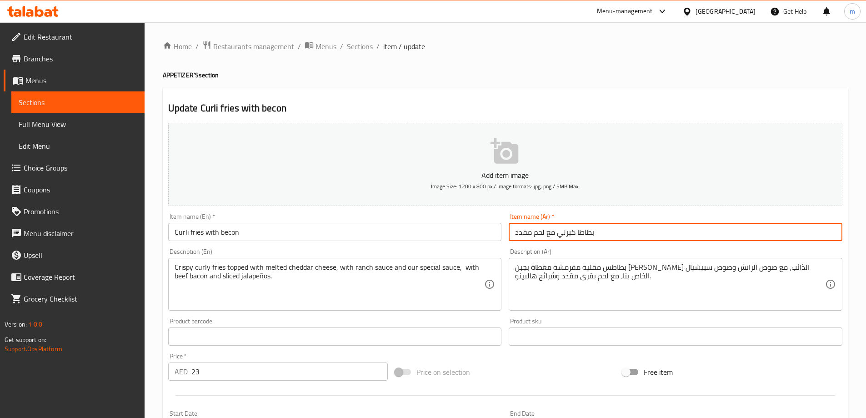
click at [575, 235] on input "بطاطا كيرلي مع لحم مقدد" at bounding box center [676, 232] width 334 height 18
click at [578, 235] on input "بطاطا كيرلي مع لحم مقدد" at bounding box center [676, 232] width 334 height 18
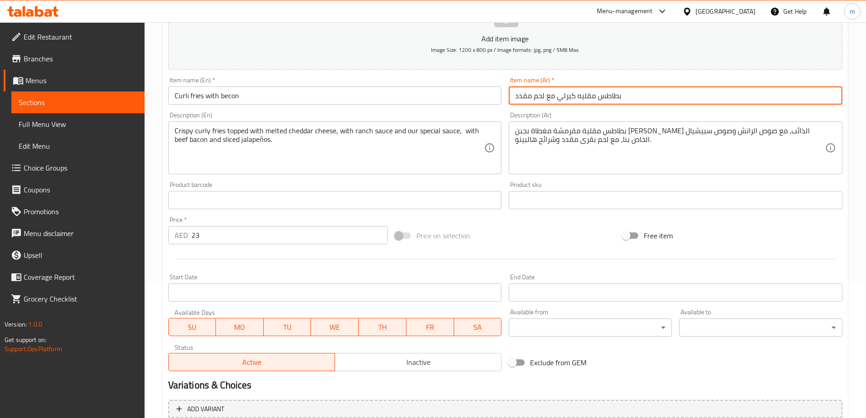
scroll to position [240, 0]
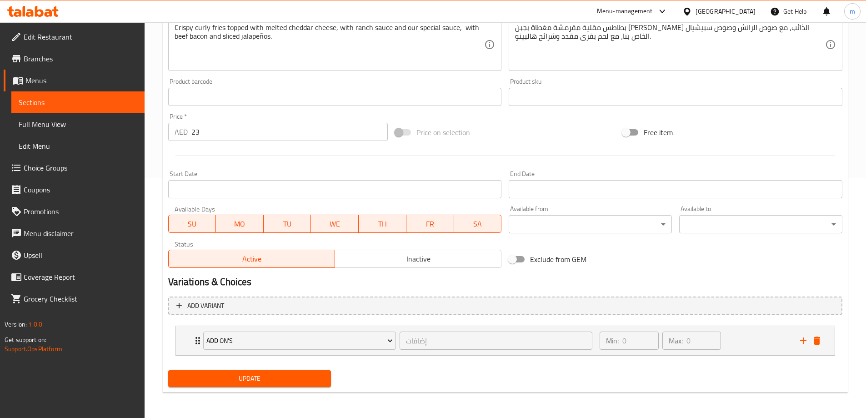
type input "بطاطس مقليه كيرلي مع لحم مقدد"
click at [293, 369] on div "Update" at bounding box center [250, 378] width 170 height 24
click at [299, 393] on div "Home / Restaurants management / Menus / Sections / item / update APPETIZER'S se…" at bounding box center [505, 100] width 685 height 599
click at [292, 379] on span "Update" at bounding box center [249, 378] width 149 height 11
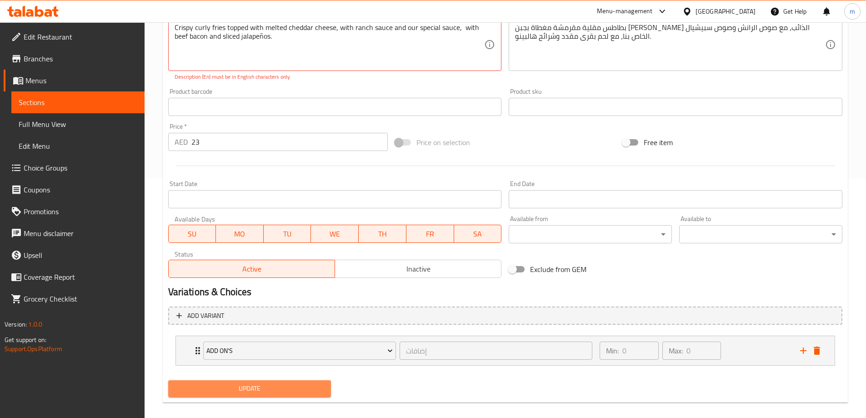
drag, startPoint x: 281, startPoint y: 389, endPoint x: 290, endPoint y: 386, distance: 8.6
click at [281, 389] on span "Update" at bounding box center [249, 388] width 149 height 11
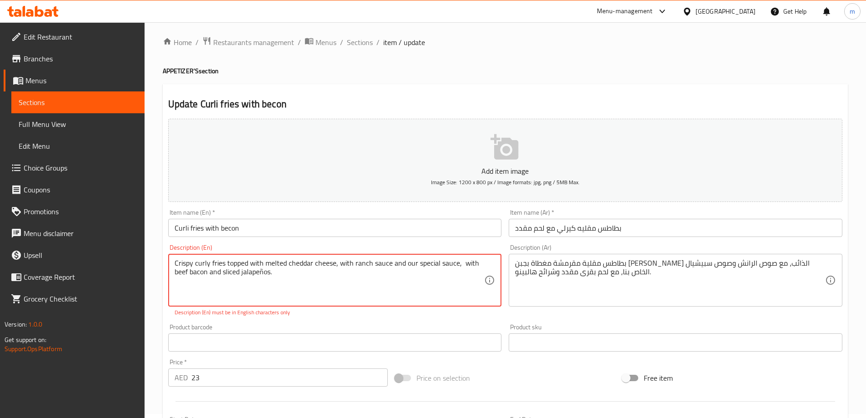
scroll to position [0, 0]
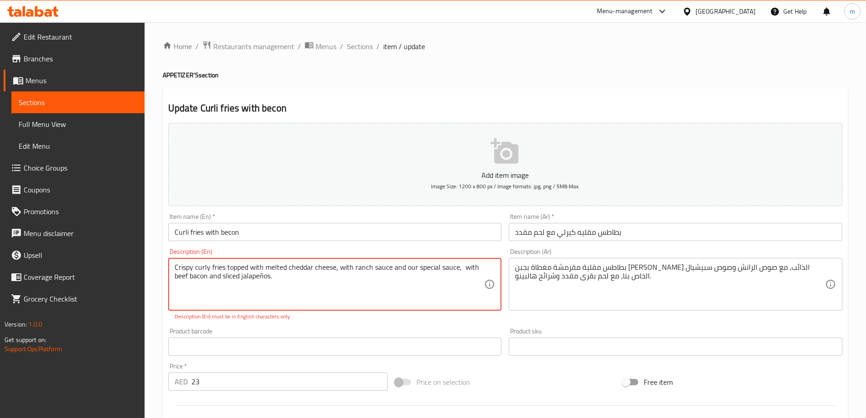
click at [327, 270] on textarea "Crispy curly fries topped with melted cheddar cheese, with ranch sauce and our …" at bounding box center [330, 284] width 310 height 43
click at [386, 295] on textarea "Crispy curly fries topped with melted cheddar cheese, with ranch sauce and our …" at bounding box center [330, 284] width 310 height 43
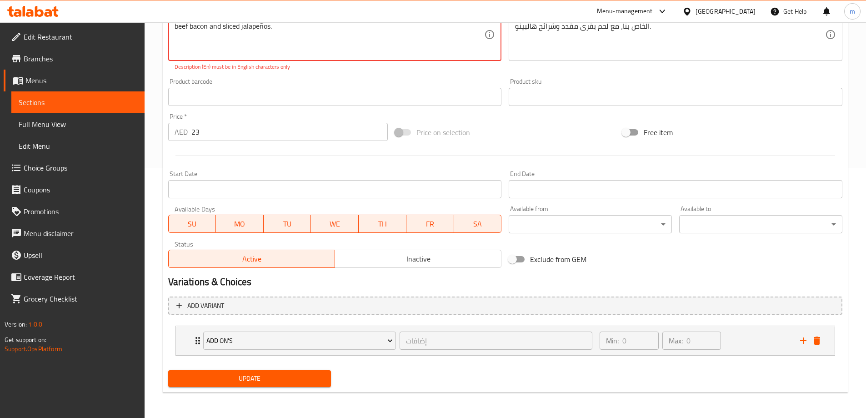
click at [274, 375] on span "Update" at bounding box center [249, 378] width 149 height 11
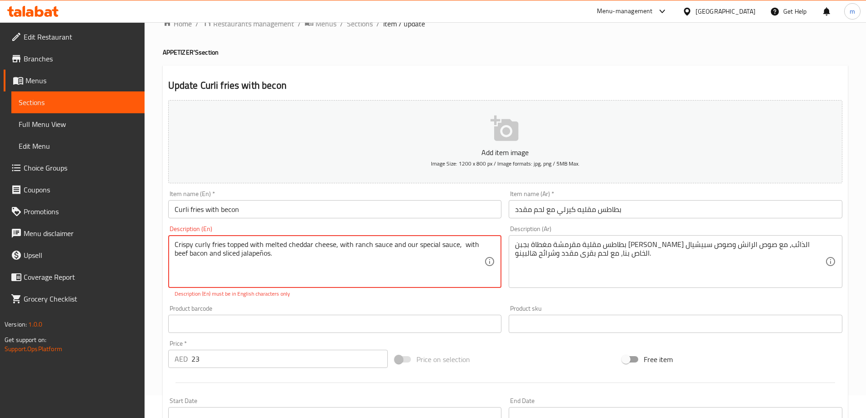
scroll to position [22, 0]
click at [467, 250] on textarea "Crispy curly fries topped with melted cheddar cheese, with ranch sauce and our …" at bounding box center [330, 261] width 310 height 43
drag, startPoint x: 261, startPoint y: 253, endPoint x: 265, endPoint y: 259, distance: 6.3
click at [262, 254] on textarea "Crispy curly fries topped with melted cheddar cheese, with ranch sauce and our …" at bounding box center [330, 261] width 310 height 43
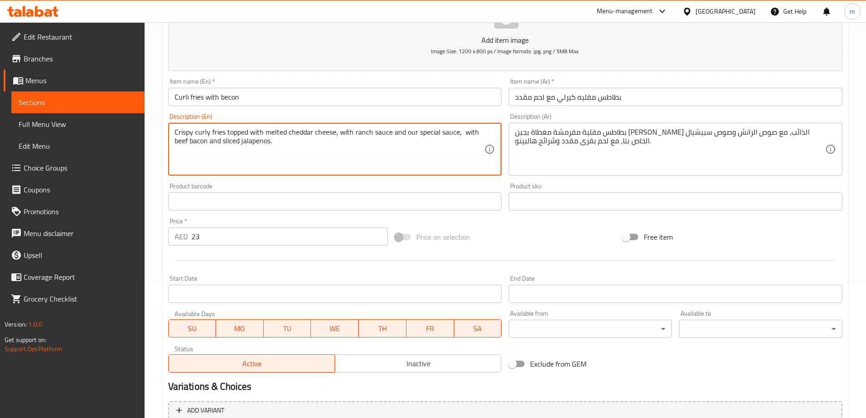
scroll to position [240, 0]
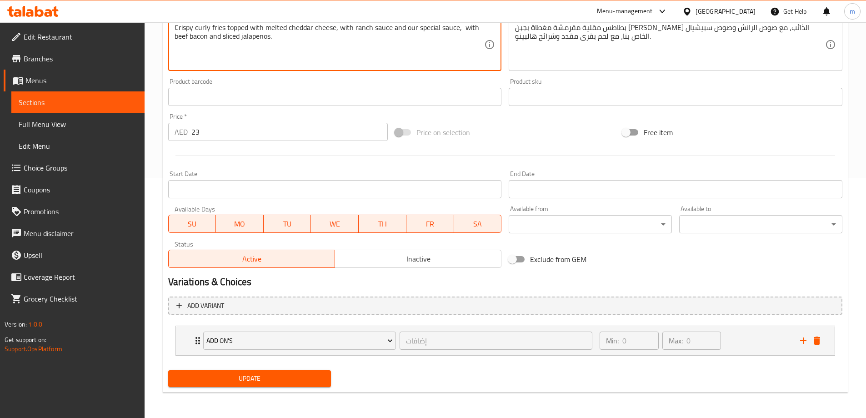
type textarea "Crispy curly fries topped with melted cheddar cheese, with ranch sauce and our …"
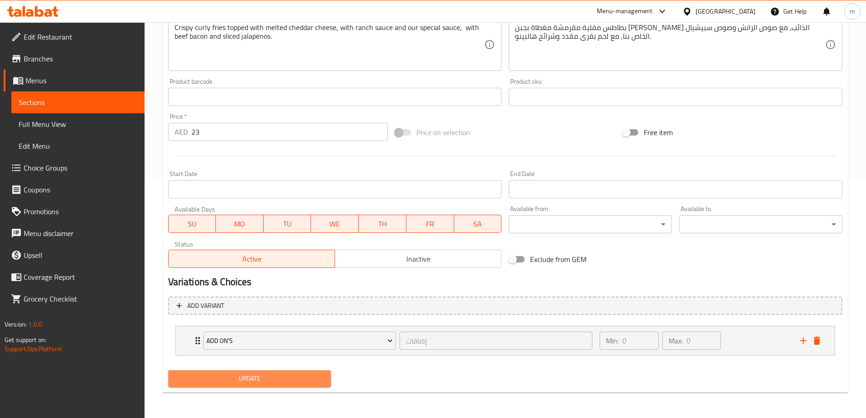
click at [281, 377] on span "Update" at bounding box center [249, 378] width 149 height 11
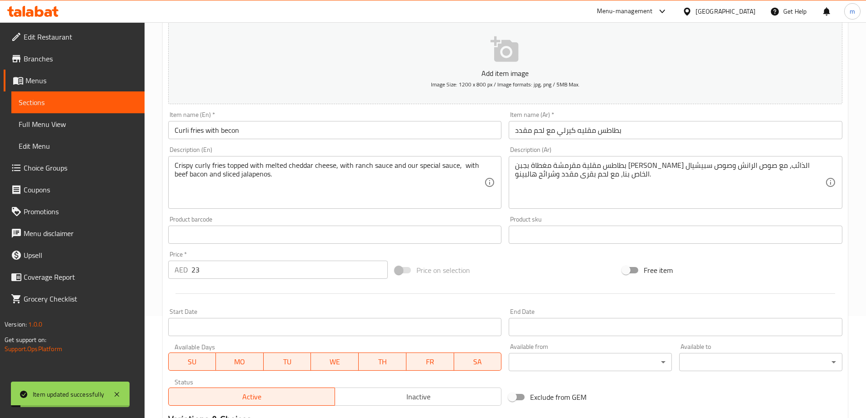
scroll to position [0, 0]
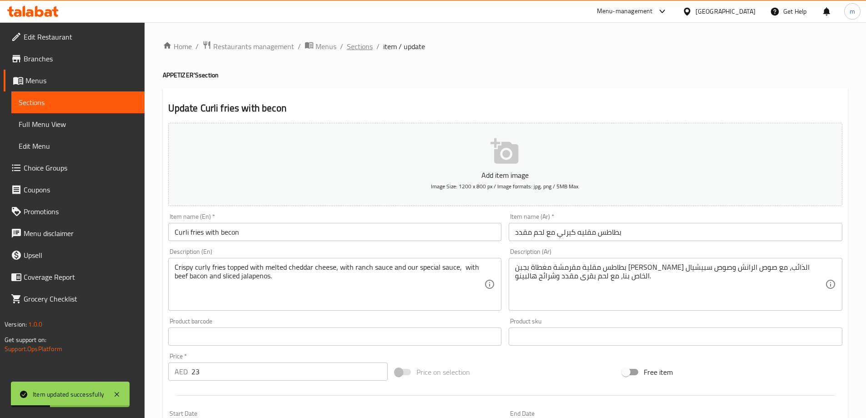
click at [354, 50] on span "Sections" at bounding box center [360, 46] width 26 height 11
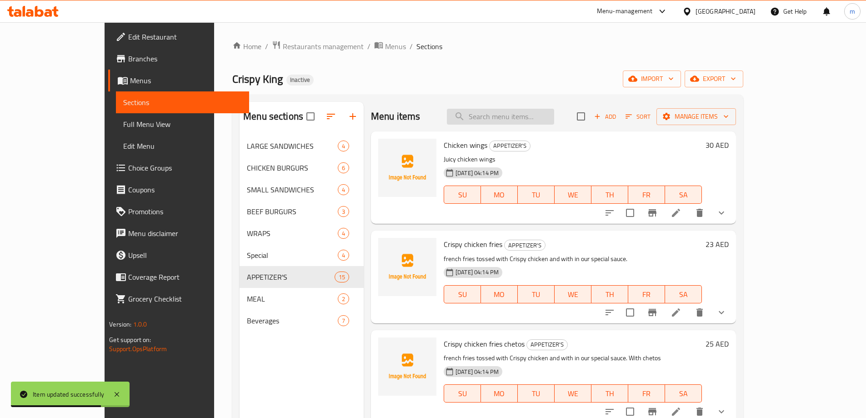
click at [514, 115] on input "search" at bounding box center [500, 117] width 107 height 16
paste input "sliced"
type input "sliced"
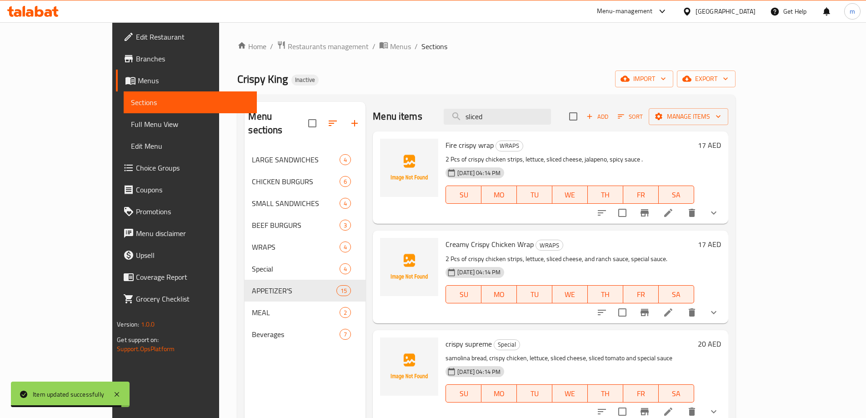
scroll to position [2, 0]
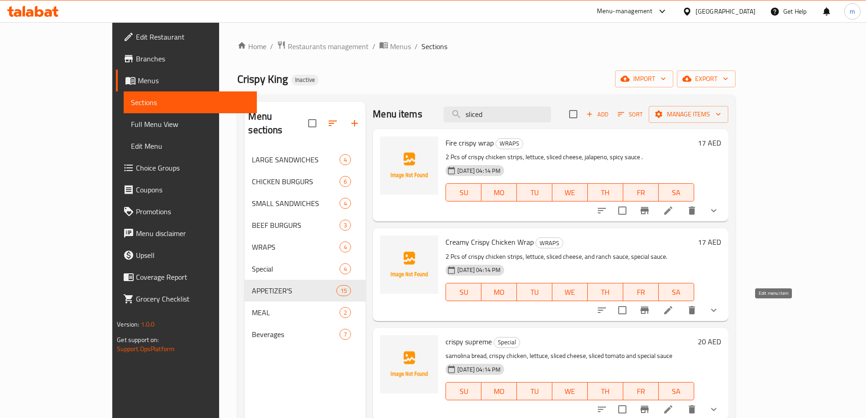
click at [674, 309] on icon at bounding box center [668, 309] width 11 height 11
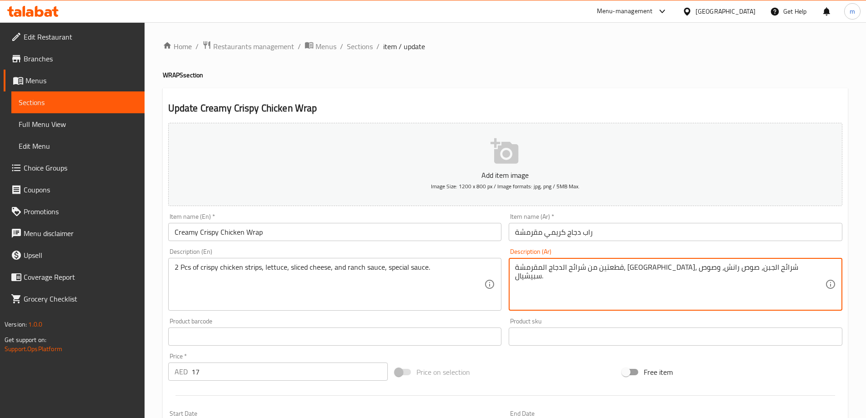
drag, startPoint x: 619, startPoint y: 268, endPoint x: 640, endPoint y: 270, distance: 21.9
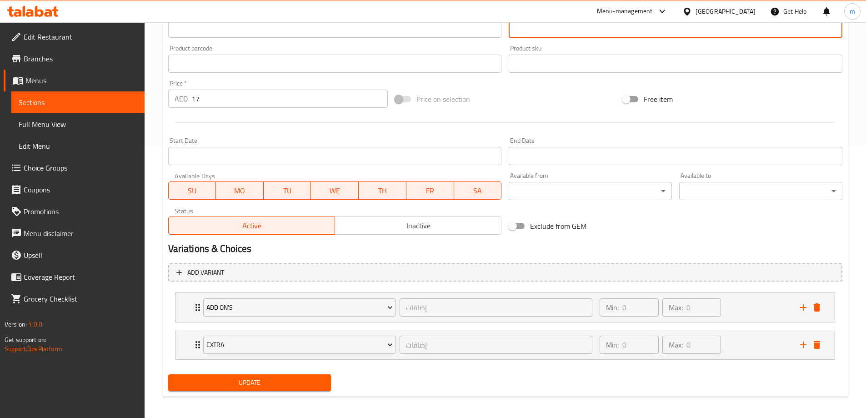
type textarea "قطعتين من شرائح الدجاج المقرمشة، [GEOGRAPHIC_DATA]، جبن مقطع، صوص رانش، وصوص سب…"
click at [245, 379] on span "Update" at bounding box center [249, 382] width 149 height 11
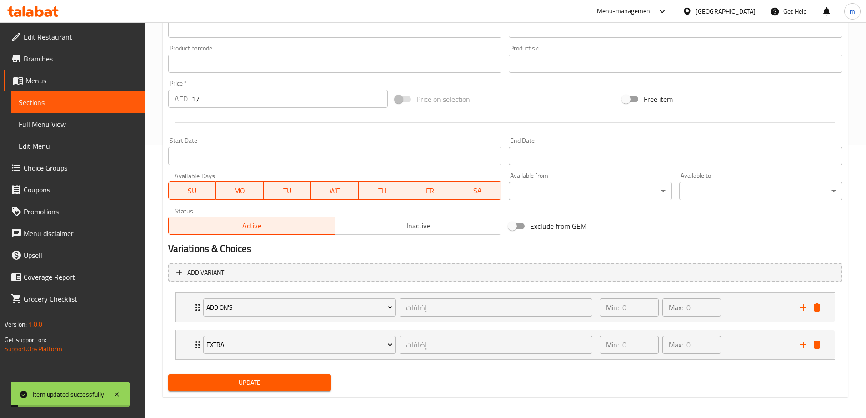
scroll to position [0, 0]
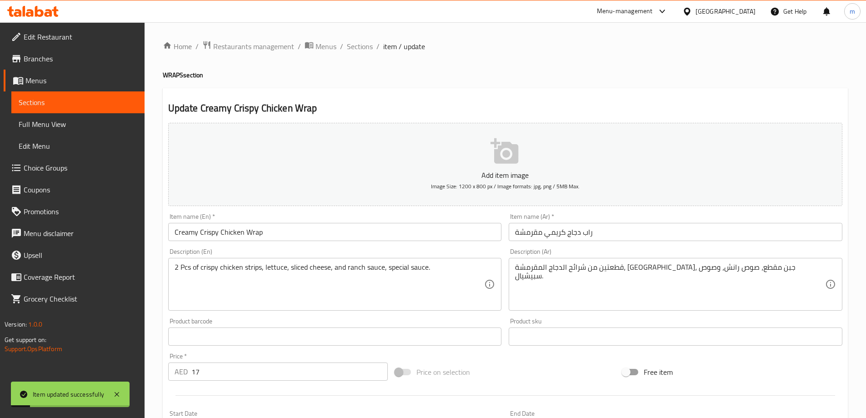
click at [374, 51] on ol "Home / Restaurants management / Menus / Sections / item / update" at bounding box center [505, 46] width 685 height 12
click at [350, 48] on span "Sections" at bounding box center [360, 46] width 26 height 11
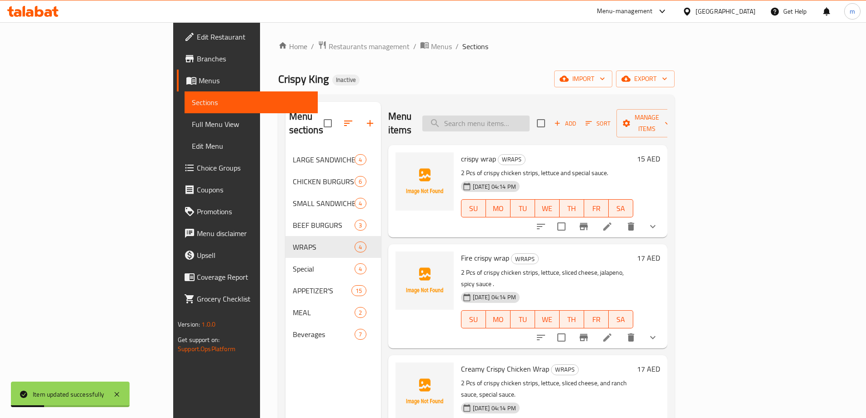
click at [529, 115] on input "search" at bounding box center [475, 123] width 107 height 16
paste input "sliced"
type input "sliced"
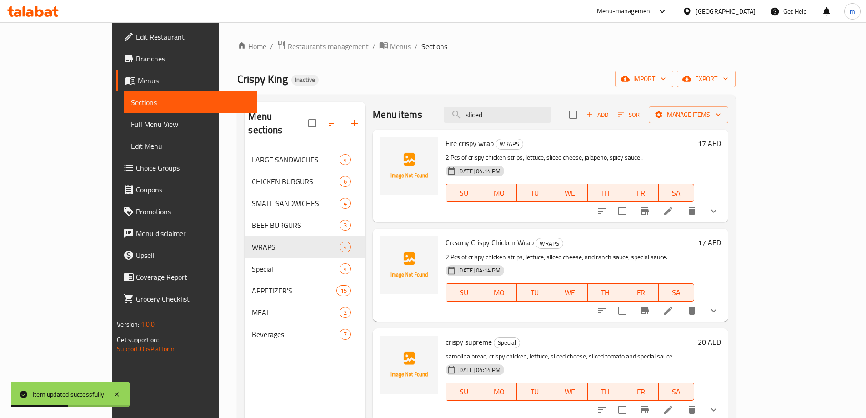
scroll to position [2, 0]
click at [681, 409] on li at bounding box center [667, 409] width 25 height 16
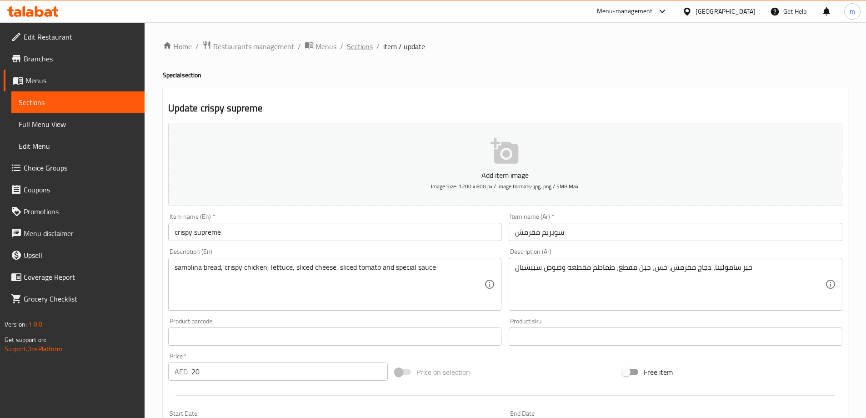
click at [359, 46] on span "Sections" at bounding box center [360, 46] width 26 height 11
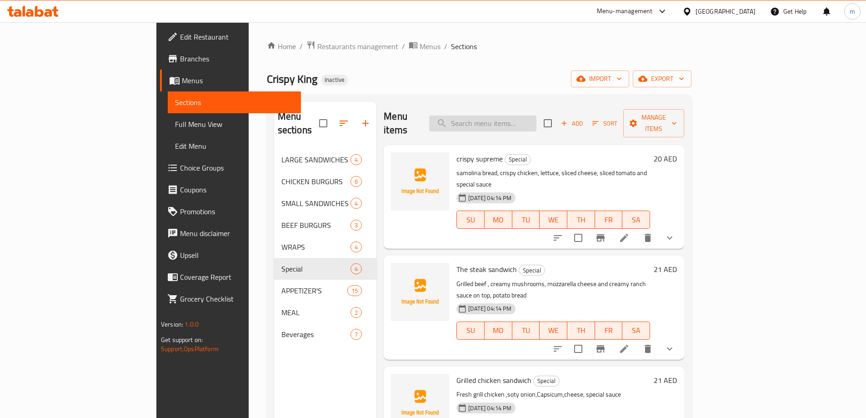
click at [536, 118] on input "search" at bounding box center [482, 123] width 107 height 16
paste input "sliced"
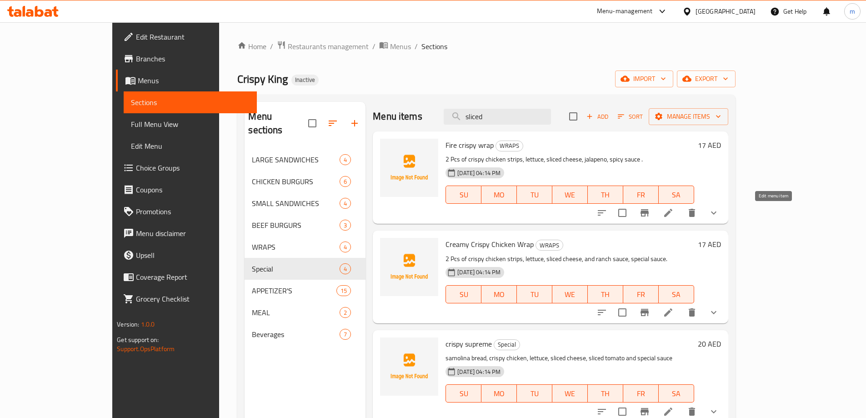
type input "sliced"
click at [674, 210] on icon at bounding box center [668, 212] width 11 height 11
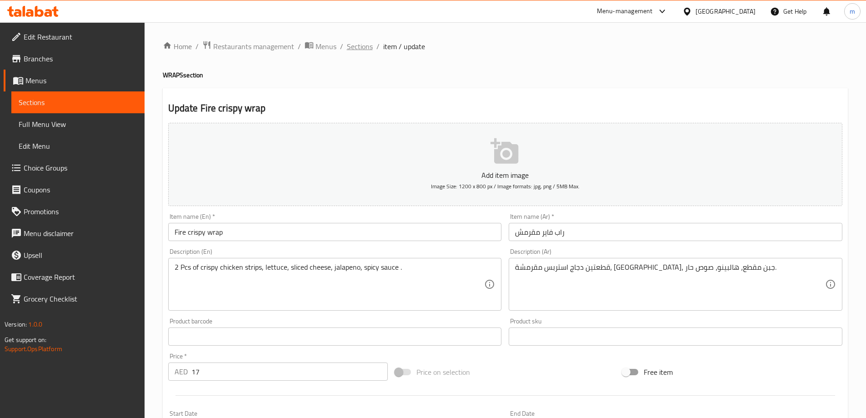
click at [364, 47] on span "Sections" at bounding box center [360, 46] width 26 height 11
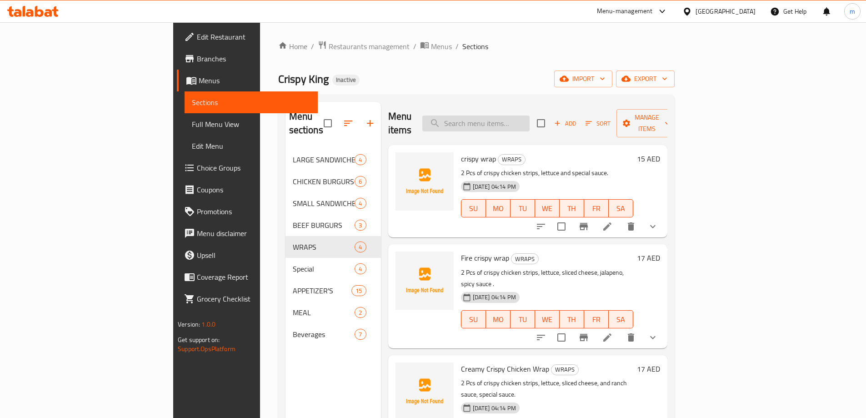
click at [529, 122] on input "search" at bounding box center [475, 123] width 107 height 16
paste input "crunch"
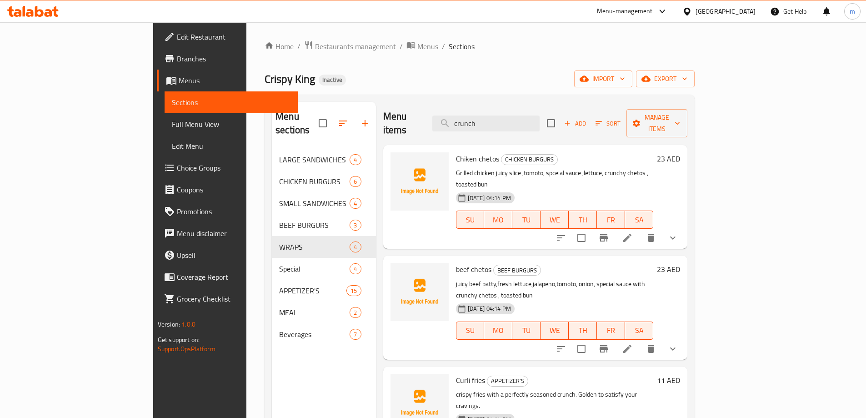
type input "crunch"
click at [640, 230] on li at bounding box center [626, 238] width 25 height 16
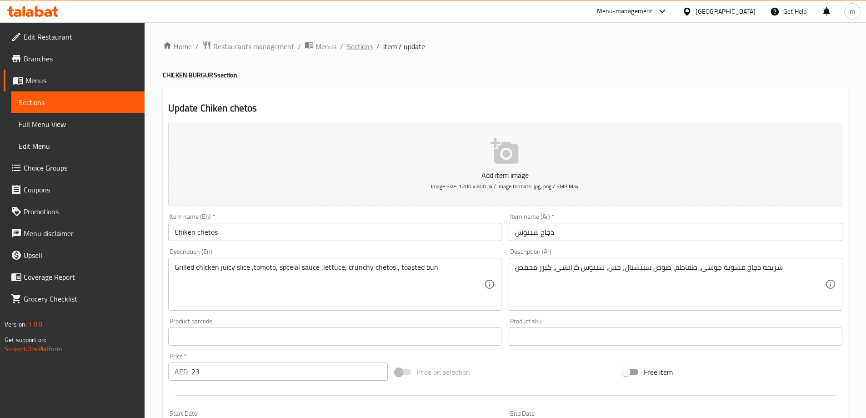
click at [354, 45] on span "Sections" at bounding box center [360, 46] width 26 height 11
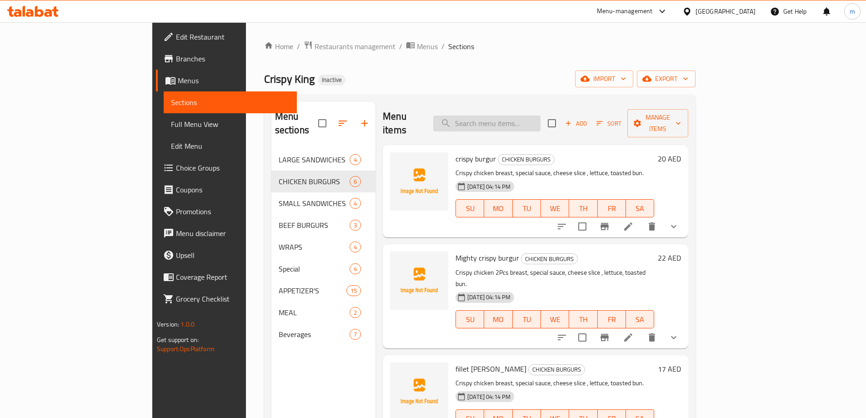
click at [509, 120] on input "search" at bounding box center [486, 123] width 107 height 16
paste input "crunch"
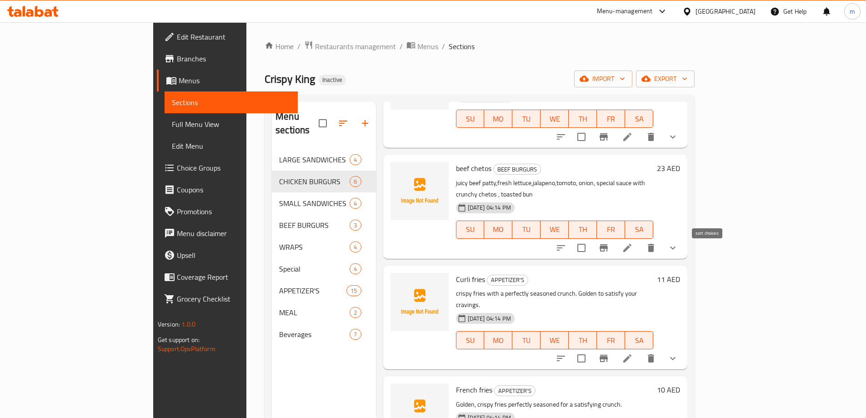
scroll to position [101, 0]
type input "crunch"
click at [633, 242] on icon at bounding box center [627, 247] width 11 height 11
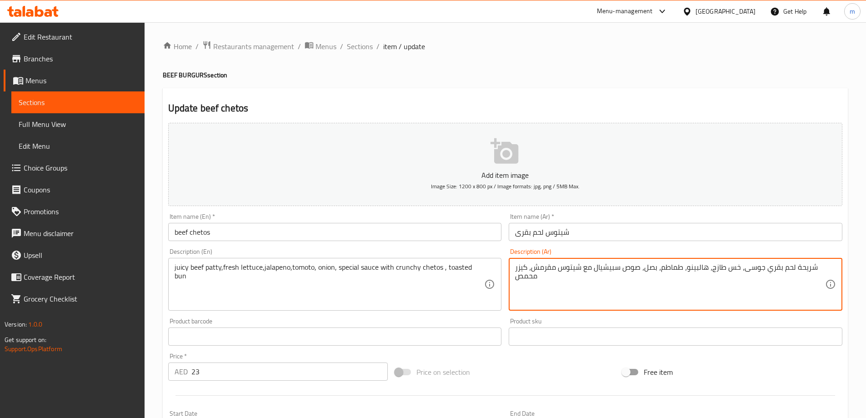
drag, startPoint x: 532, startPoint y: 266, endPoint x: 554, endPoint y: 270, distance: 22.6
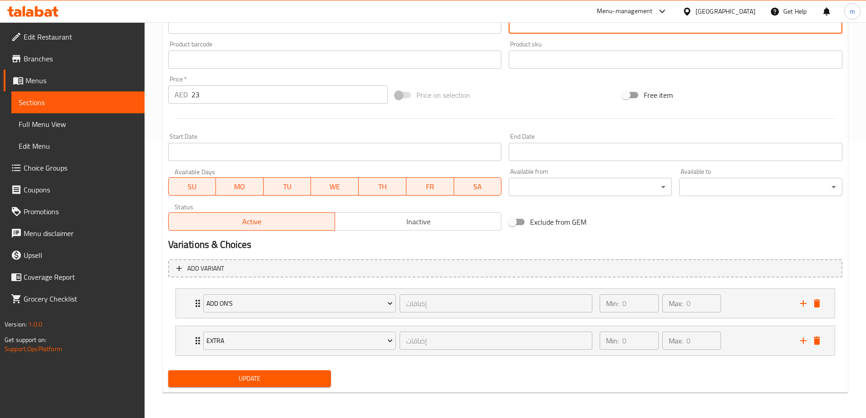
type textarea "شريحة لحم بقري جوسى، خس طازج، هالبينو، طماطم، بصل، صوص سبيشيال مع شيتوس كرانشى،…"
click at [264, 382] on span "Update" at bounding box center [249, 378] width 149 height 11
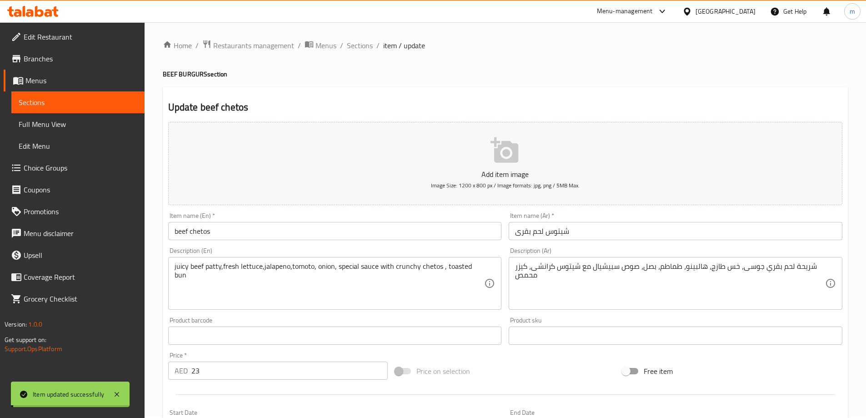
scroll to position [0, 0]
click at [354, 47] on span "Sections" at bounding box center [360, 46] width 26 height 11
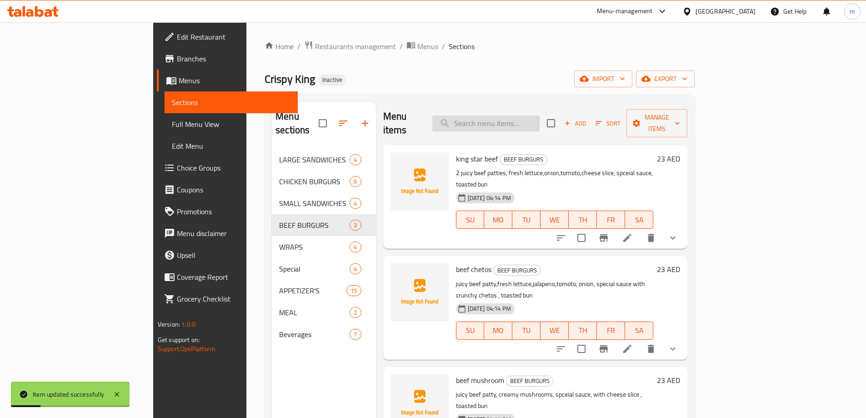
click at [532, 120] on input "search" at bounding box center [485, 123] width 107 height 16
paste input "crunch"
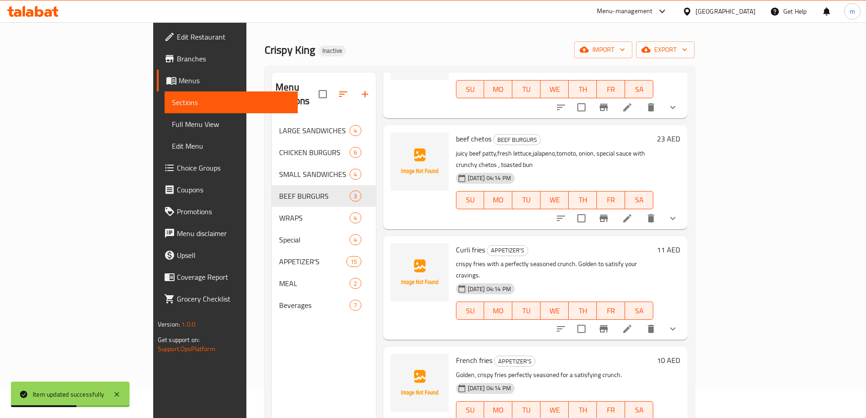
scroll to position [45, 0]
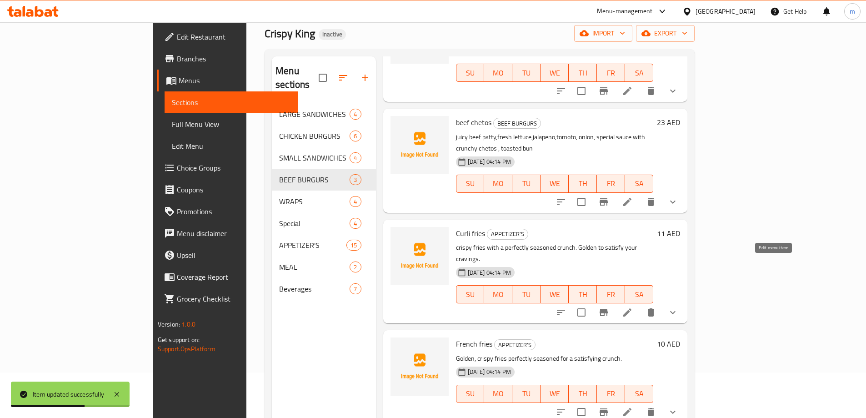
type input "crunch"
click at [631, 308] on icon at bounding box center [627, 312] width 8 height 8
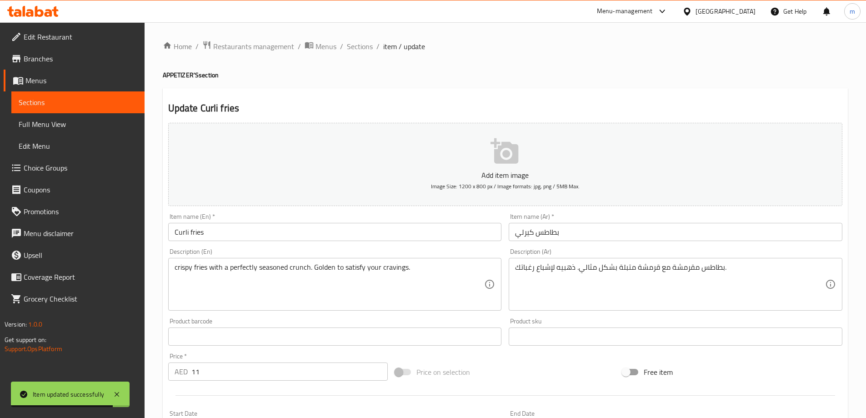
click at [534, 231] on input "بطاطس كيرلي" at bounding box center [676, 232] width 334 height 18
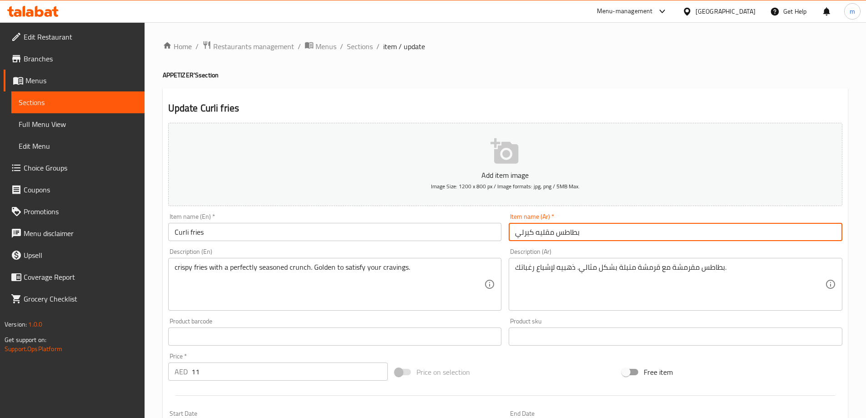
type input "بطاطس مقليه كيرلي"
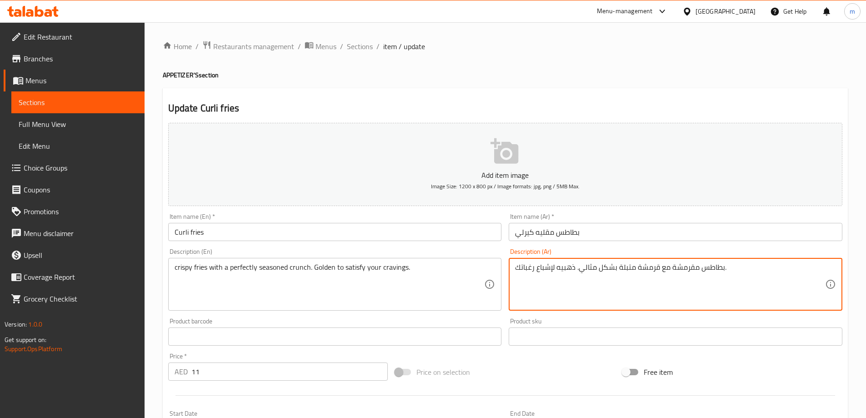
drag, startPoint x: 637, startPoint y: 267, endPoint x: 657, endPoint y: 268, distance: 20.5
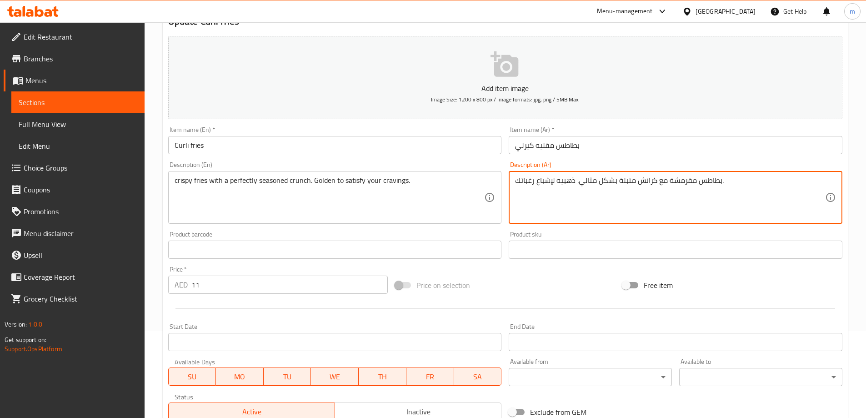
scroll to position [240, 0]
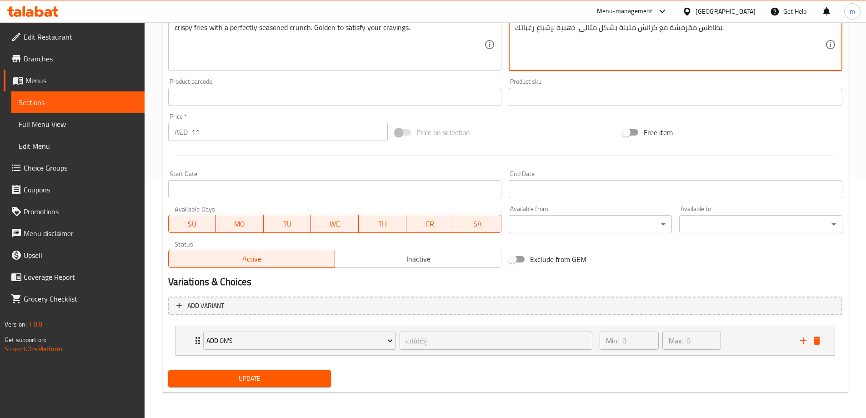
click at [332, 383] on div "Update" at bounding box center [250, 378] width 170 height 24
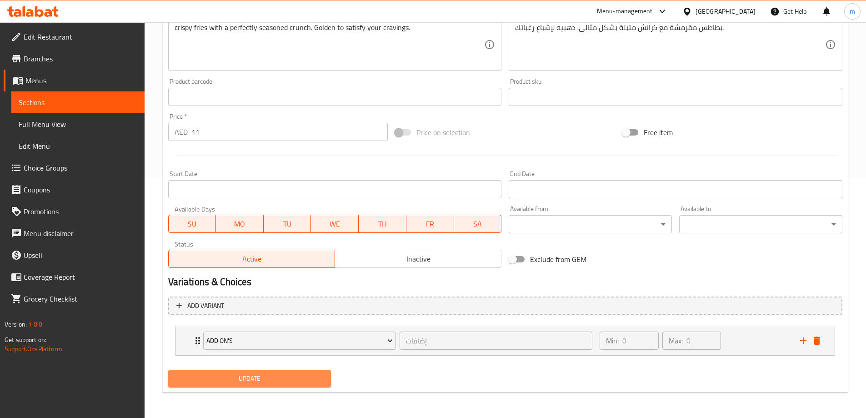
click at [321, 379] on span "Update" at bounding box center [249, 378] width 149 height 11
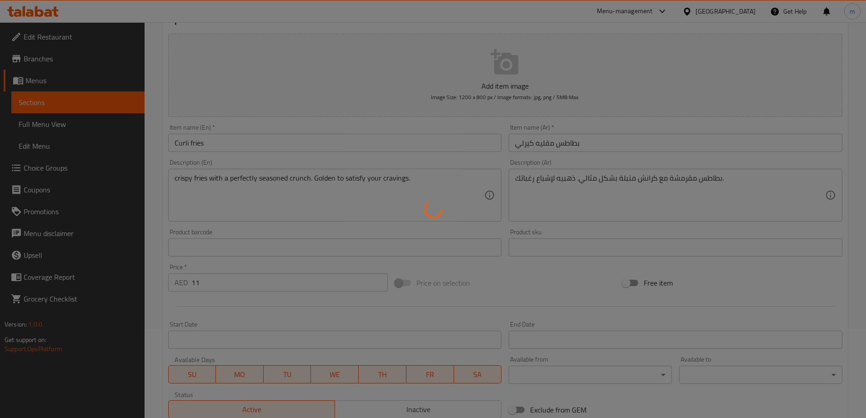
scroll to position [0, 0]
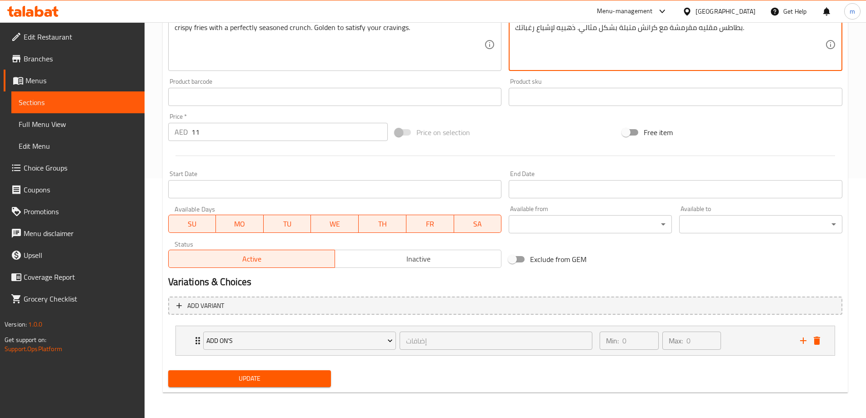
type textarea "بطاطس مقليه مقرمشة مع كرانش متبلة بشكل مثالي. ذهبيه لإشباع رغباتك."
drag, startPoint x: 273, startPoint y: 375, endPoint x: 275, endPoint y: 357, distance: 18.4
click at [274, 376] on span "Update" at bounding box center [249, 378] width 149 height 11
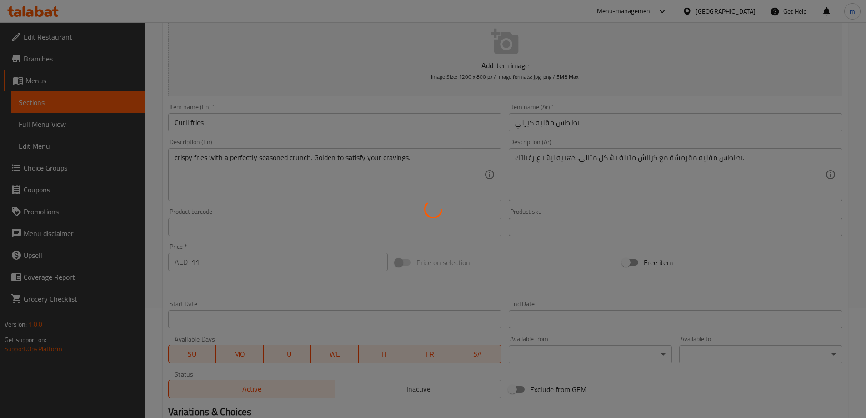
scroll to position [12, 0]
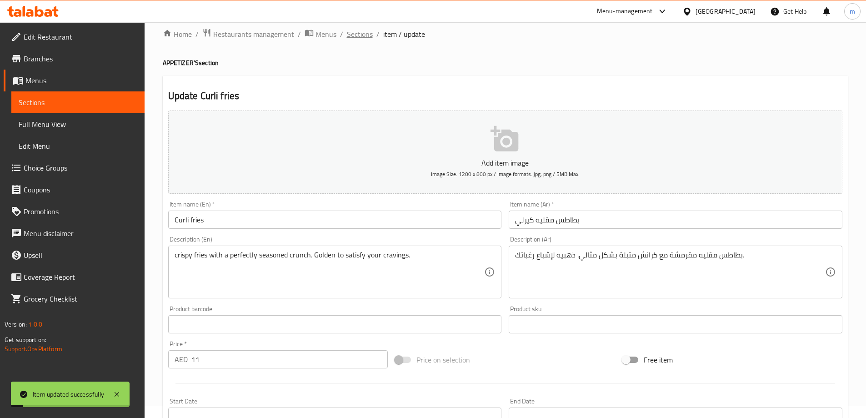
click at [360, 39] on span "Sections" at bounding box center [360, 34] width 26 height 11
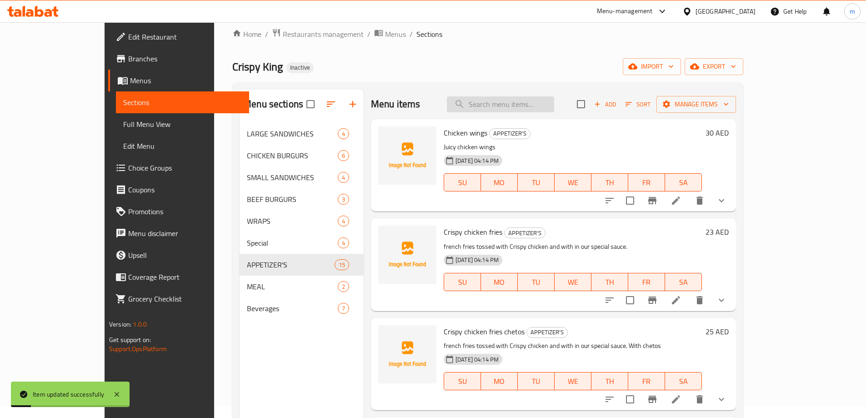
click at [517, 110] on input "search" at bounding box center [500, 104] width 107 height 16
paste input "crunch"
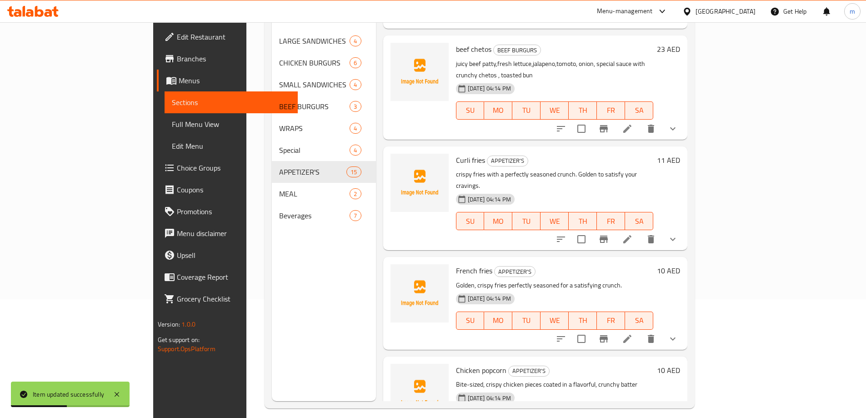
scroll to position [127, 0]
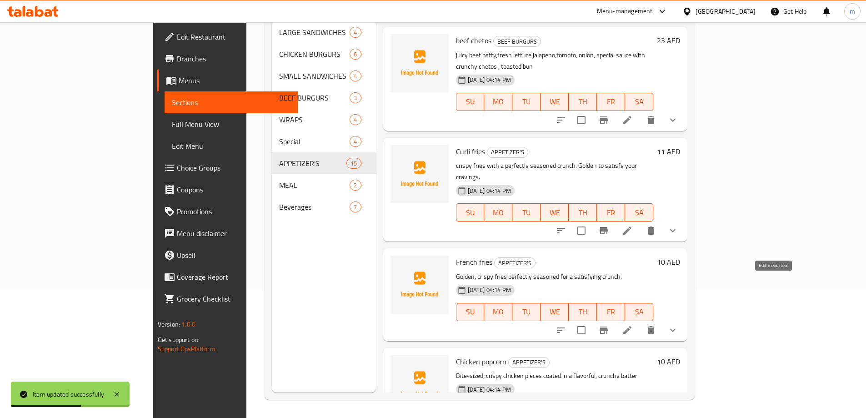
type input "crunch"
click at [633, 324] on icon at bounding box center [627, 329] width 11 height 11
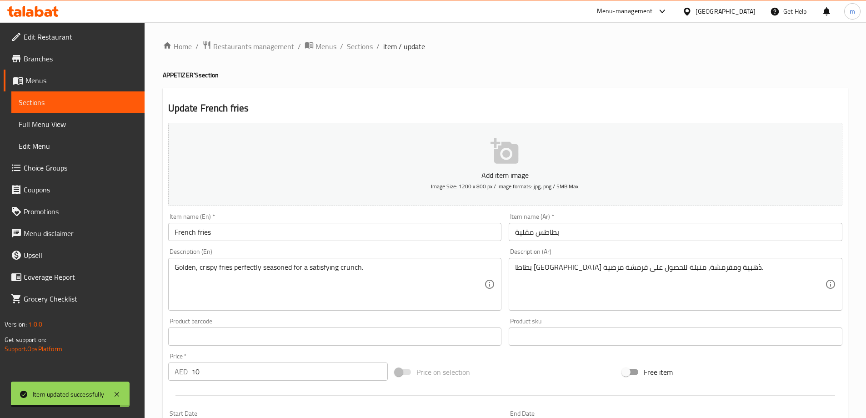
click at [542, 233] on input "بطاطس مقلية" at bounding box center [676, 232] width 334 height 18
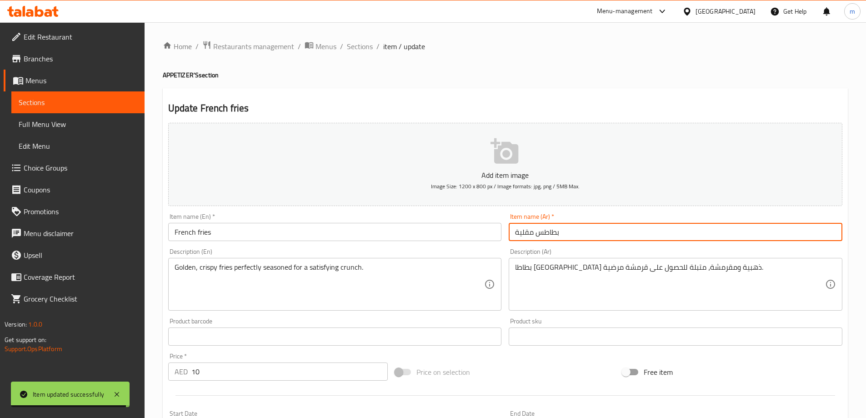
click at [536, 240] on input "بطاطس مقلية" at bounding box center [676, 232] width 334 height 18
type input "بطاطا [GEOGRAPHIC_DATA]"
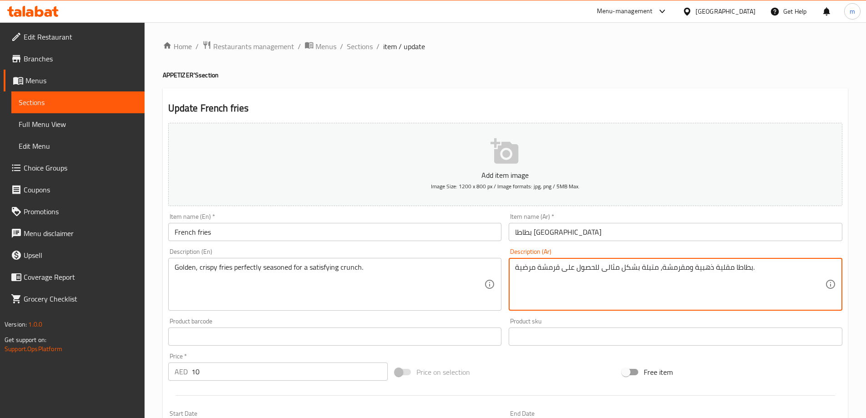
drag, startPoint x: 538, startPoint y: 268, endPoint x: 559, endPoint y: 270, distance: 21.0
click at [559, 270] on textarea "بطاطا مقلية ذهبية ومقرمشة، متبلة بشكل مثالى للحصول على قرمشة مرضية." at bounding box center [670, 284] width 310 height 43
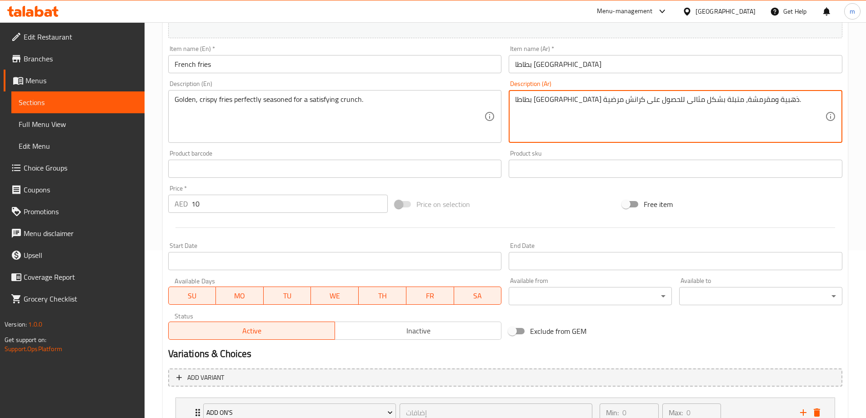
scroll to position [240, 0]
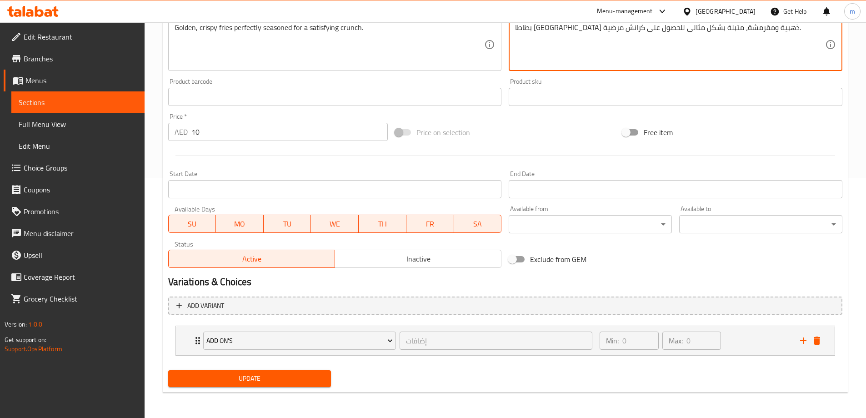
type textarea "بطاطا [GEOGRAPHIC_DATA] ذهبية ومقرمشة، متبلة بشكل مثالى للحصول على كرانش مرضية."
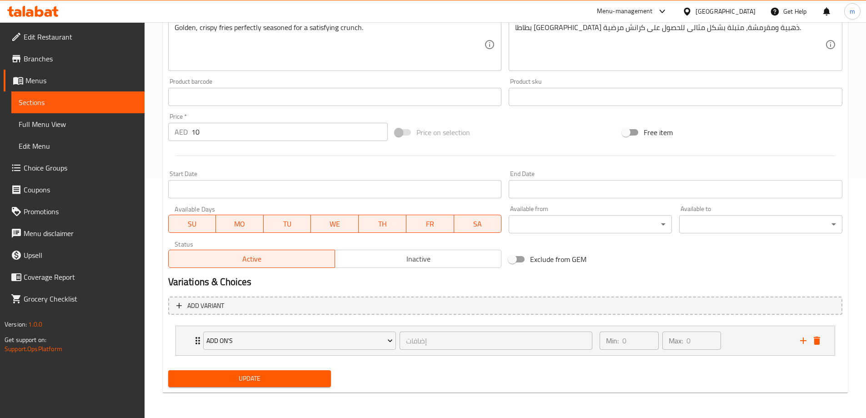
click at [275, 369] on div "Update" at bounding box center [250, 378] width 170 height 24
click at [289, 382] on span "Update" at bounding box center [249, 378] width 149 height 11
click at [268, 384] on span "Update" at bounding box center [249, 378] width 149 height 11
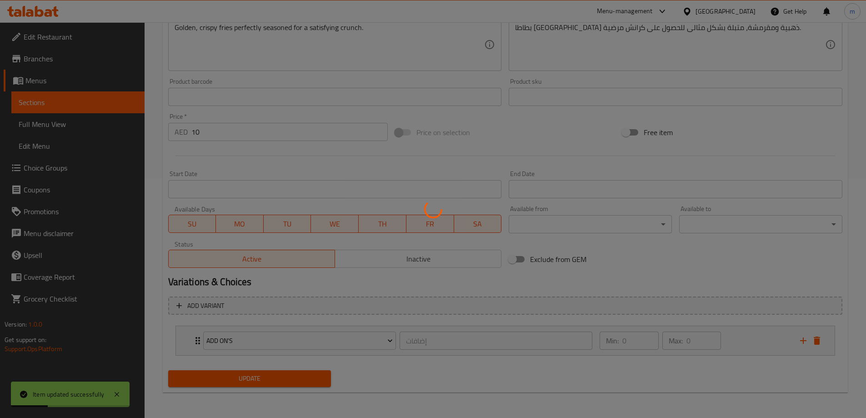
scroll to position [0, 0]
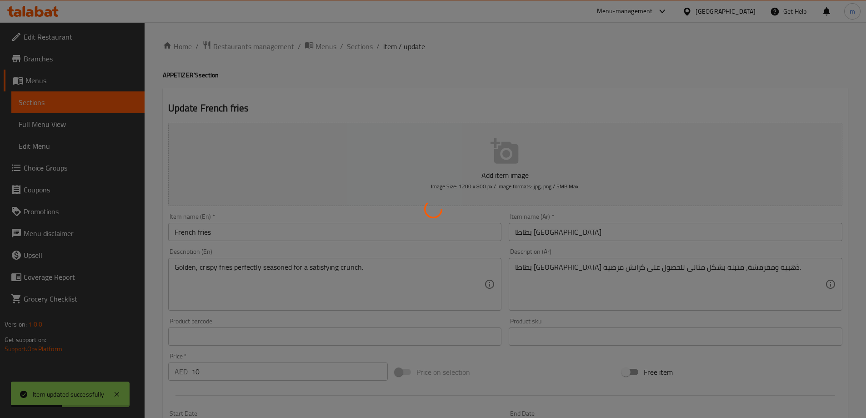
click at [363, 49] on div at bounding box center [433, 209] width 866 height 418
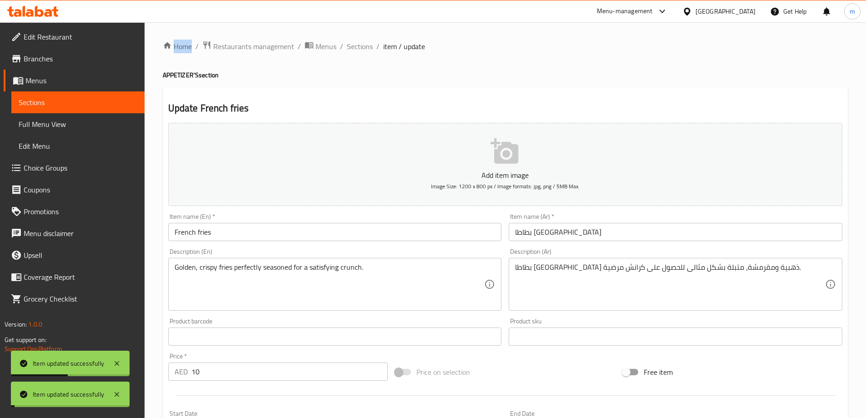
click at [363, 49] on span "Sections" at bounding box center [360, 46] width 26 height 11
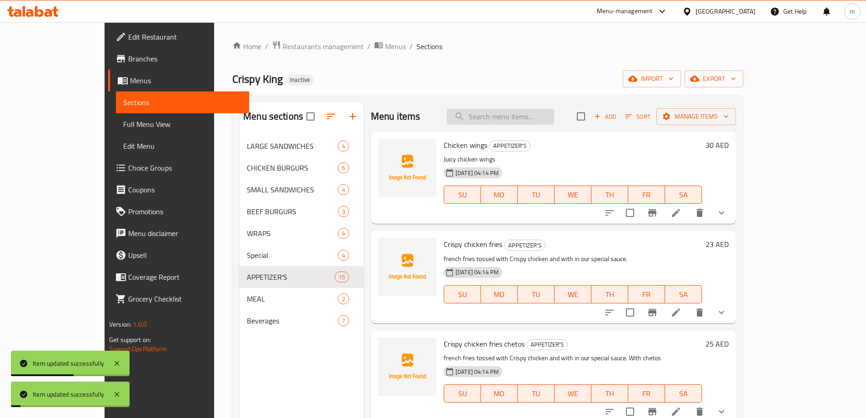
click at [554, 124] on input "search" at bounding box center [500, 117] width 107 height 16
paste input "crunch"
click at [550, 123] on input "crunch" at bounding box center [500, 117] width 107 height 16
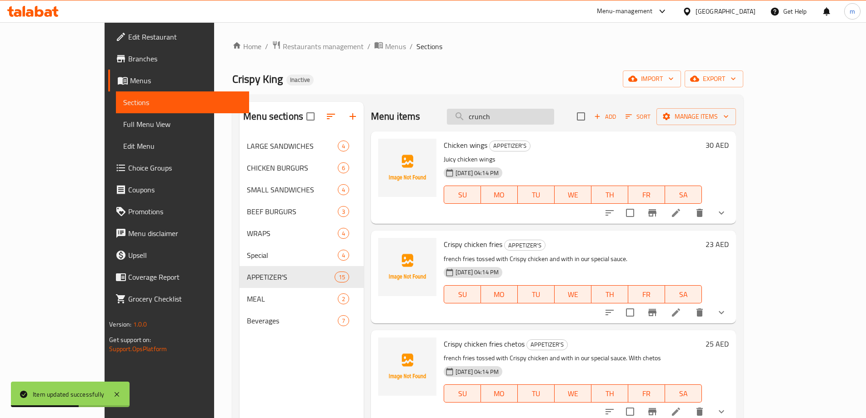
click at [542, 112] on input "crunch" at bounding box center [500, 117] width 107 height 16
paste input "search"
type input "c"
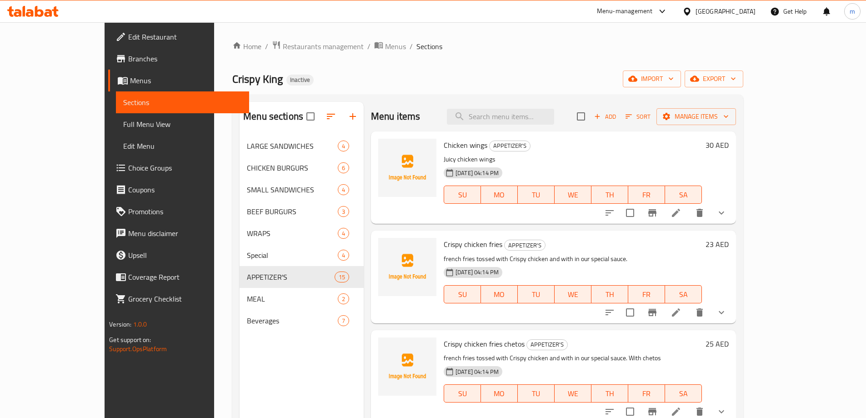
click at [544, 60] on div "Home / Restaurants management / Menus / Sections Crispy King Inactive import ex…" at bounding box center [487, 283] width 511 height 486
click at [545, 109] on input "search" at bounding box center [500, 117] width 107 height 16
paste input "crunch"
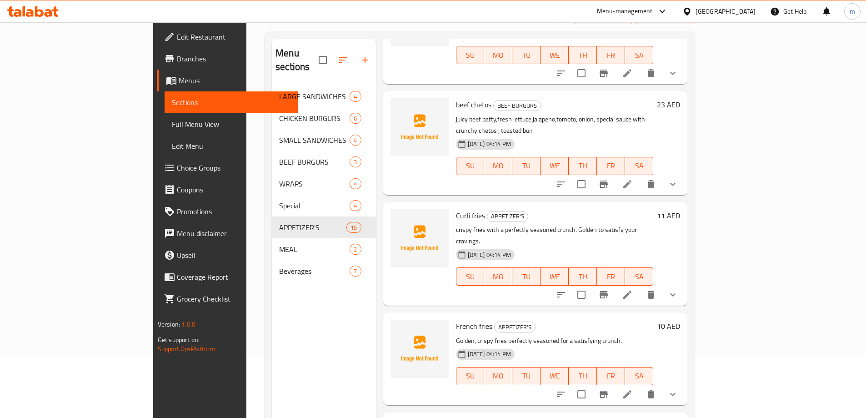
scroll to position [127, 0]
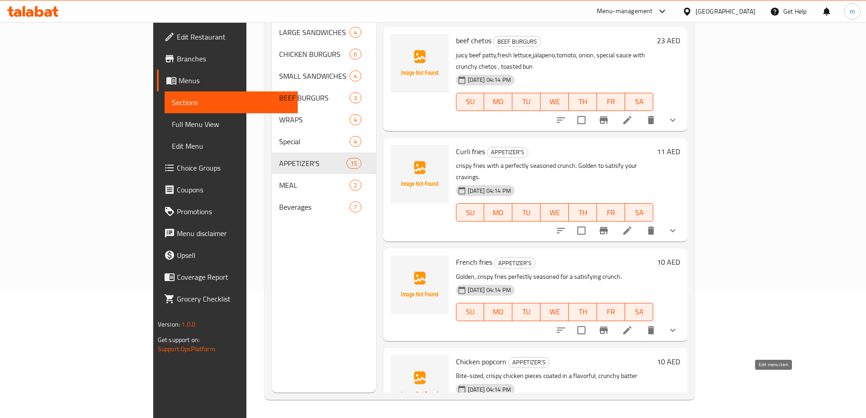
type input "crunch"
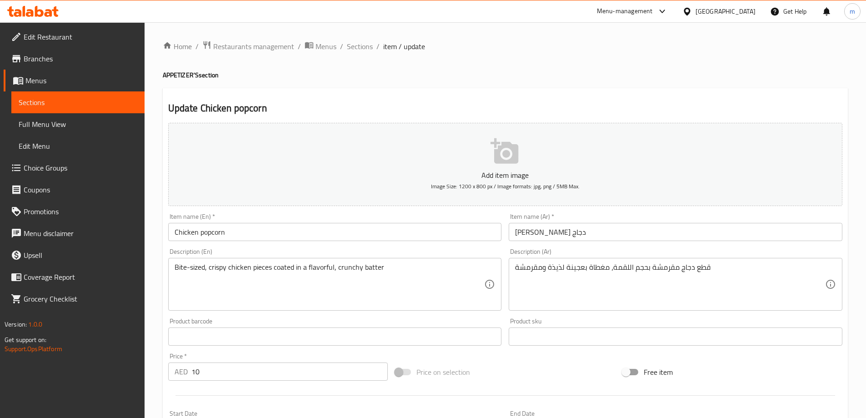
drag, startPoint x: 512, startPoint y: 270, endPoint x: 528, endPoint y: 269, distance: 15.9
click at [528, 269] on div "قطع دجاج مقرمشة بحجم اللقمة، مغطاة بعجينة لذيذة ومقرمشة Description (Ar)" at bounding box center [676, 284] width 334 height 53
drag, startPoint x: 514, startPoint y: 270, endPoint x: 536, endPoint y: 268, distance: 21.9
click at [536, 268] on div "قطع دجاج مقرمشة بحجم اللقمة، مغطاة بعجينة لذيذة ومقرمشة Description (Ar)" at bounding box center [676, 284] width 334 height 53
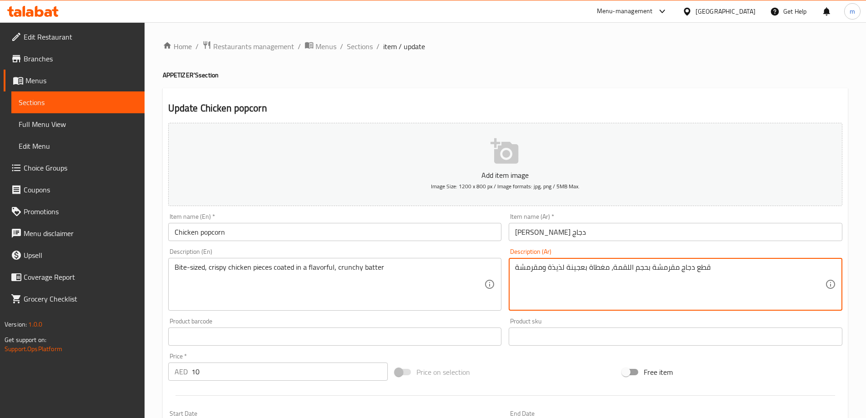
click at [542, 267] on textarea "قطع دجاج مقرمشة بحجم اللقمة، مغطاة بعجينة لذيذة ومقرمشة" at bounding box center [670, 284] width 310 height 43
click at [541, 270] on textarea "قطع دجاج مقرمشة بحجم اللقمة، مغطاة بعجينة لذيذة ومقرمشة" at bounding box center [670, 284] width 310 height 43
click at [538, 269] on textarea "قطع دجاج مقرمشة بحجم اللقمة، مغطاة بعجينة لذيذة ومقرمشة" at bounding box center [670, 284] width 310 height 43
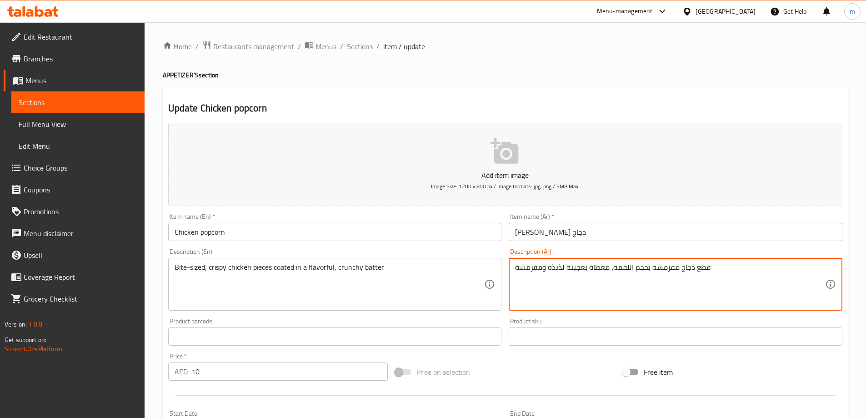
drag, startPoint x: 541, startPoint y: 268, endPoint x: 515, endPoint y: 270, distance: 25.6
click at [515, 270] on textarea "قطع دجاج مقرمشة بحجم اللقمة، مغطاة بعجينة لذيذة ومقرمشة" at bounding box center [670, 284] width 310 height 43
type textarea "قطع دجاج مقرمشة بحجم اللقمة، مغطاة بعجينة لذيذة وكرانشى"
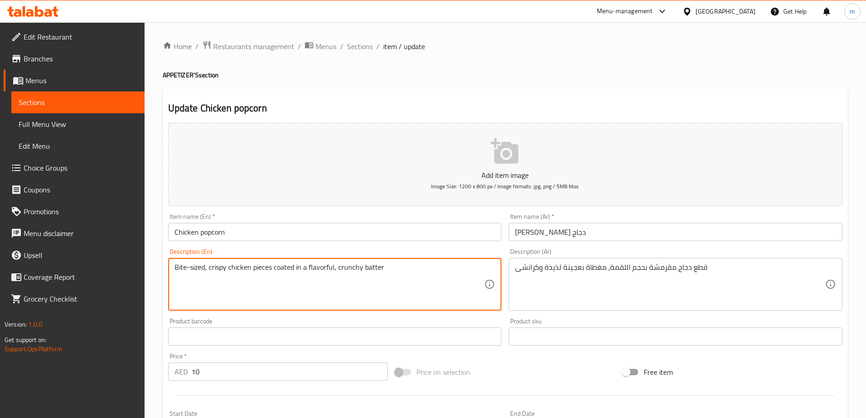
drag, startPoint x: 307, startPoint y: 269, endPoint x: 333, endPoint y: 270, distance: 25.5
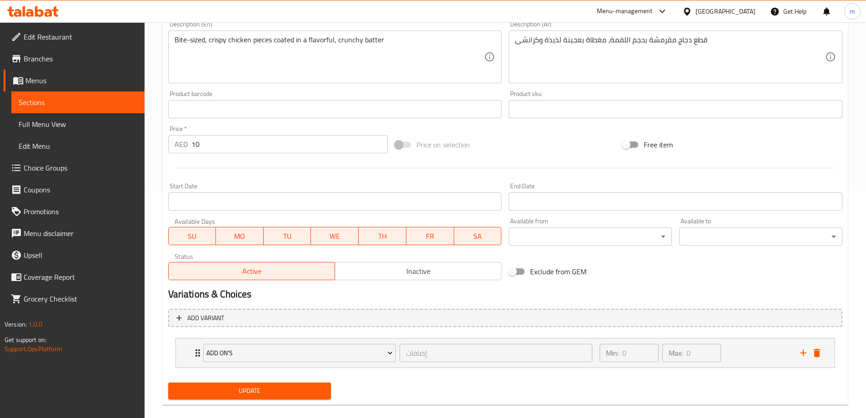
scroll to position [240, 0]
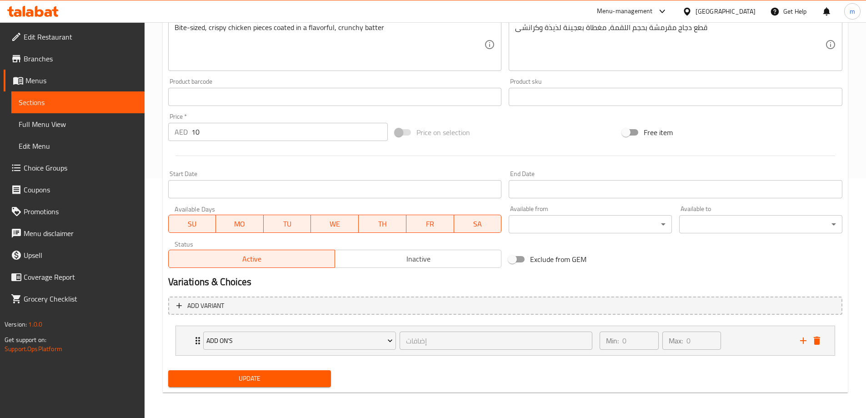
drag, startPoint x: 286, startPoint y: 375, endPoint x: 282, endPoint y: 372, distance: 5.1
click at [287, 376] on span "Update" at bounding box center [249, 378] width 149 height 11
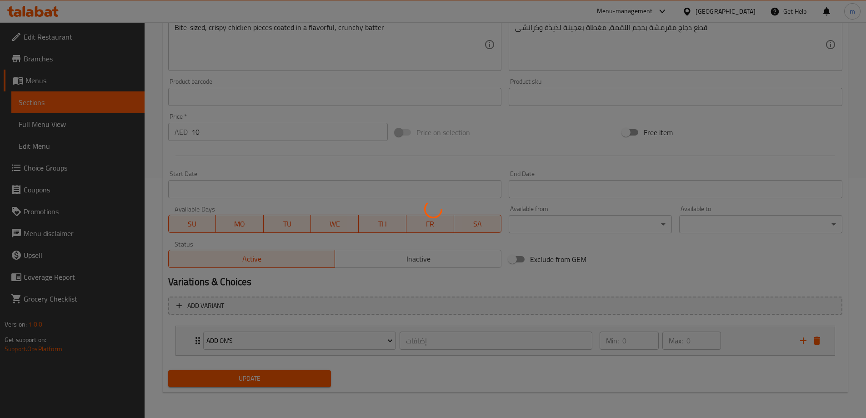
scroll to position [0, 0]
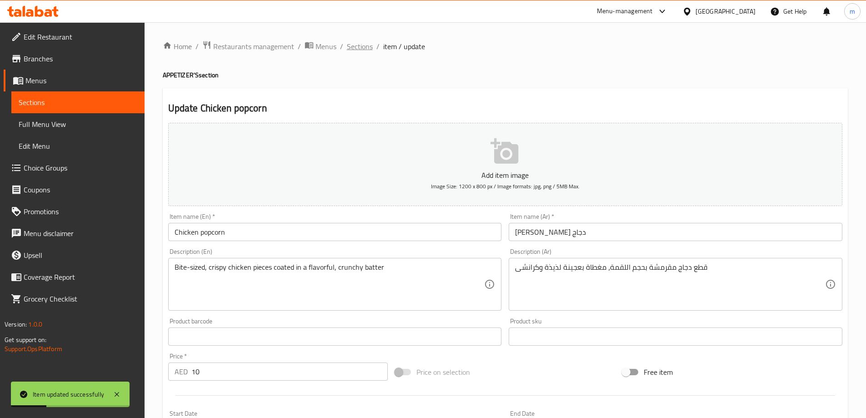
click at [350, 49] on span "Sections" at bounding box center [360, 46] width 26 height 11
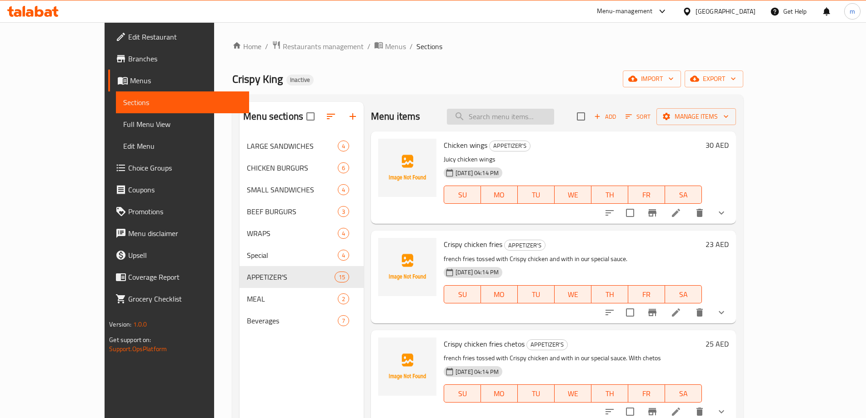
click at [554, 123] on input "search" at bounding box center [500, 117] width 107 height 16
paste input "Chicken popcorn"
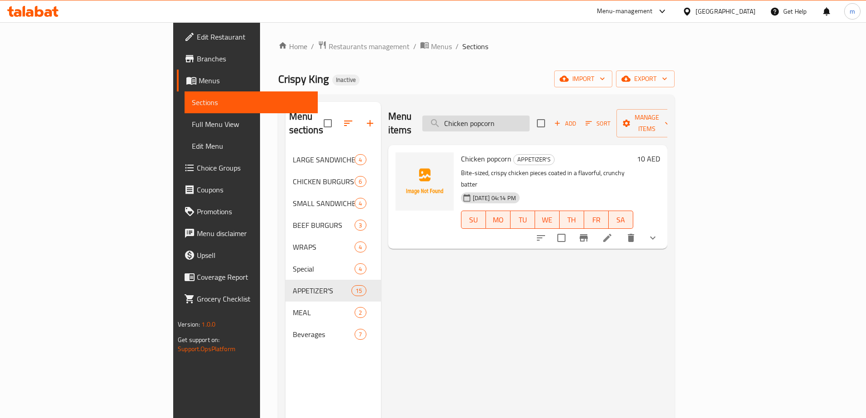
click at [529, 117] on input "Chicken popcorn" at bounding box center [475, 123] width 107 height 16
paste input "6 Pcs strips meal"
type input "6 Pcs strips meal"
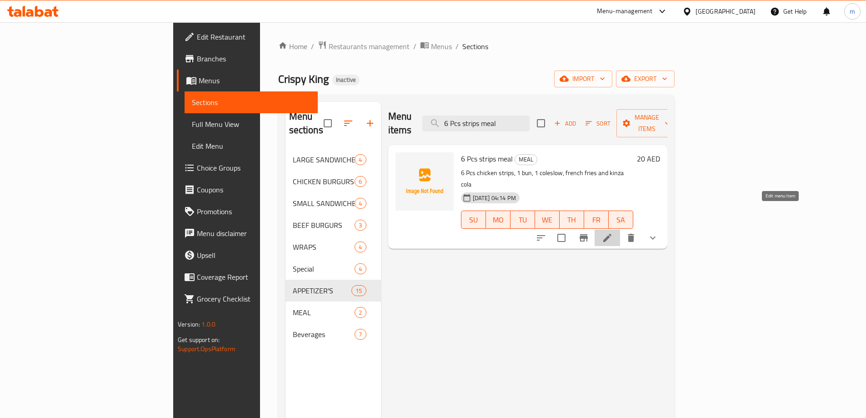
click at [611, 234] on icon at bounding box center [607, 238] width 8 height 8
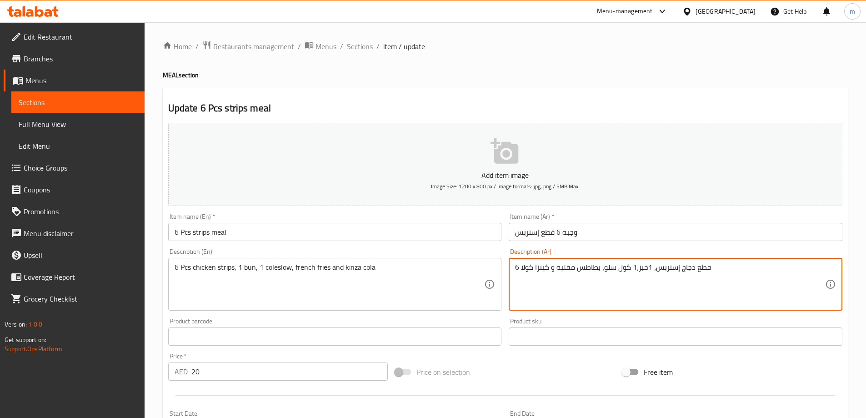
click at [640, 270] on textarea "6 قطع دجاج إستربس، 1خبز،1 كول سلو، بطاطس مقلية و كينزا كولا" at bounding box center [670, 284] width 310 height 43
click at [638, 270] on textarea "6 قطع دجاج إستربس، 1خبز،1 كول سلو، بطاطس مقلية و كينزا كولا" at bounding box center [670, 284] width 310 height 43
click at [639, 269] on textarea "6 قطع دجاج إستربس، 1خبز،1 كول سلو، بطاطس مقلية و كينزا كولا" at bounding box center [670, 284] width 310 height 43
click at [642, 269] on textarea "6 قطع دجاج إستربس، 1خبز،1 كول سلو، بطاطس مقلية و كينزا كولا" at bounding box center [670, 284] width 310 height 43
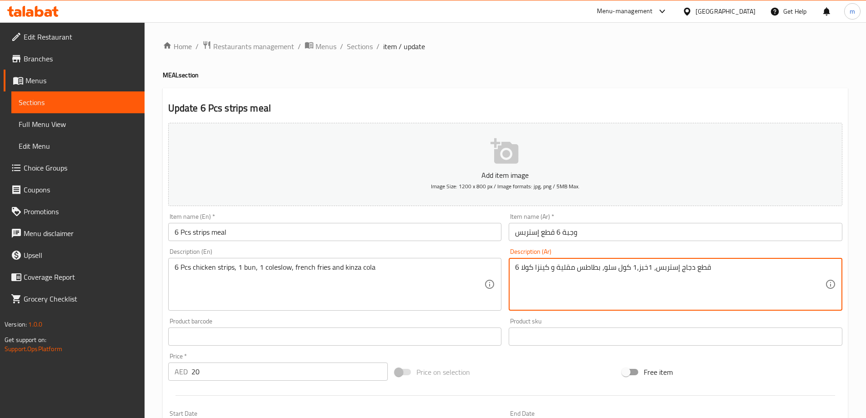
click at [642, 269] on textarea "6 قطع دجاج إستربس، 1خبز،1 كول سلو، بطاطس مقلية و كينزا كولا" at bounding box center [670, 284] width 310 height 43
click at [643, 271] on textarea "6 قطع دجاج إستربس، 1خبز،1 كول سلو، بطاطس مقلية و كينزا كولا" at bounding box center [670, 284] width 310 height 43
click at [644, 271] on textarea "6 قطع دجاج إستربس، 1خبز،1 كول سلو، بطاطس مقلية و كينزا كولا" at bounding box center [670, 284] width 310 height 43
click at [646, 269] on textarea "6 قطع دجاج إستربس، 1خبز،1 كول سلو، بطاطس مقلية و كينزا كولا" at bounding box center [670, 284] width 310 height 43
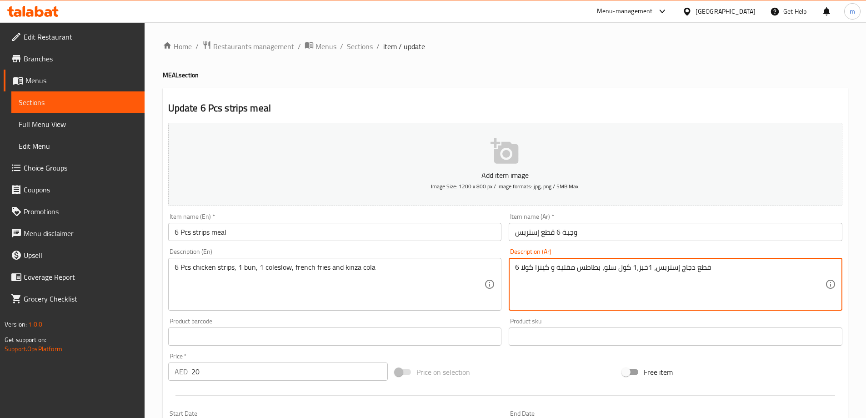
click at [647, 268] on textarea "6 قطع دجاج إستربس، 1خبز،1 كول سلو، بطاطس مقلية و كينزا كولا" at bounding box center [670, 284] width 310 height 43
drag, startPoint x: 647, startPoint y: 268, endPoint x: 641, endPoint y: 267, distance: 5.9
click at [641, 267] on textarea "6 قطع دجاج إستربس، 1خبز،1 كول سلو، بطاطس مقلية و كينزا كولا" at bounding box center [670, 284] width 310 height 43
click at [649, 268] on textarea "6 قطع دجاج إستربس، 1خبز،1 كول سلو، بطاطس مقلية و كينزا كولا" at bounding box center [670, 284] width 310 height 43
drag, startPoint x: 646, startPoint y: 268, endPoint x: 639, endPoint y: 271, distance: 8.5
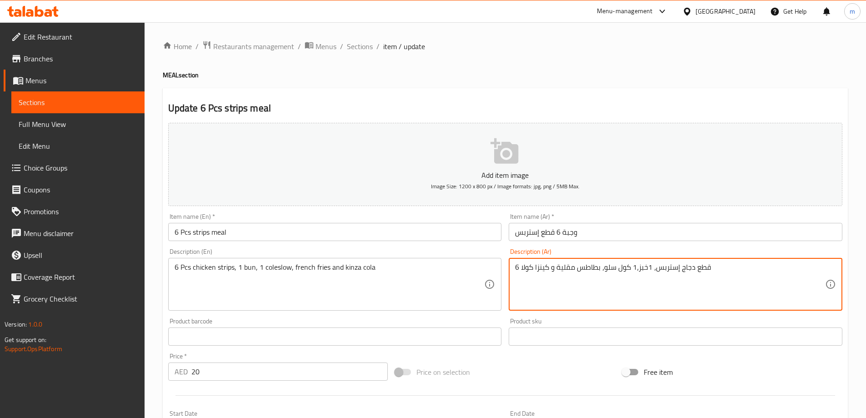
click at [639, 271] on textarea "6 قطع دجاج إستربس، 1خبز،1 كول سلو، بطاطس مقلية و كينزا كولا" at bounding box center [670, 284] width 310 height 43
click at [643, 269] on textarea "6 قطع دجاج إستربس، 1خبز،1 كول سلو، بطاطس مقلية و كينزا كولا" at bounding box center [670, 284] width 310 height 43
drag, startPoint x: 639, startPoint y: 268, endPoint x: 646, endPoint y: 270, distance: 7.5
click at [646, 270] on textarea "6 قطع دجاج إستربس، 1خبز،1 كول سلو، بطاطس مقلية و كينزا كولا" at bounding box center [670, 284] width 310 height 43
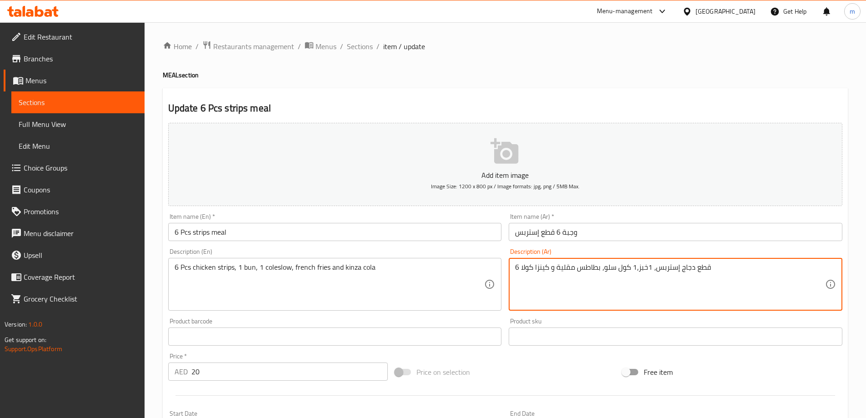
click at [642, 269] on textarea "6 قطع دجاج إستربس، 1خبز،1 كول سلو، بطاطس مقلية و كينزا كولا" at bounding box center [670, 284] width 310 height 43
click at [644, 269] on textarea "6 قطع دجاج إستربس، 1خبز،1 كول سلو، بطاطس مقلية و كينزا كولا" at bounding box center [670, 284] width 310 height 43
drag, startPoint x: 646, startPoint y: 269, endPoint x: 639, endPoint y: 269, distance: 7.3
click at [639, 269] on textarea "6 قطع دجاج إستربس، 1خبز،1 كول سلو، بطاطس مقلية و كينزا كولا" at bounding box center [670, 284] width 310 height 43
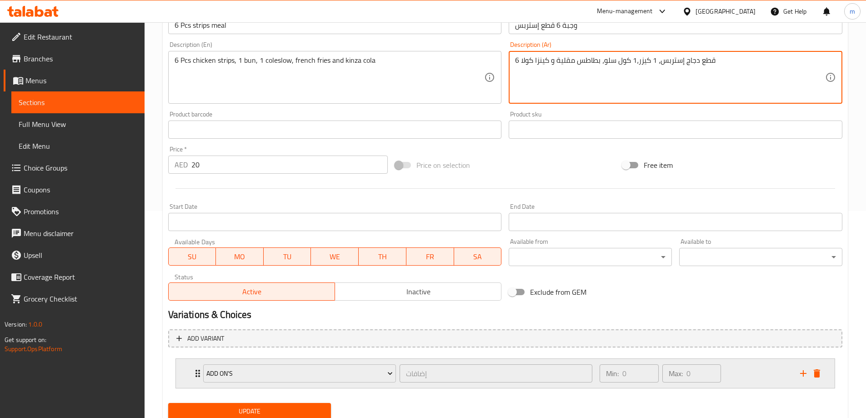
scroll to position [240, 0]
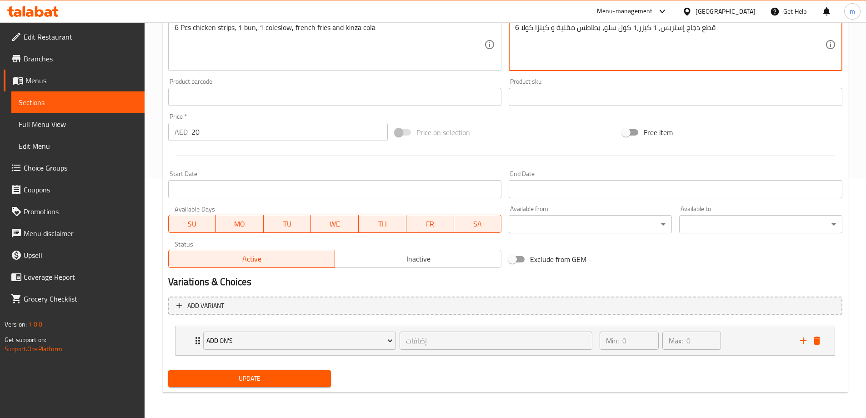
type textarea "6 قطع دجاج إستربس، 1 كيزر،1 كول سلو، بطاطس مقلية و كينزا كولا"
click at [276, 374] on span "Update" at bounding box center [249, 378] width 149 height 11
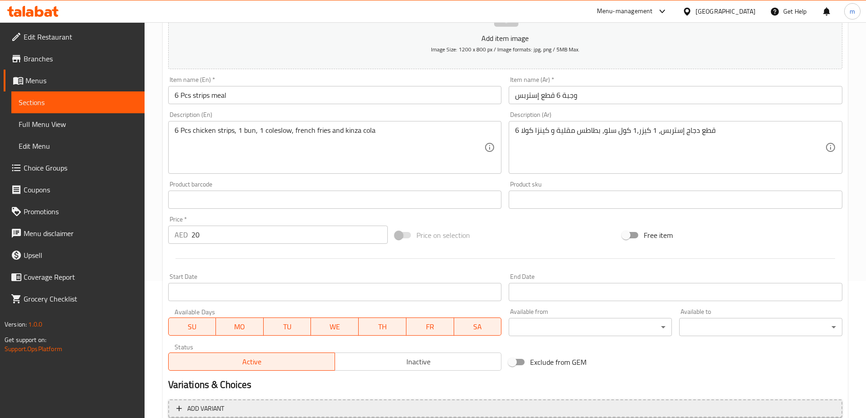
scroll to position [227, 0]
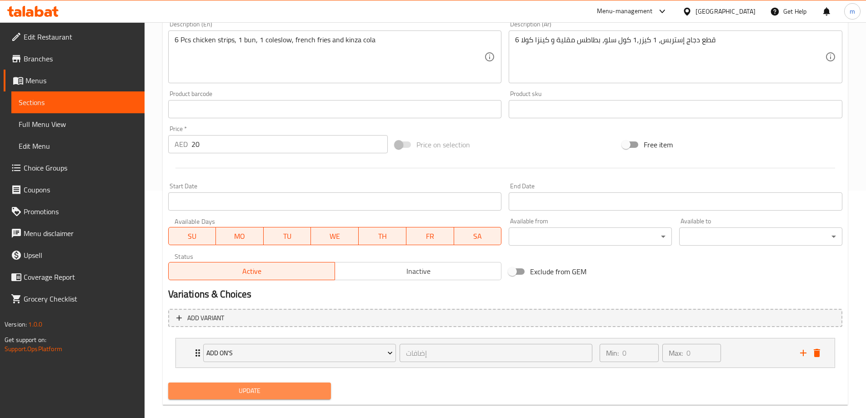
click at [296, 393] on span "Update" at bounding box center [249, 390] width 149 height 11
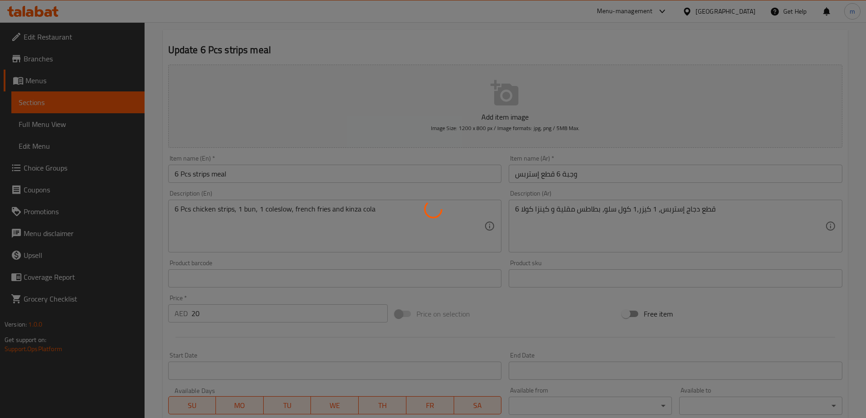
scroll to position [0, 0]
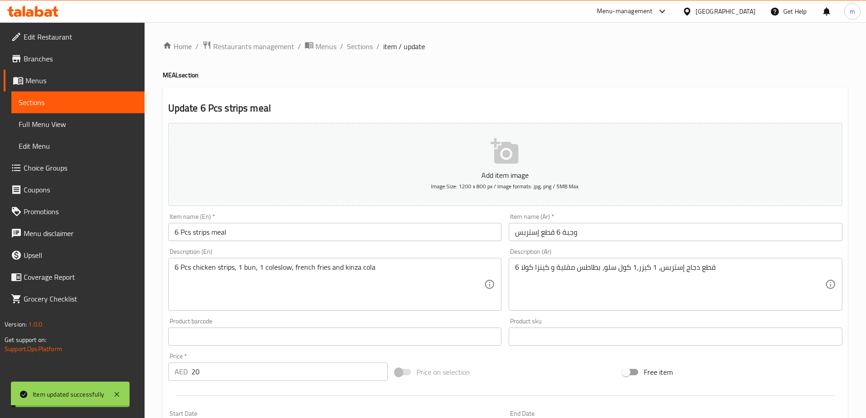
click at [354, 49] on span "Sections" at bounding box center [360, 46] width 26 height 11
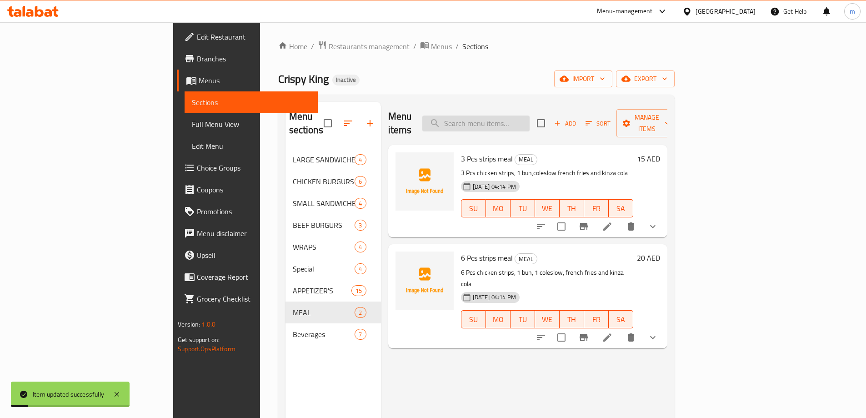
click at [529, 117] on input "search" at bounding box center [475, 123] width 107 height 16
click at [518, 120] on input "search" at bounding box center [475, 123] width 107 height 16
type input "ب"
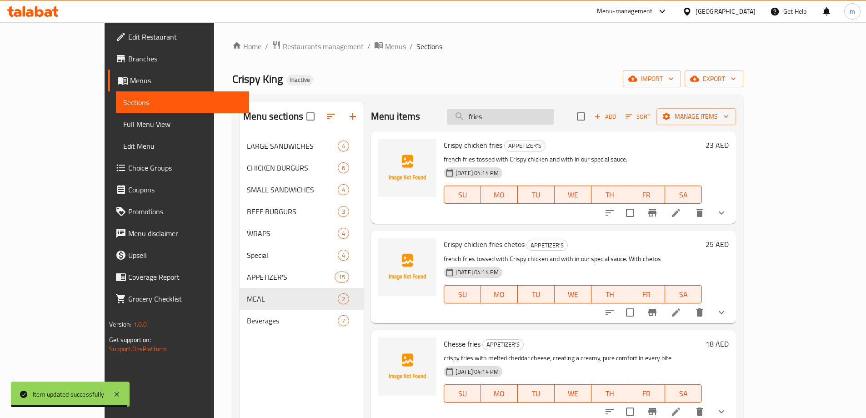
type input "fries"
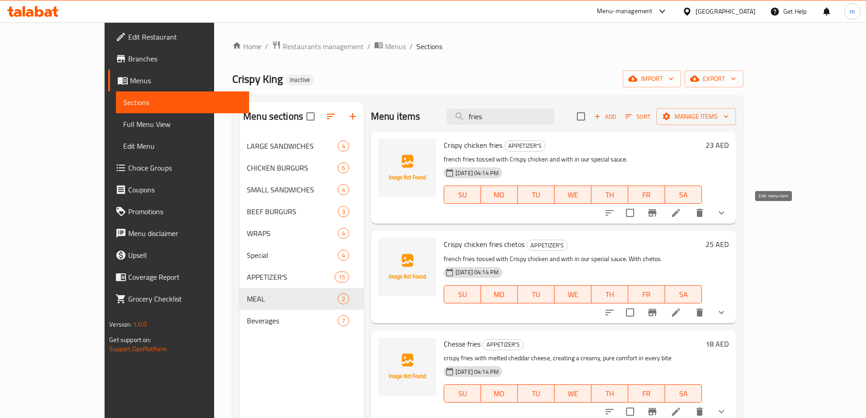
click at [681, 216] on icon at bounding box center [675, 212] width 11 height 11
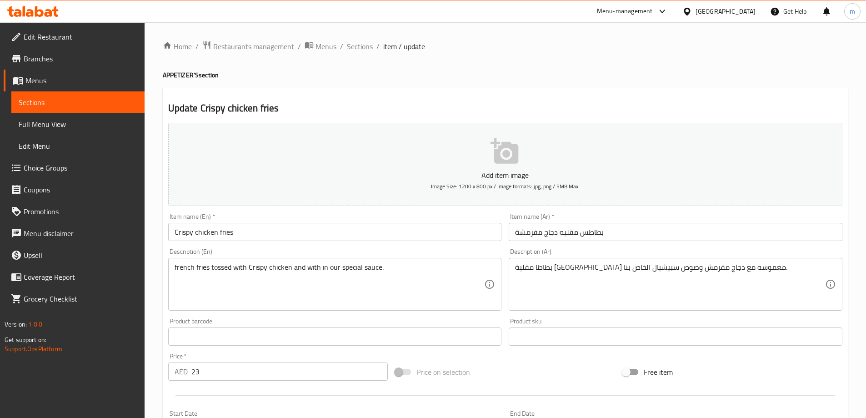
click at [373, 50] on ol "Home / Restaurants management / Menus / Sections / item / update" at bounding box center [505, 46] width 685 height 12
click at [361, 48] on span "Sections" at bounding box center [360, 46] width 26 height 11
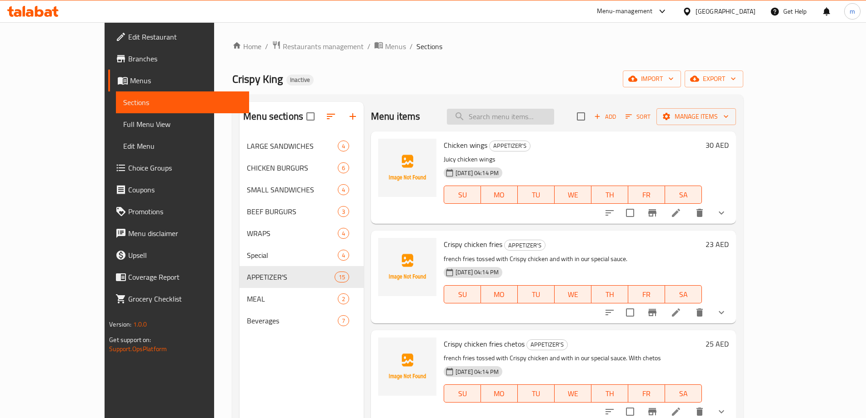
drag, startPoint x: 474, startPoint y: 113, endPoint x: 489, endPoint y: 114, distance: 15.0
click at [477, 113] on div "Menu items Add Sort Manage items" at bounding box center [553, 117] width 365 height 30
click at [519, 114] on input "search" at bounding box center [500, 117] width 107 height 16
click at [519, 112] on input "fries" at bounding box center [500, 117] width 107 height 16
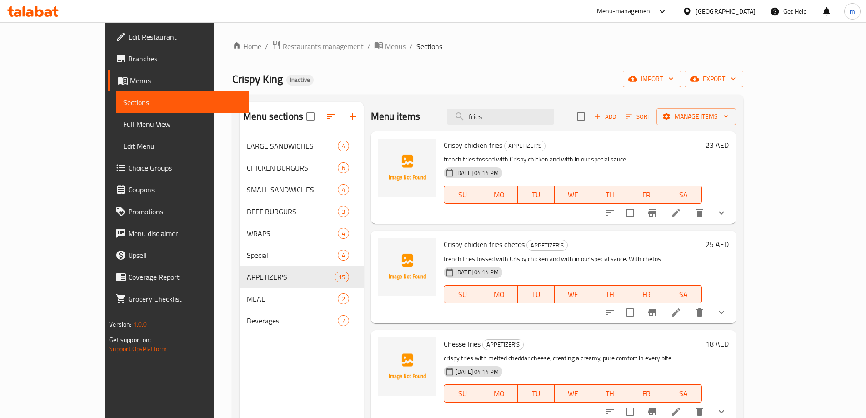
type input "fries"
click at [689, 307] on li at bounding box center [675, 312] width 25 height 16
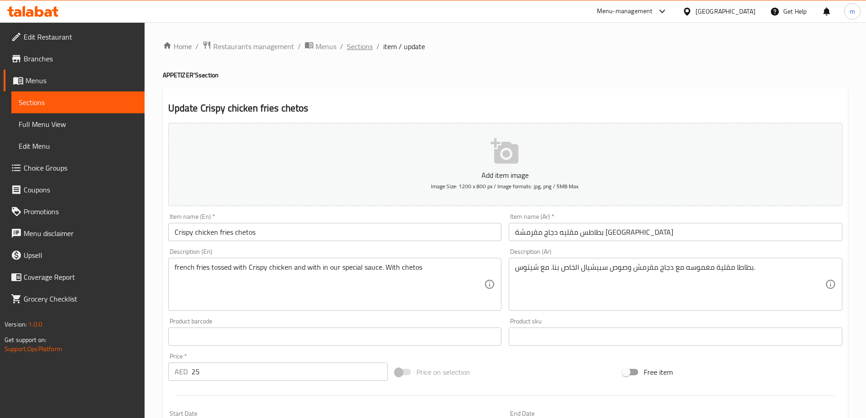
click at [355, 50] on span "Sections" at bounding box center [360, 46] width 26 height 11
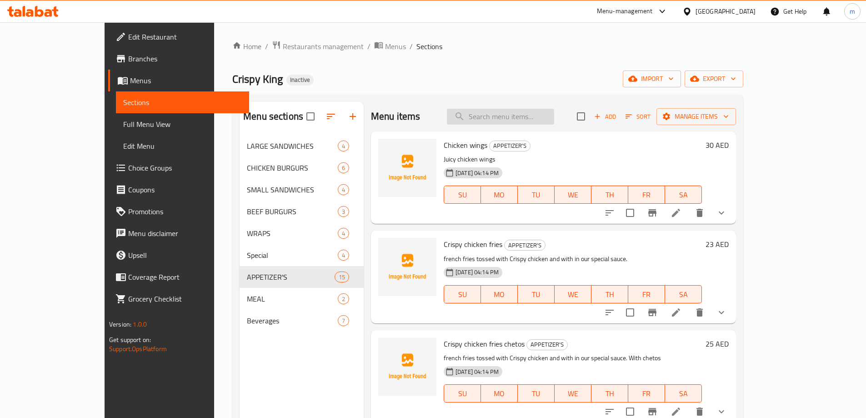
click at [518, 121] on input "search" at bounding box center [500, 117] width 107 height 16
paste input "fries"
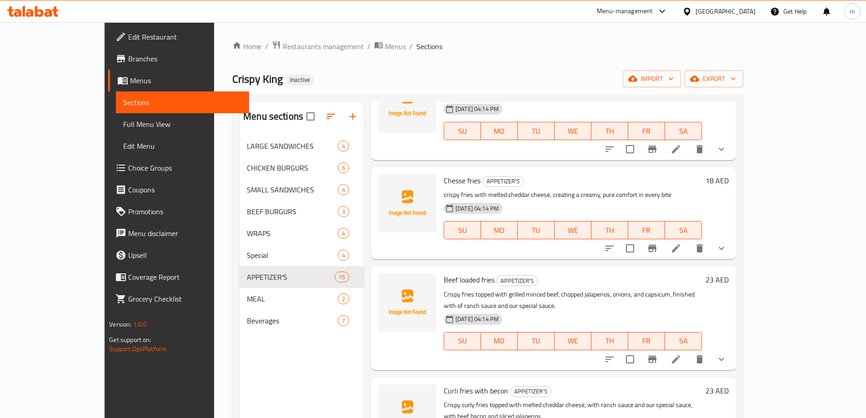
scroll to position [182, 0]
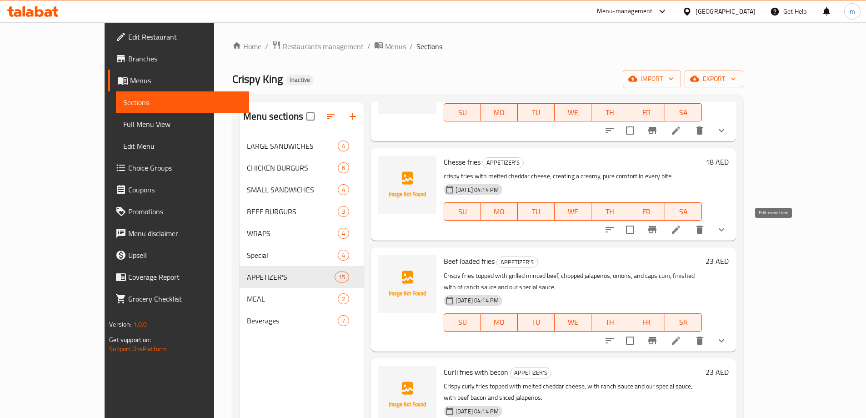
type input "fries"
click at [681, 232] on icon at bounding box center [675, 229] width 11 height 11
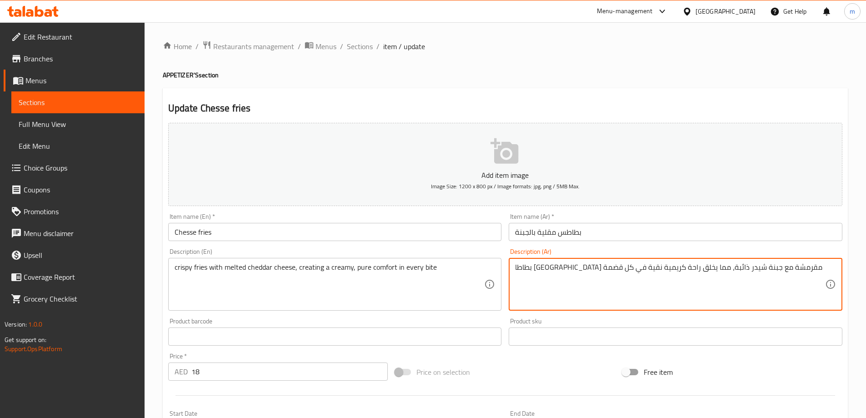
click at [753, 272] on textarea "بطاطا [GEOGRAPHIC_DATA] مقرمشة مع جبنة شيدر ذائبة، مما يخلق راحة كريمية نقية في…" at bounding box center [670, 284] width 310 height 43
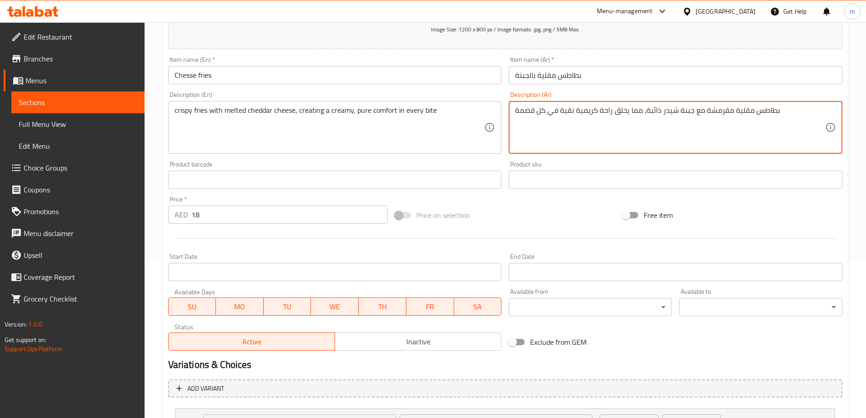
scroll to position [240, 0]
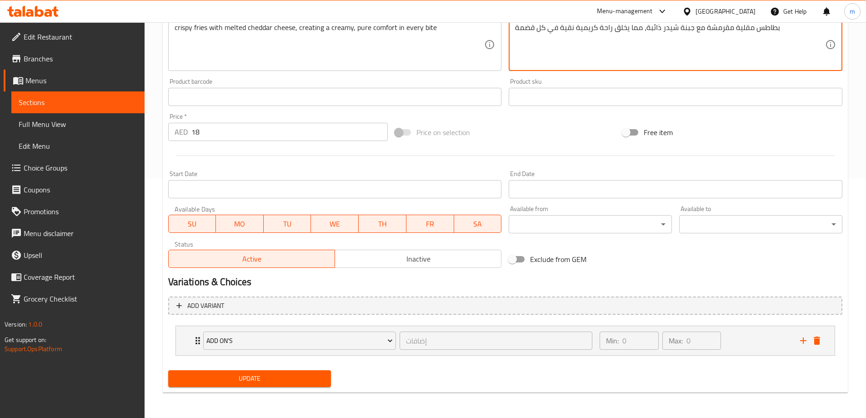
type textarea "بطاطس مقلية مقرمشة مع جبنة شيدر ذائبة، مما يخلق راحة كريمية نقية في كل قضمة"
click at [306, 381] on span "Update" at bounding box center [249, 378] width 149 height 11
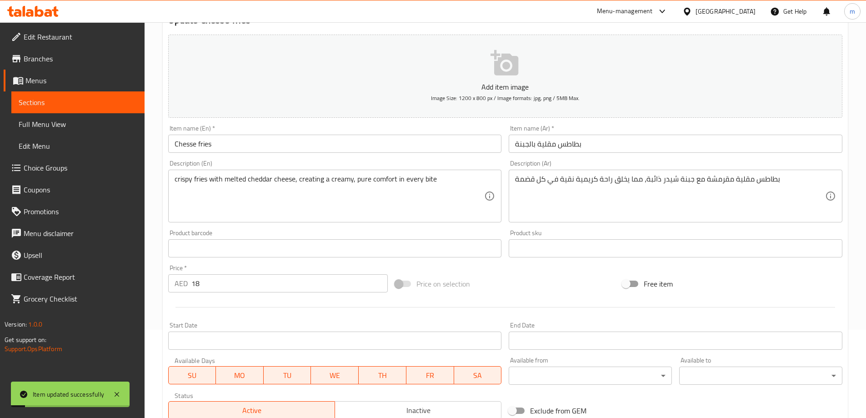
scroll to position [0, 0]
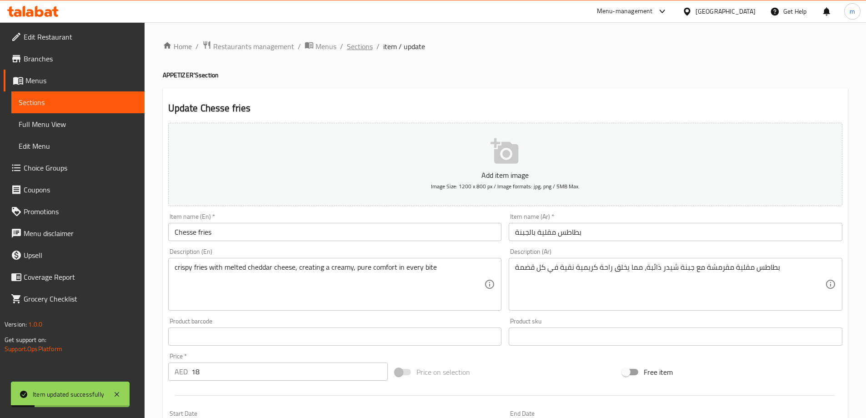
click at [364, 45] on span "Sections" at bounding box center [360, 46] width 26 height 11
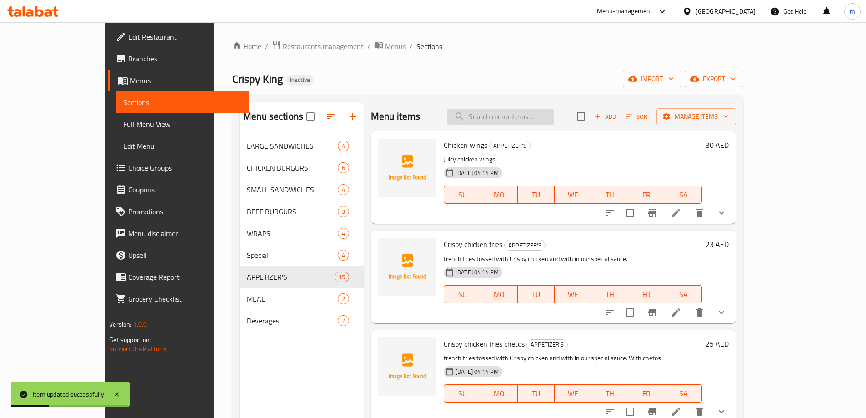
click at [538, 121] on input "search" at bounding box center [500, 117] width 107 height 16
paste input "fries"
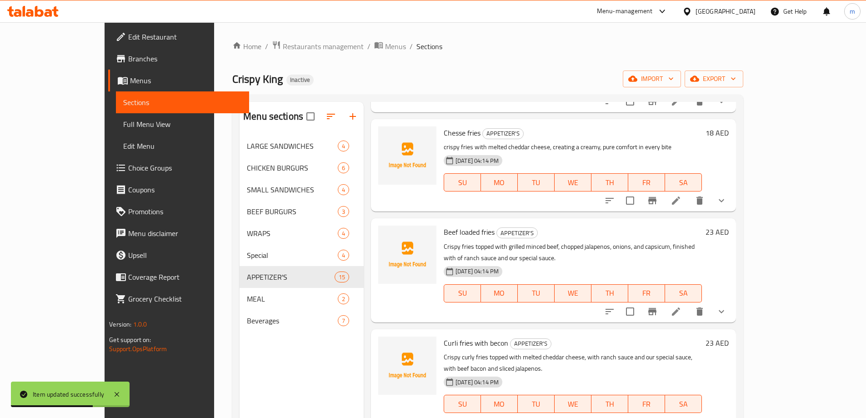
scroll to position [227, 0]
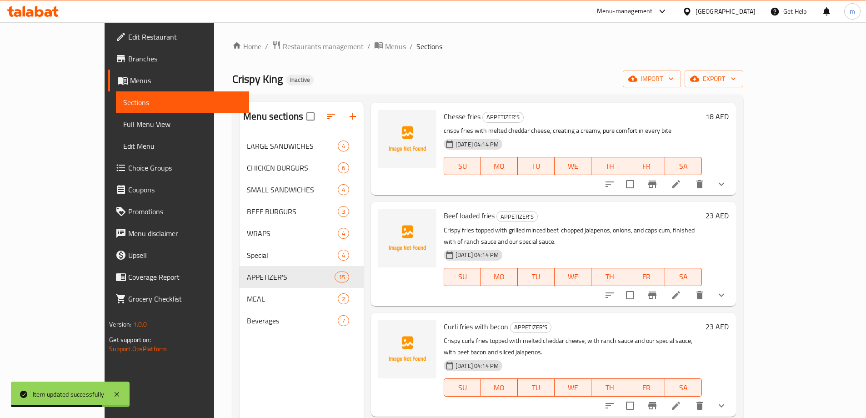
type input "fries"
click at [689, 287] on li at bounding box center [675, 295] width 25 height 16
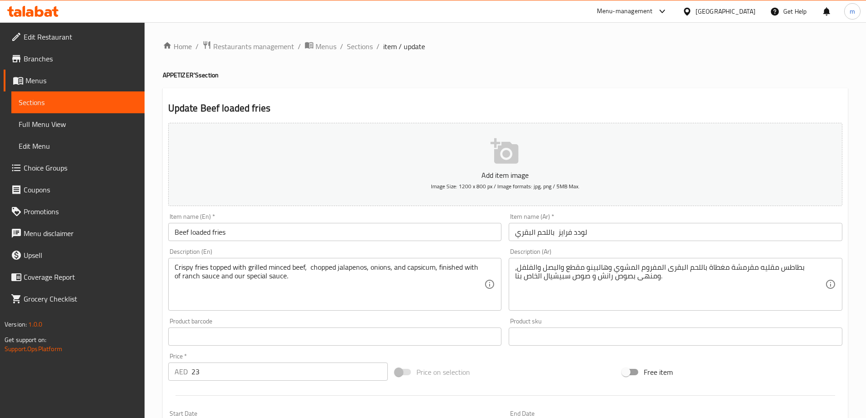
drag, startPoint x: 361, startPoint y: 55, endPoint x: 364, endPoint y: 50, distance: 6.7
click at [361, 55] on div "Home / Restaurants management / Menus / Sections / item / update APPETIZER'S se…" at bounding box center [505, 339] width 685 height 599
click at [364, 50] on span "Sections" at bounding box center [360, 46] width 26 height 11
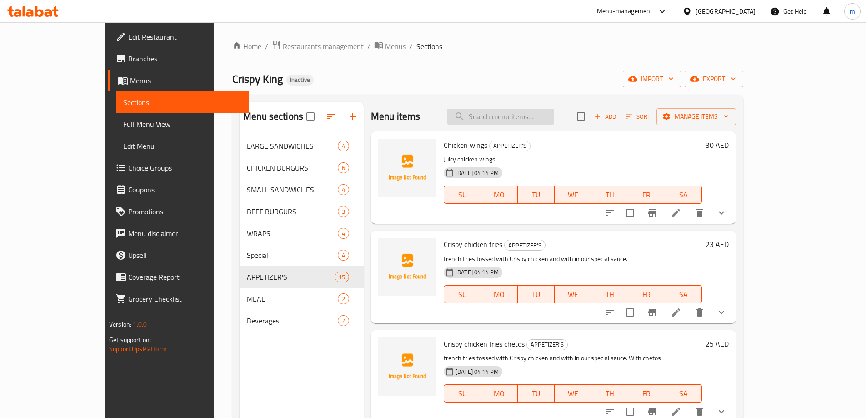
click at [548, 121] on input "search" at bounding box center [500, 117] width 107 height 16
paste input "fries"
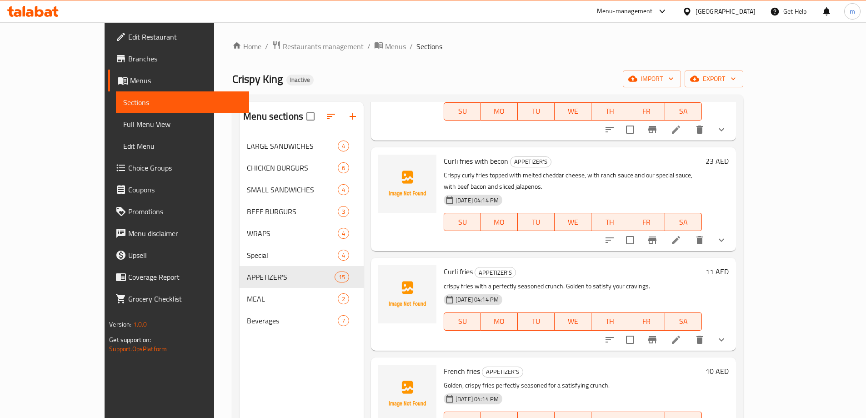
scroll to position [409, 0]
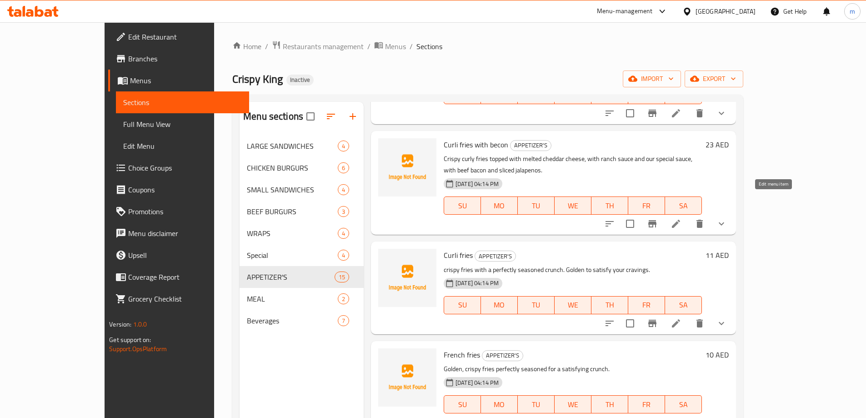
type input "fries"
click at [680, 220] on icon at bounding box center [676, 224] width 8 height 8
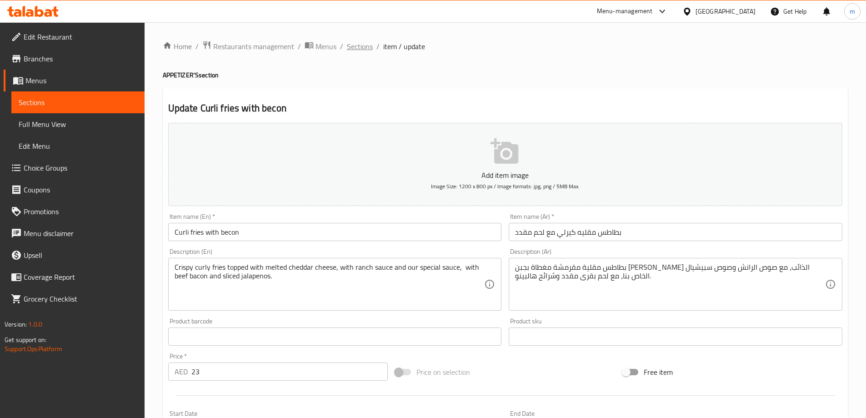
click at [363, 49] on span "Sections" at bounding box center [360, 46] width 26 height 11
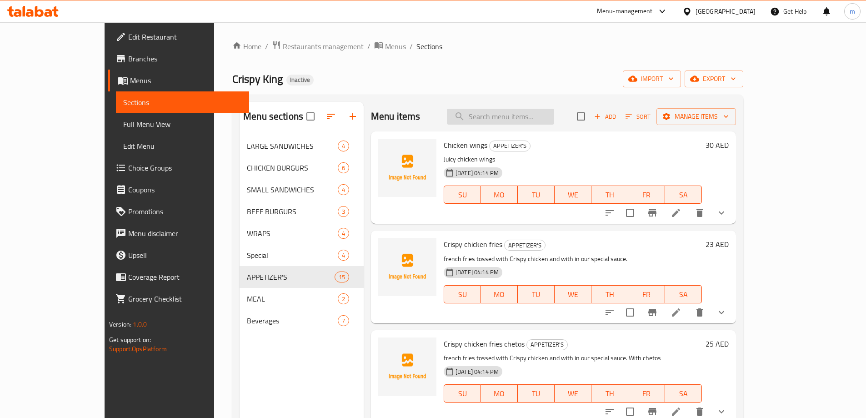
drag, startPoint x: 514, startPoint y: 120, endPoint x: 515, endPoint y: 115, distance: 5.5
click at [515, 115] on input "search" at bounding box center [500, 117] width 107 height 16
paste input "fries"
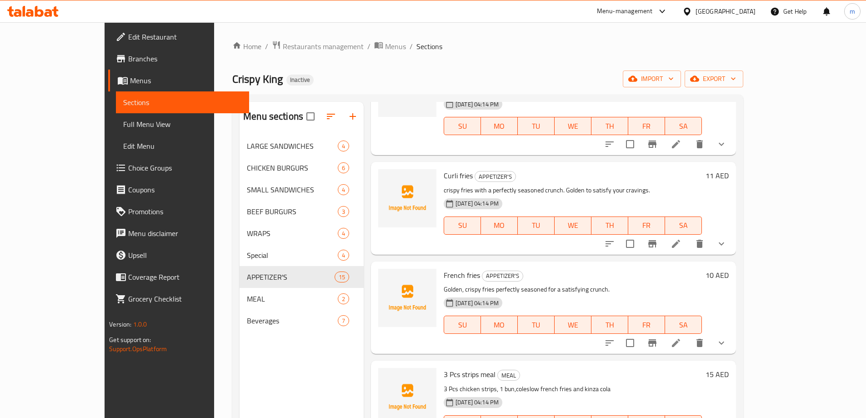
scroll to position [499, 0]
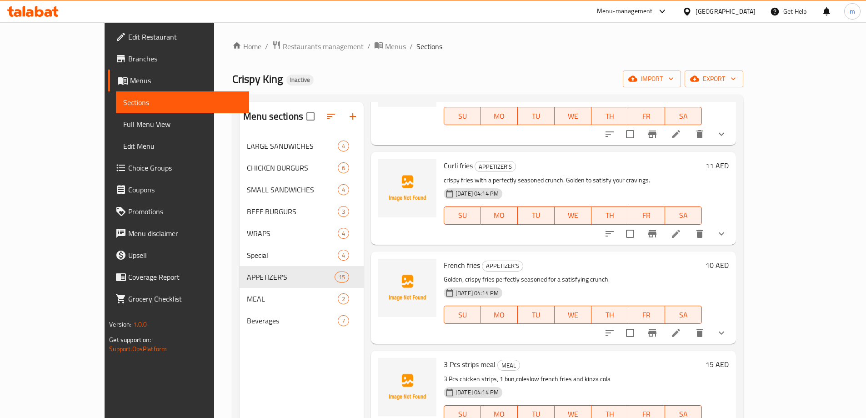
type input "fries"
click at [681, 228] on icon at bounding box center [675, 233] width 11 height 11
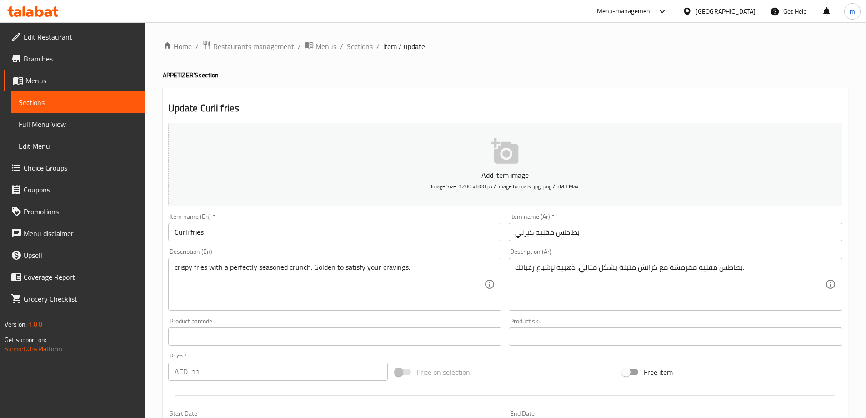
click at [353, 42] on span "Sections" at bounding box center [360, 46] width 26 height 11
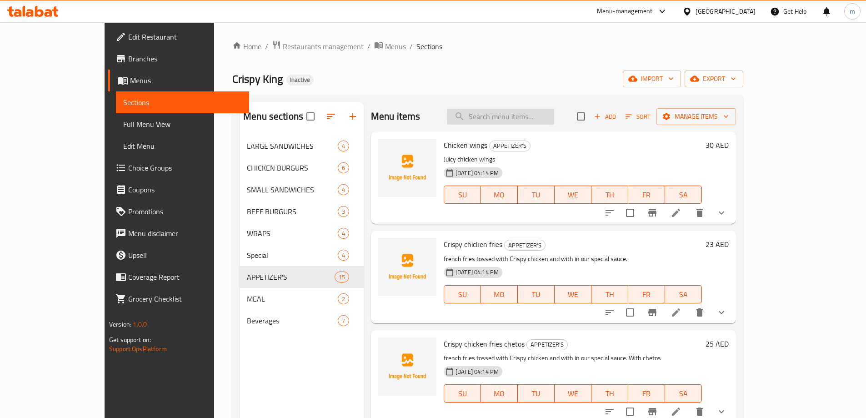
click at [554, 121] on input "search" at bounding box center [500, 117] width 107 height 16
paste input "fries"
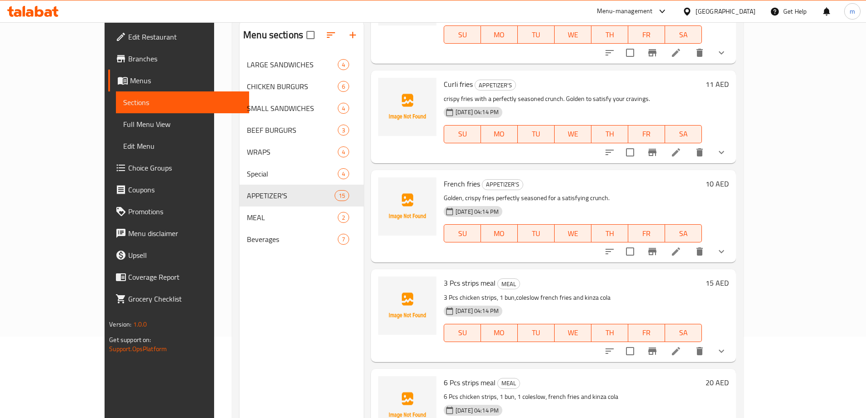
scroll to position [91, 0]
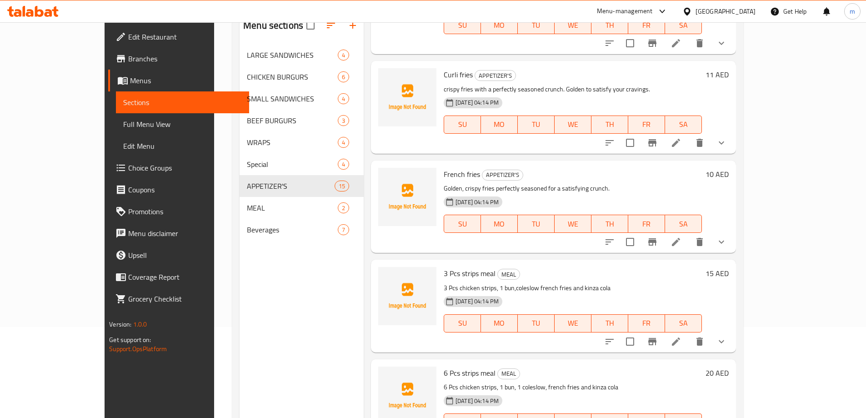
type input "fries"
click at [689, 234] on li at bounding box center [675, 242] width 25 height 16
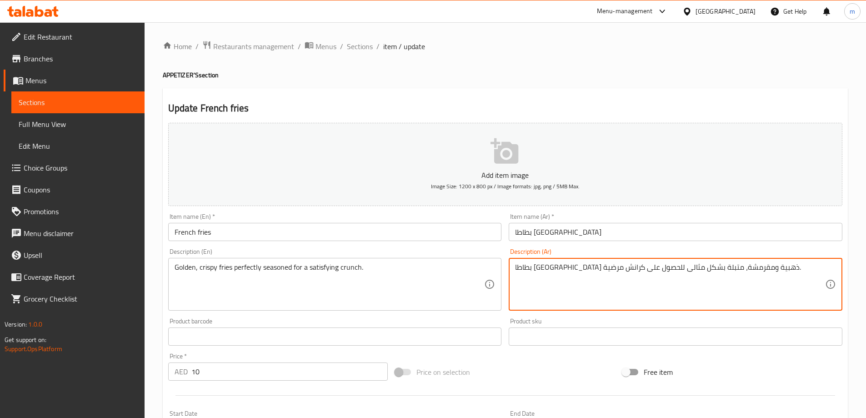
click at [732, 266] on textarea "بطاطا [GEOGRAPHIC_DATA] ذهبية ومقرمشة، متبلة بشكل مثالى للحصول على كرانش مرضية." at bounding box center [670, 284] width 310 height 43
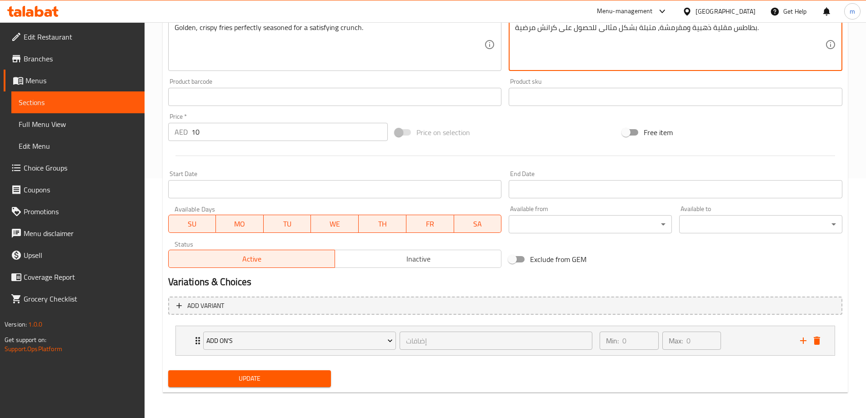
type textarea "بطاطس مقلية ذهبية ومقرمشة، متبلة بشكل مثالى للحصول على كرانش مرضية."
click at [276, 381] on span "Update" at bounding box center [249, 378] width 149 height 11
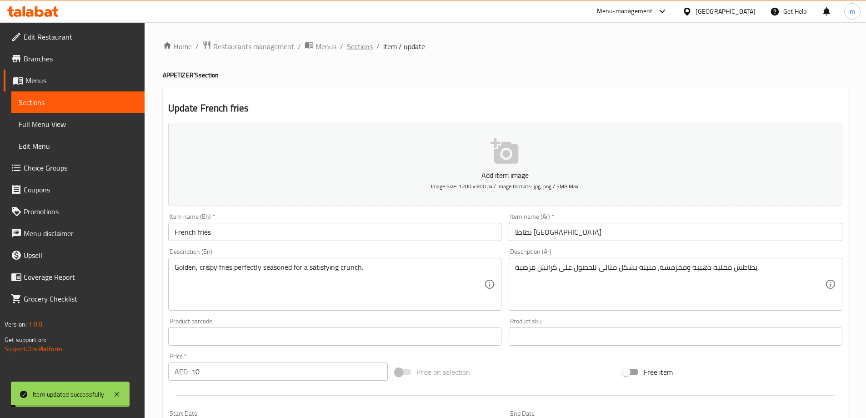
click at [355, 47] on span "Sections" at bounding box center [360, 46] width 26 height 11
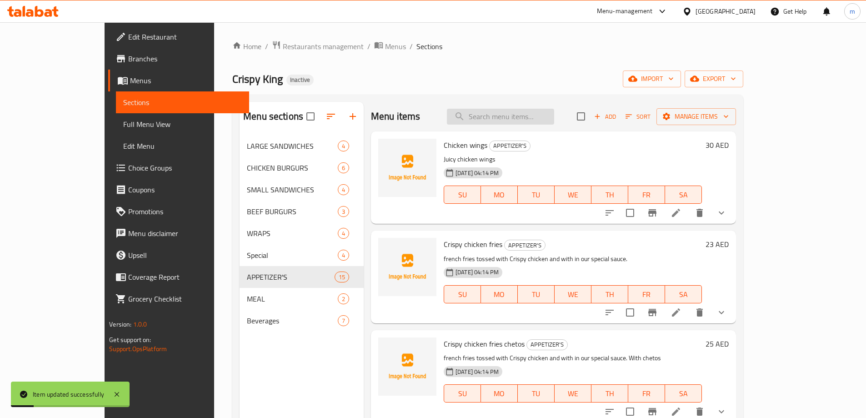
click at [524, 110] on input "search" at bounding box center [500, 117] width 107 height 16
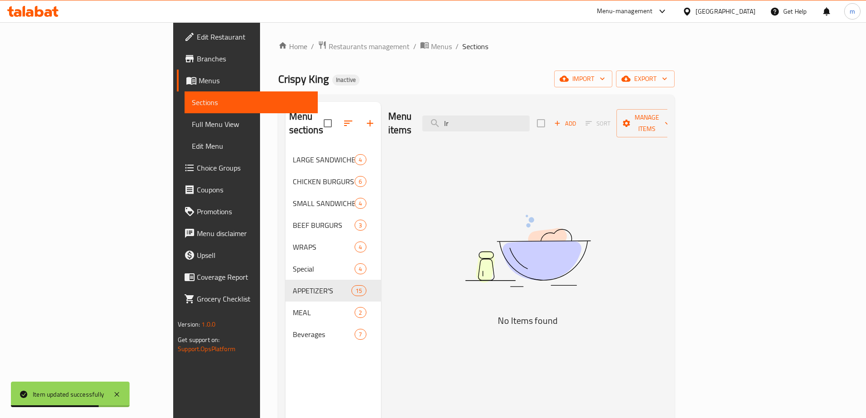
type input "l"
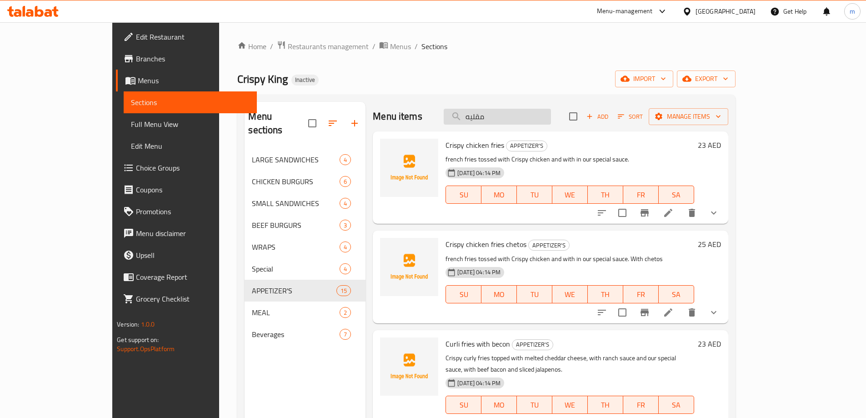
click at [531, 112] on input "مقليه" at bounding box center [497, 117] width 107 height 16
paste input "Crispy chicken fries"
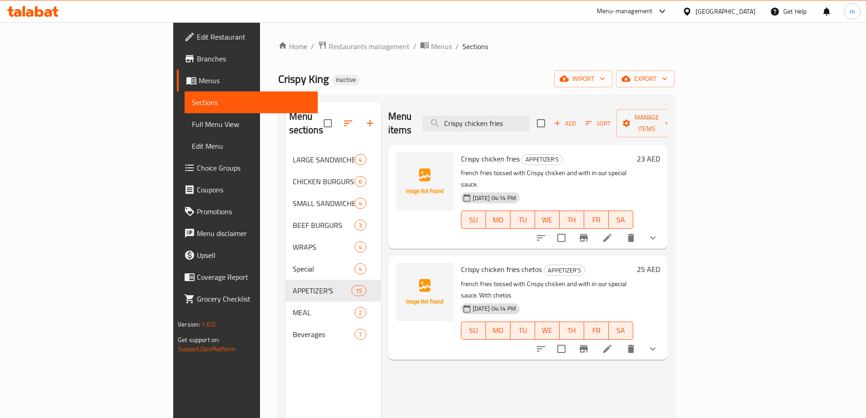
type input "Crispy chicken fries"
click at [620, 230] on li at bounding box center [606, 238] width 25 height 16
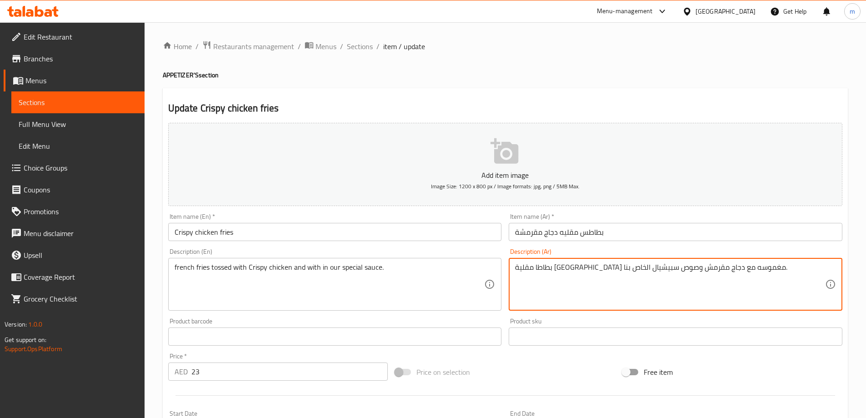
drag, startPoint x: 699, startPoint y: 266, endPoint x: 709, endPoint y: 268, distance: 9.6
click at [709, 268] on textarea "بطاطا مقلية [GEOGRAPHIC_DATA] مغموسه مع دجاج مقرمش وصوص سبيشيال الخاص بنا." at bounding box center [670, 284] width 310 height 43
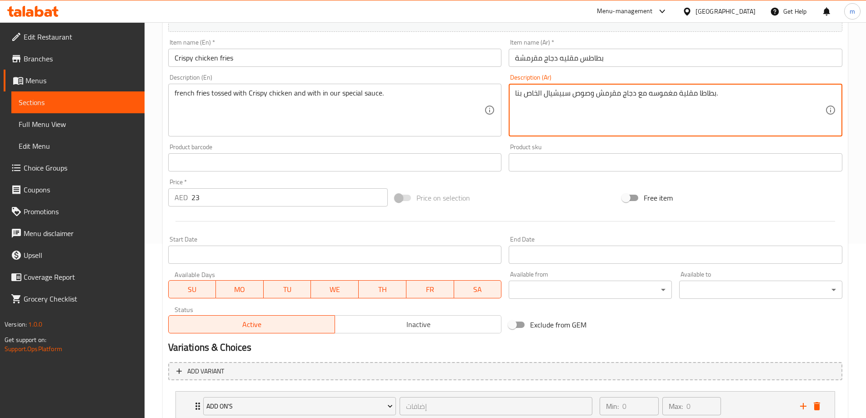
scroll to position [227, 0]
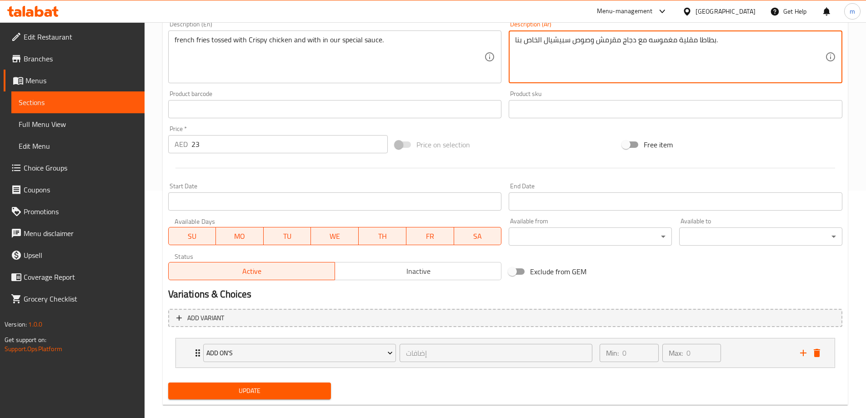
type textarea "بطاطا مقلية مغموسه مع دجاج مقرمش وصوص سبيشيال الخاص بنا."
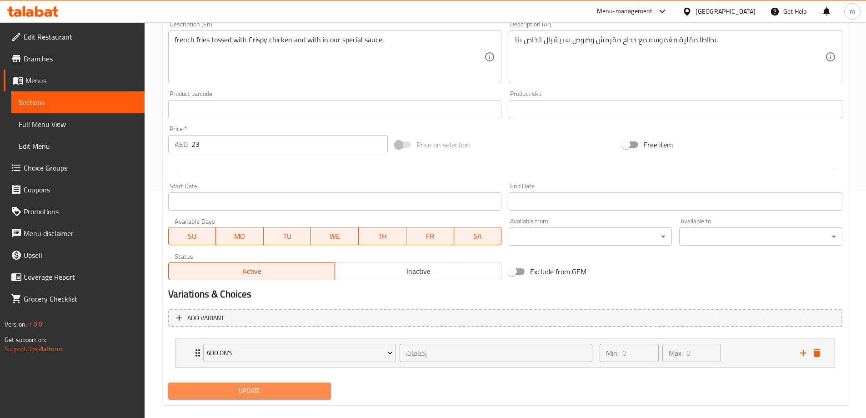
click at [295, 397] on button "Update" at bounding box center [249, 390] width 163 height 17
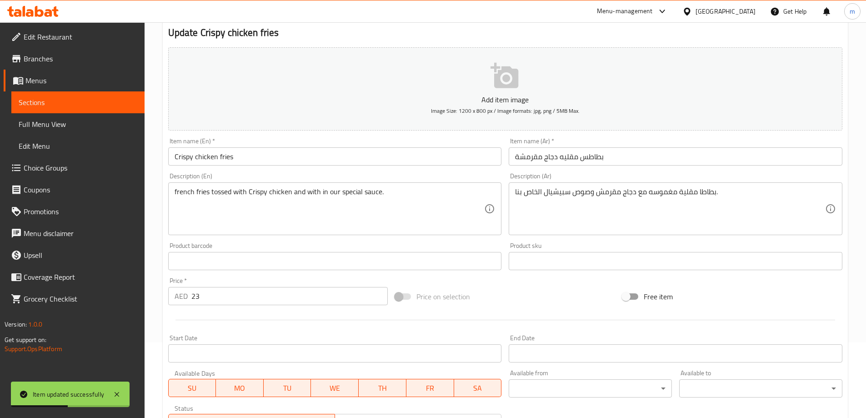
scroll to position [0, 0]
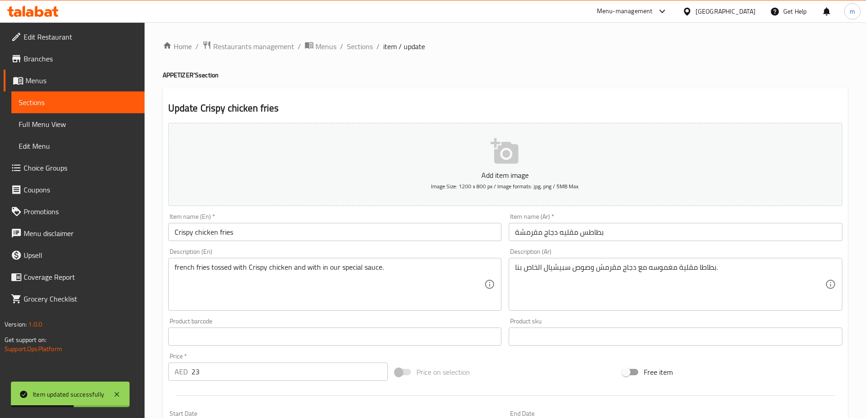
click at [349, 45] on span "Sections" at bounding box center [360, 46] width 26 height 11
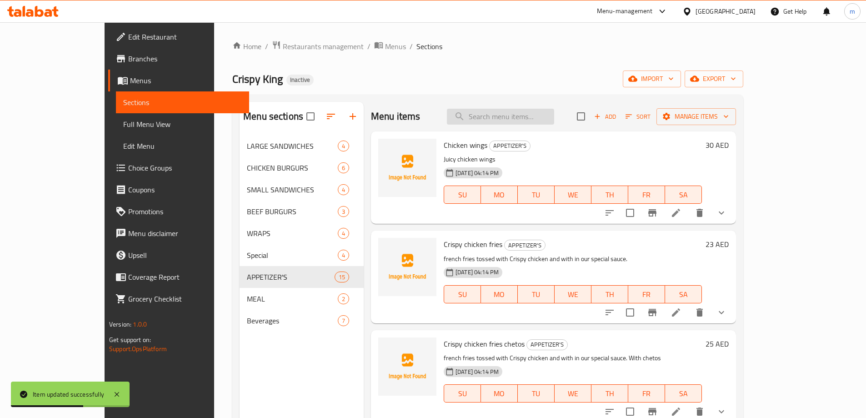
click at [509, 115] on input "search" at bounding box center [500, 117] width 107 height 16
paste input "6 Pcs strips meal"
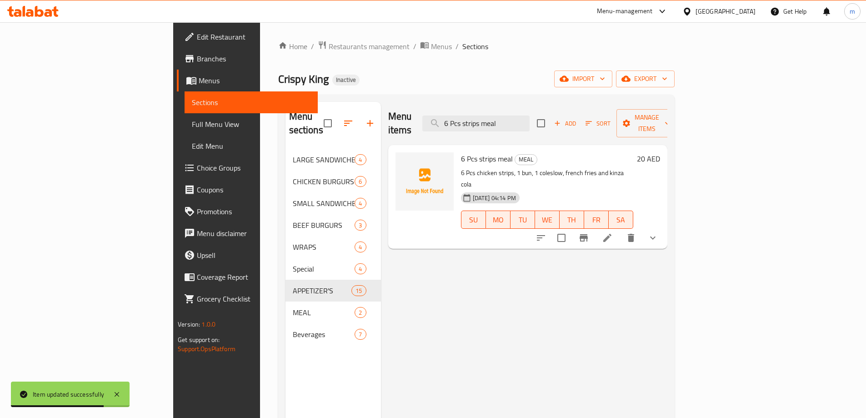
type input "6 Pcs strips meal"
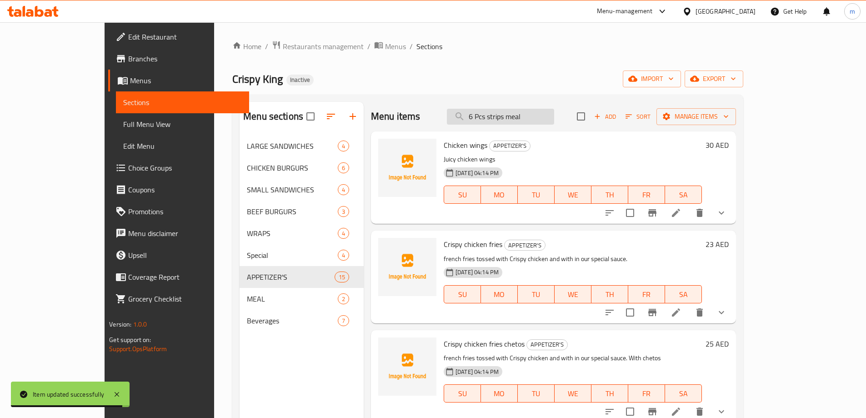
click at [554, 120] on input "6 Pcs strips meal" at bounding box center [500, 117] width 107 height 16
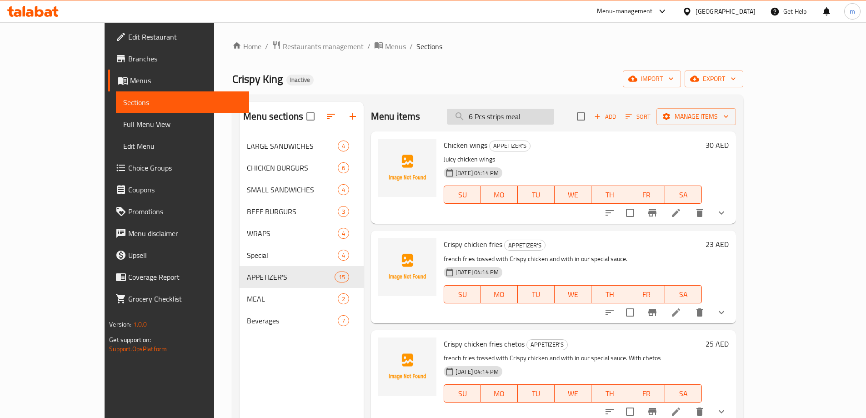
paste input "search"
click at [554, 117] on input "6 Pcs strips meal" at bounding box center [500, 117] width 107 height 16
click at [639, 59] on div "Home / Restaurants management / Menus / Sections Crispy King Inactive import ex…" at bounding box center [487, 283] width 511 height 486
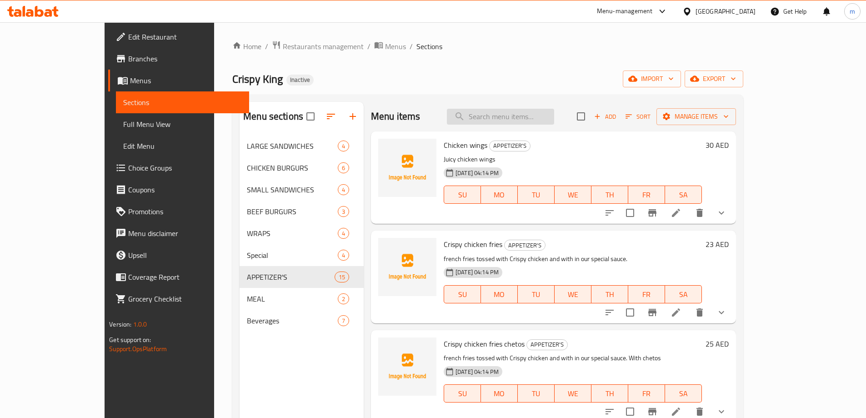
click at [537, 121] on input "search" at bounding box center [500, 117] width 107 height 16
paste input "6 Pcs strips meal"
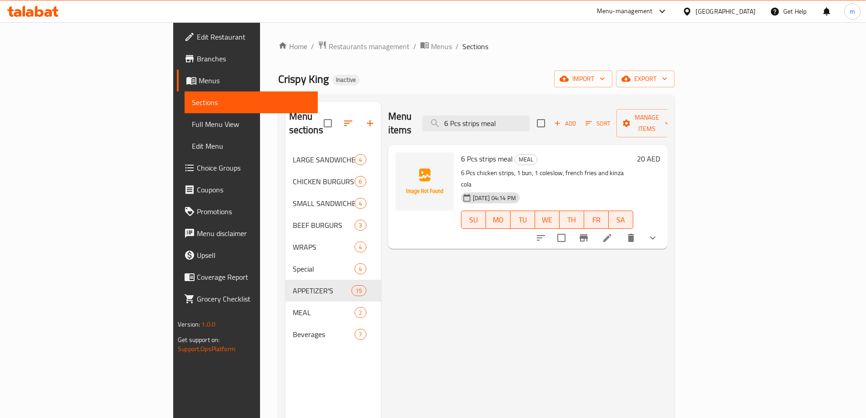
type input "6 Pcs strips meal"
click at [620, 230] on li at bounding box center [606, 238] width 25 height 16
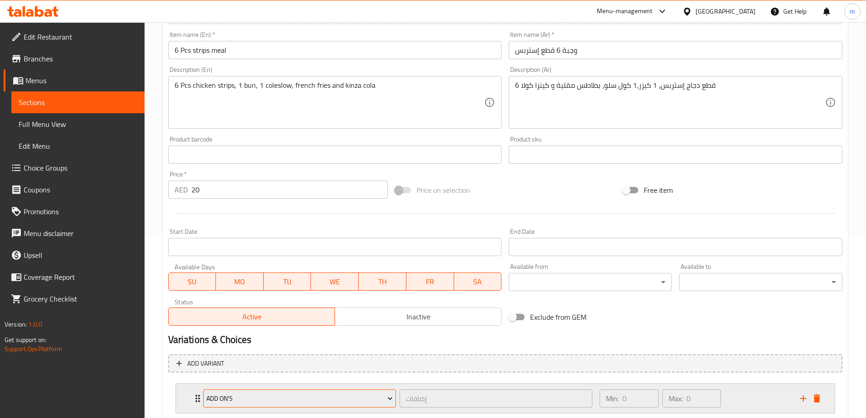
scroll to position [240, 0]
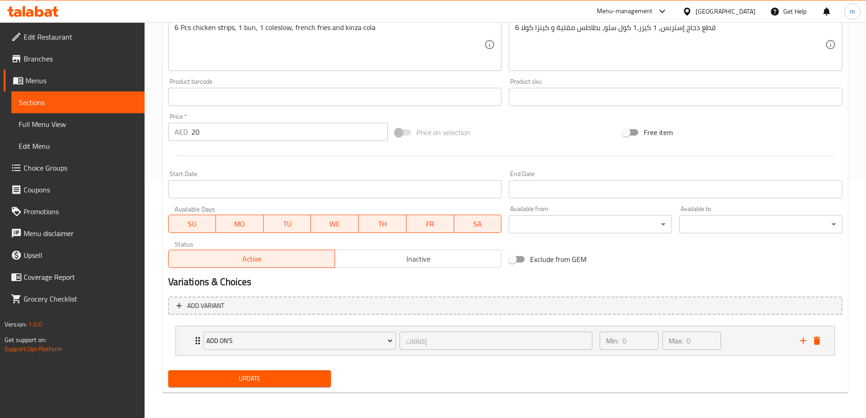
click at [300, 384] on span "Update" at bounding box center [249, 378] width 149 height 11
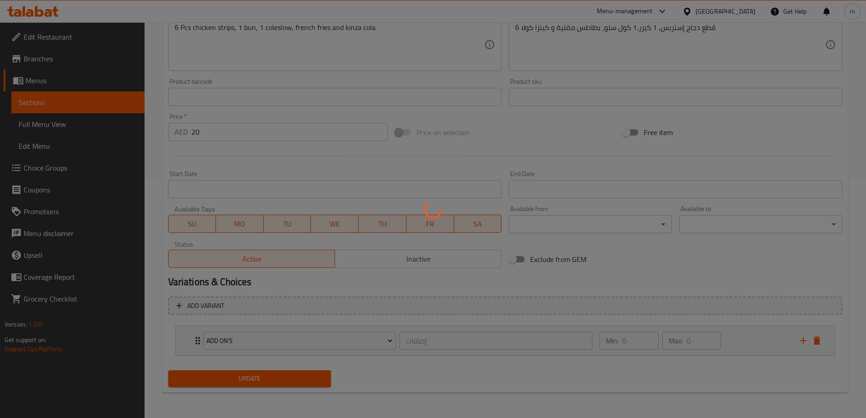
scroll to position [0, 0]
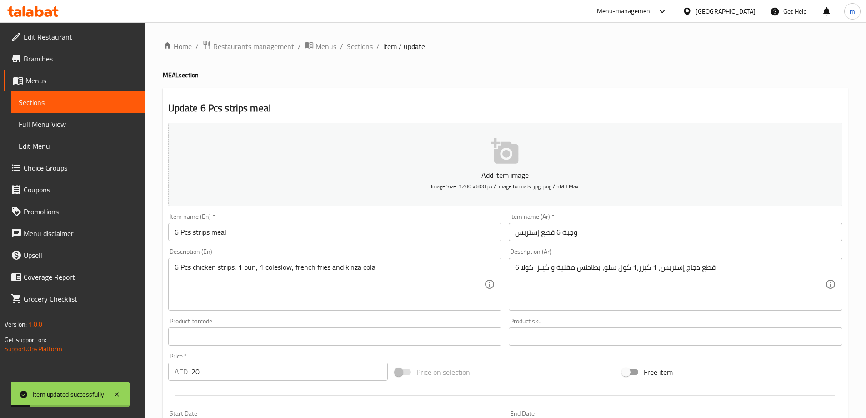
click at [351, 50] on span "Sections" at bounding box center [360, 46] width 26 height 11
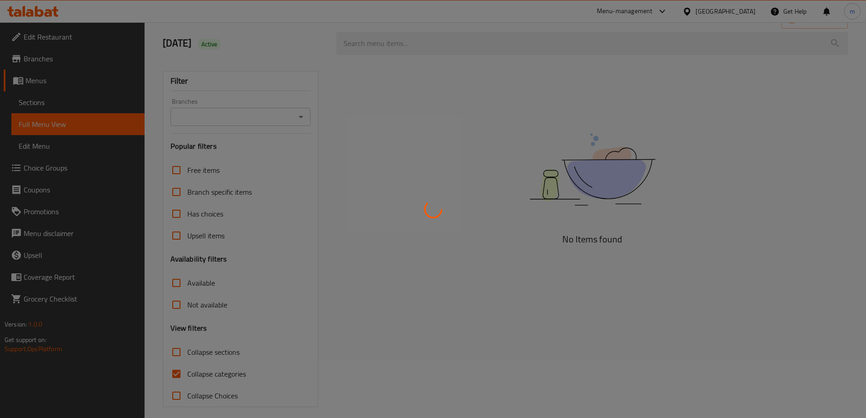
scroll to position [66, 0]
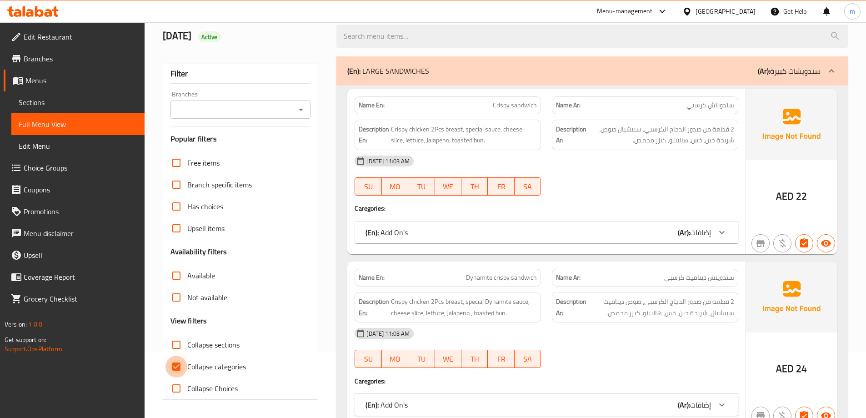
click at [181, 363] on input "Collapse categories" at bounding box center [176, 366] width 22 height 22
checkbox input "false"
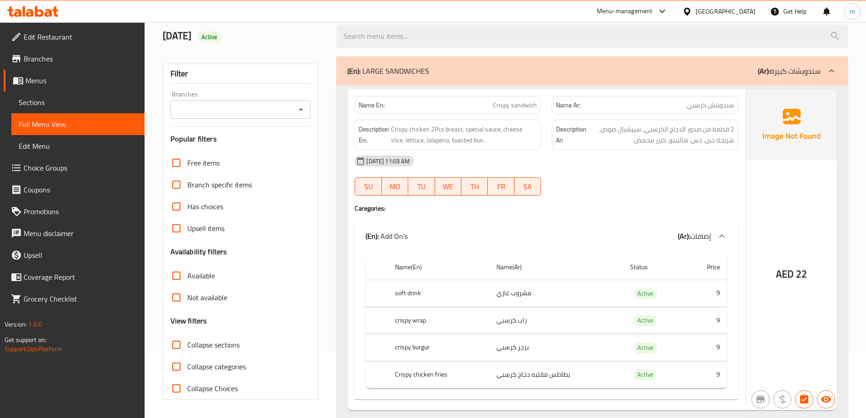
click at [441, 67] on div "(En): LARGE SANDWICHES (Ar): سندويشات كبيرة" at bounding box center [583, 70] width 473 height 11
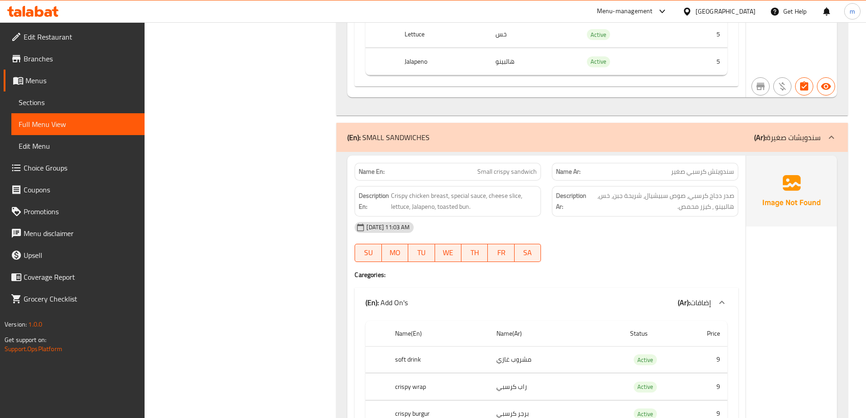
scroll to position [3156, 0]
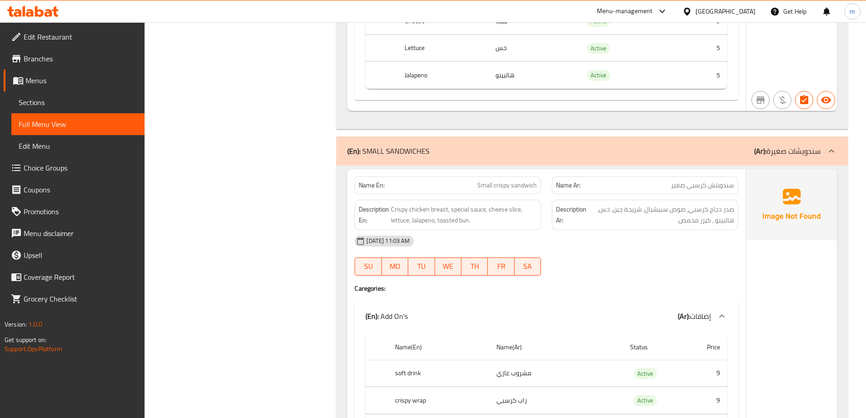
click at [562, 171] on div "Name Ar: سندويتش كرسبي صغير" at bounding box center [644, 185] width 197 height 29
click at [567, 163] on div "(En): SMALL SANDWICHES (Ar): سندويشات صغيرة" at bounding box center [591, 150] width 511 height 29
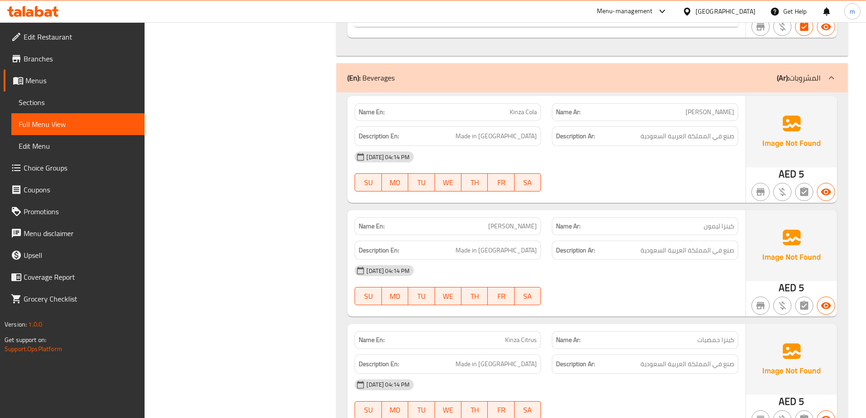
scroll to position [0, 0]
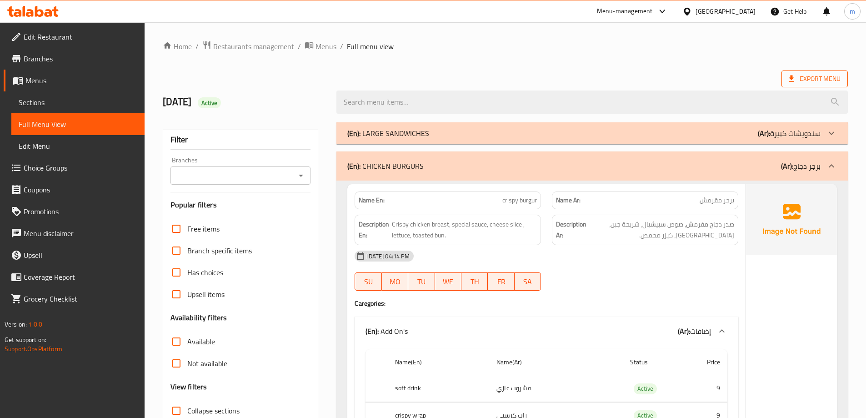
click at [831, 78] on span "Export Menu" at bounding box center [815, 78] width 52 height 11
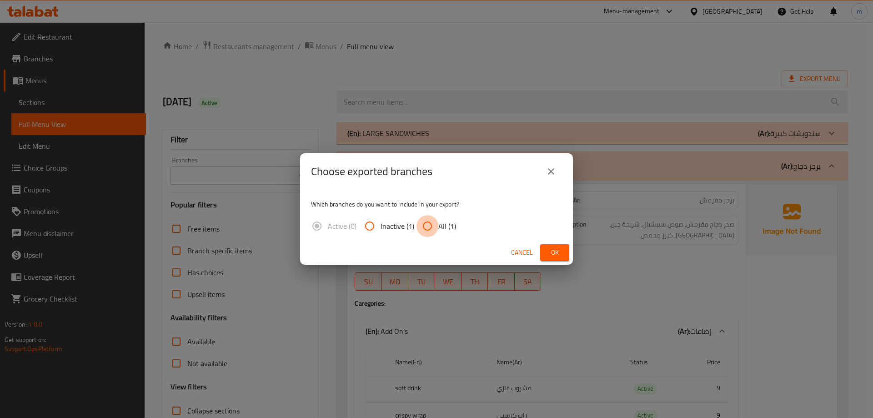
click at [434, 225] on input "All (1)" at bounding box center [427, 226] width 22 height 22
radio input "true"
click at [556, 250] on span "Ok" at bounding box center [554, 252] width 15 height 11
